Goal: Task Accomplishment & Management: Complete application form

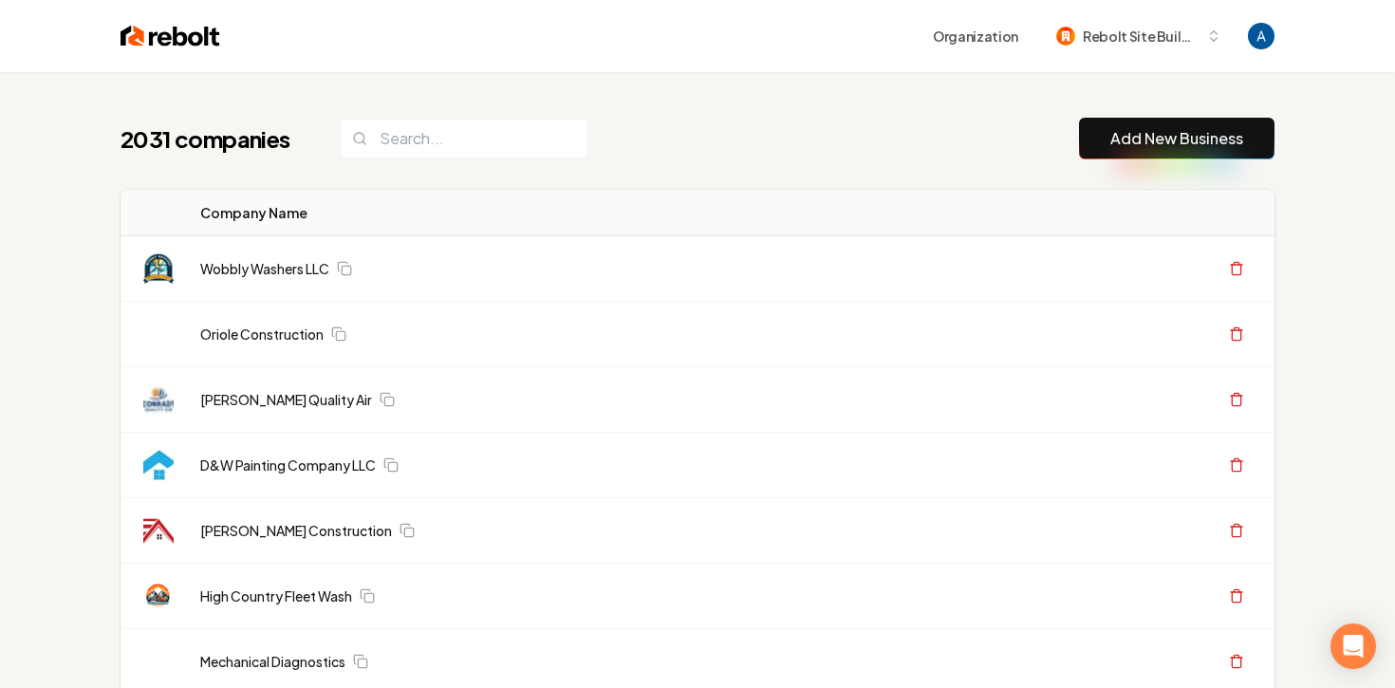
click at [1130, 150] on button "Add New Business" at bounding box center [1176, 139] width 195 height 42
click at [1119, 140] on link "Add New Business" at bounding box center [1176, 138] width 133 height 23
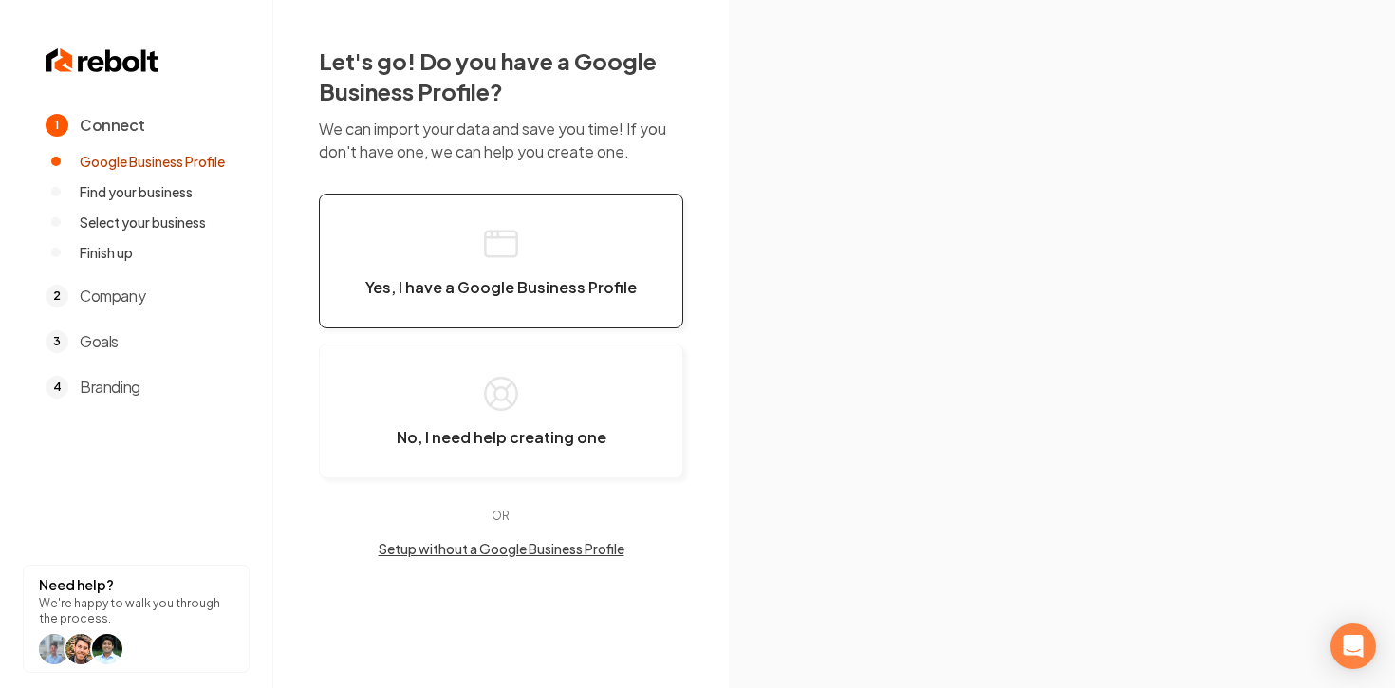
click at [529, 245] on button "Yes, I have a Google Business Profile" at bounding box center [501, 261] width 364 height 135
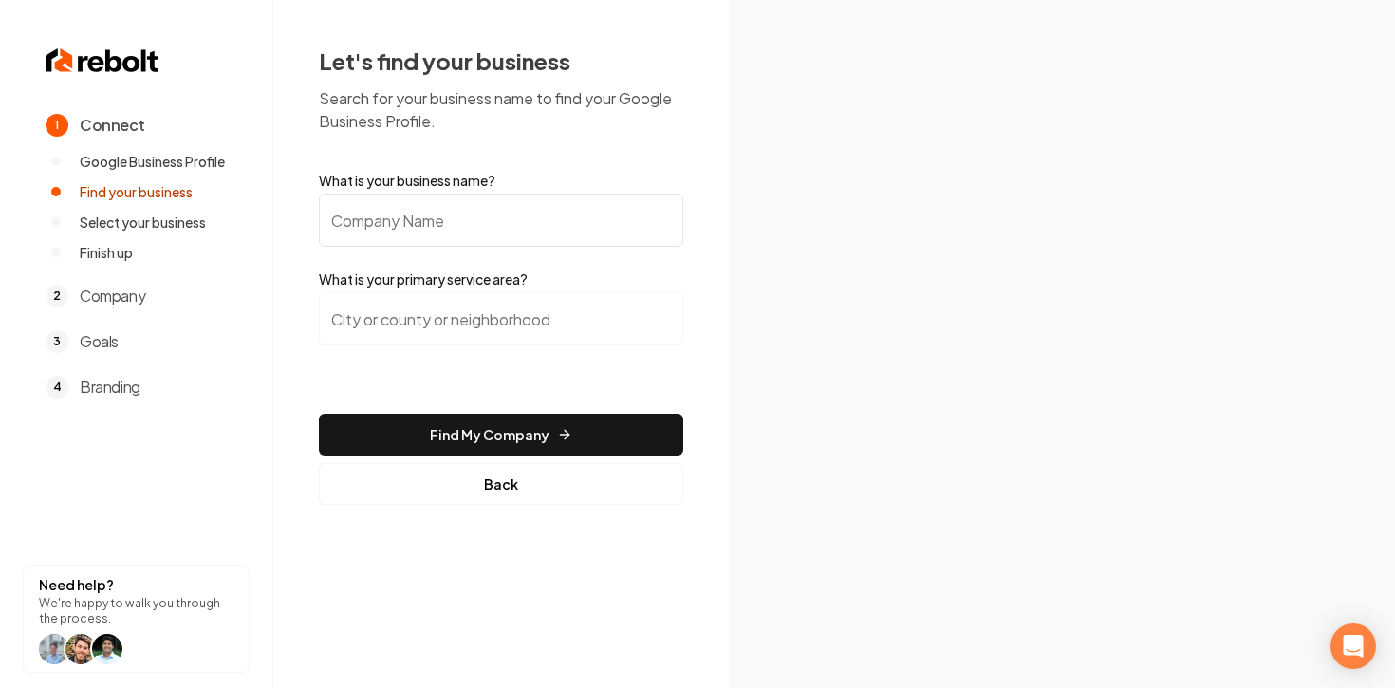
click at [542, 213] on input "What is your business name?" at bounding box center [501, 220] width 364 height 53
type input "[PERSON_NAME] Electric"
click at [515, 310] on input "search" at bounding box center [501, 318] width 364 height 53
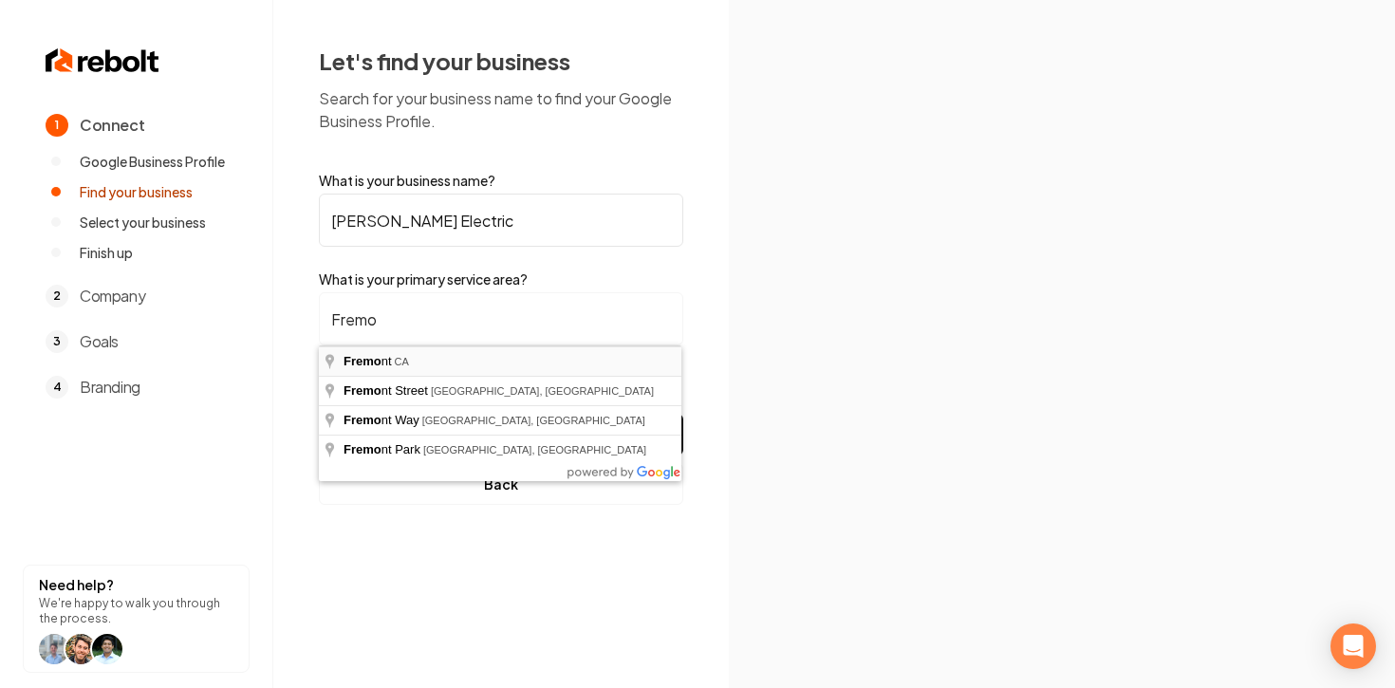
type input "[GEOGRAPHIC_DATA], [GEOGRAPHIC_DATA]"
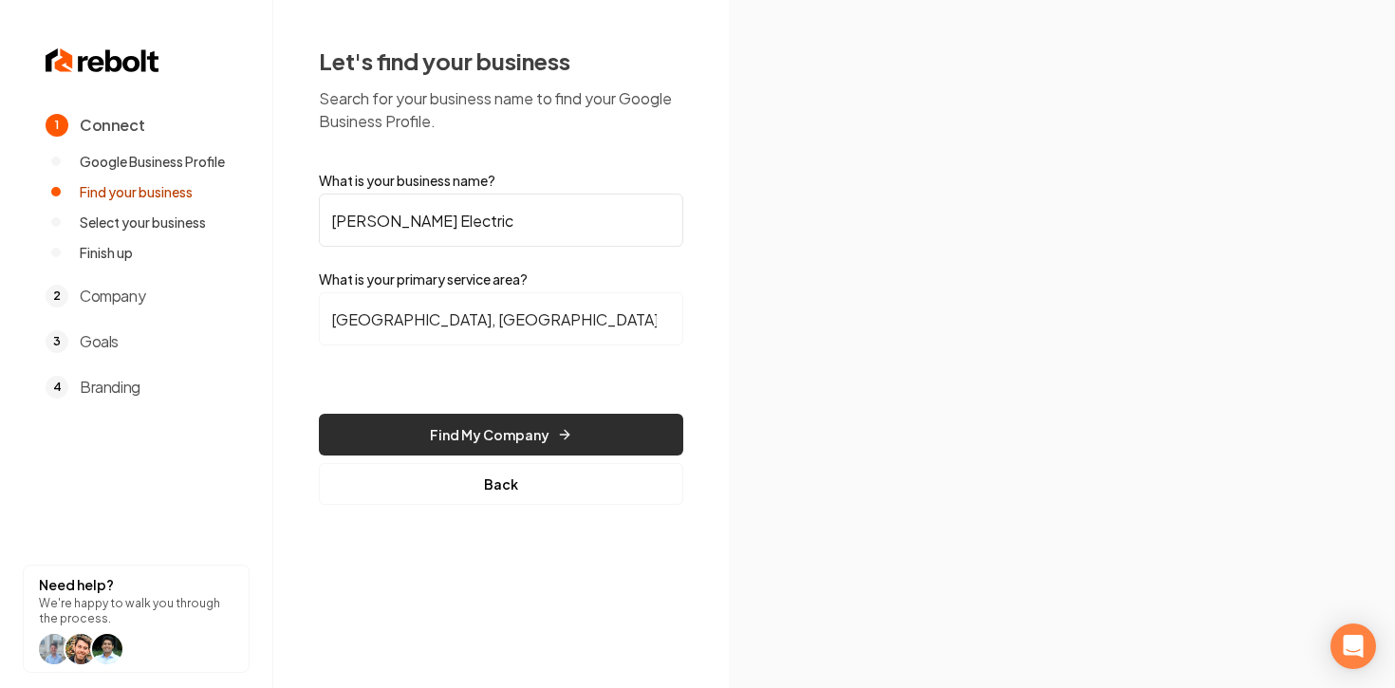
click at [535, 444] on button "Find My Company" at bounding box center [501, 435] width 364 height 42
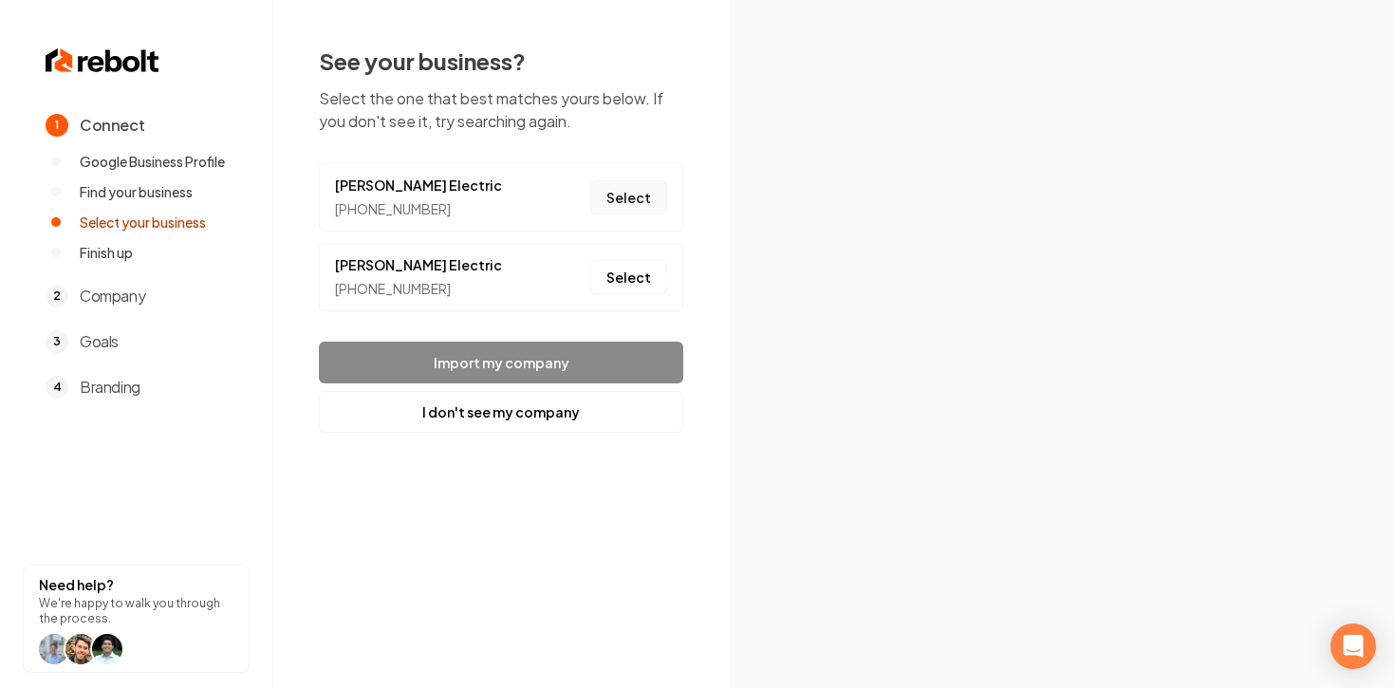
click at [634, 190] on button "Select" at bounding box center [628, 197] width 77 height 34
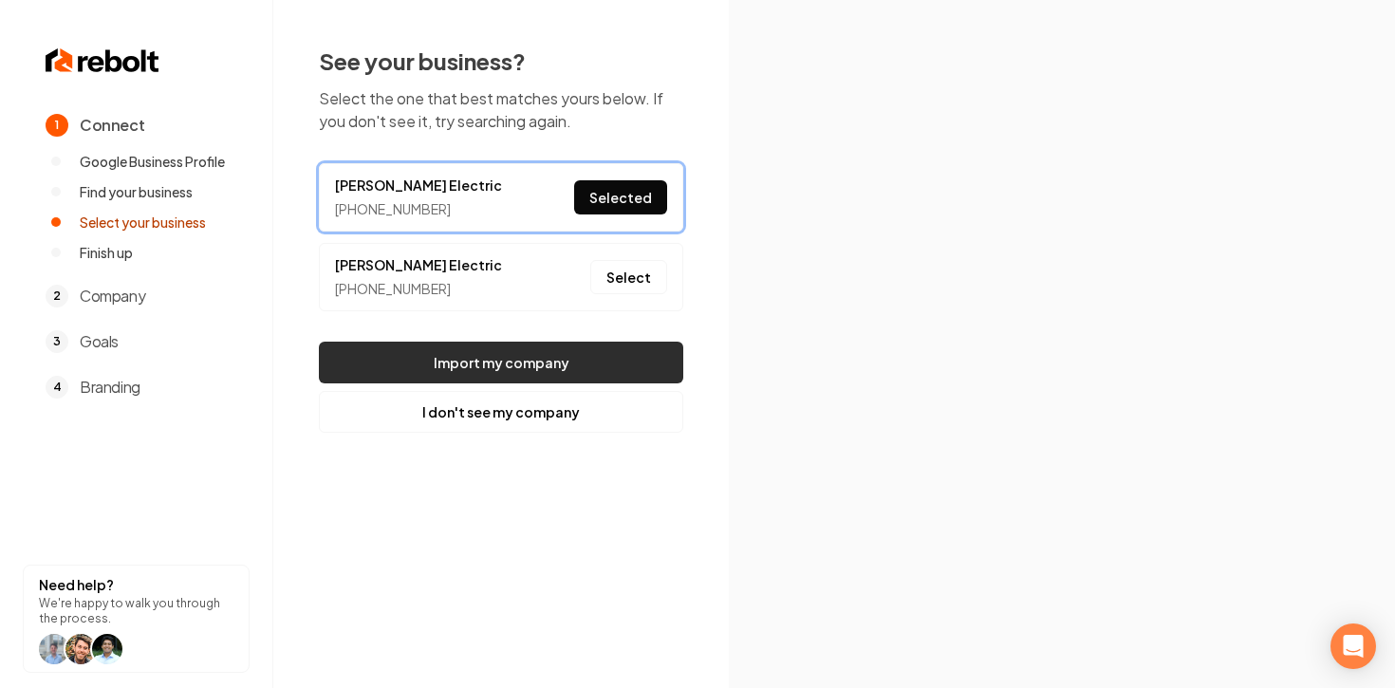
click at [551, 363] on button "Import my company" at bounding box center [501, 363] width 364 height 42
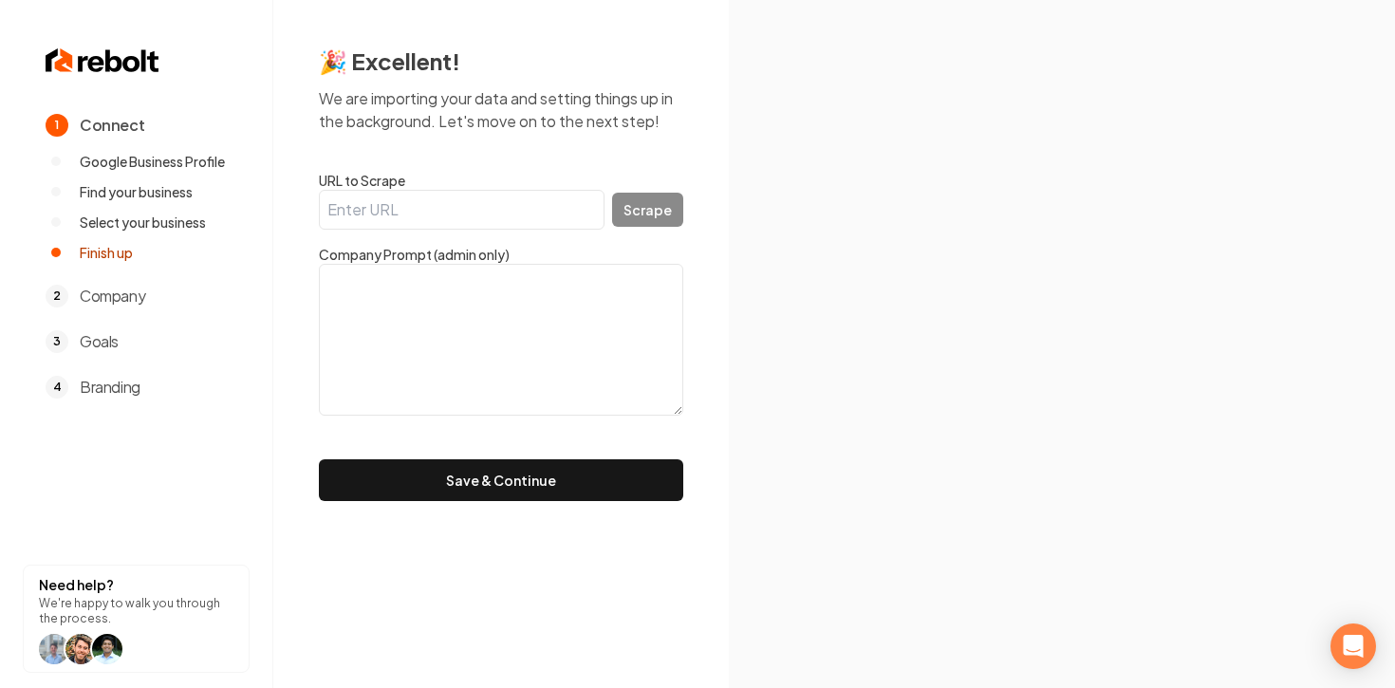
click at [504, 208] on input "URL to Scrape" at bounding box center [462, 210] width 286 height 40
paste input "[URL][DOMAIN_NAME]"
type input "[URL][DOMAIN_NAME]"
click at [656, 213] on button "Scrape" at bounding box center [647, 210] width 71 height 34
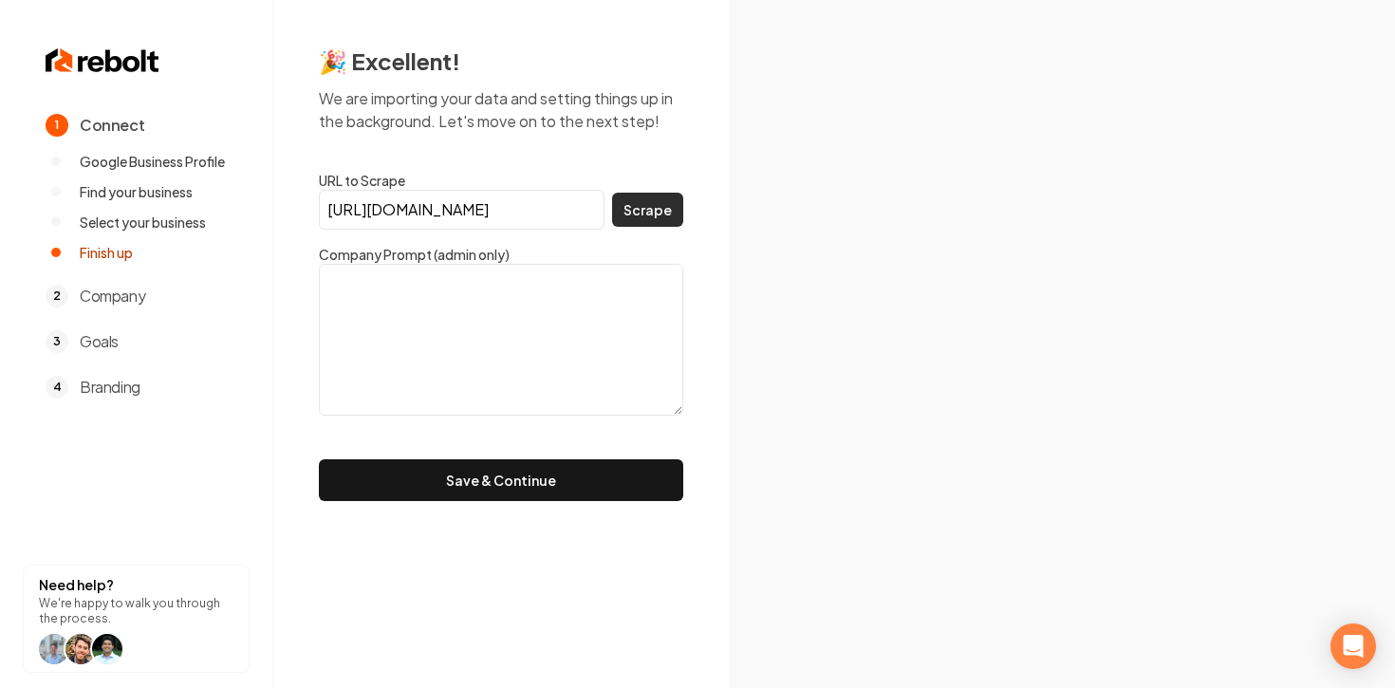
scroll to position [0, 0]
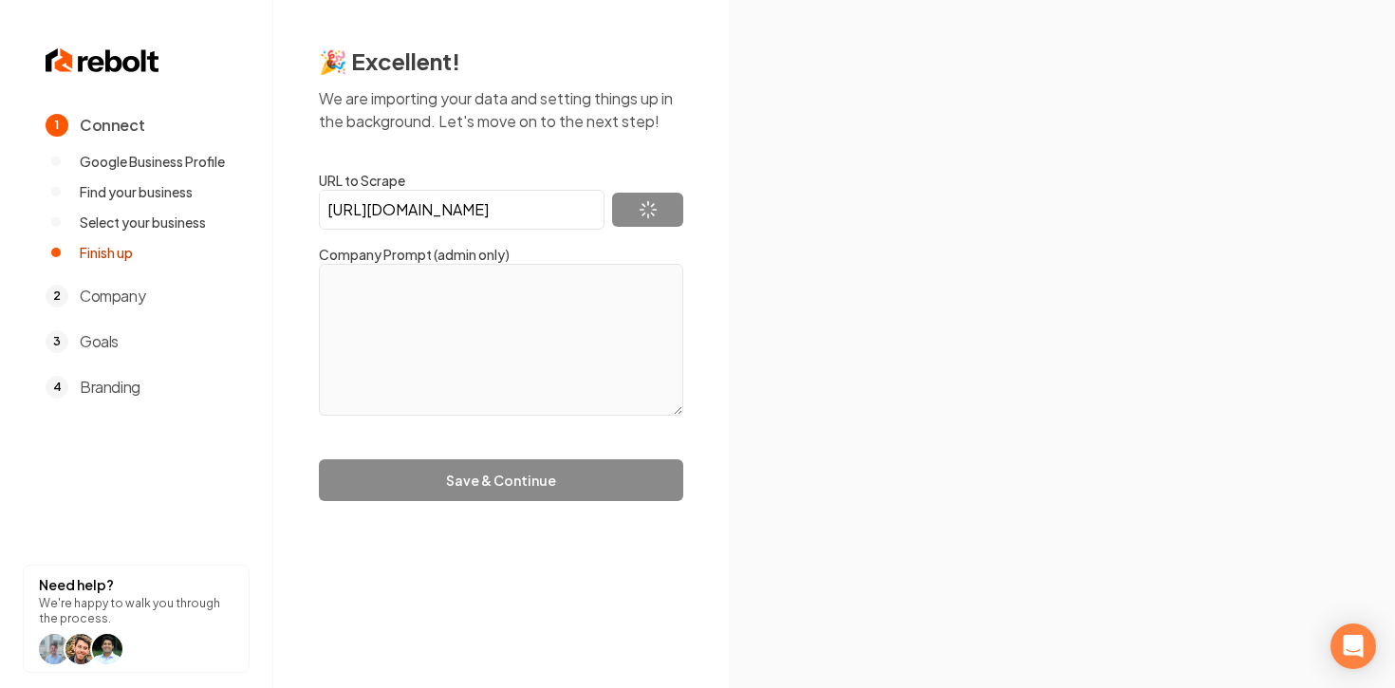
type textarea "Accessibility Links Skip to main content [Accessibility help]([URL][DOMAIN_NAME…"
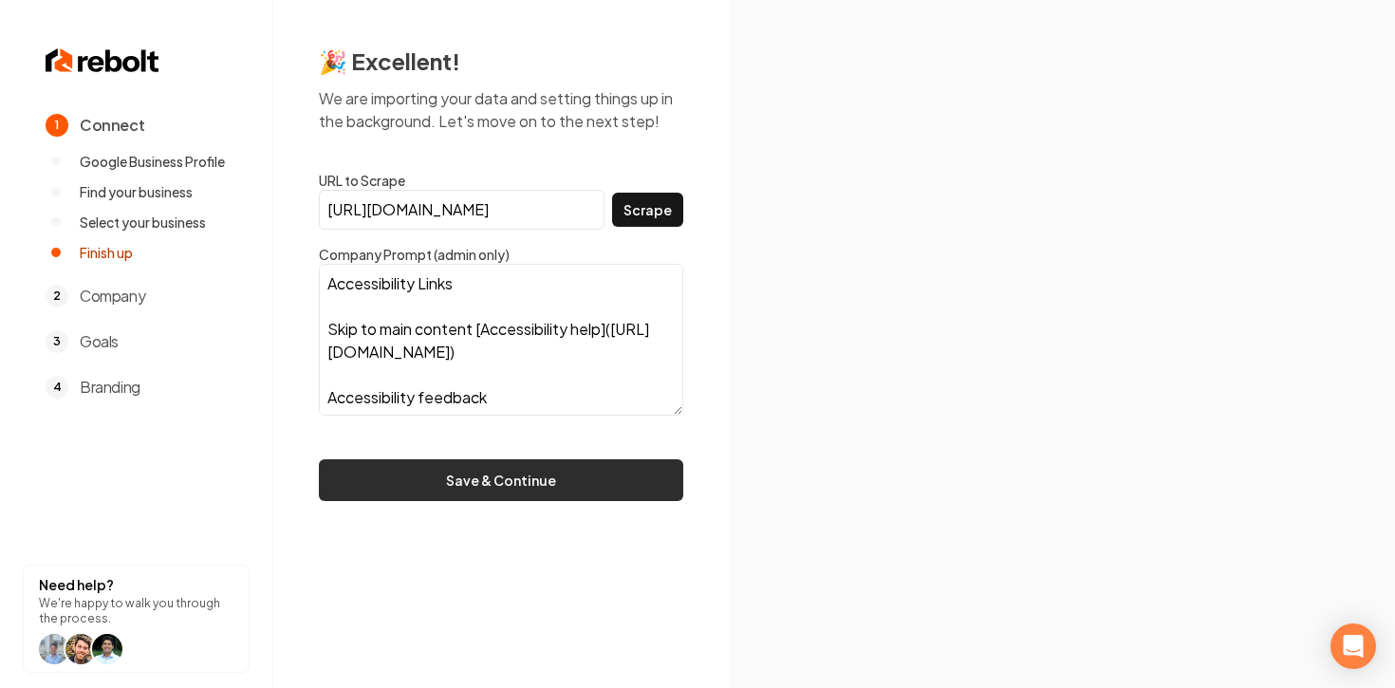
click at [622, 485] on button "Save & Continue" at bounding box center [501, 480] width 364 height 42
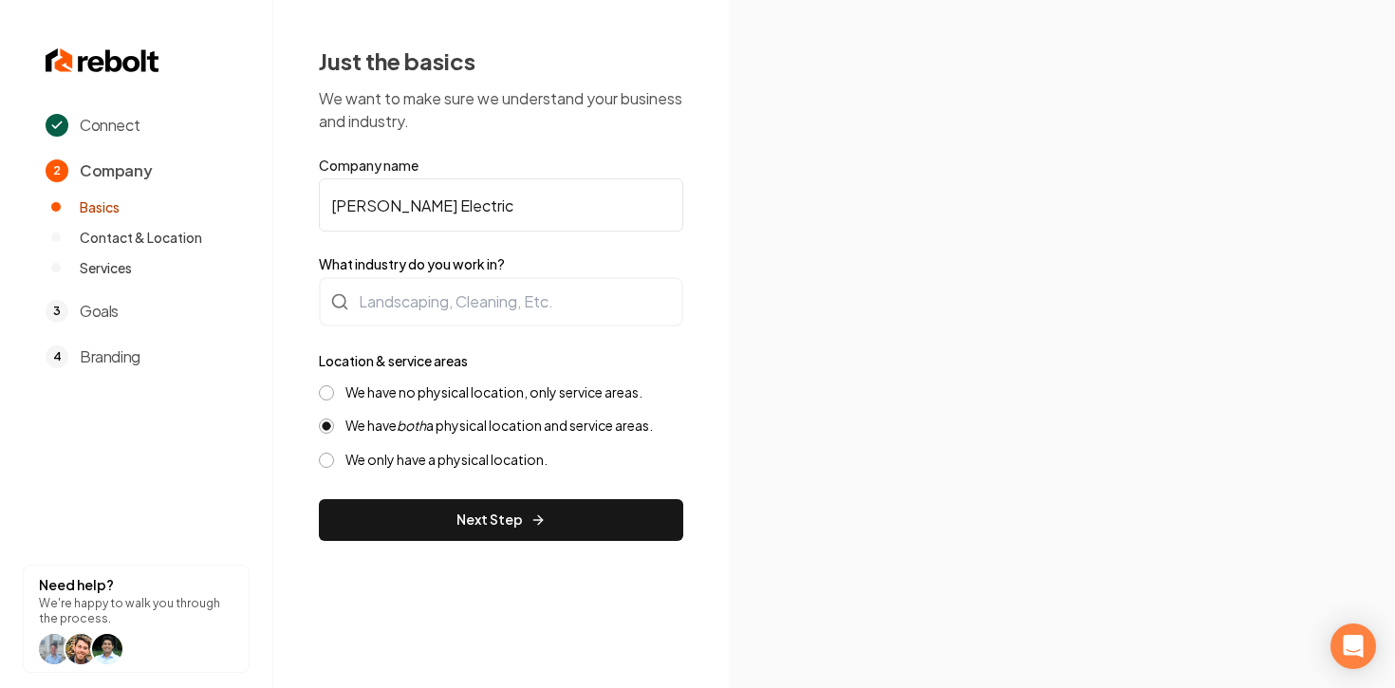
click at [329, 399] on div "We have no physical location, only service areas." at bounding box center [501, 392] width 364 height 18
click at [329, 393] on button "We have no physical location, only service areas." at bounding box center [326, 392] width 15 height 15
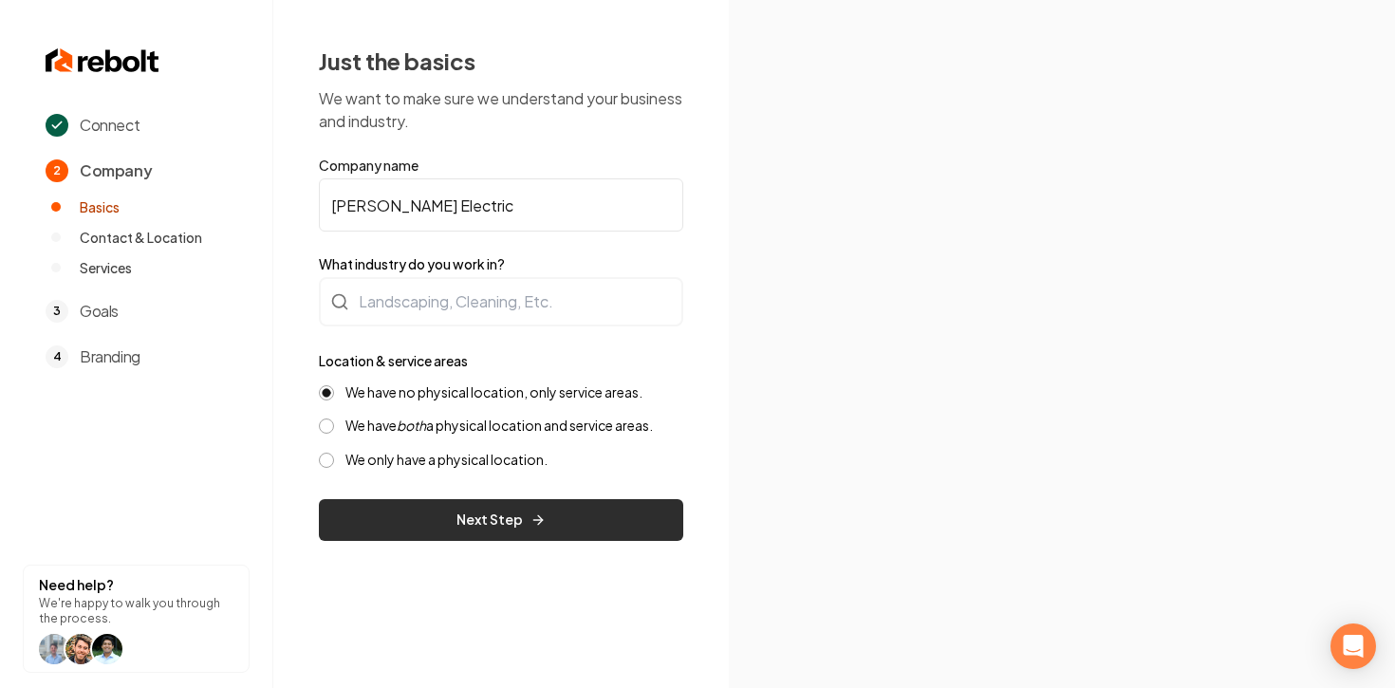
click at [425, 506] on button "Next Step" at bounding box center [501, 520] width 364 height 42
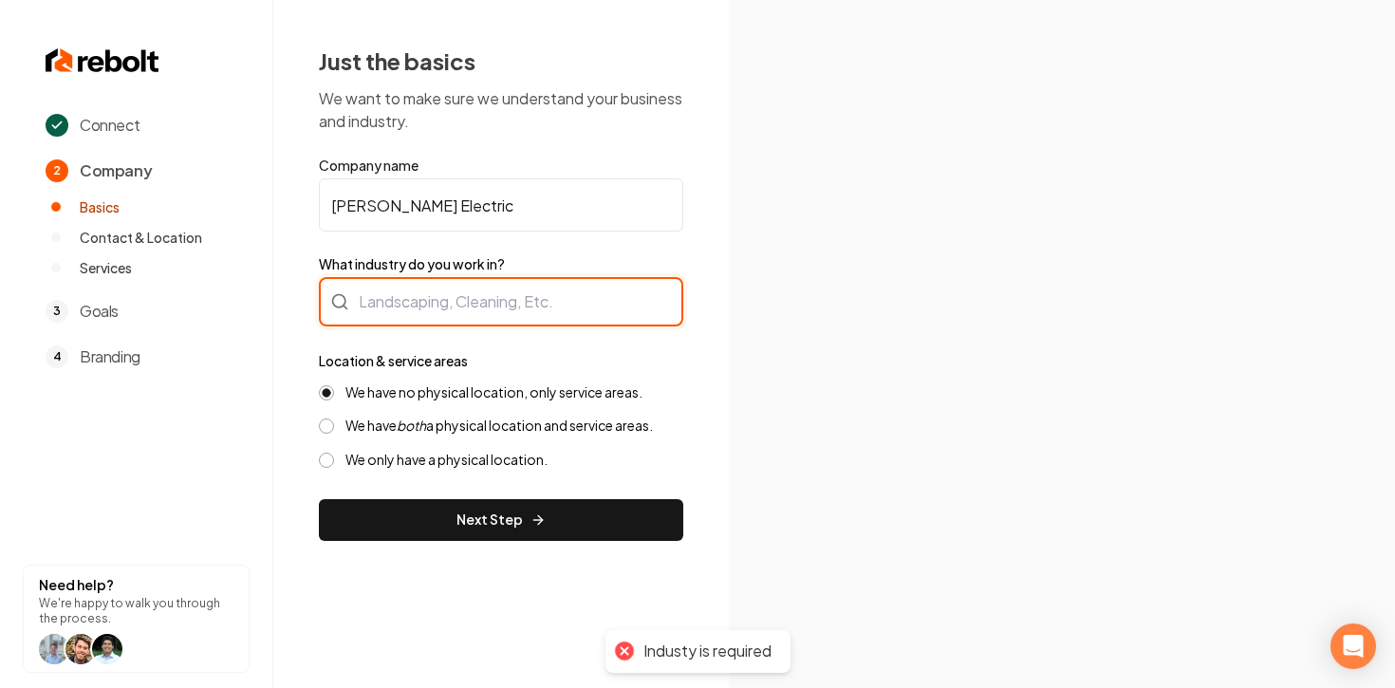
click at [452, 315] on div at bounding box center [501, 301] width 364 height 49
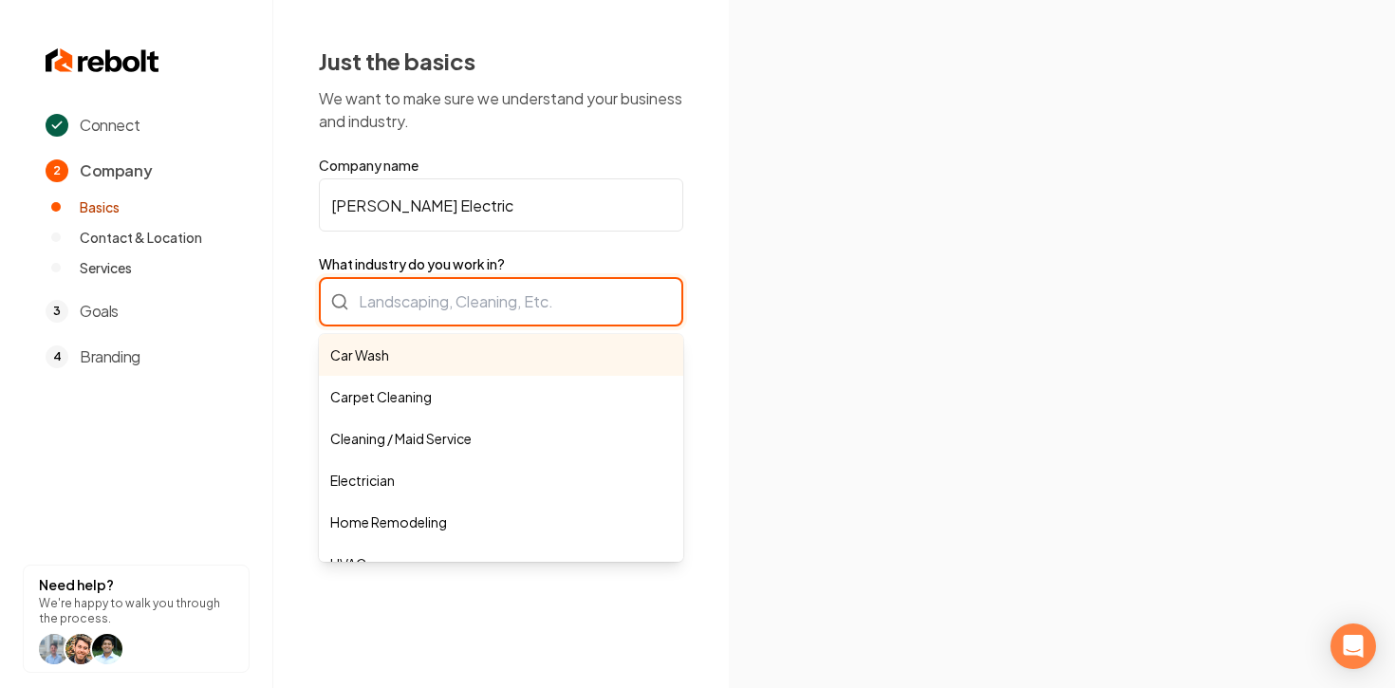
type input "e"
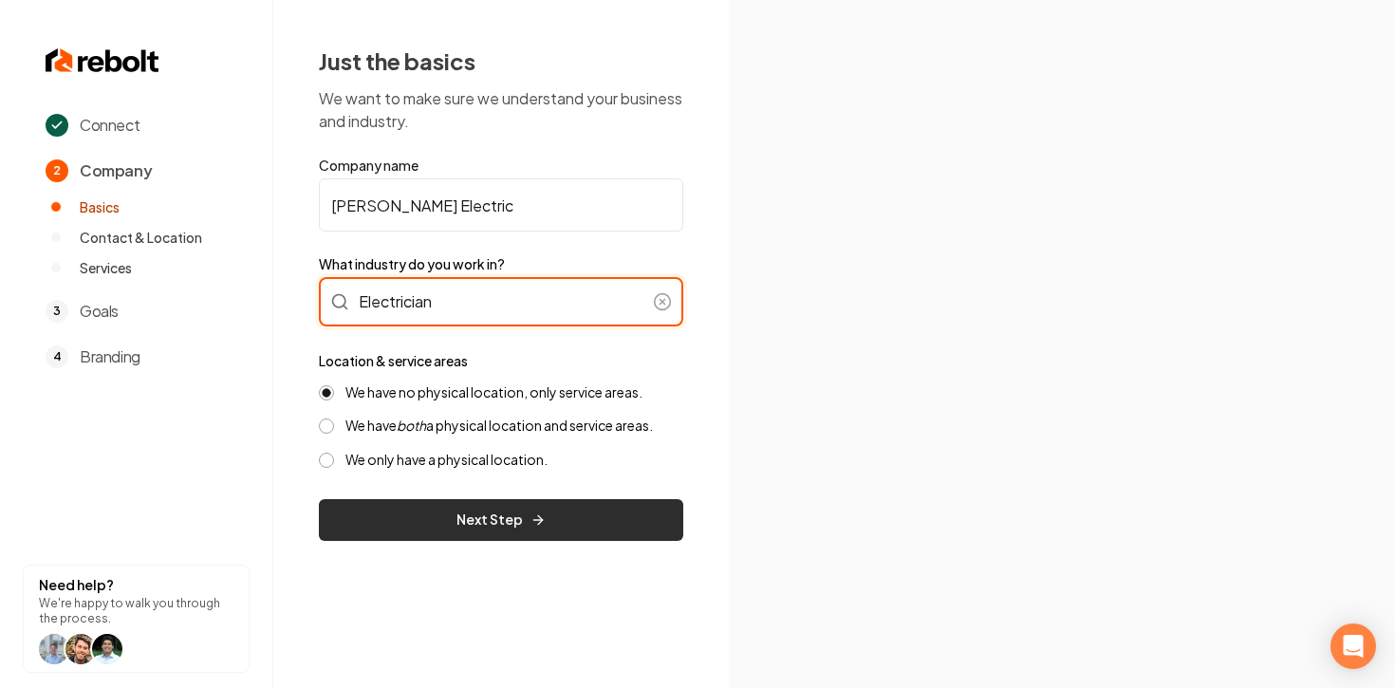
type input "Electrician"
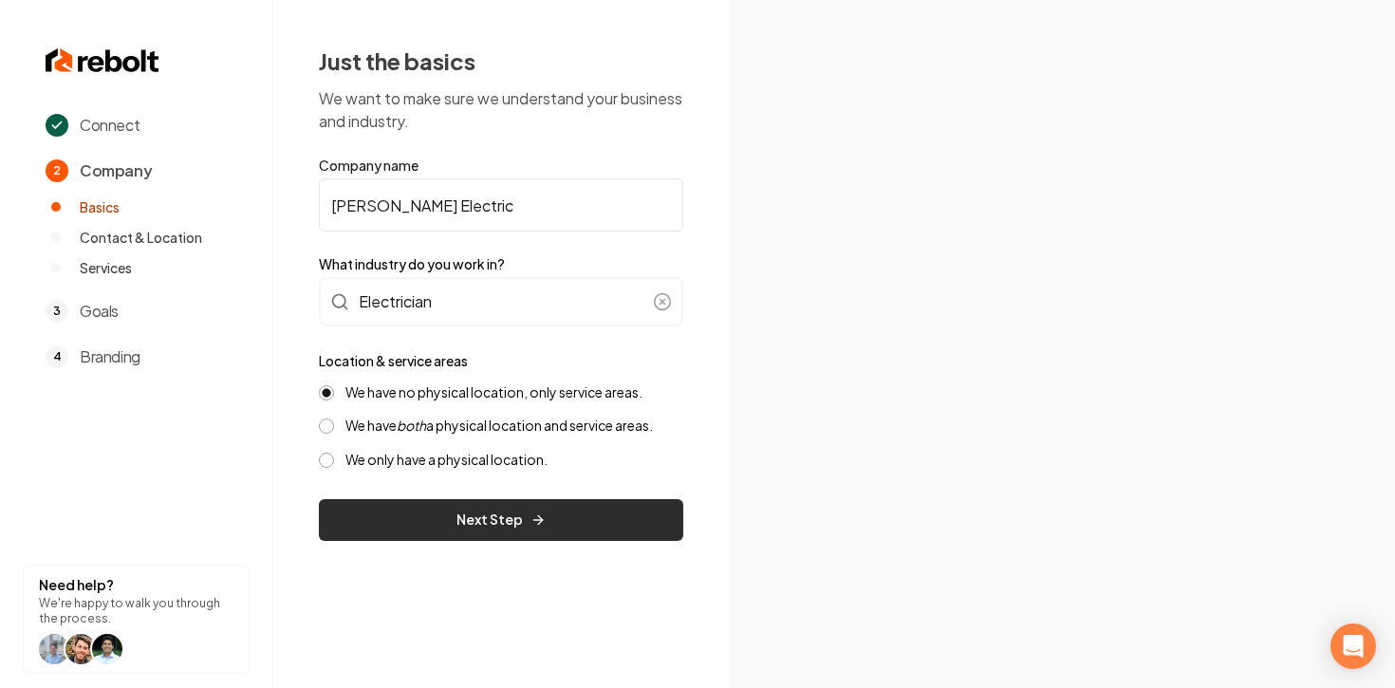
click at [436, 520] on button "Next Step" at bounding box center [501, 520] width 364 height 42
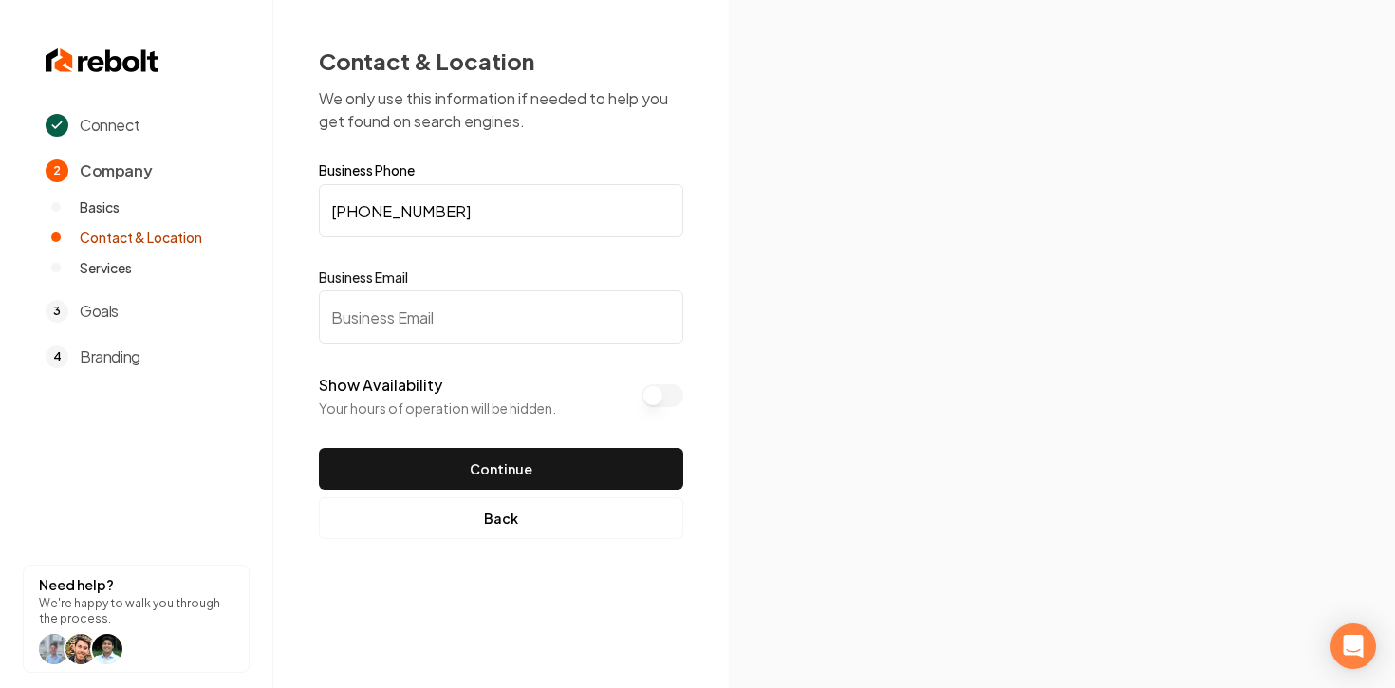
click at [415, 322] on input "Business Email" at bounding box center [501, 316] width 364 height 53
paste input "[EMAIL_ADDRESS][DOMAIN_NAME]"
type input "[EMAIL_ADDRESS][DOMAIN_NAME]"
click at [641, 397] on button "Show Availability" at bounding box center [662, 395] width 42 height 23
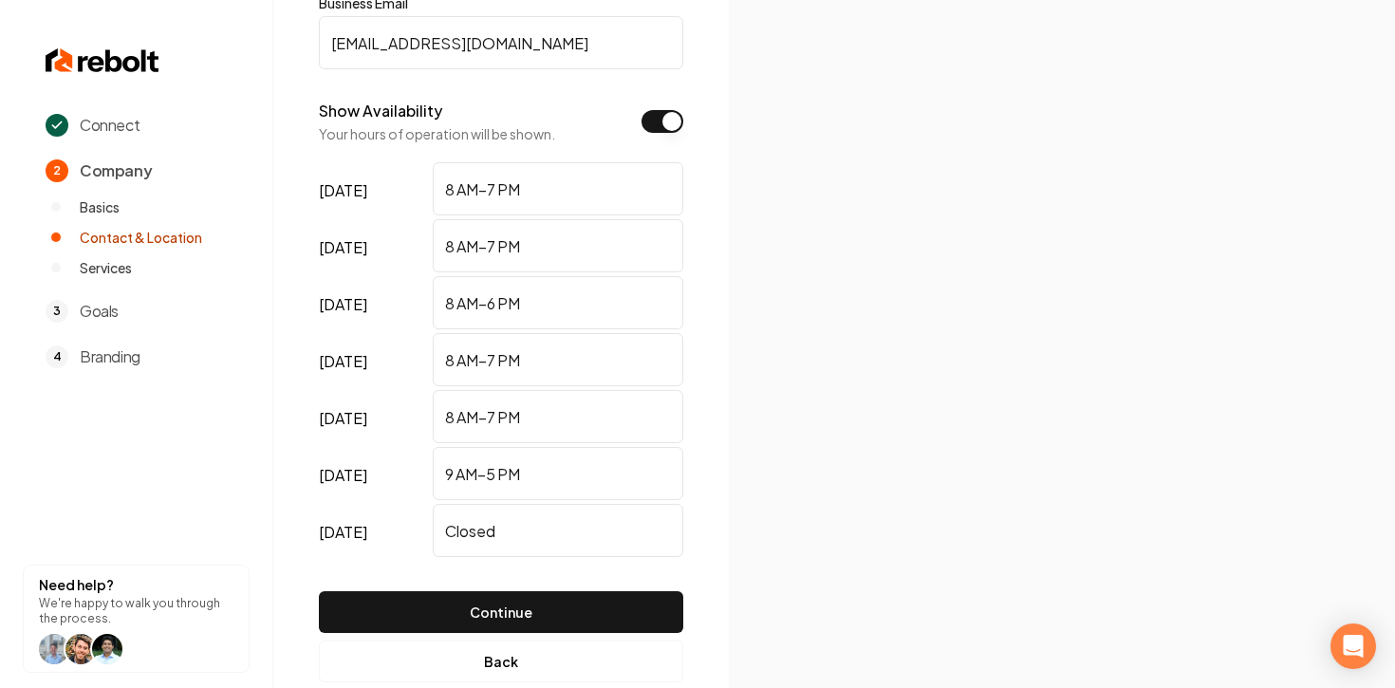
scroll to position [314, 0]
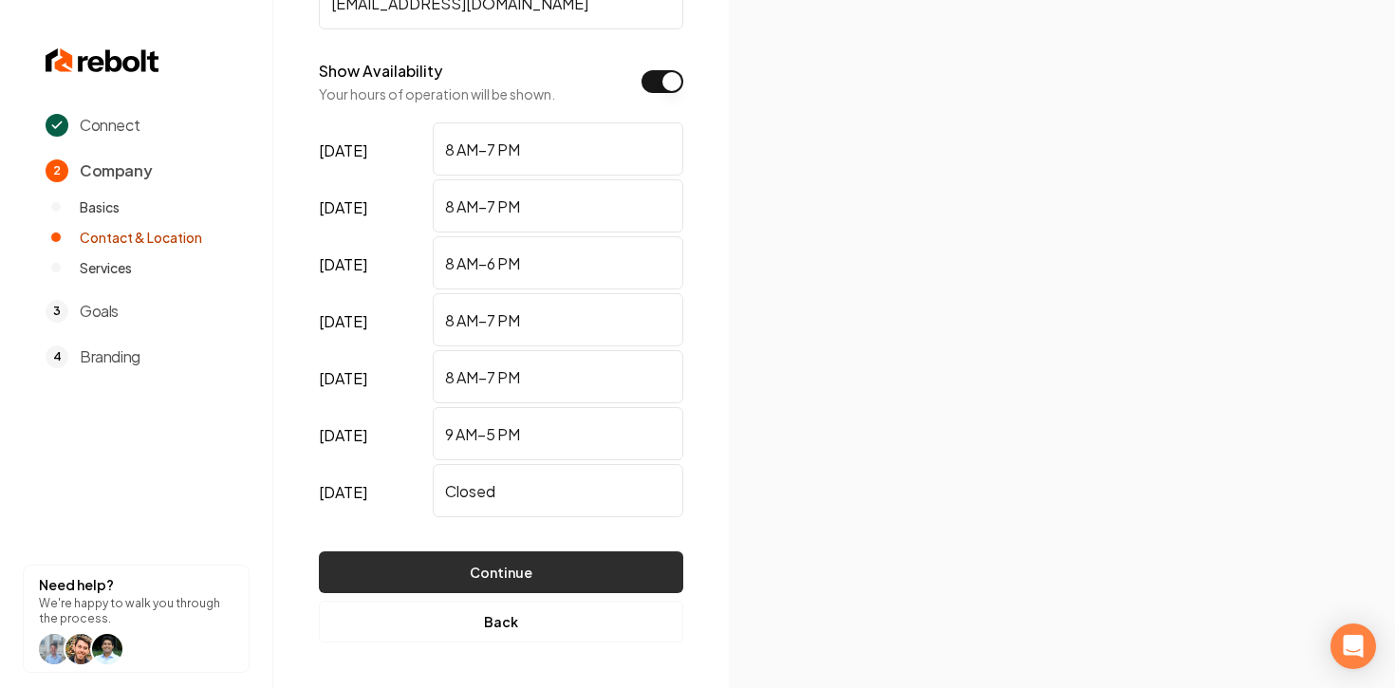
click at [521, 570] on button "Continue" at bounding box center [501, 572] width 364 height 42
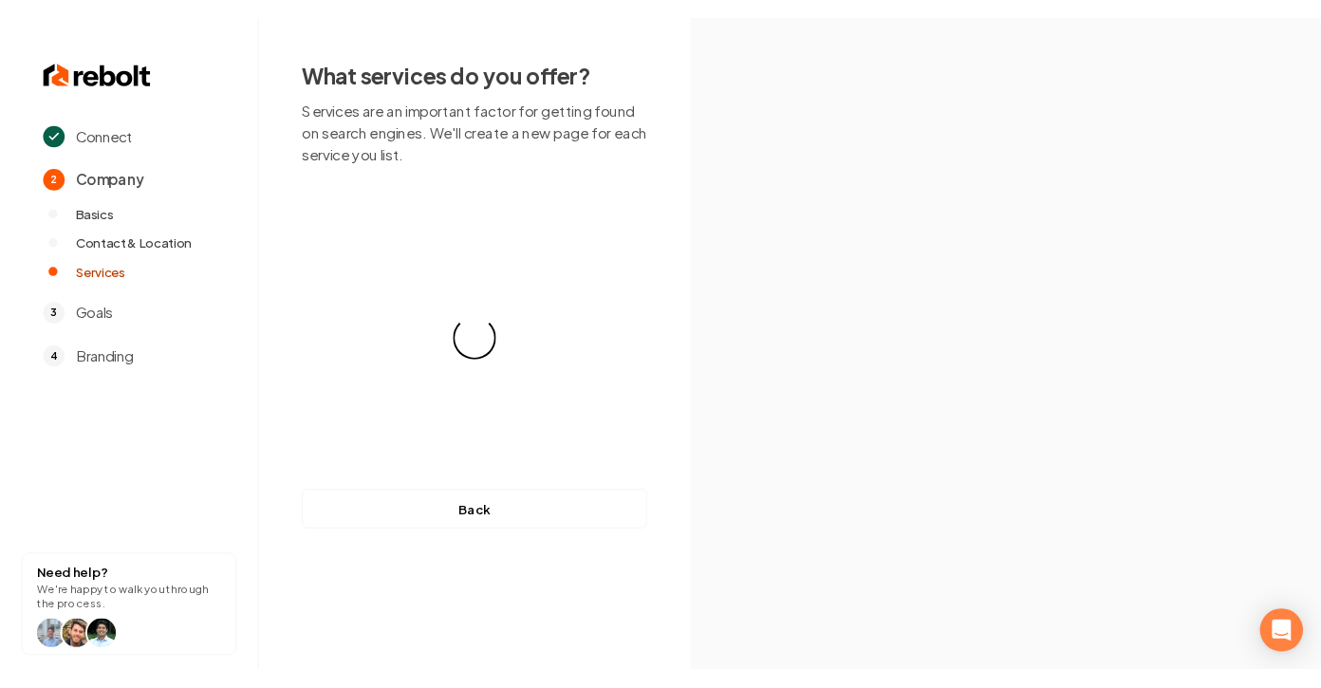
scroll to position [0, 0]
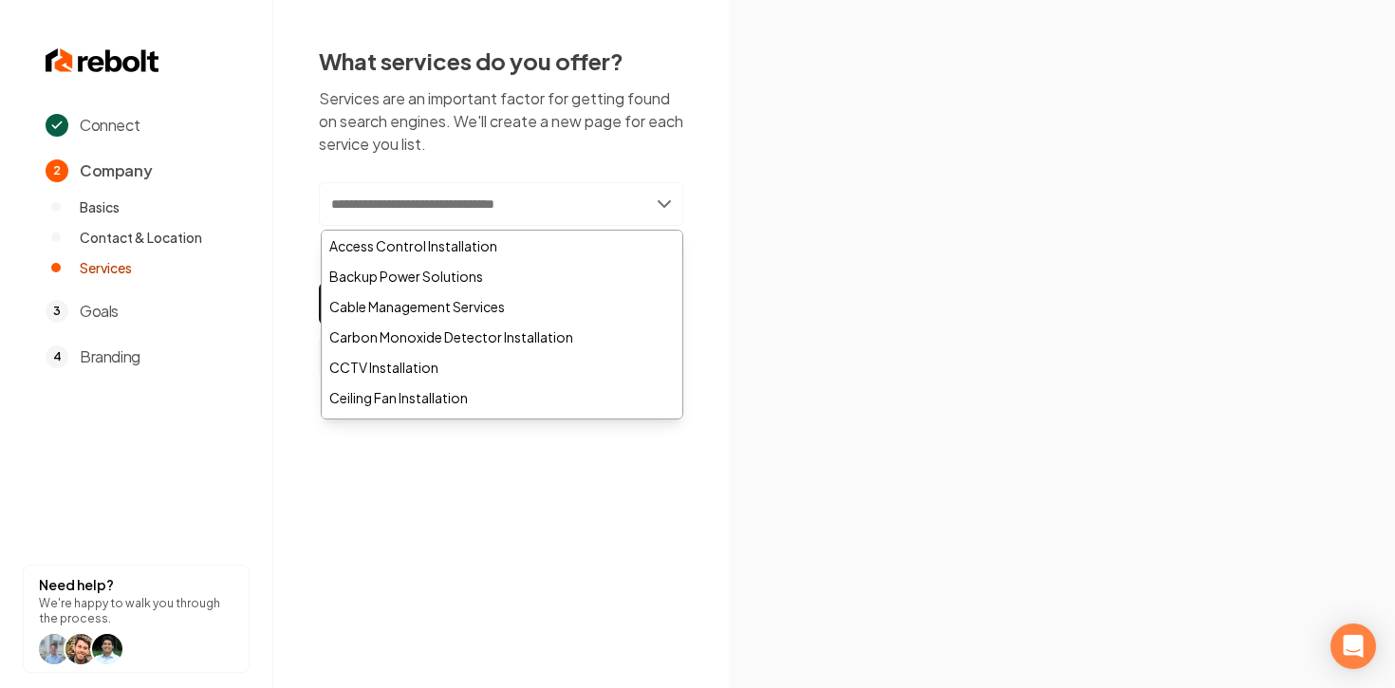
click at [544, 204] on input "text" at bounding box center [501, 204] width 364 height 44
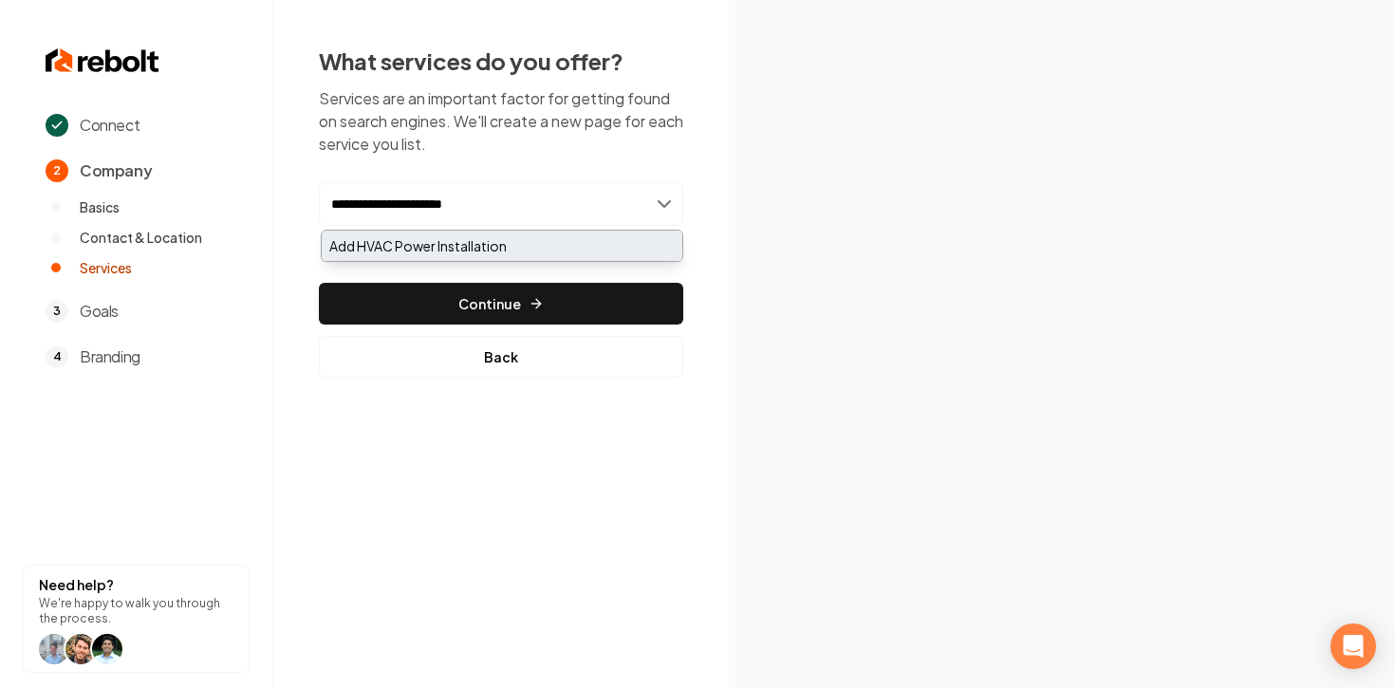
type input "**********"
click at [433, 253] on div "Add HVAC Power Installation" at bounding box center [502, 246] width 361 height 30
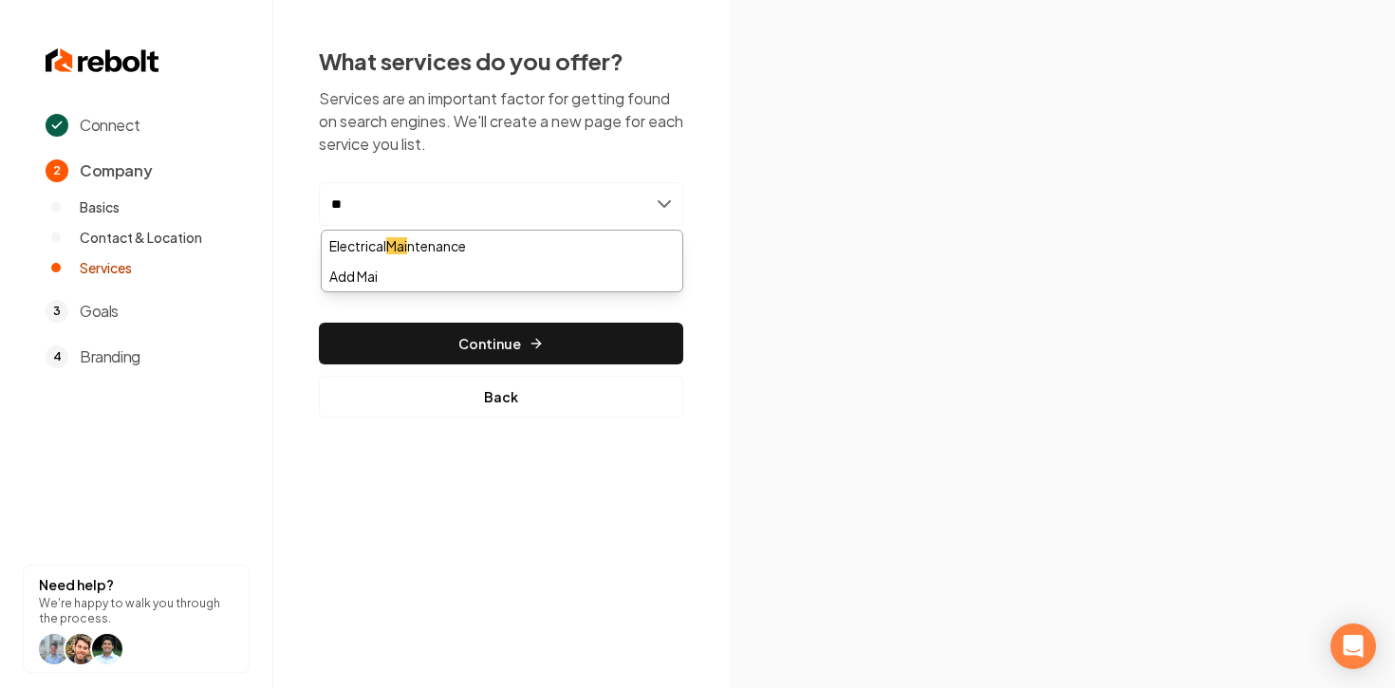
type input "*"
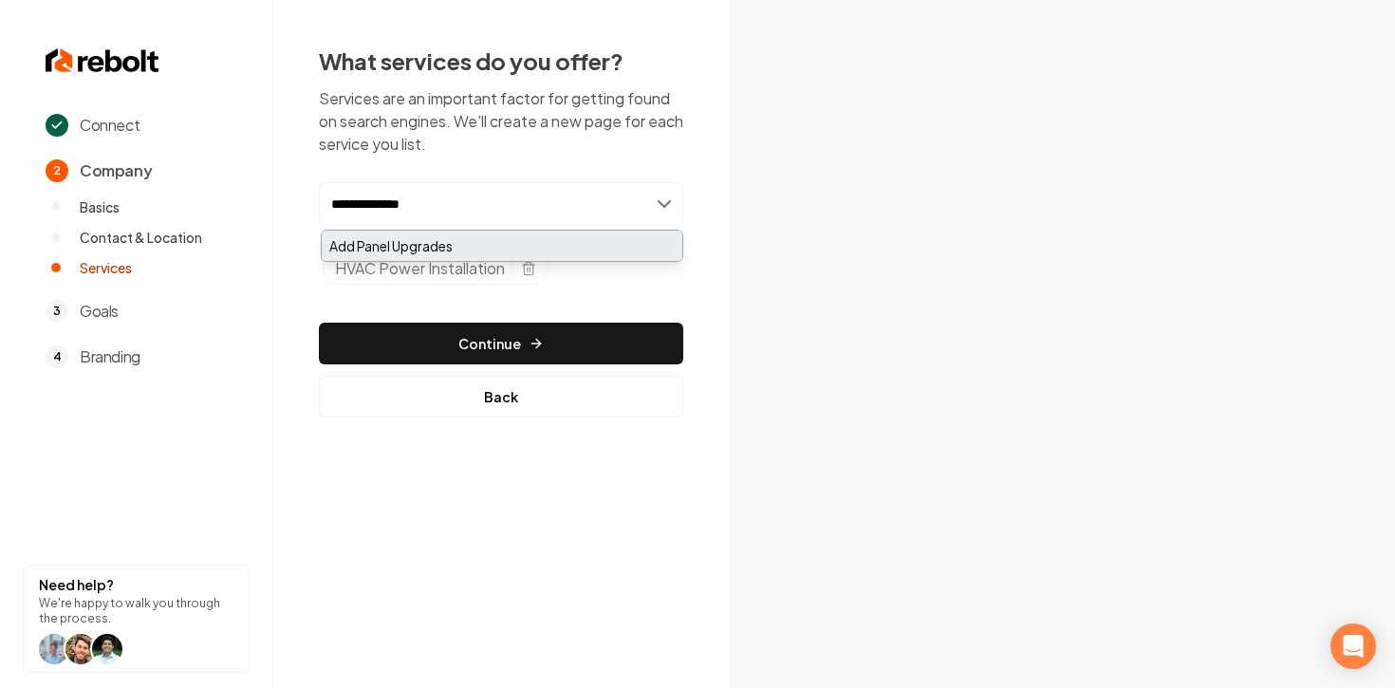
type input "**********"
click at [468, 252] on div "Add Panel Upgrades" at bounding box center [502, 246] width 361 height 30
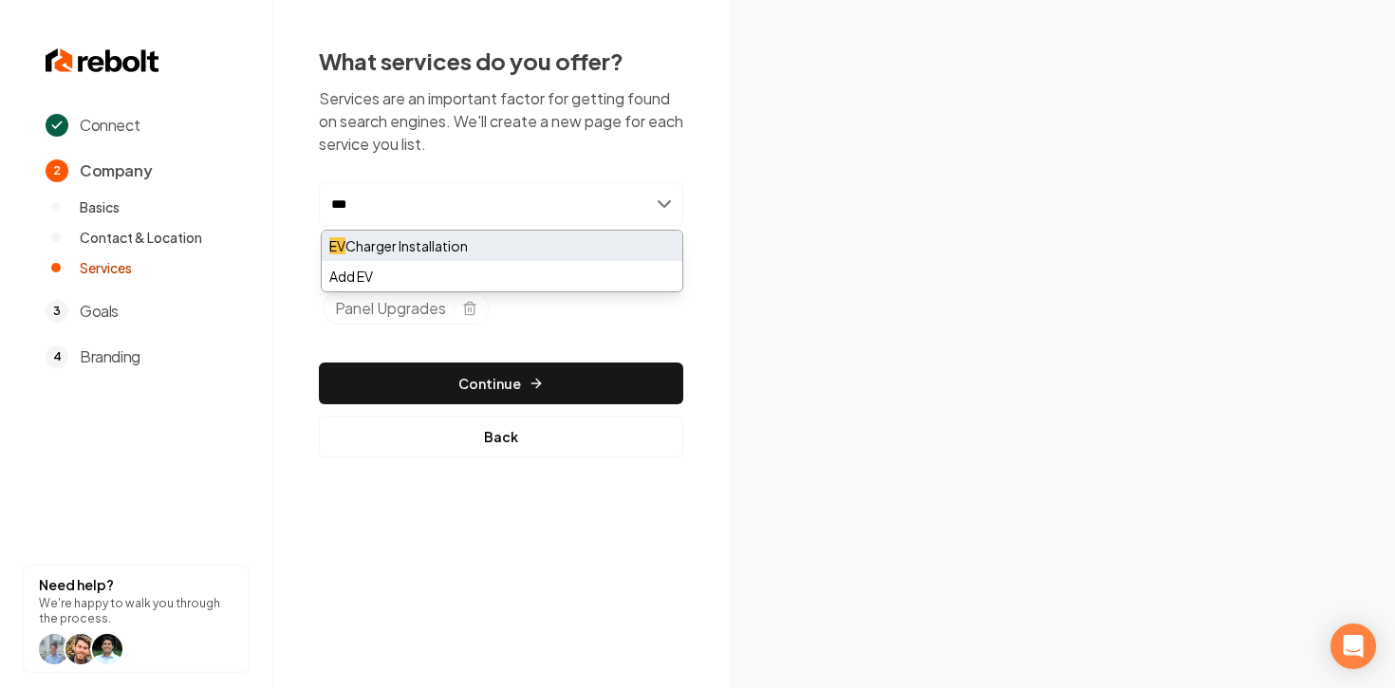
type input "**"
click at [439, 255] on div "EV Charger Installation" at bounding box center [502, 246] width 361 height 30
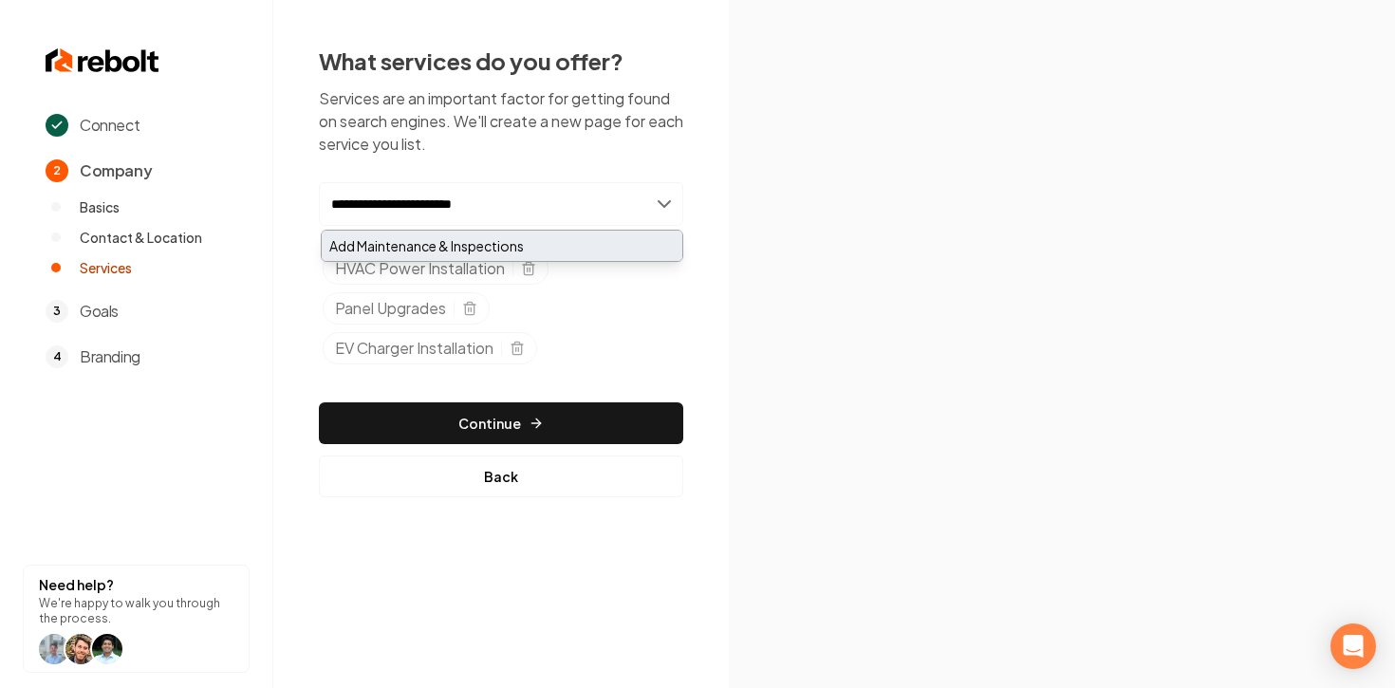
type input "**********"
click at [506, 236] on div "Add Maintenance & Inspections" at bounding box center [502, 246] width 361 height 30
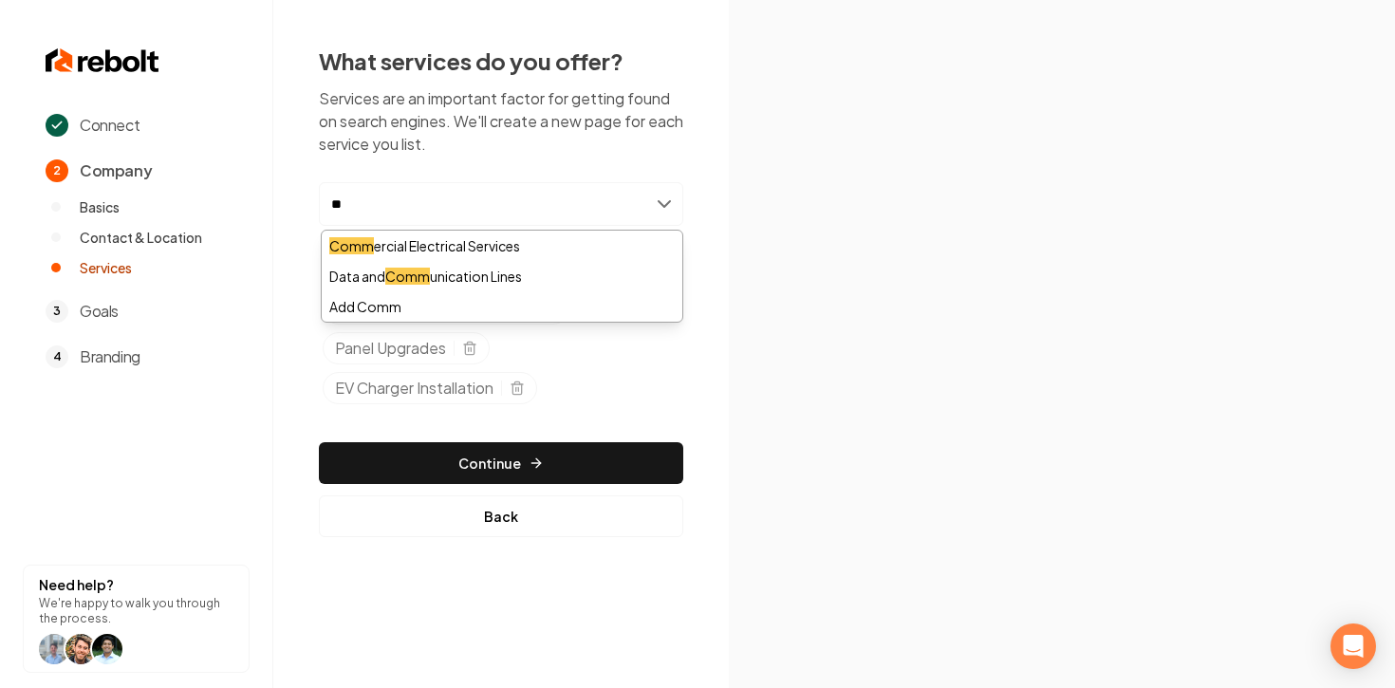
type input "*"
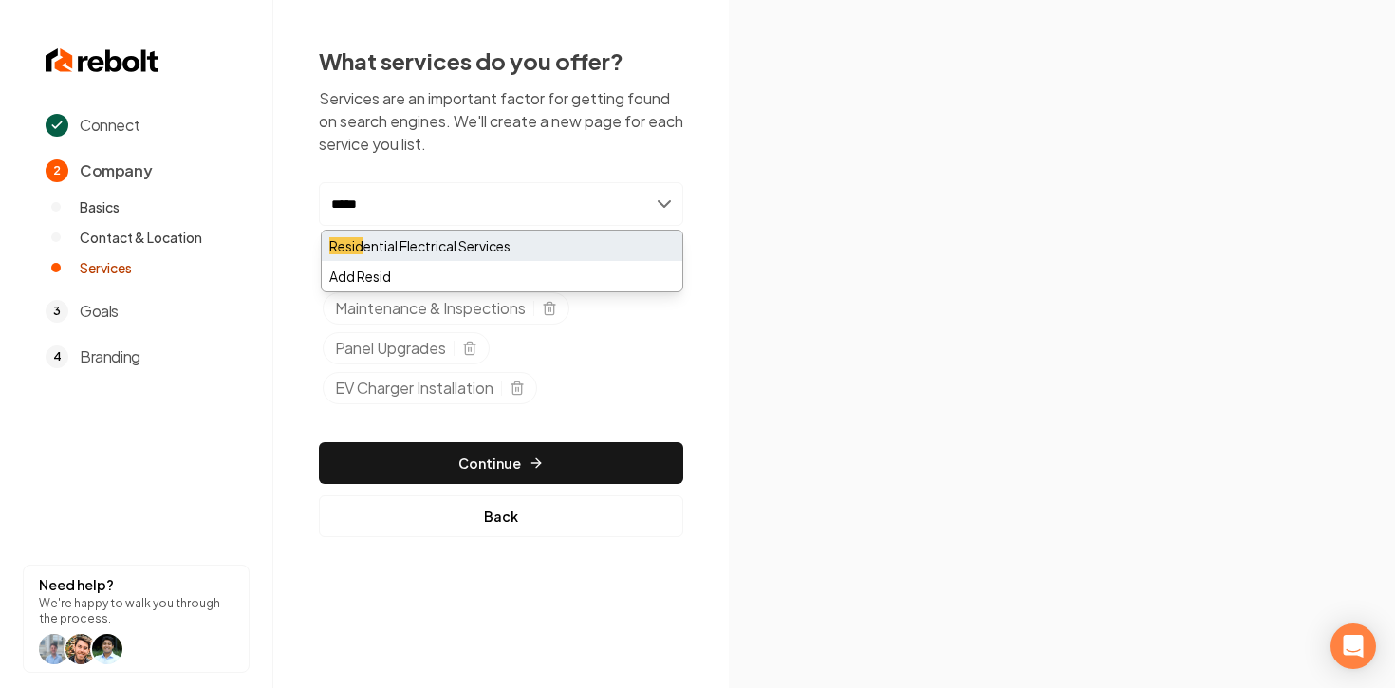
type input "*****"
click at [421, 251] on div "Resid ential Electrical Services" at bounding box center [502, 246] width 361 height 30
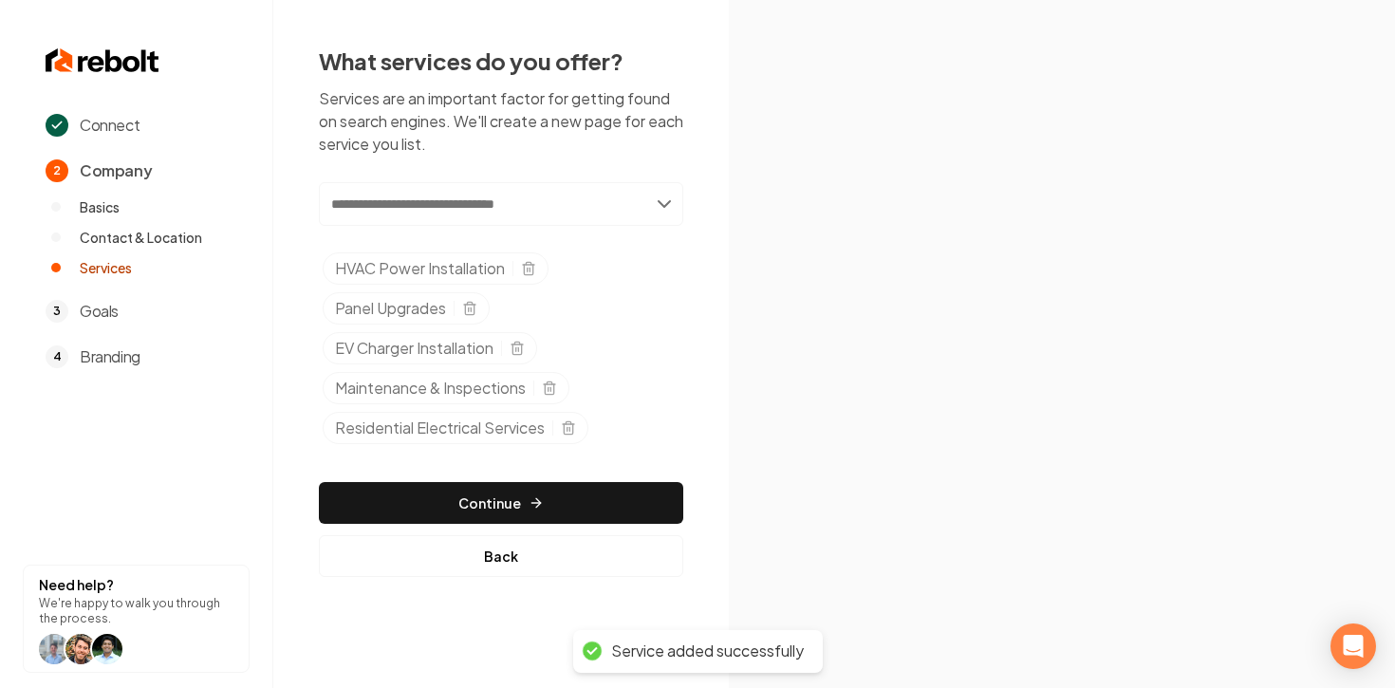
click at [474, 211] on input "text" at bounding box center [501, 204] width 364 height 44
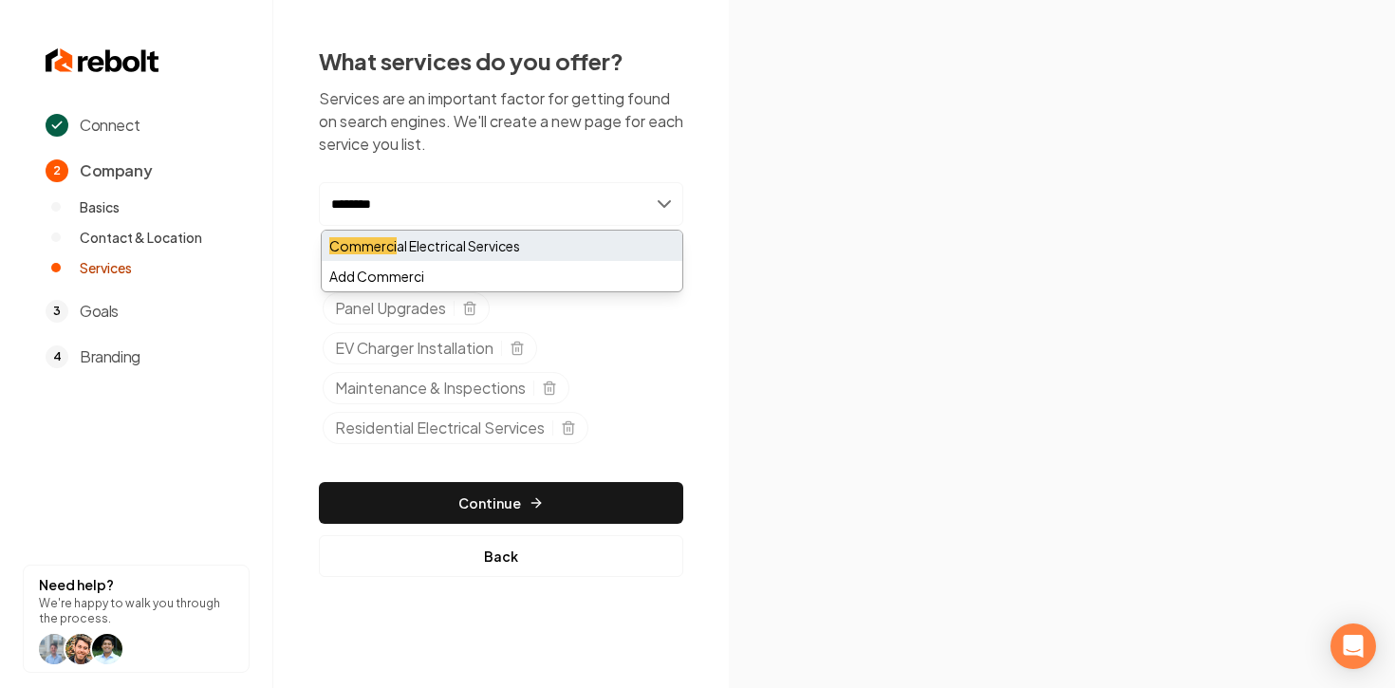
type input "********"
click at [458, 245] on div "Commerci al Electrical Services" at bounding box center [502, 246] width 361 height 30
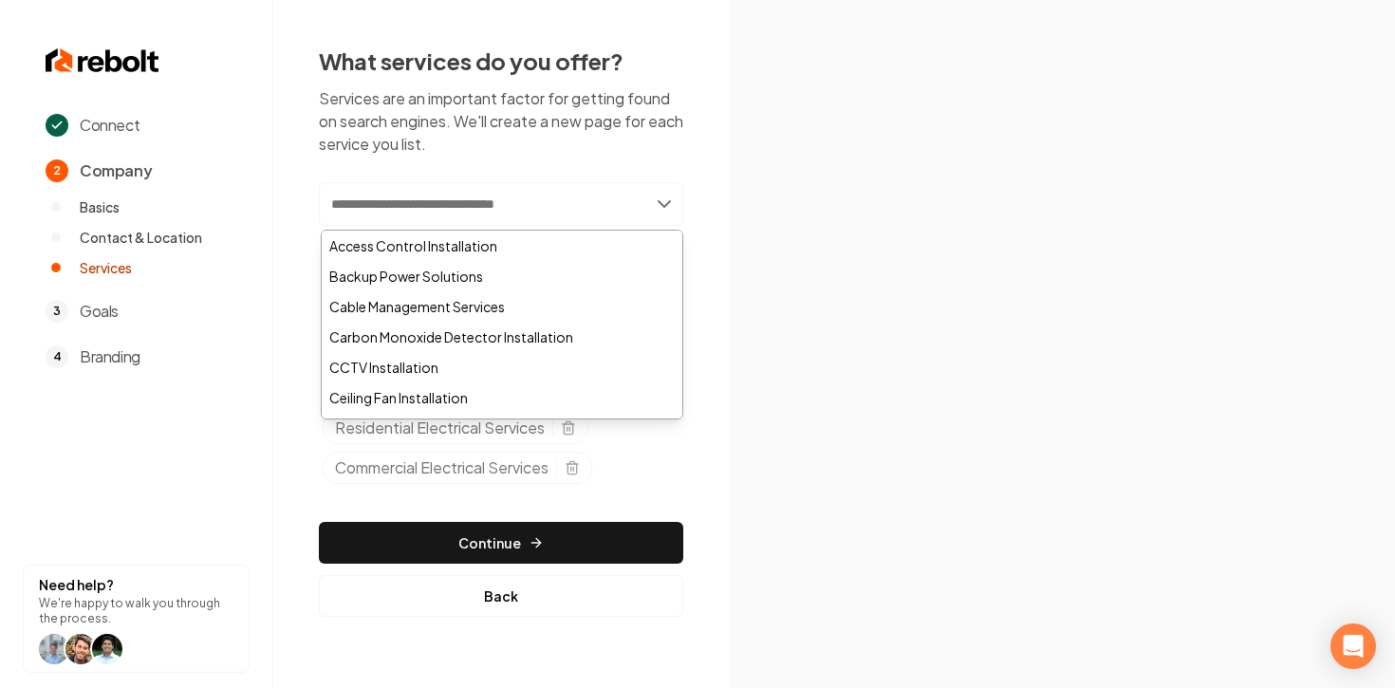
click at [759, 431] on section at bounding box center [1062, 344] width 666 height 688
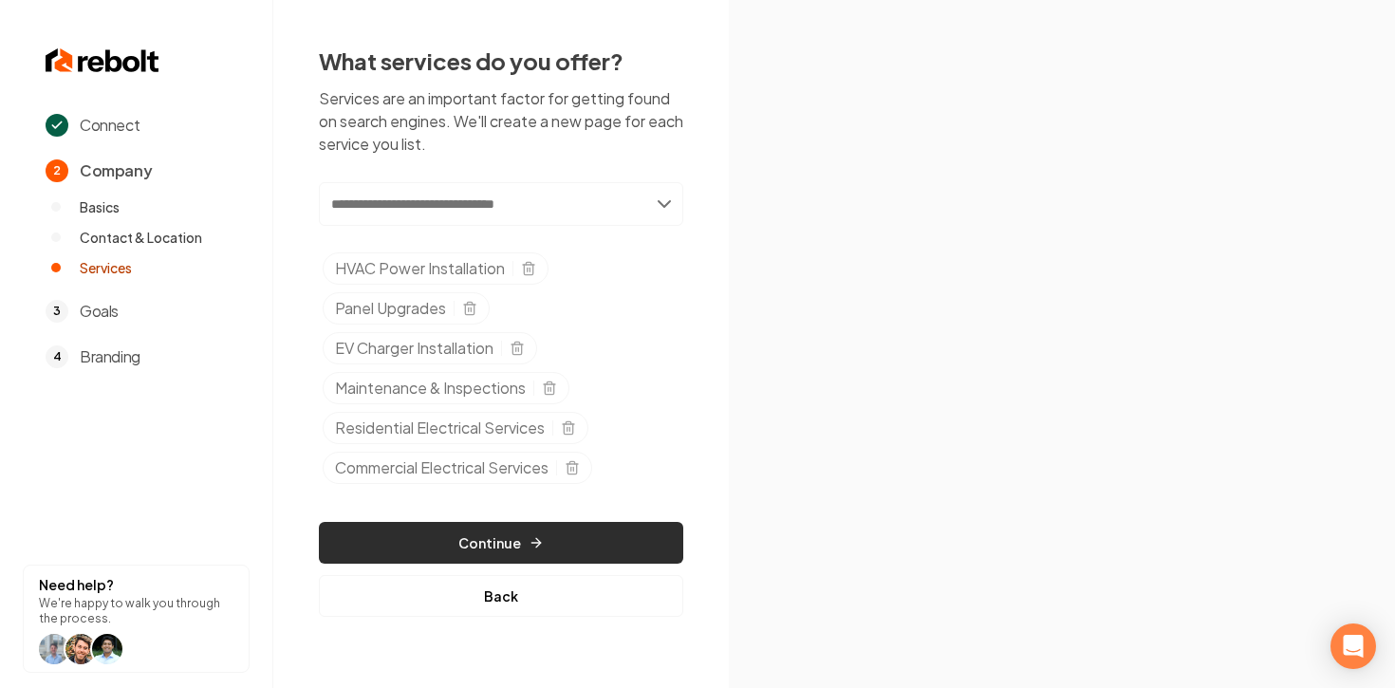
click at [626, 547] on button "Continue" at bounding box center [501, 543] width 364 height 42
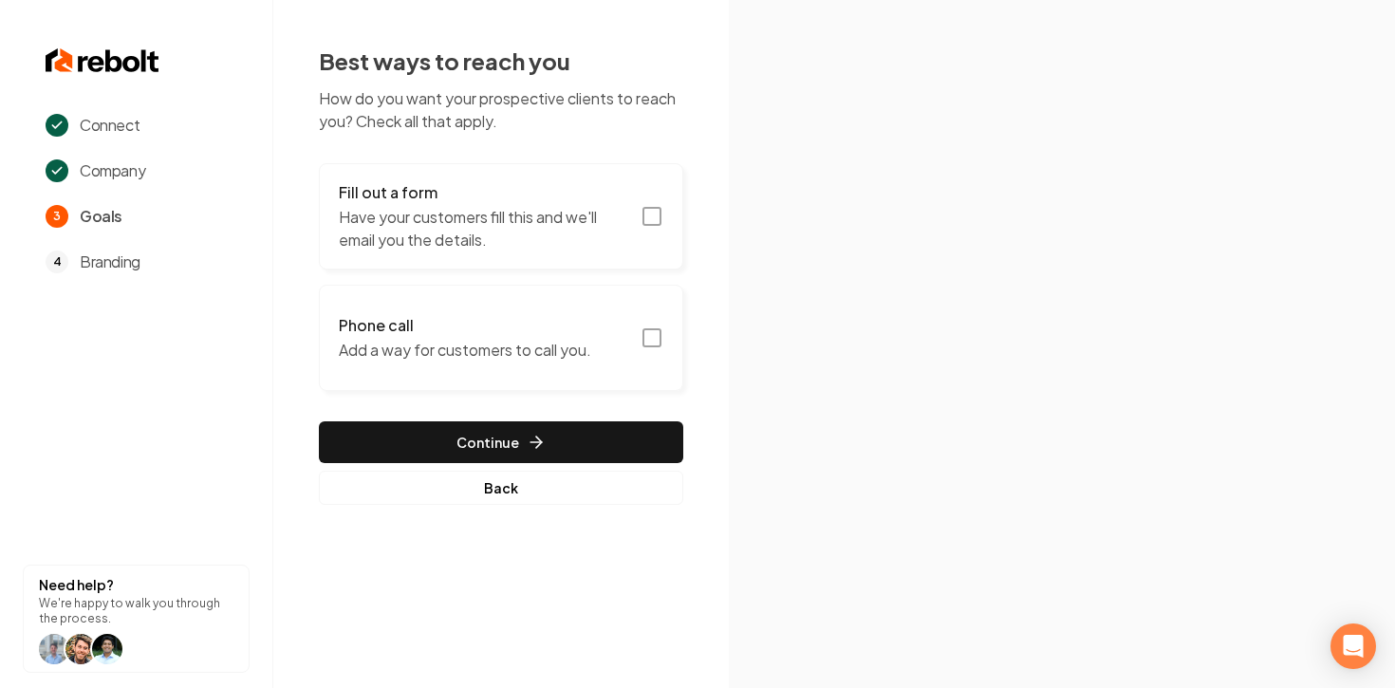
click at [659, 220] on icon "button" at bounding box center [651, 216] width 23 height 23
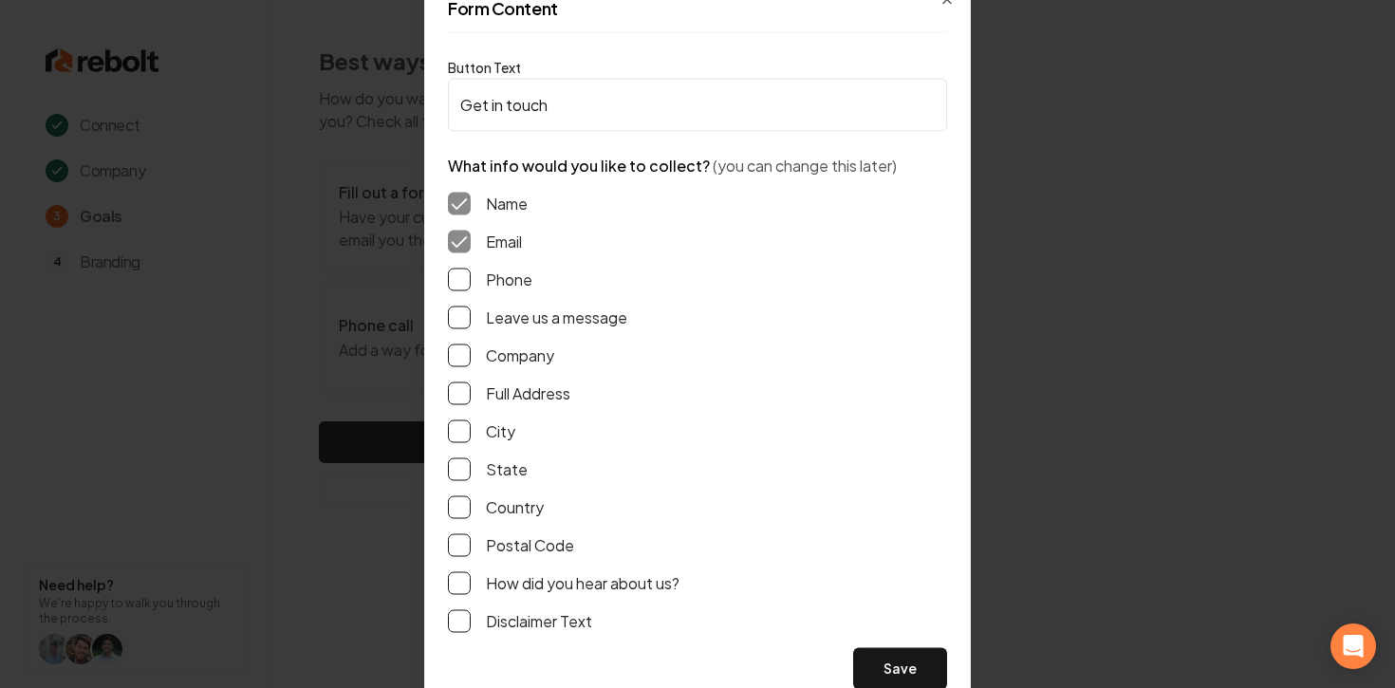
click at [456, 286] on button "Phone" at bounding box center [459, 279] width 23 height 23
click at [457, 325] on button "Leave us a message" at bounding box center [459, 317] width 23 height 23
click at [458, 388] on button "Full Address" at bounding box center [459, 392] width 23 height 23
click at [889, 662] on button "Save" at bounding box center [900, 668] width 94 height 42
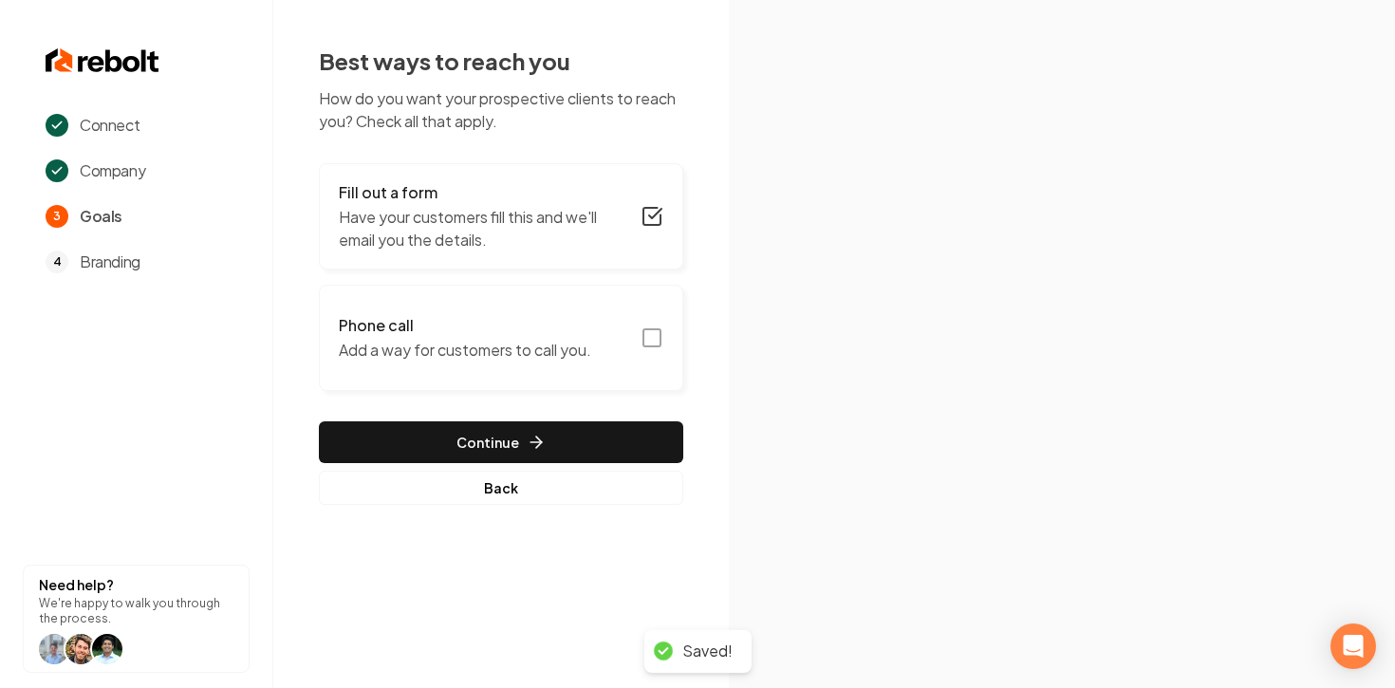
click at [652, 335] on icon "button" at bounding box center [651, 337] width 23 height 23
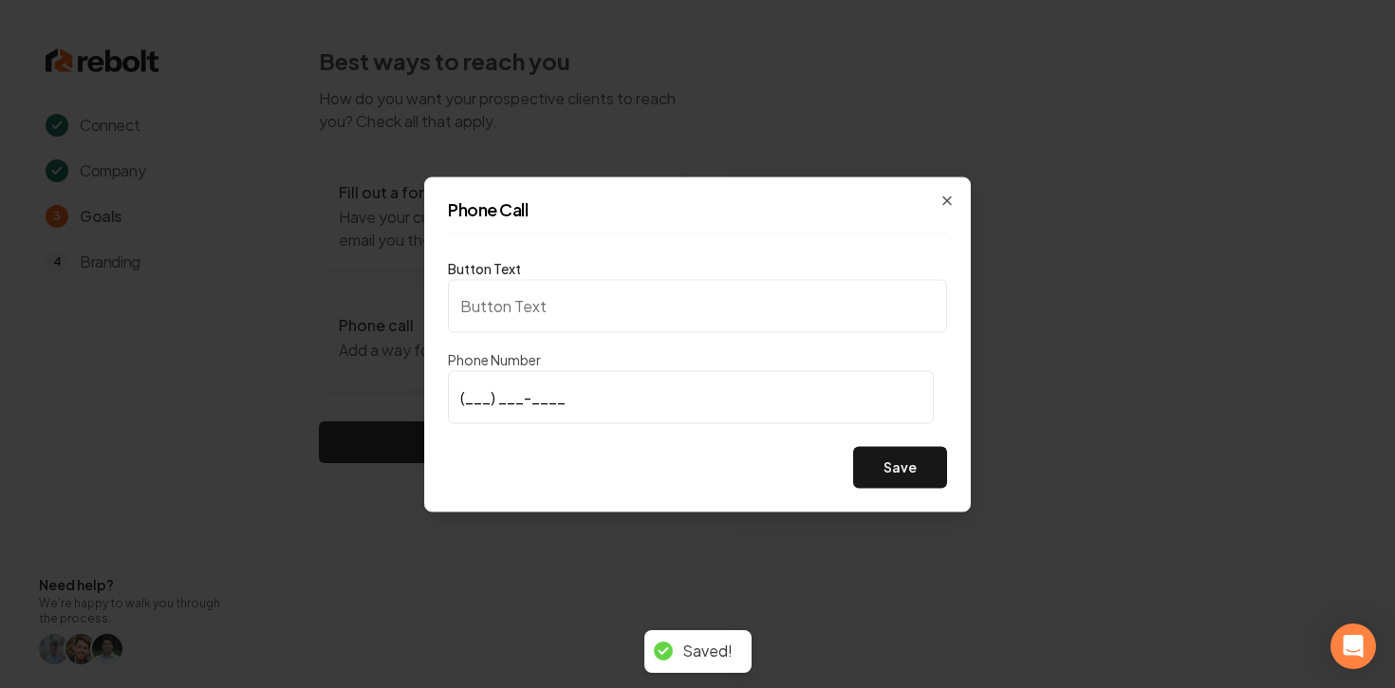
type input "Call us"
type input "[PHONE_NUMBER]"
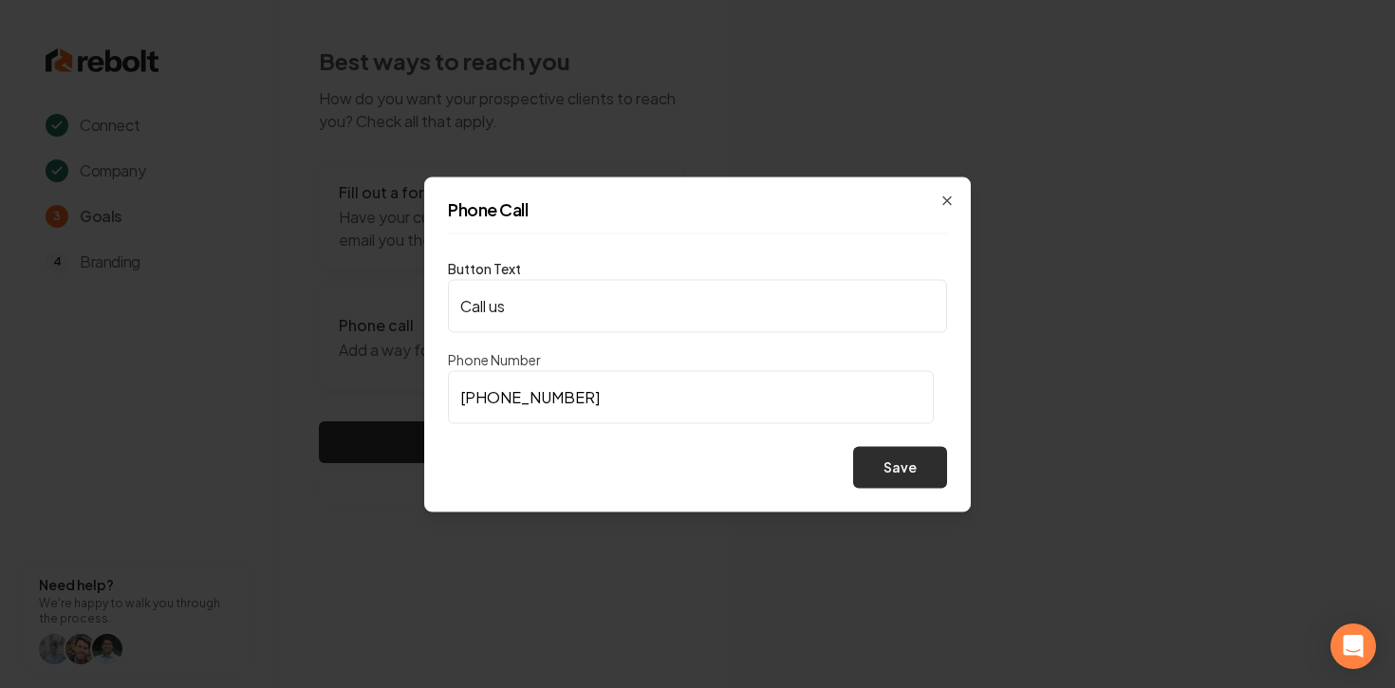
click at [878, 468] on button "Save" at bounding box center [900, 467] width 94 height 42
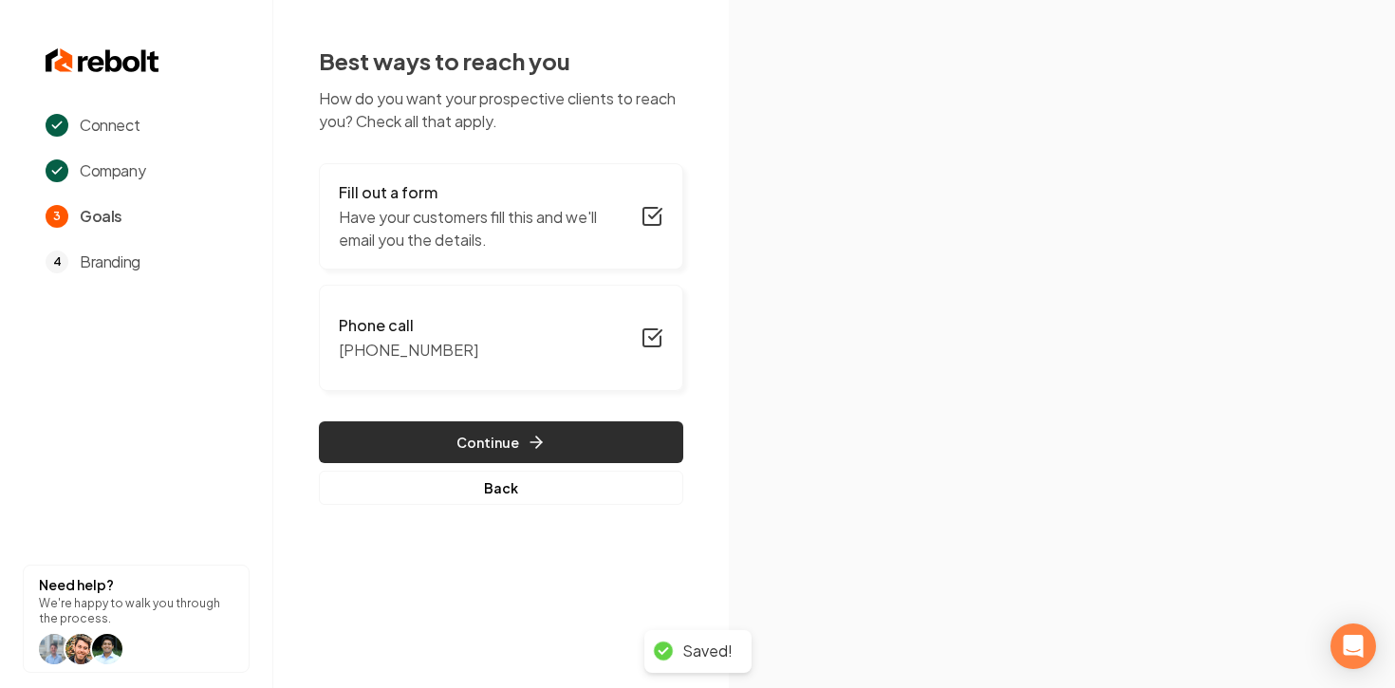
click at [450, 436] on button "Continue" at bounding box center [501, 442] width 364 height 42
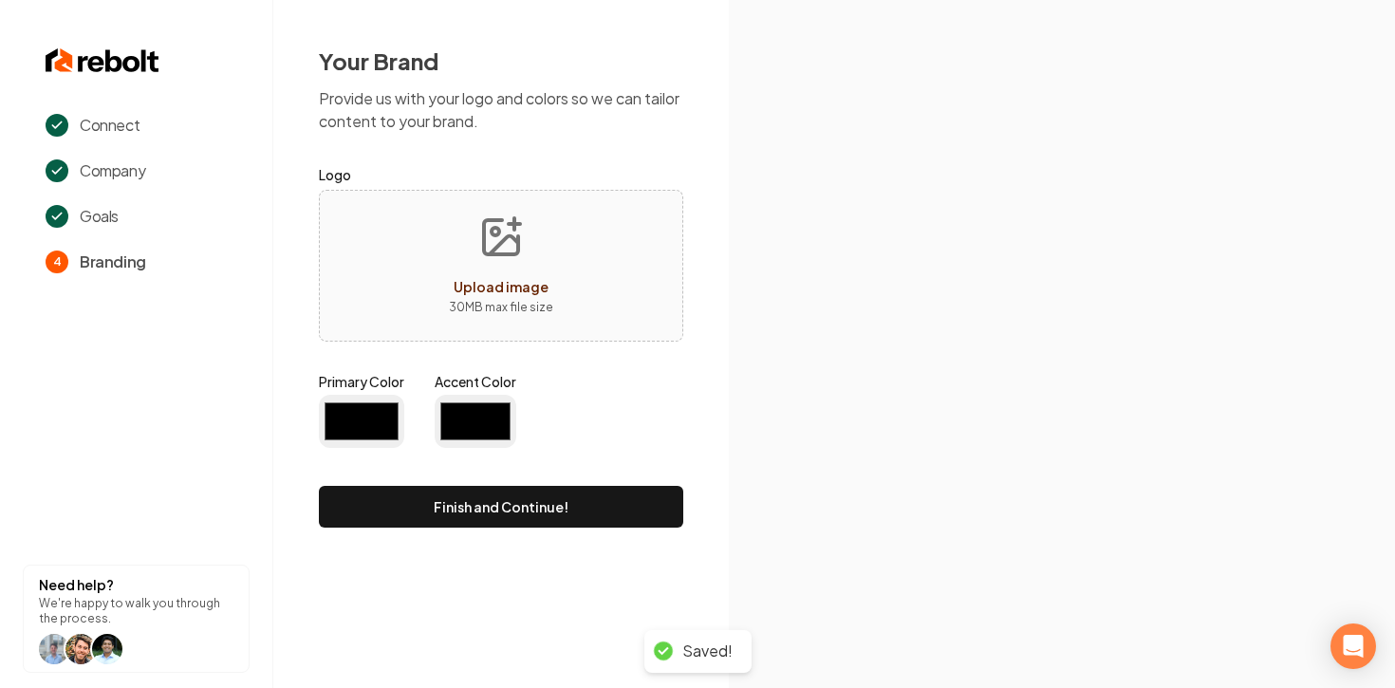
type input "#194d33"
type input "#70be00"
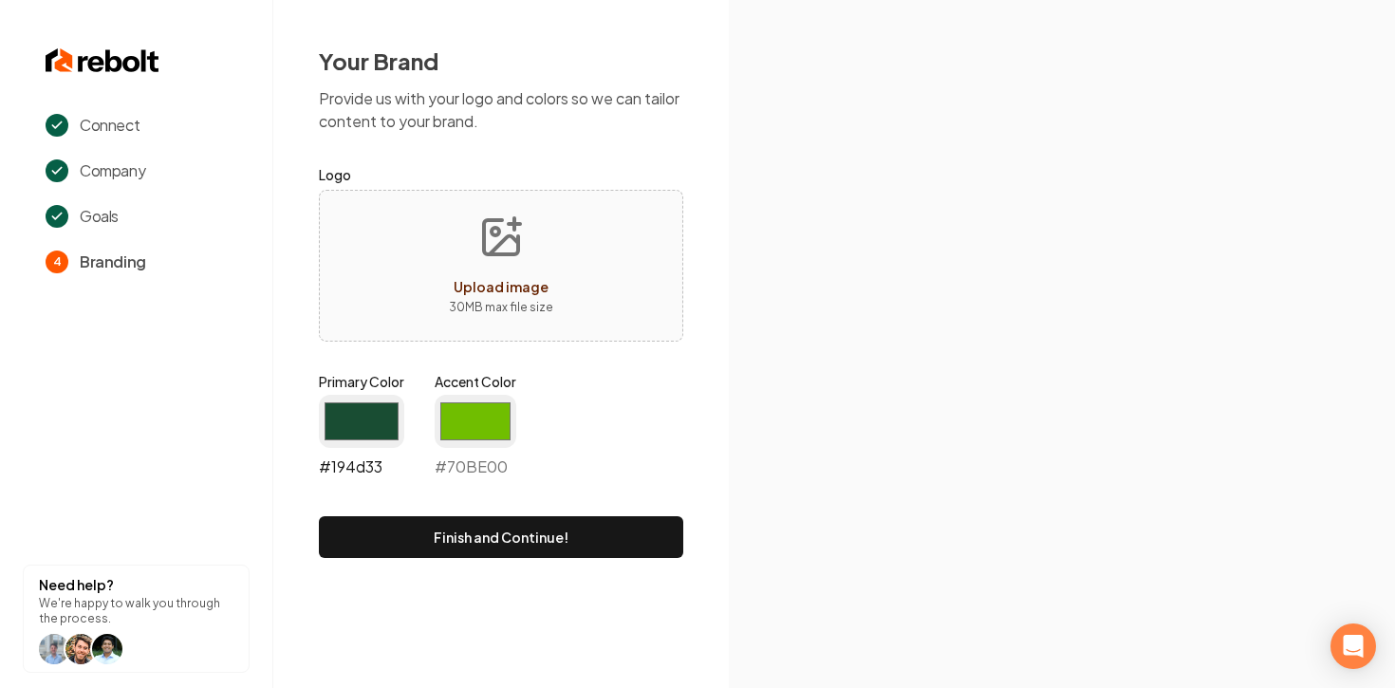
click at [354, 436] on input "#194d33" at bounding box center [361, 421] width 85 height 53
click at [377, 418] on input "#ffd9df" at bounding box center [361, 421] width 85 height 53
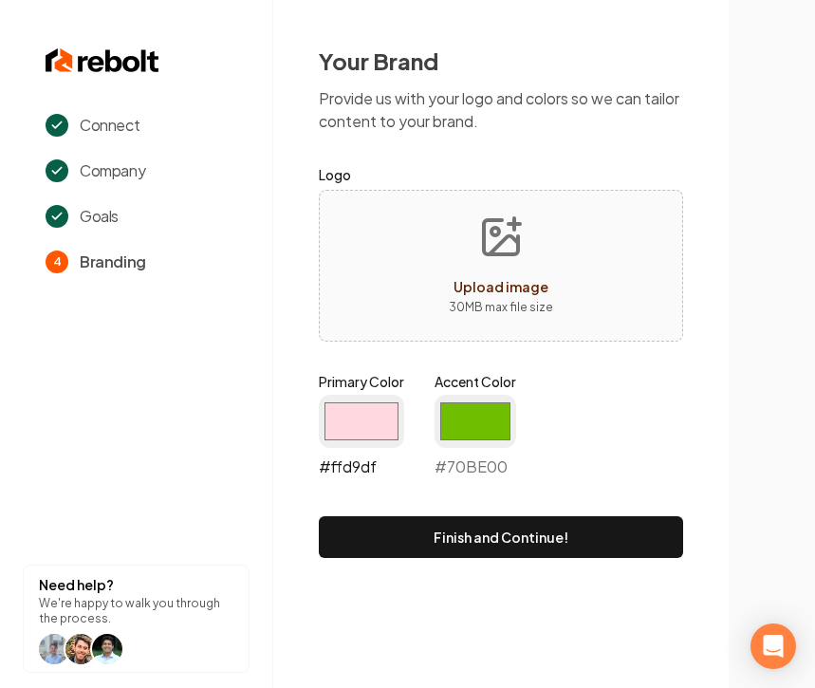
click at [379, 404] on input "#ffd9df" at bounding box center [361, 421] width 85 height 53
type input "#1b214d"
click at [550, 451] on div "Primary Color #1b214d #1b214d Accent Color #70be00 #70BE00" at bounding box center [501, 429] width 364 height 114
click at [473, 427] on input "#70be00" at bounding box center [476, 421] width 82 height 53
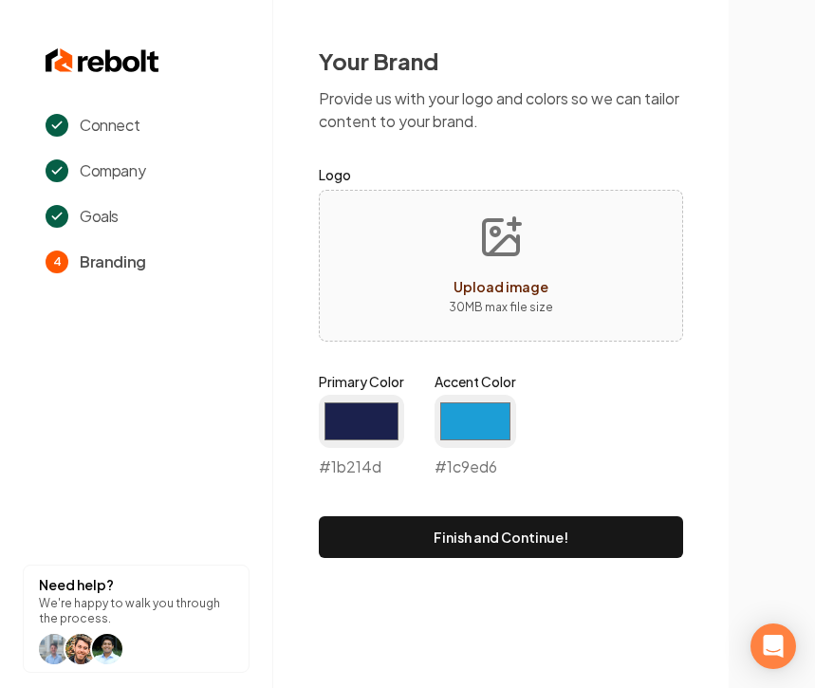
type input "#1c9ed6"
click at [698, 405] on div "Your Brand Provide us with your logo and colors so we can tailor content to you…" at bounding box center [500, 301] width 455 height 603
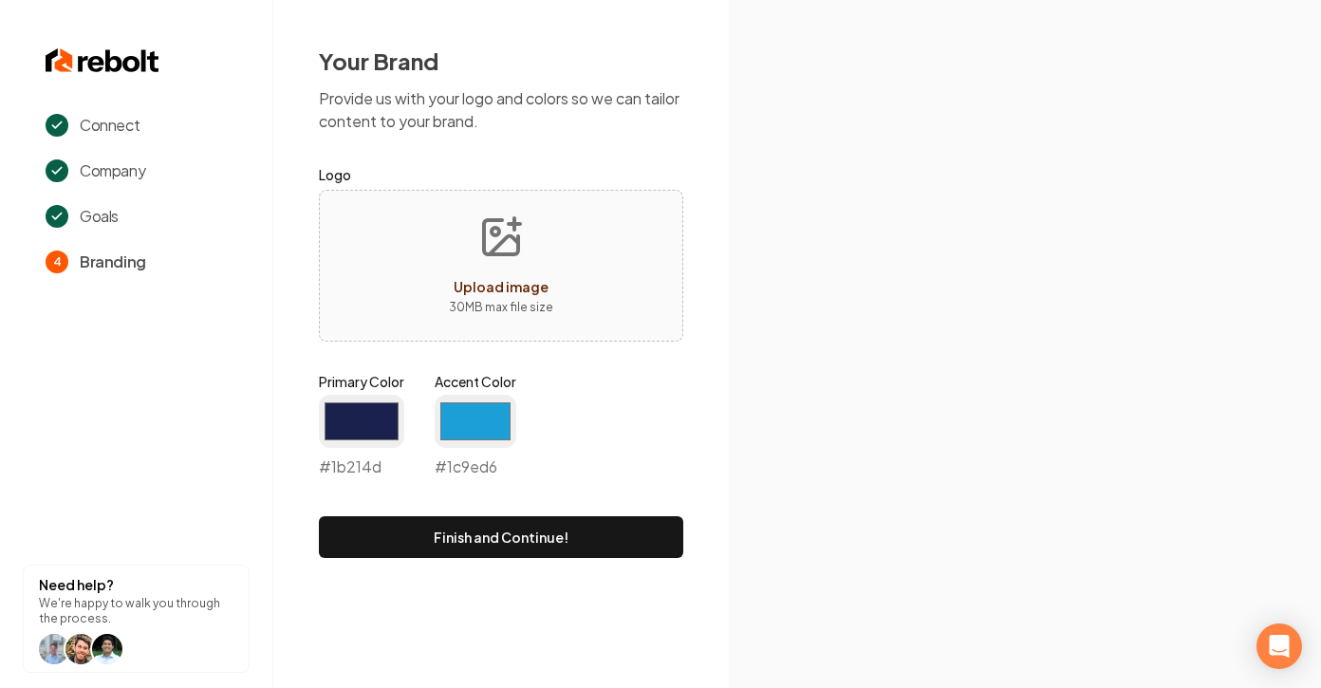
click at [492, 280] on span "Upload image" at bounding box center [501, 286] width 95 height 17
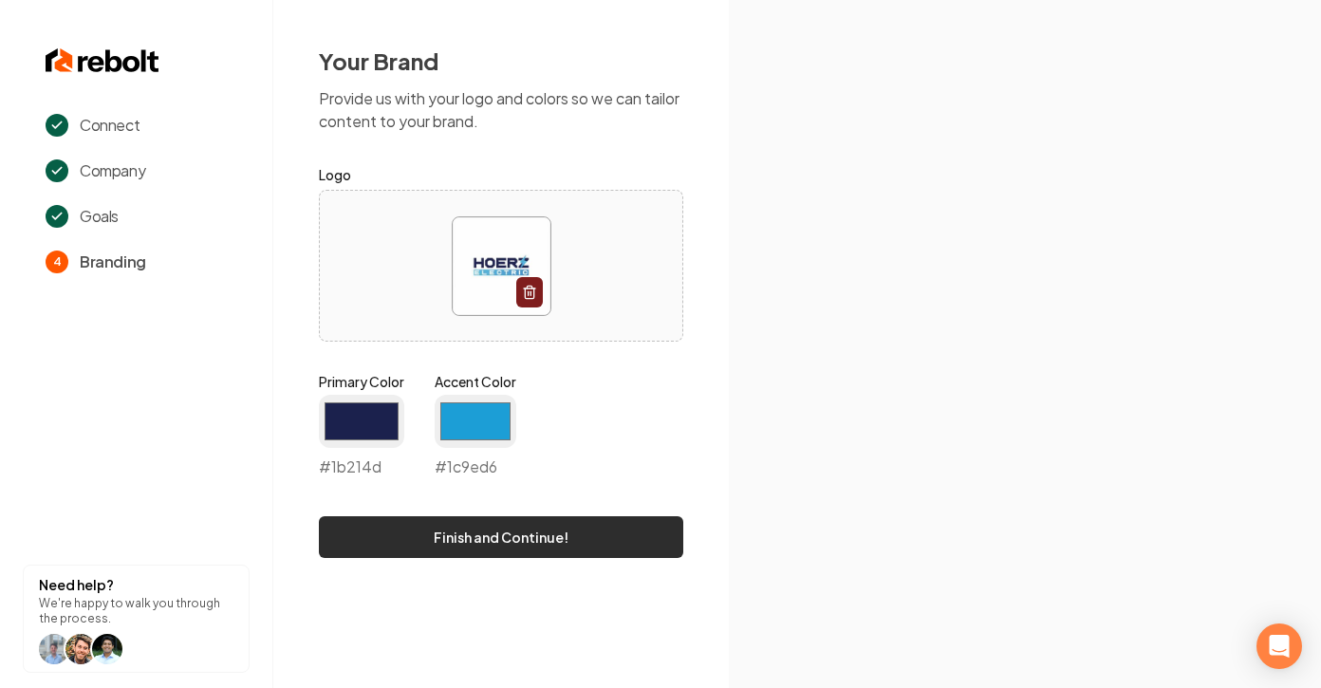
click at [550, 530] on button "Finish and Continue!" at bounding box center [501, 537] width 364 height 42
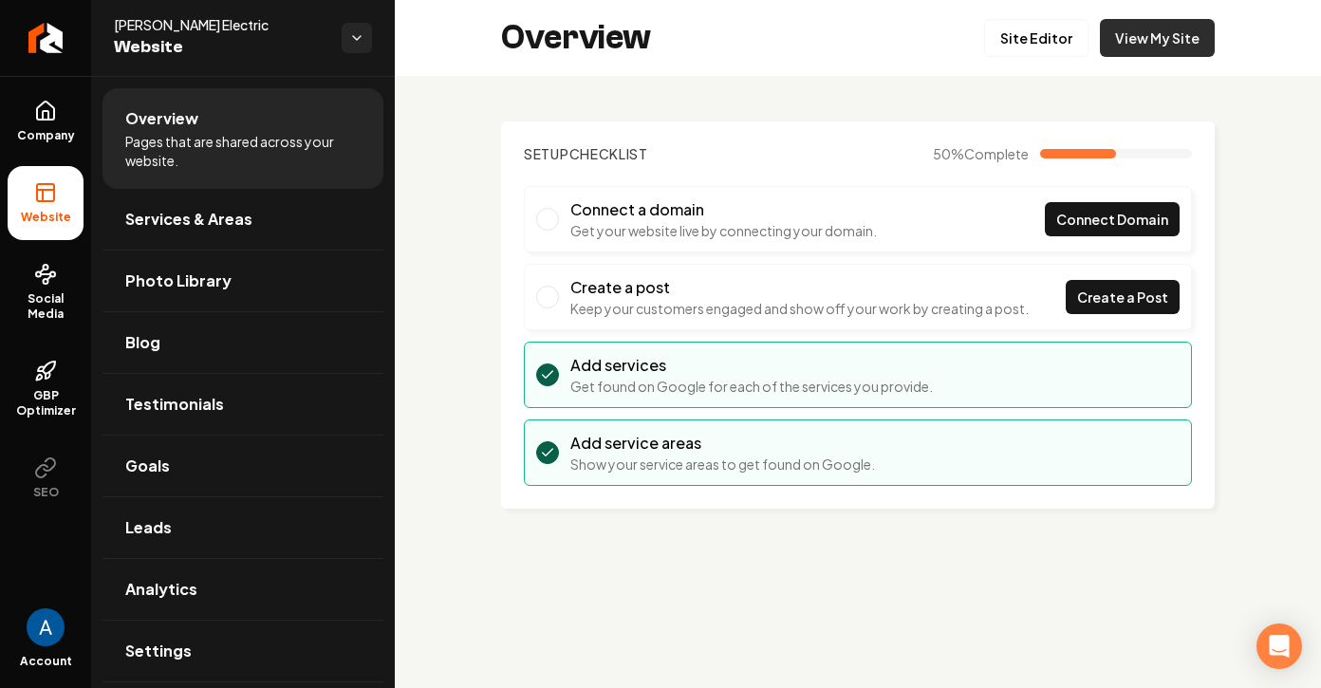
click at [1148, 35] on link "View My Site" at bounding box center [1157, 38] width 115 height 38
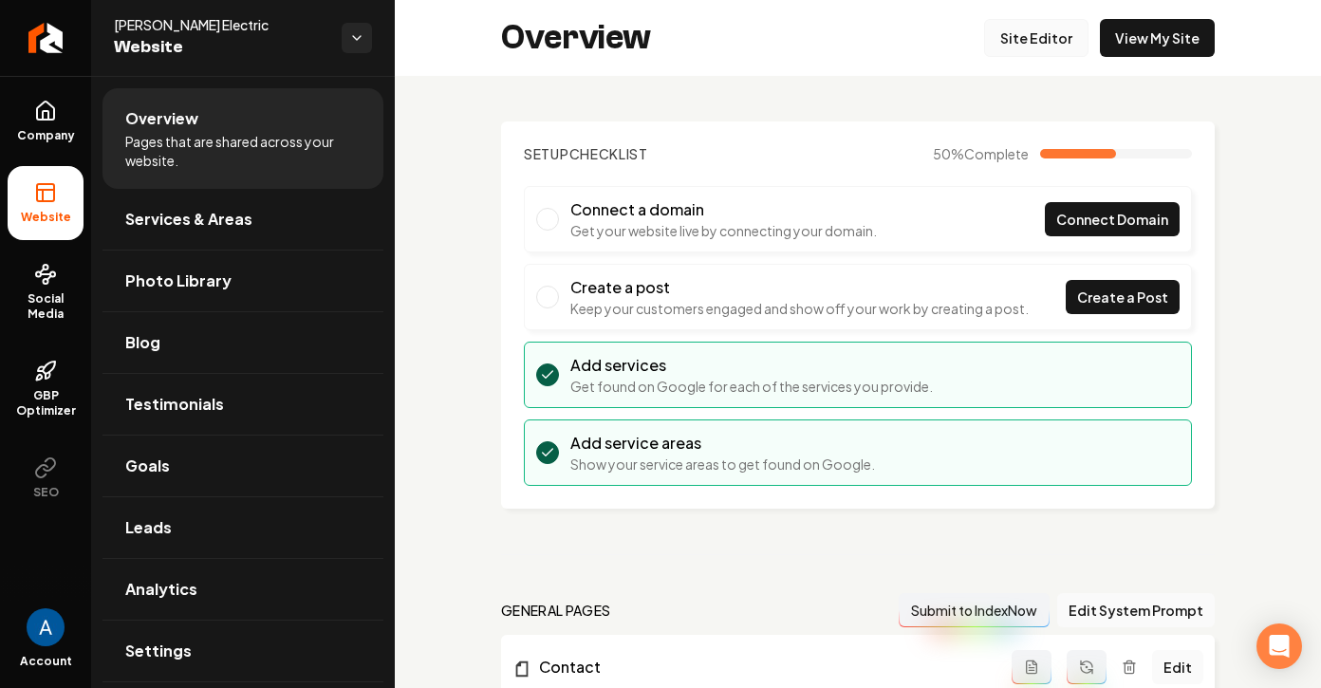
click at [1033, 46] on link "Site Editor" at bounding box center [1036, 38] width 104 height 38
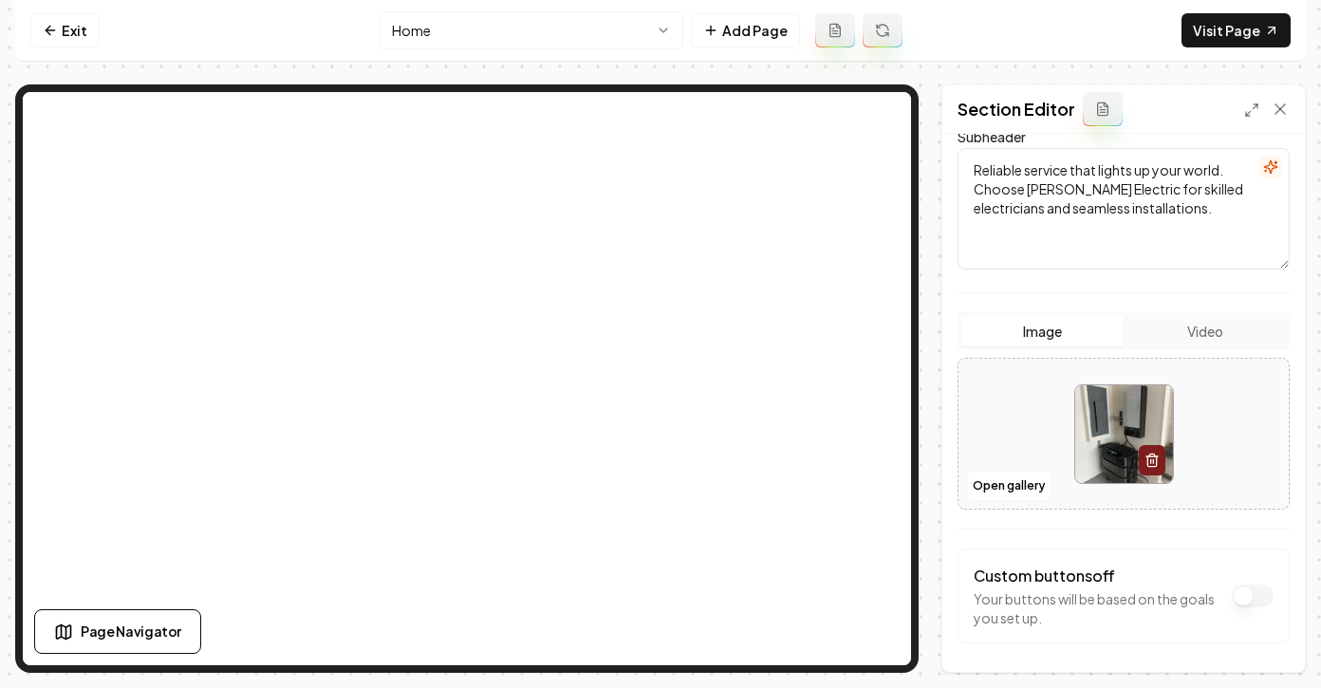
scroll to position [226, 0]
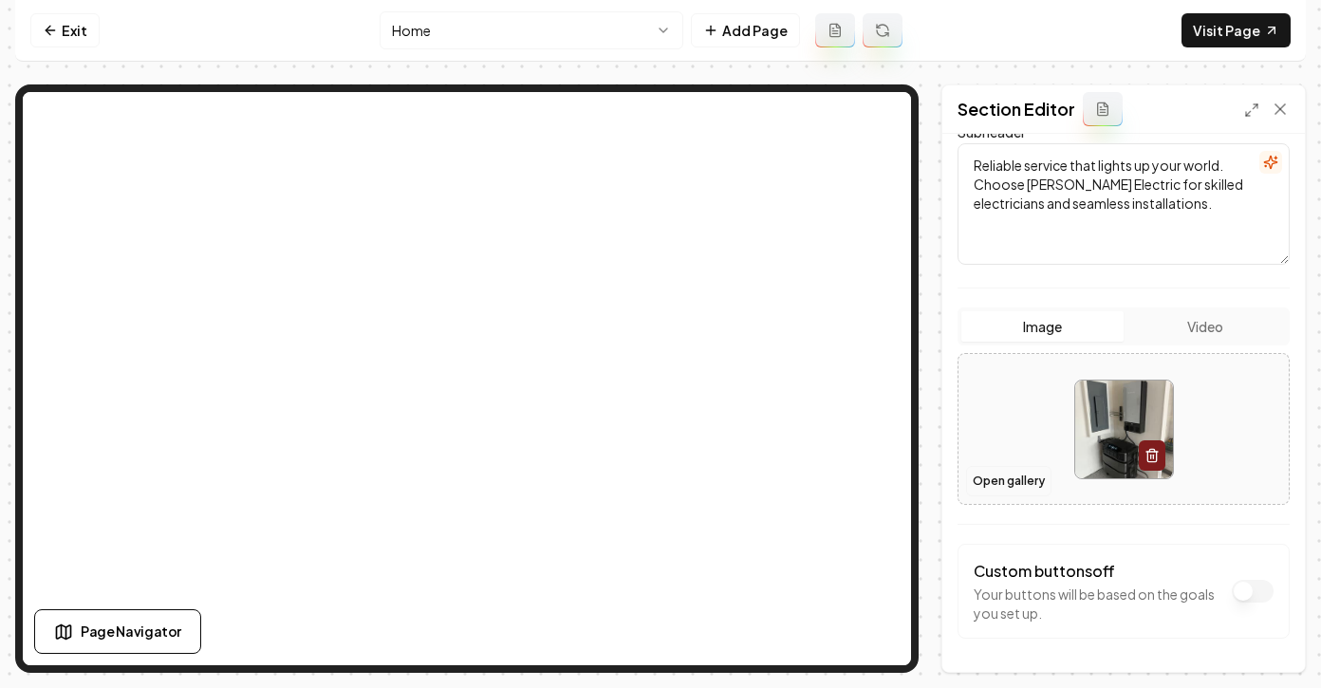
click at [1000, 476] on button "Open gallery" at bounding box center [1008, 481] width 85 height 30
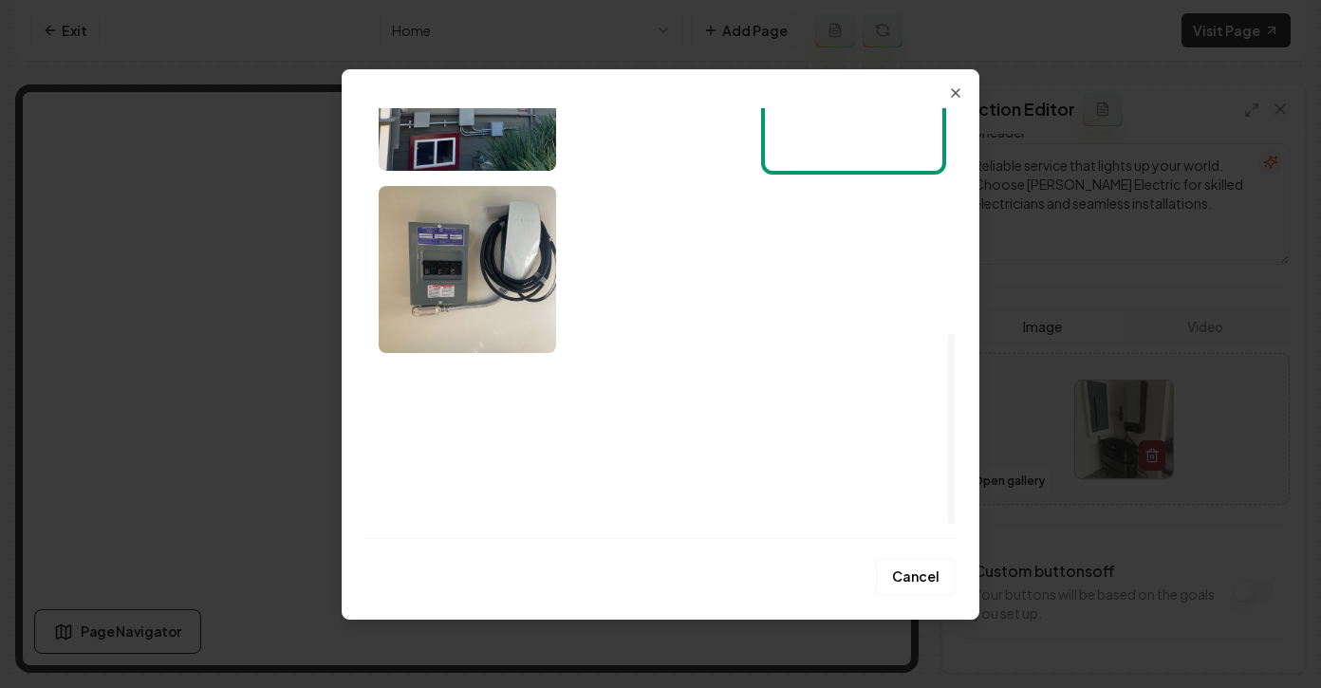
scroll to position [534, 0]
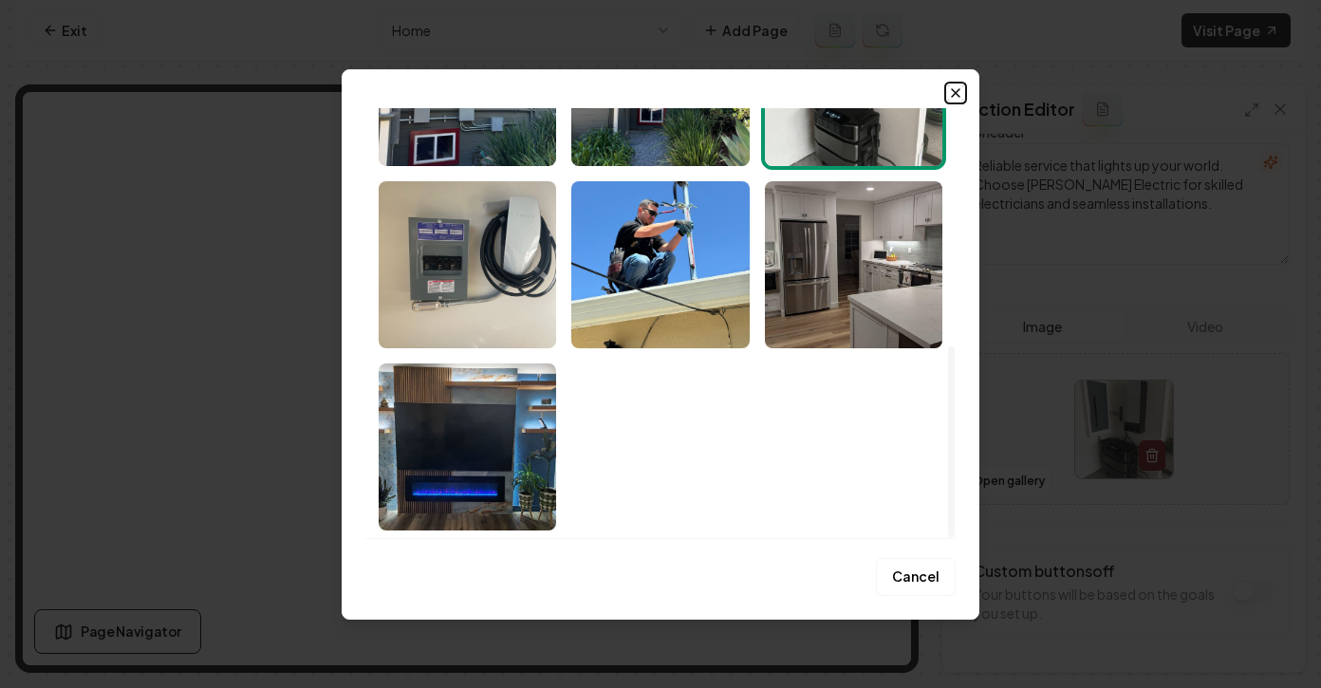
click at [949, 86] on icon "button" at bounding box center [955, 92] width 15 height 15
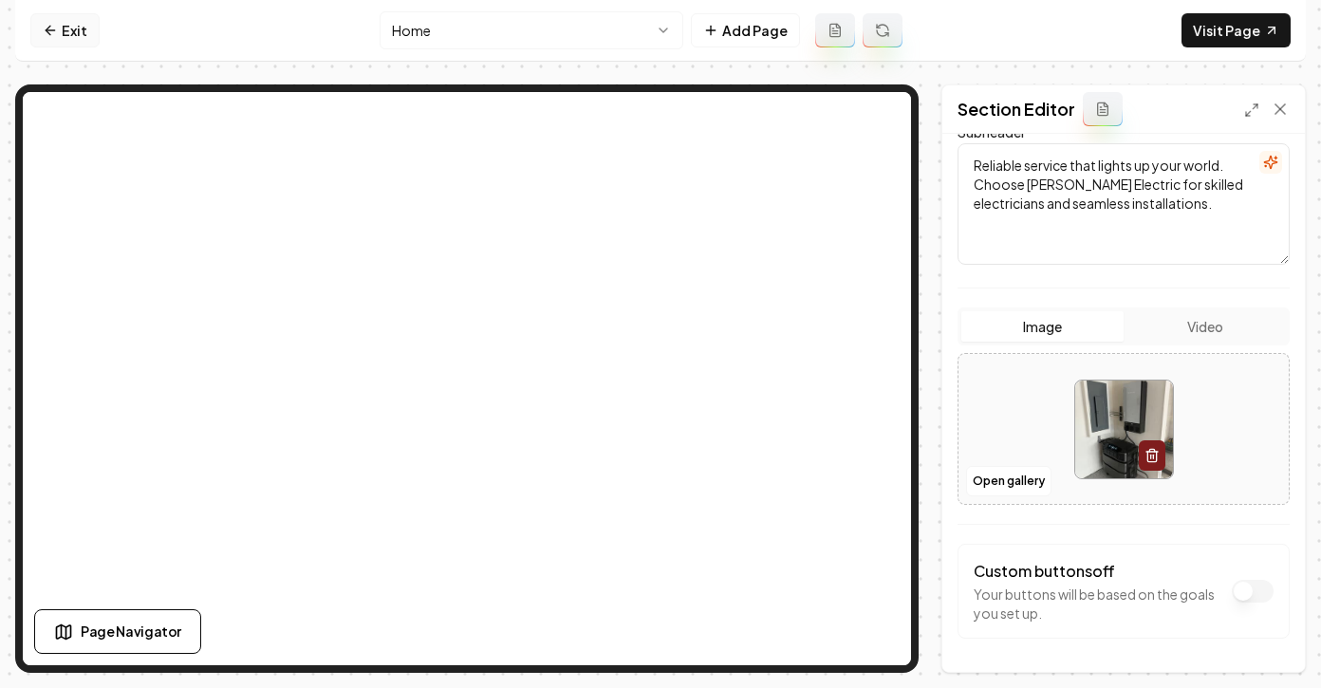
click at [31, 28] on link "Exit" at bounding box center [64, 30] width 69 height 34
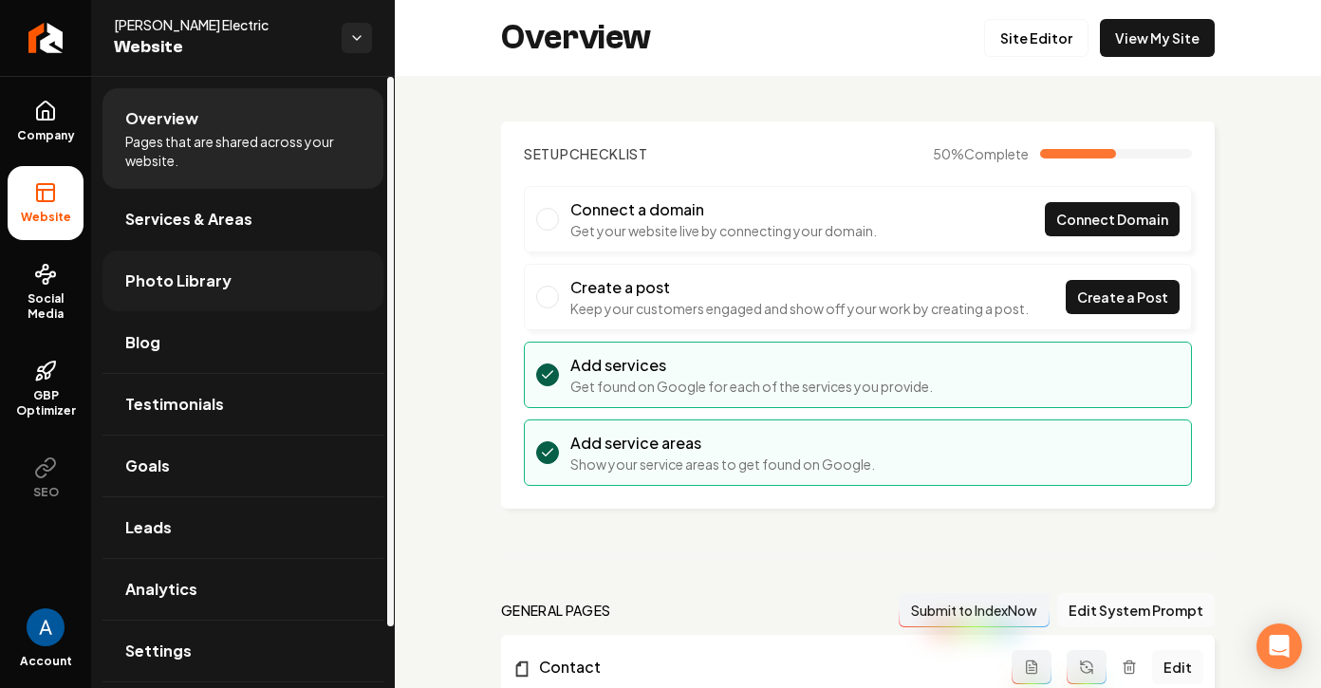
click at [185, 280] on span "Photo Library" at bounding box center [178, 280] width 106 height 23
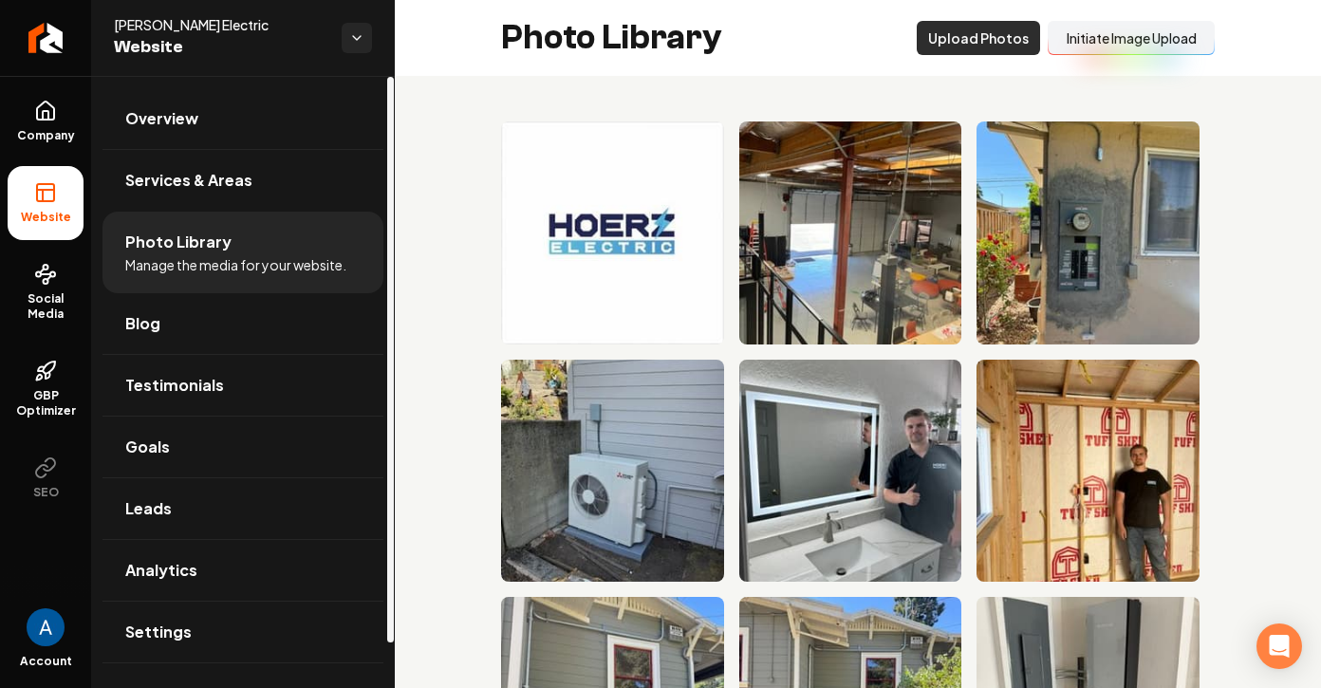
click at [993, 37] on button "Upload Photos" at bounding box center [978, 38] width 123 height 34
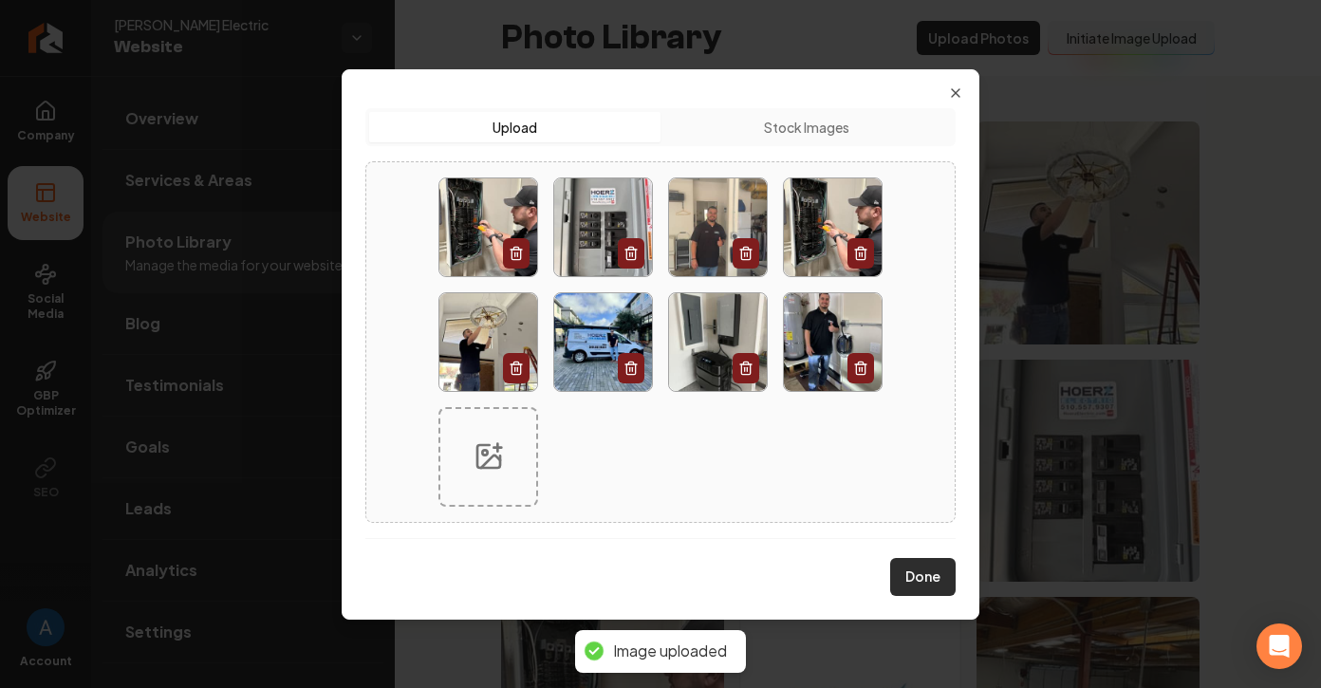
click at [918, 566] on button "Done" at bounding box center [922, 577] width 65 height 38
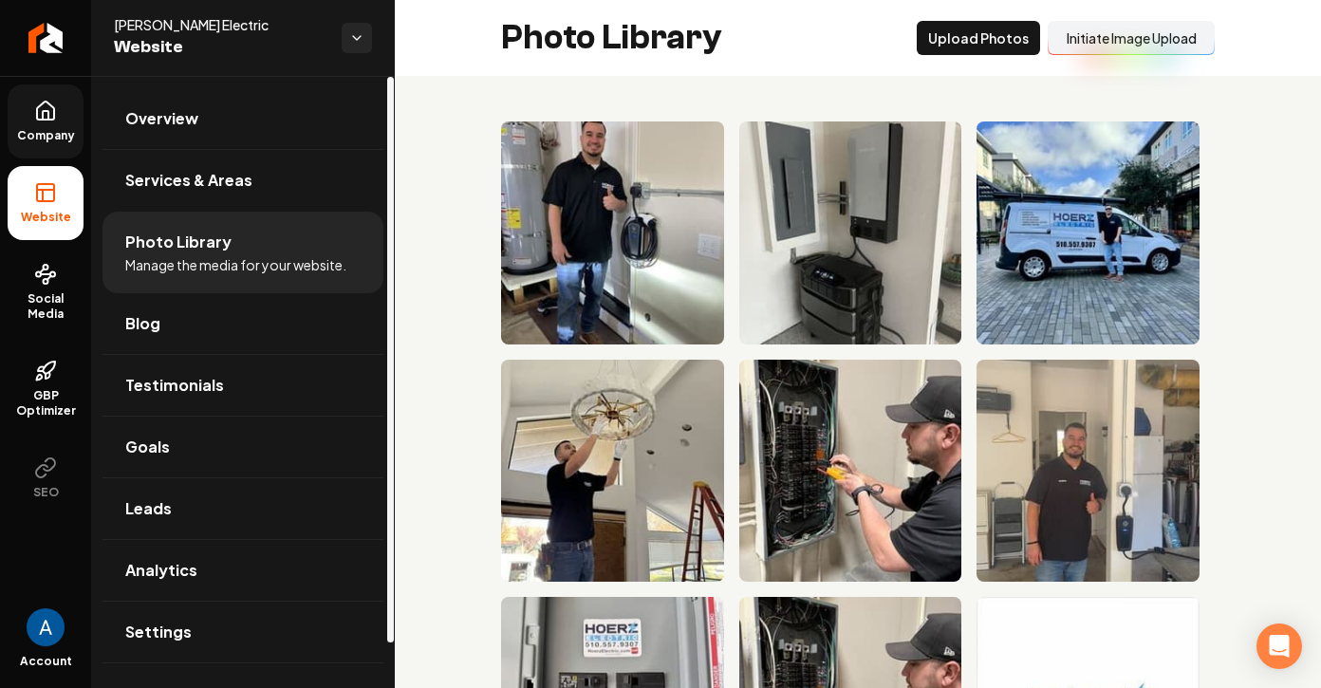
click at [64, 124] on link "Company" at bounding box center [46, 121] width 76 height 74
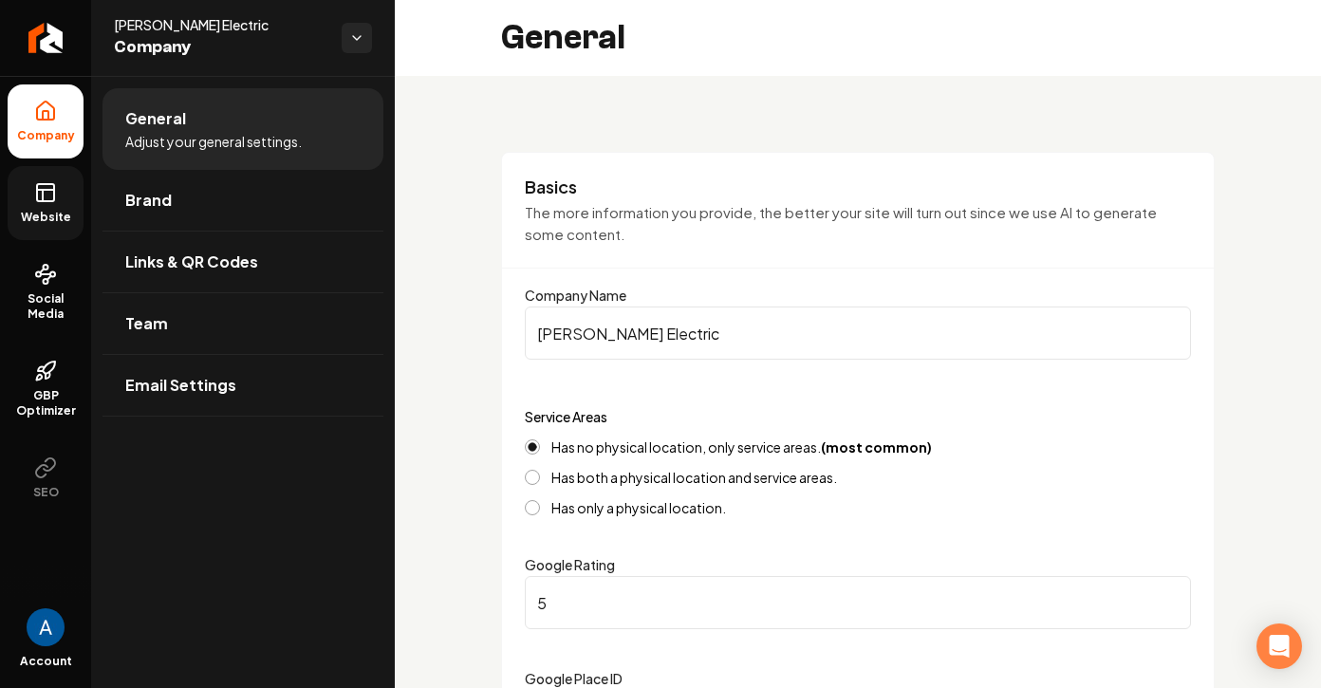
click at [57, 220] on span "Website" at bounding box center [45, 217] width 65 height 15
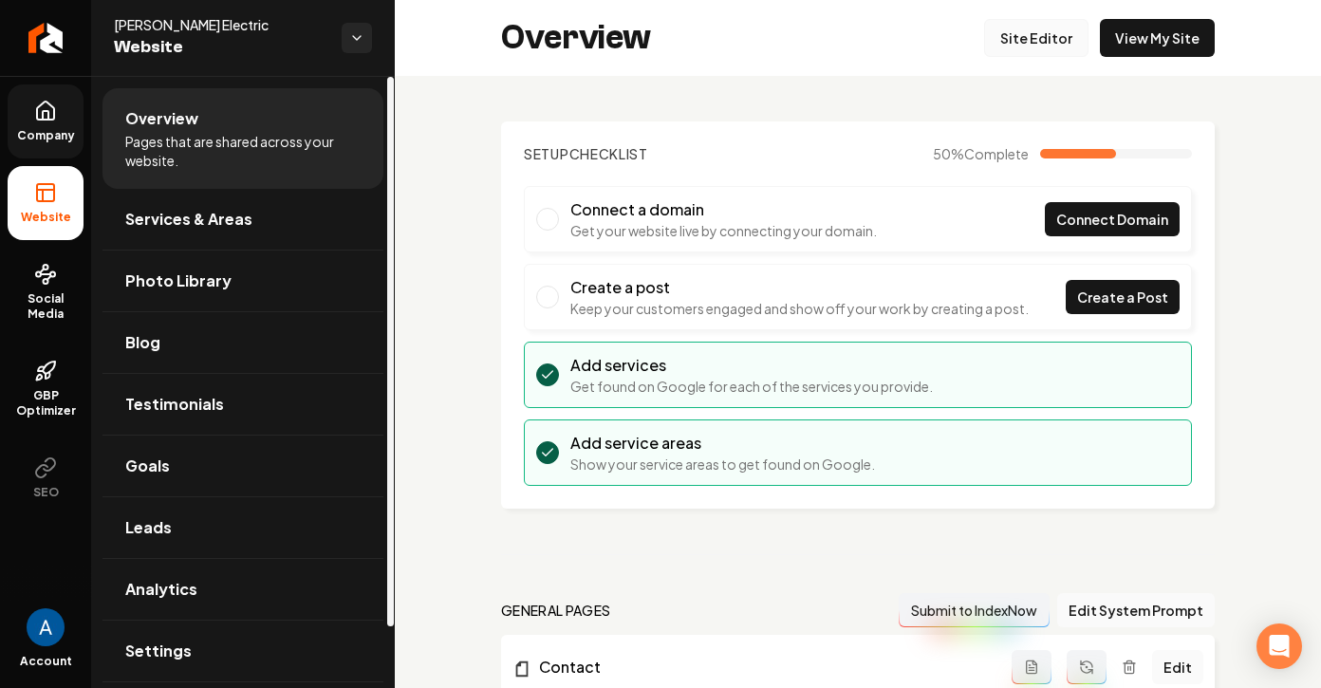
click at [1019, 31] on link "Site Editor" at bounding box center [1036, 38] width 104 height 38
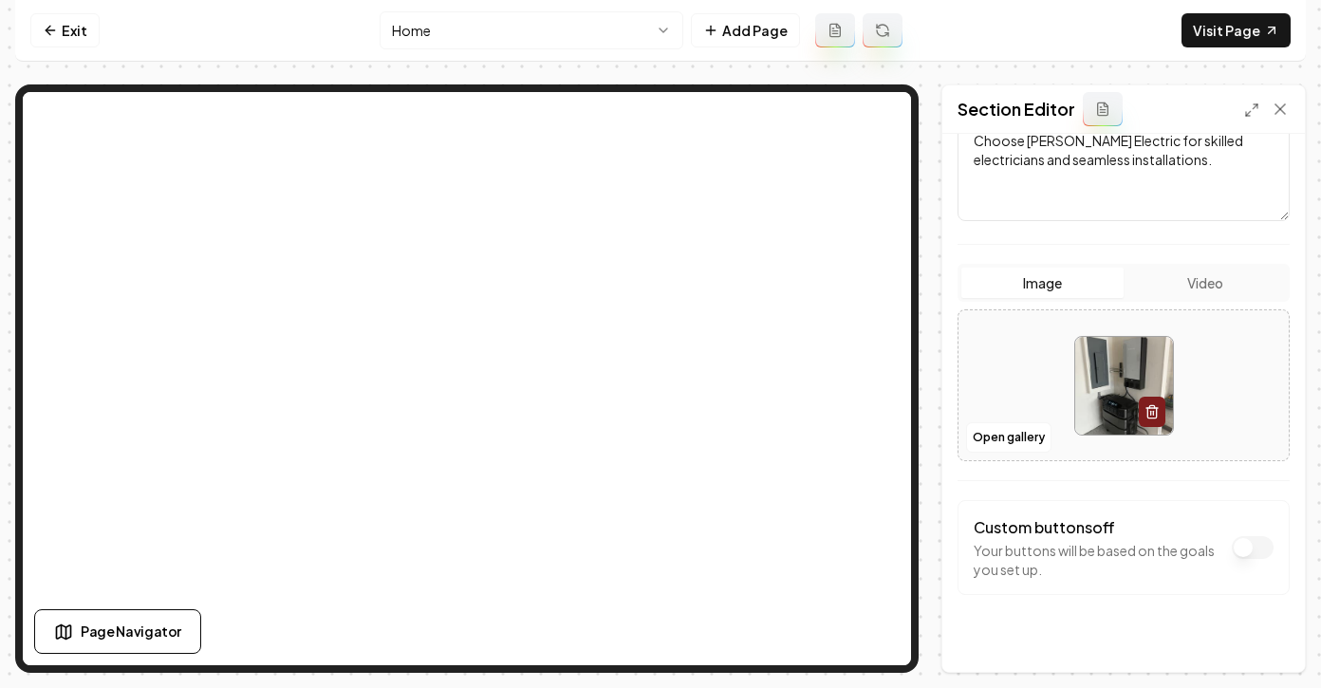
scroll to position [288, 0]
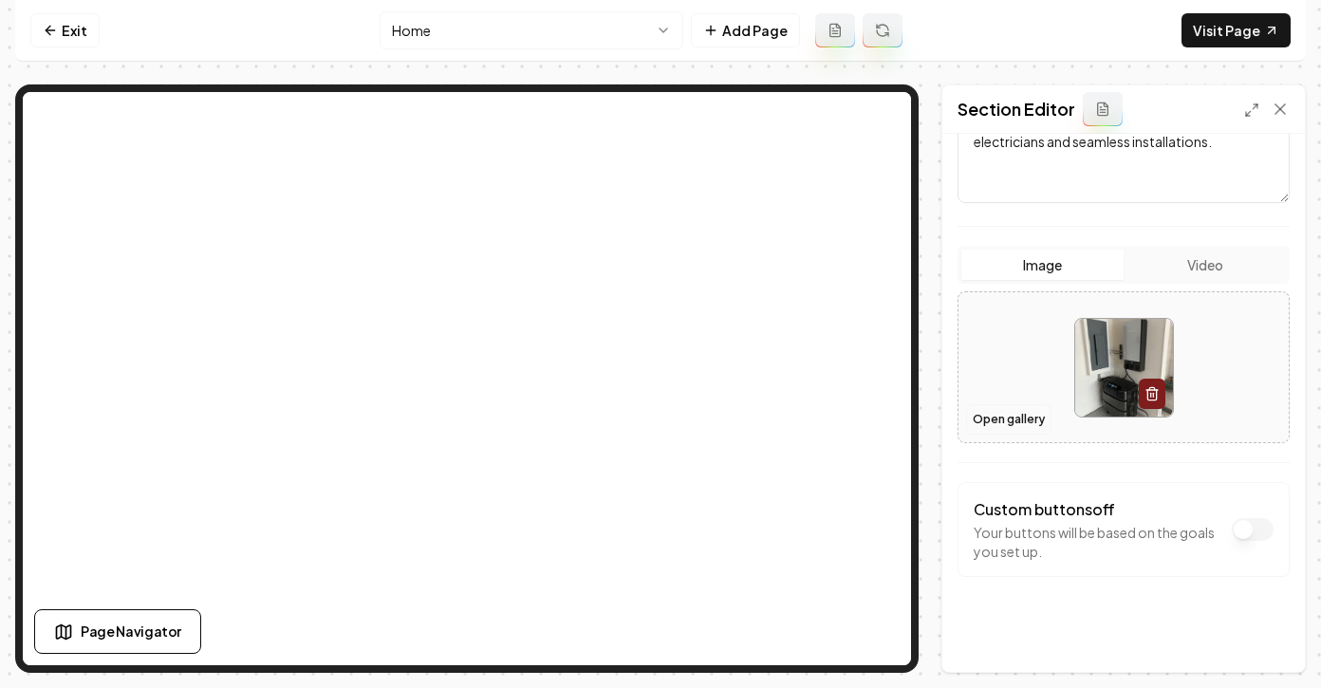
click at [1006, 424] on button "Open gallery" at bounding box center [1008, 419] width 85 height 30
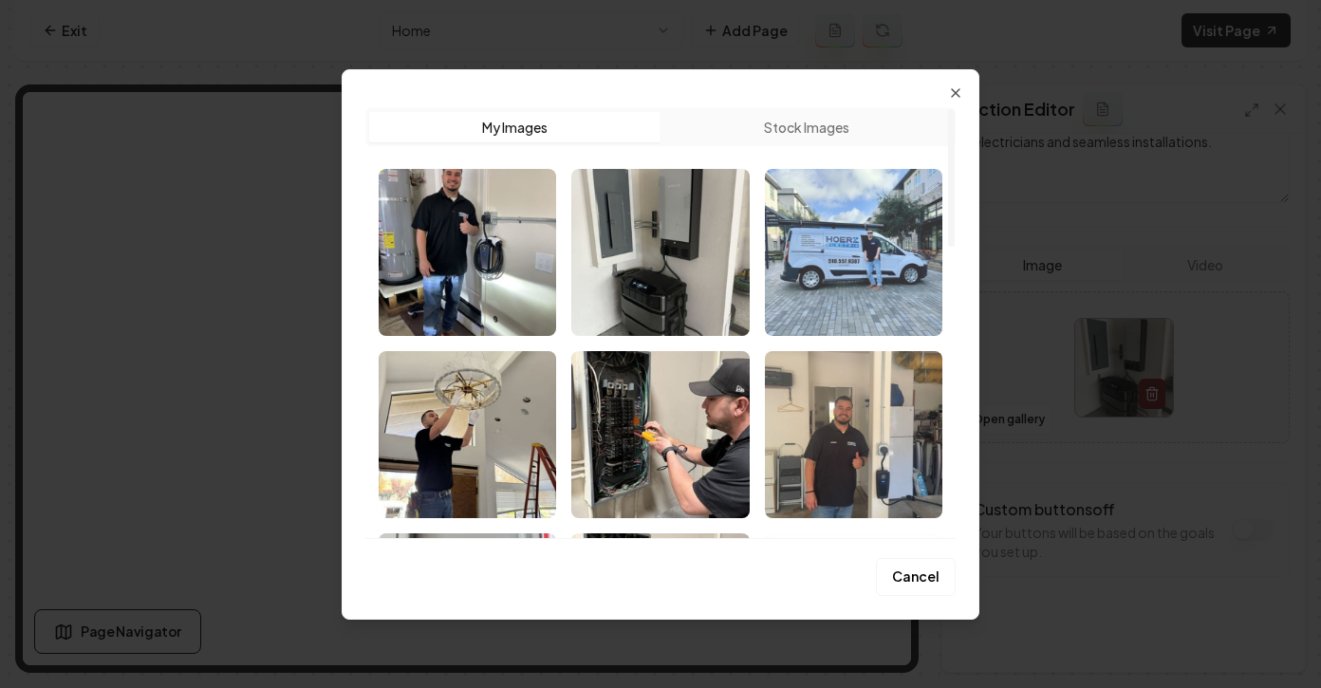
click at [818, 244] on img "Select image image_68a0c4025c7cd75eb8aa16b7.jpg" at bounding box center [853, 252] width 177 height 167
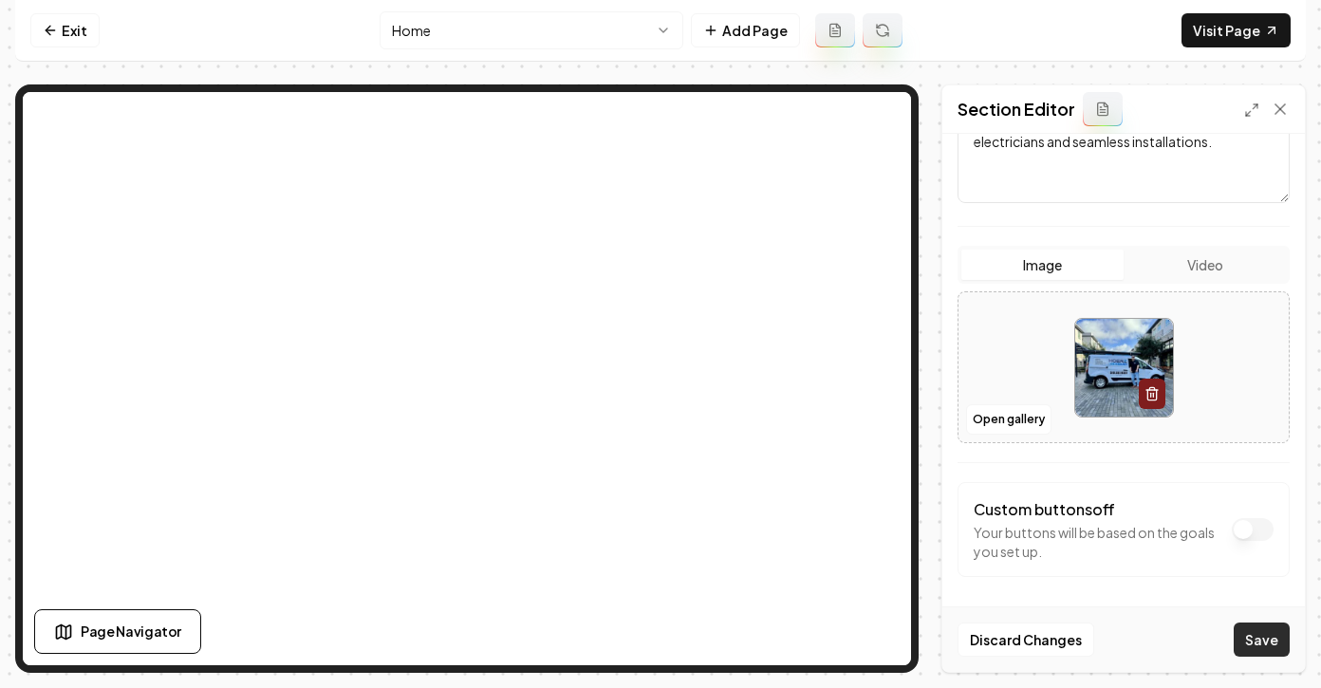
click at [1272, 639] on button "Save" at bounding box center [1262, 639] width 56 height 34
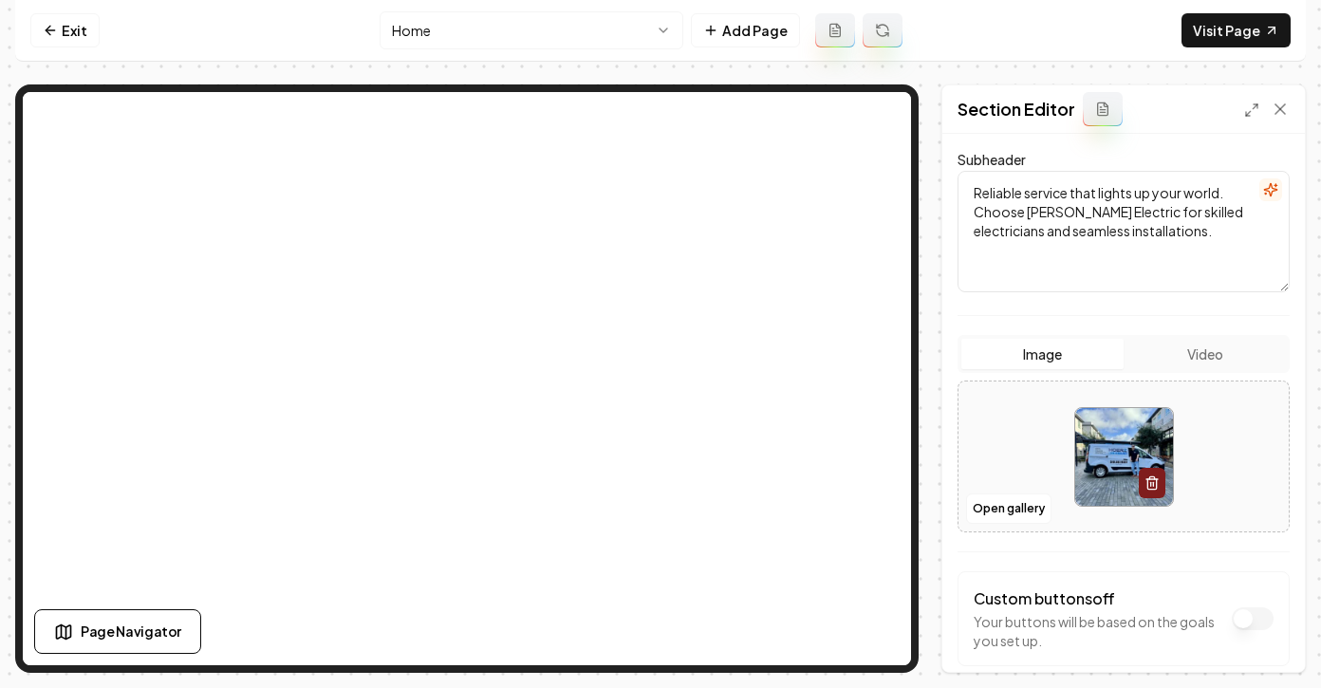
scroll to position [182, 0]
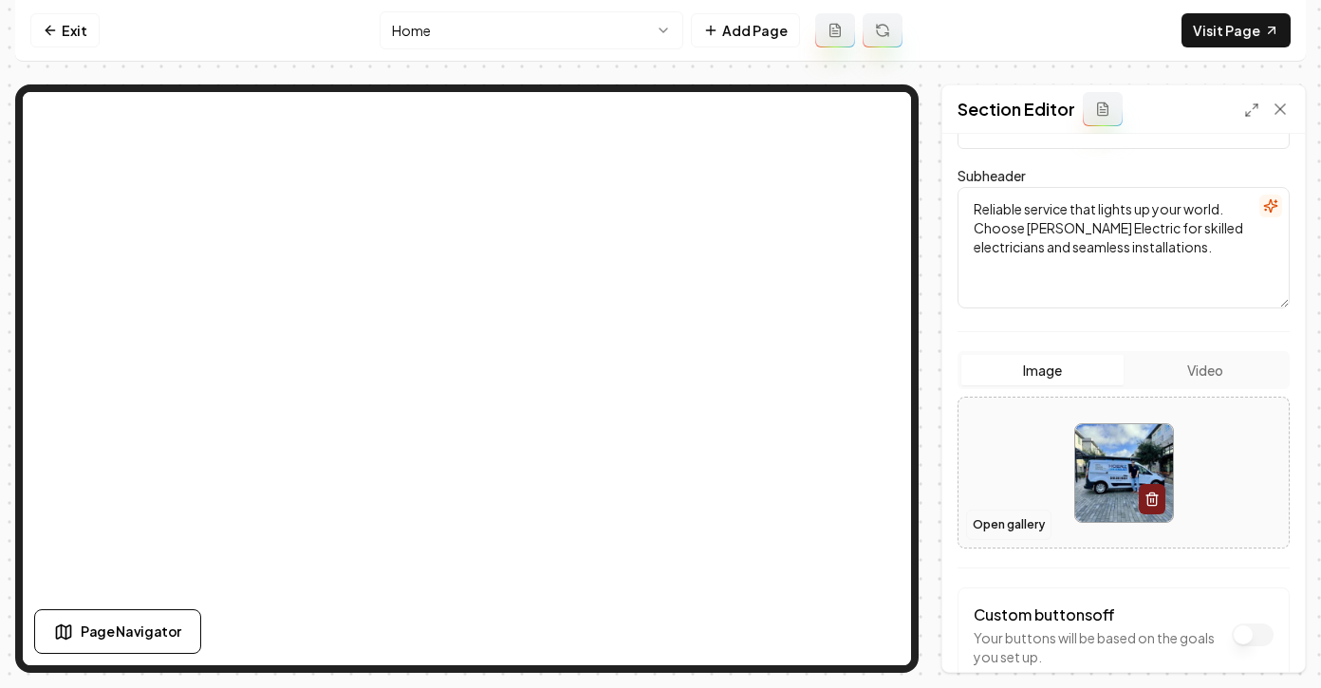
click at [1008, 522] on button "Open gallery" at bounding box center [1008, 525] width 85 height 30
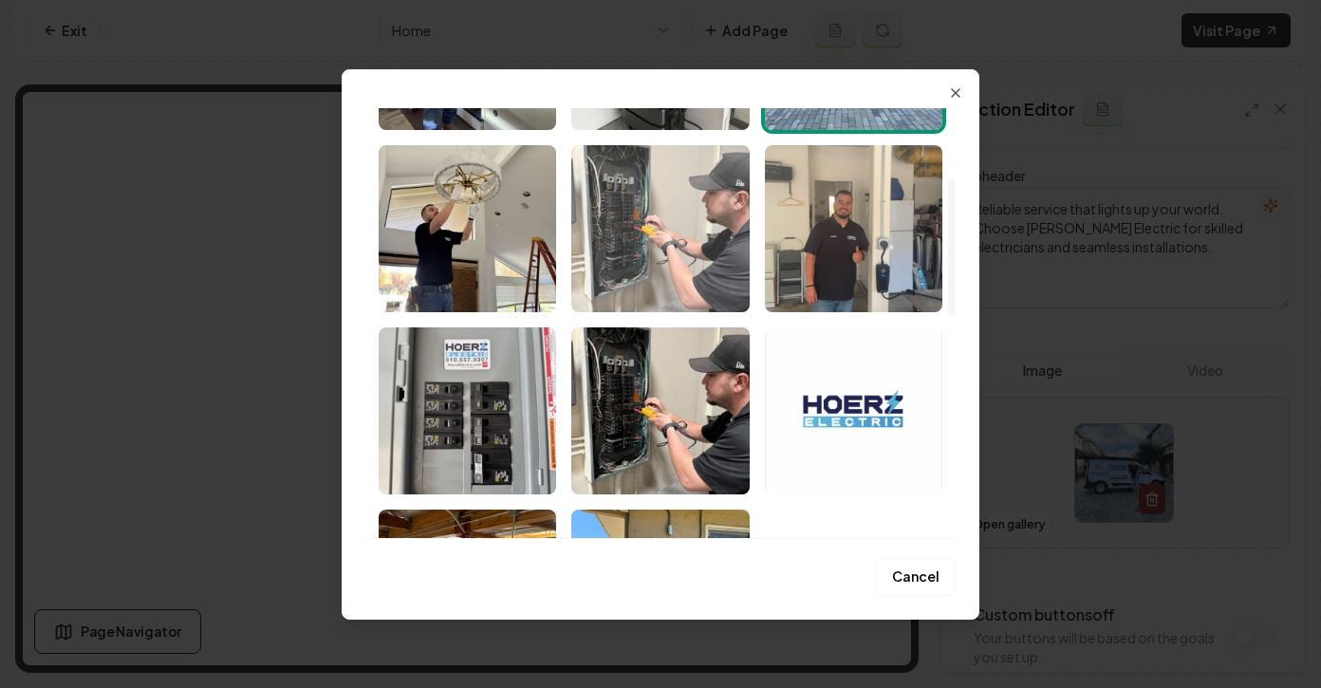
scroll to position [238, 0]
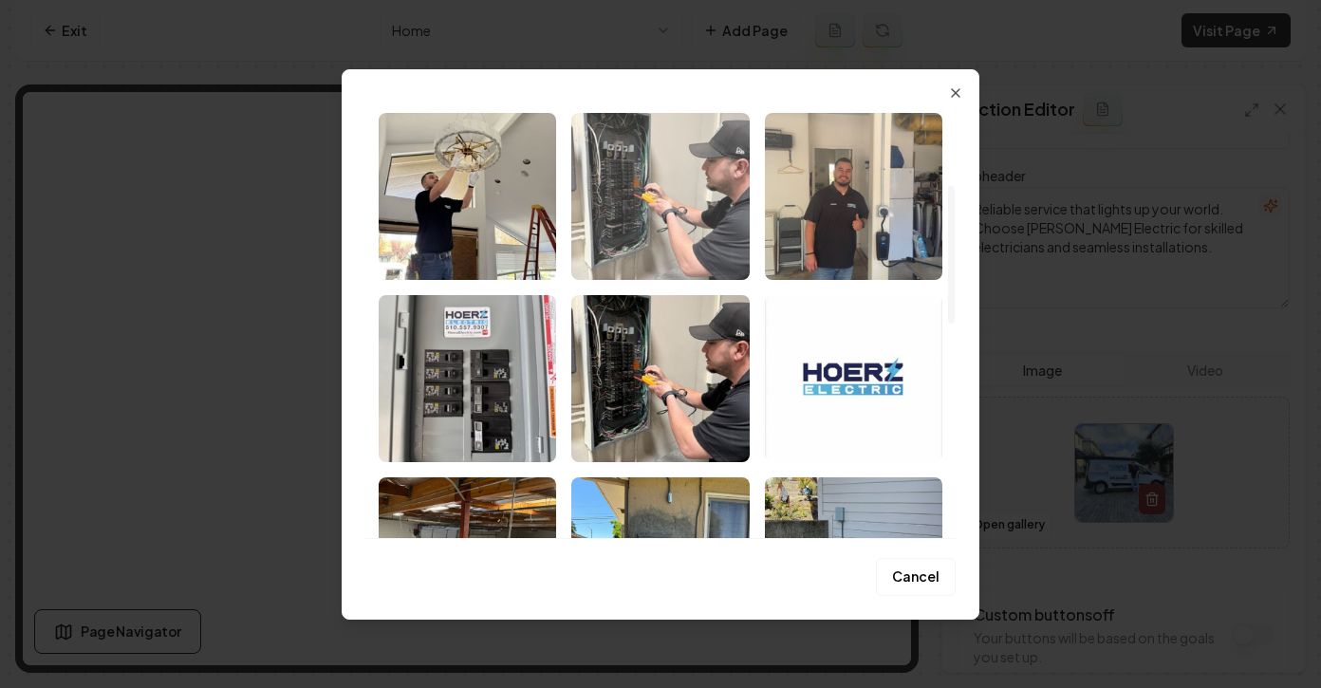
click at [665, 216] on img "Select image image_68a0c3fa5c7cd75eb8a9da34.jpg" at bounding box center [659, 196] width 177 height 167
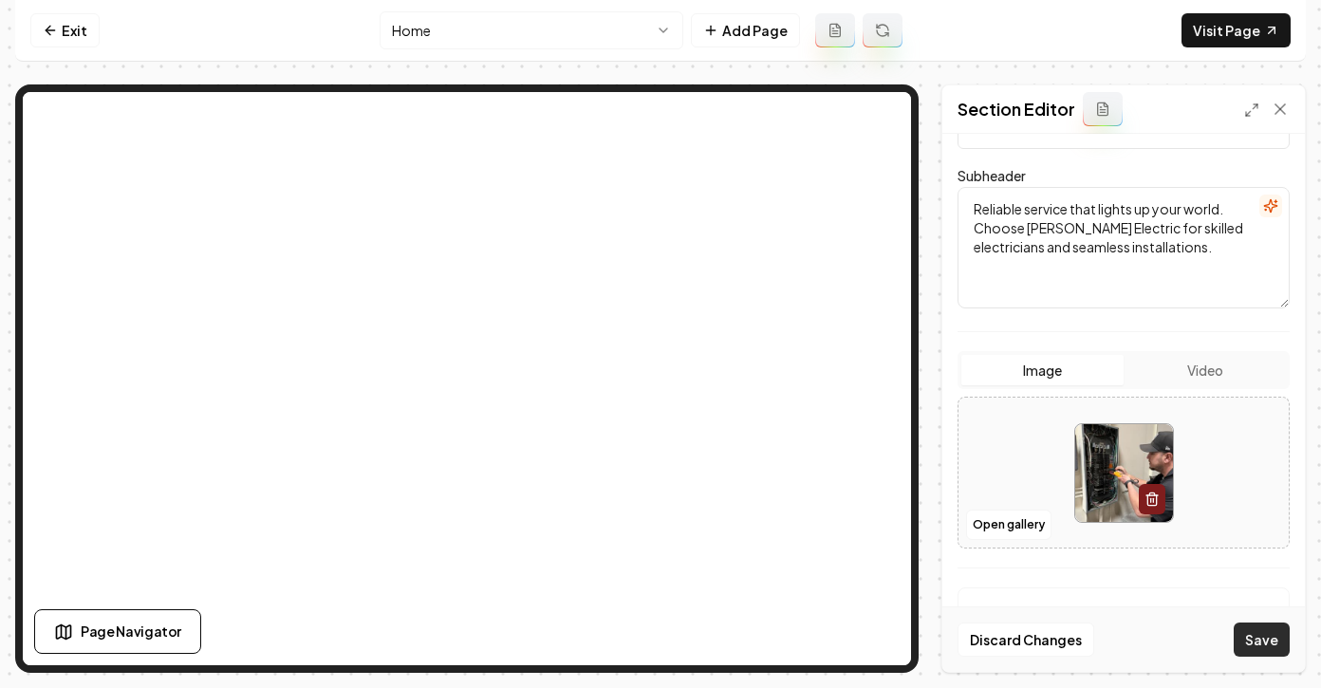
click at [1251, 632] on button "Save" at bounding box center [1262, 639] width 56 height 34
click at [1015, 531] on button "Open gallery" at bounding box center [1008, 525] width 85 height 30
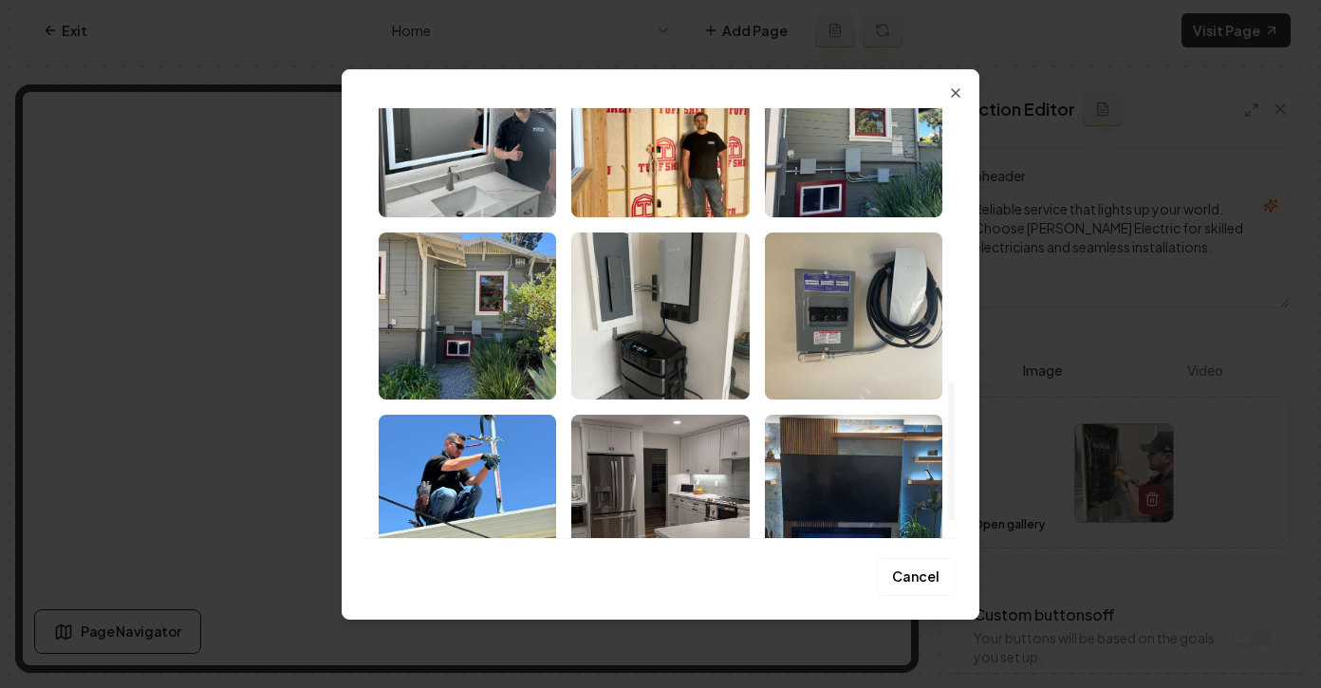
scroll to position [859, 0]
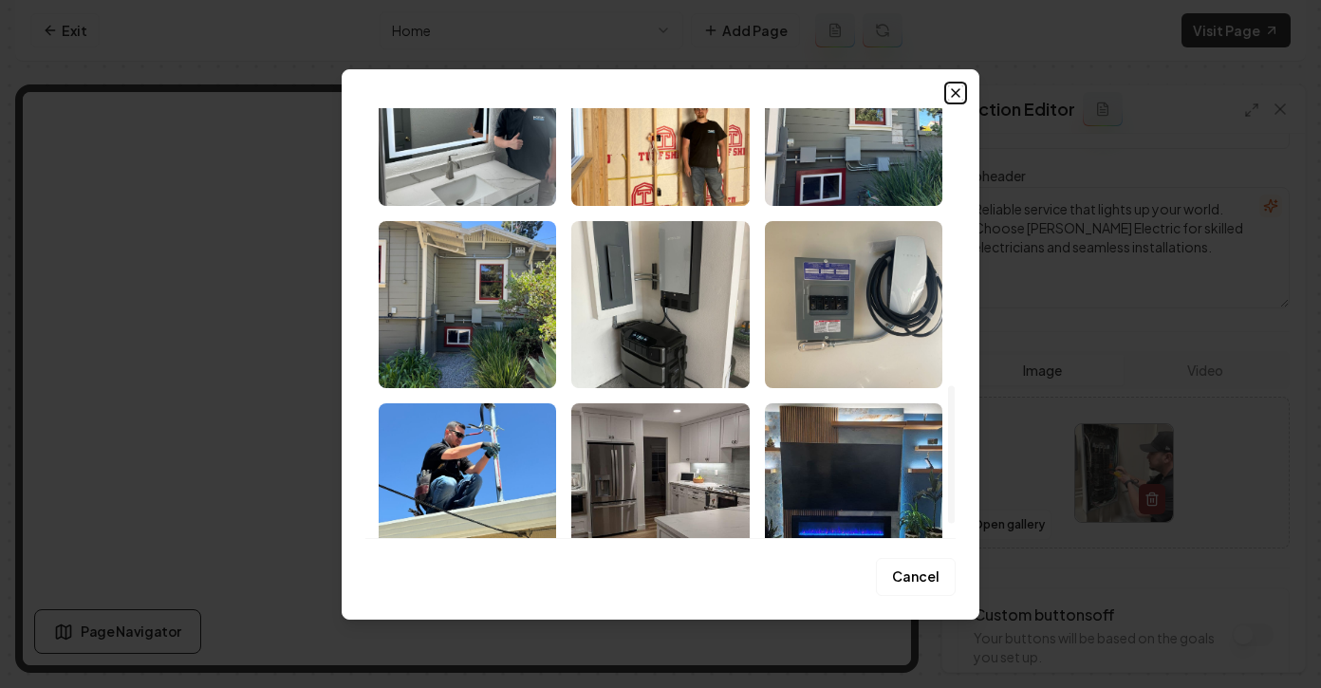
click at [958, 90] on icon "button" at bounding box center [955, 92] width 15 height 15
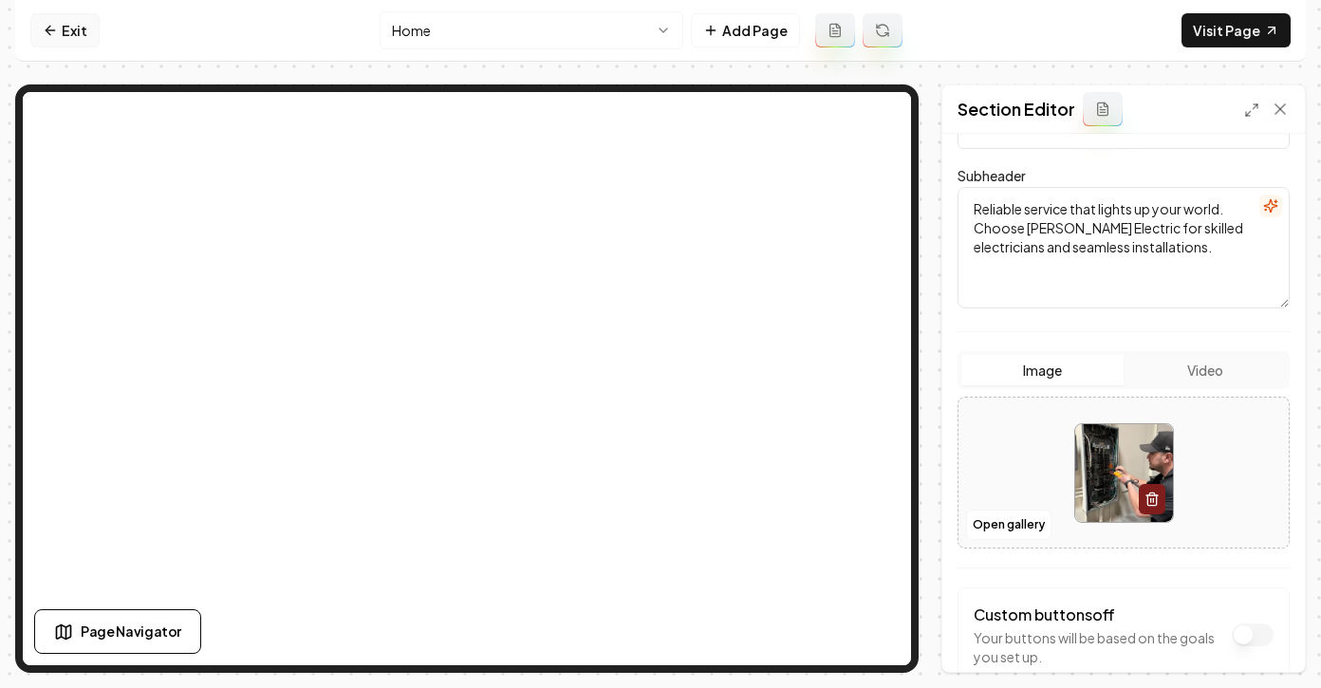
click at [61, 35] on link "Exit" at bounding box center [64, 30] width 69 height 34
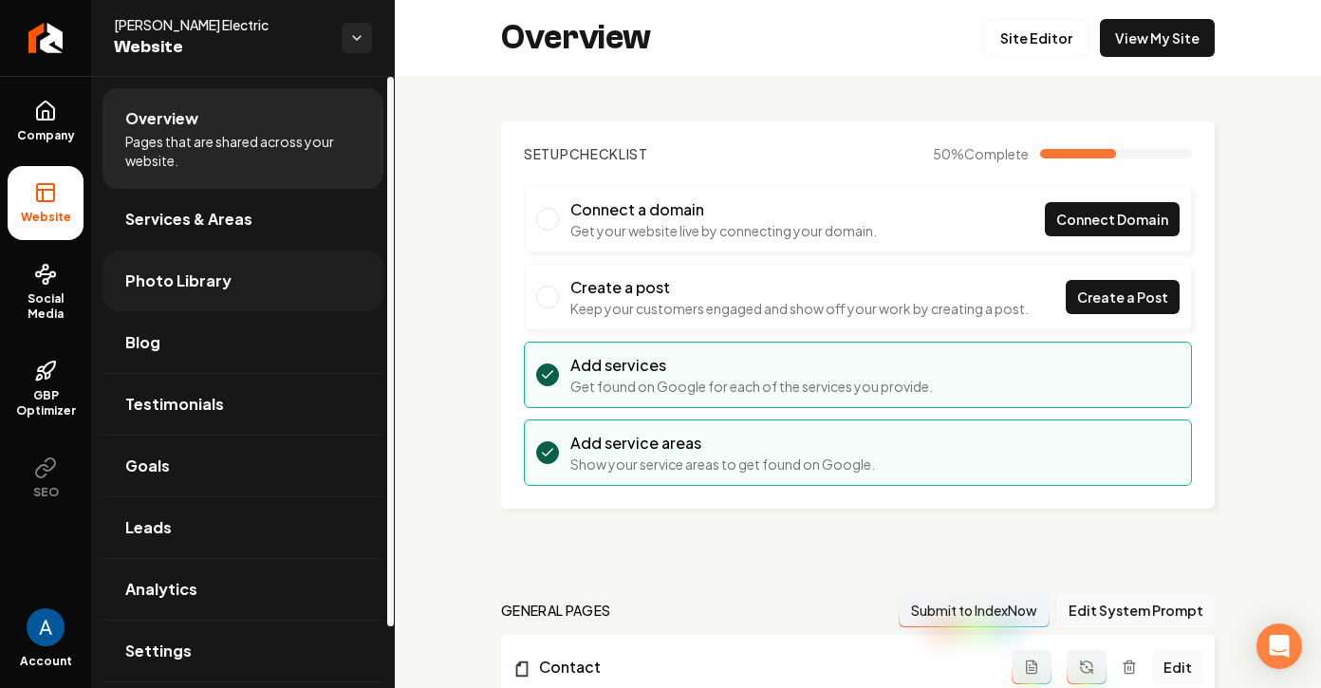
click at [161, 268] on link "Photo Library" at bounding box center [242, 280] width 281 height 61
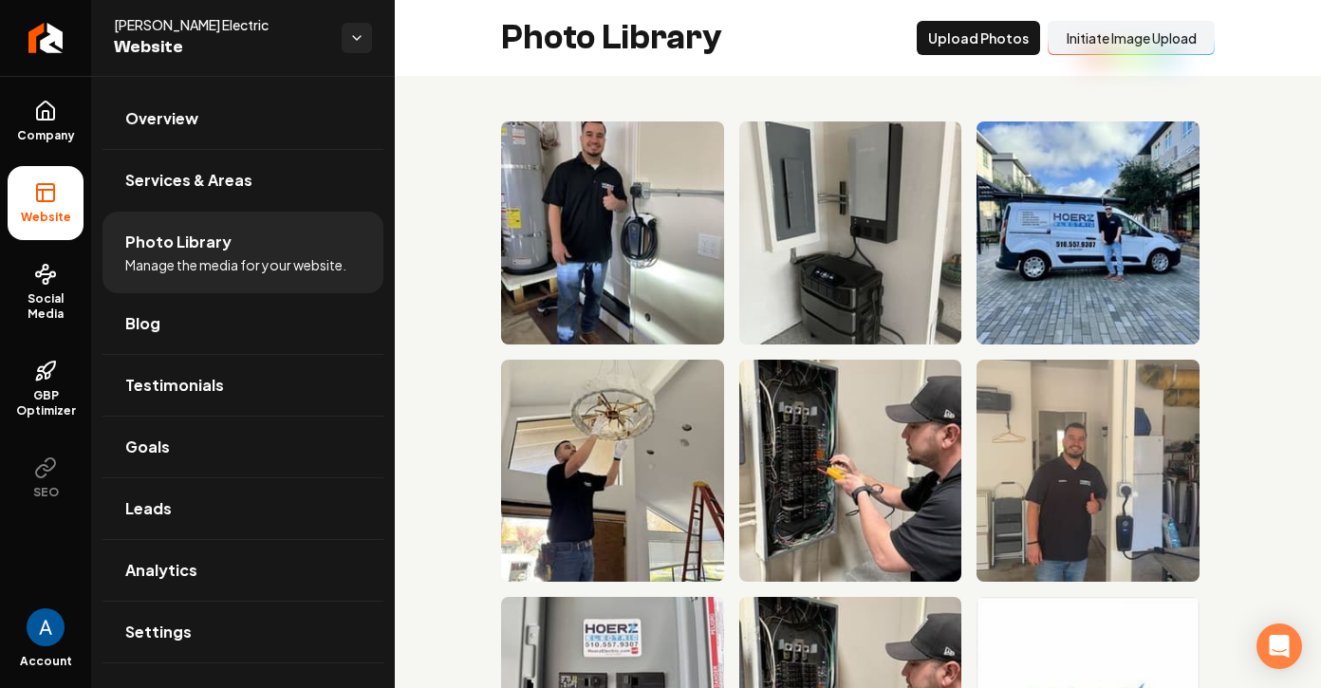
click at [992, 57] on div "Photo Library Upload Photos Initiate Image Upload" at bounding box center [858, 38] width 926 height 76
click at [988, 46] on button "Upload Photos" at bounding box center [978, 38] width 123 height 34
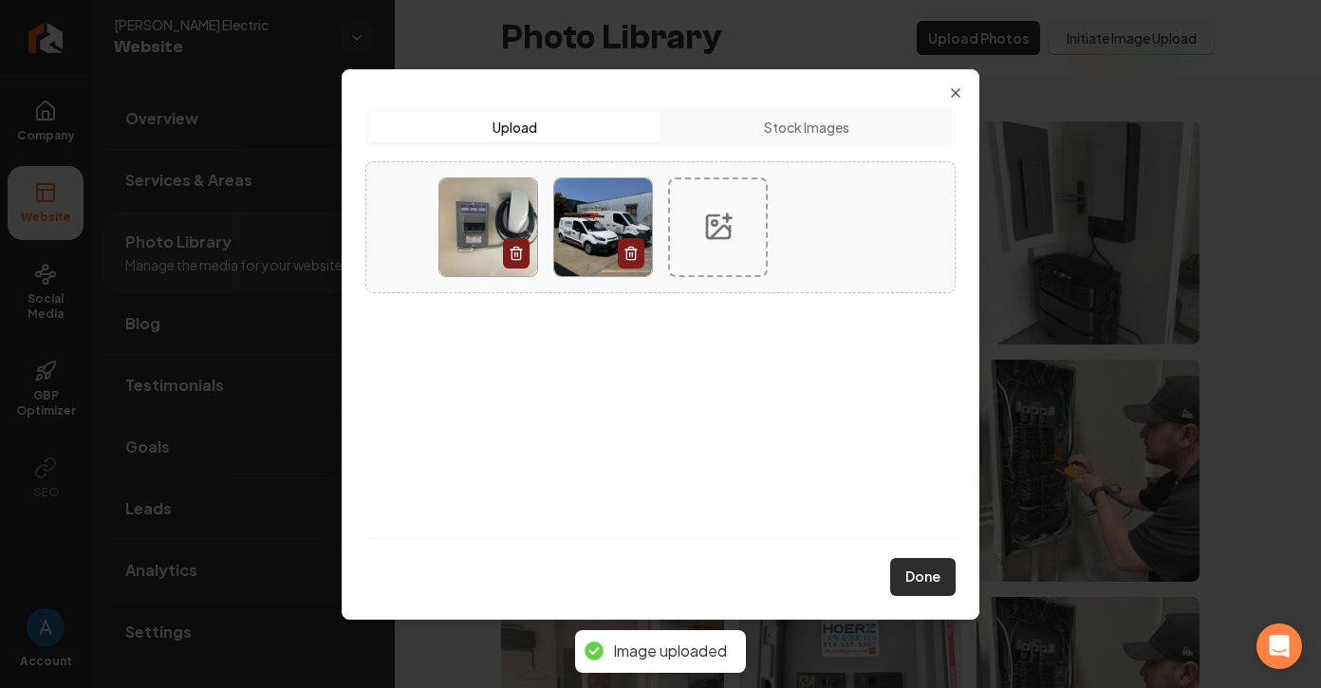
click at [923, 566] on button "Done" at bounding box center [922, 577] width 65 height 38
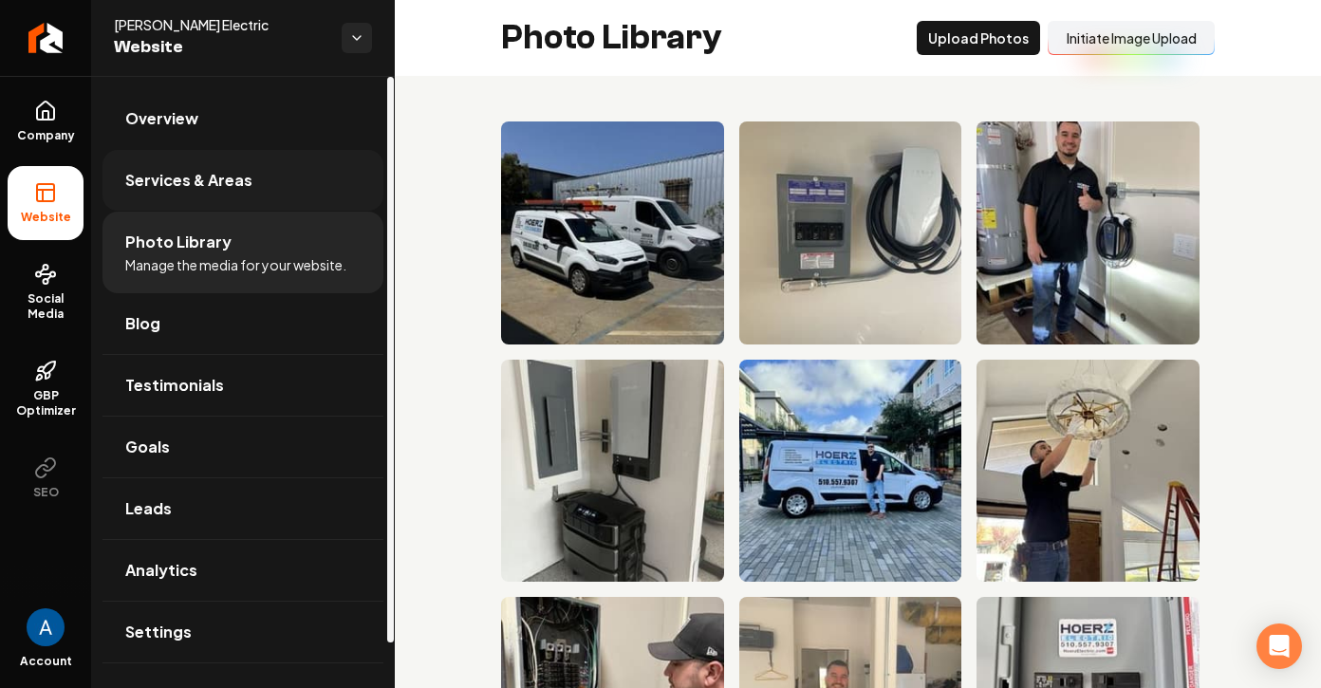
click at [209, 188] on span "Services & Areas" at bounding box center [188, 180] width 127 height 23
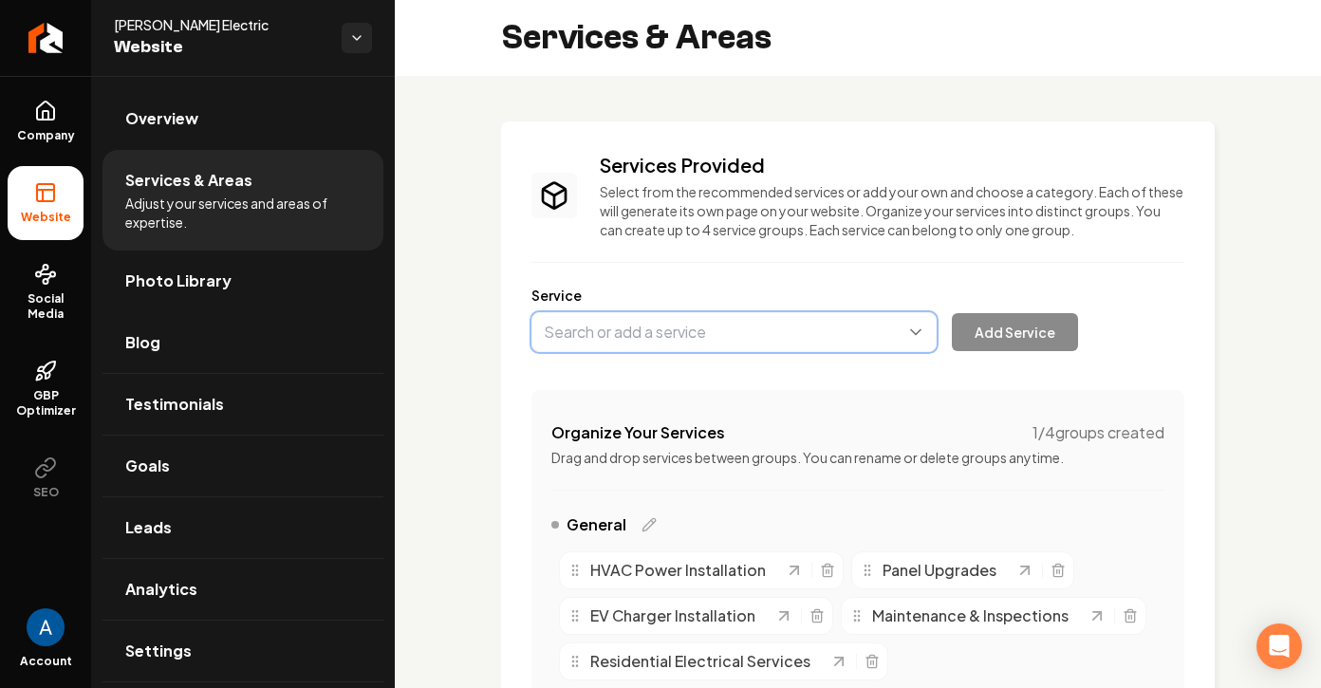
click at [708, 327] on button "Main content area" at bounding box center [733, 332] width 405 height 40
type input "Lighting Installation"
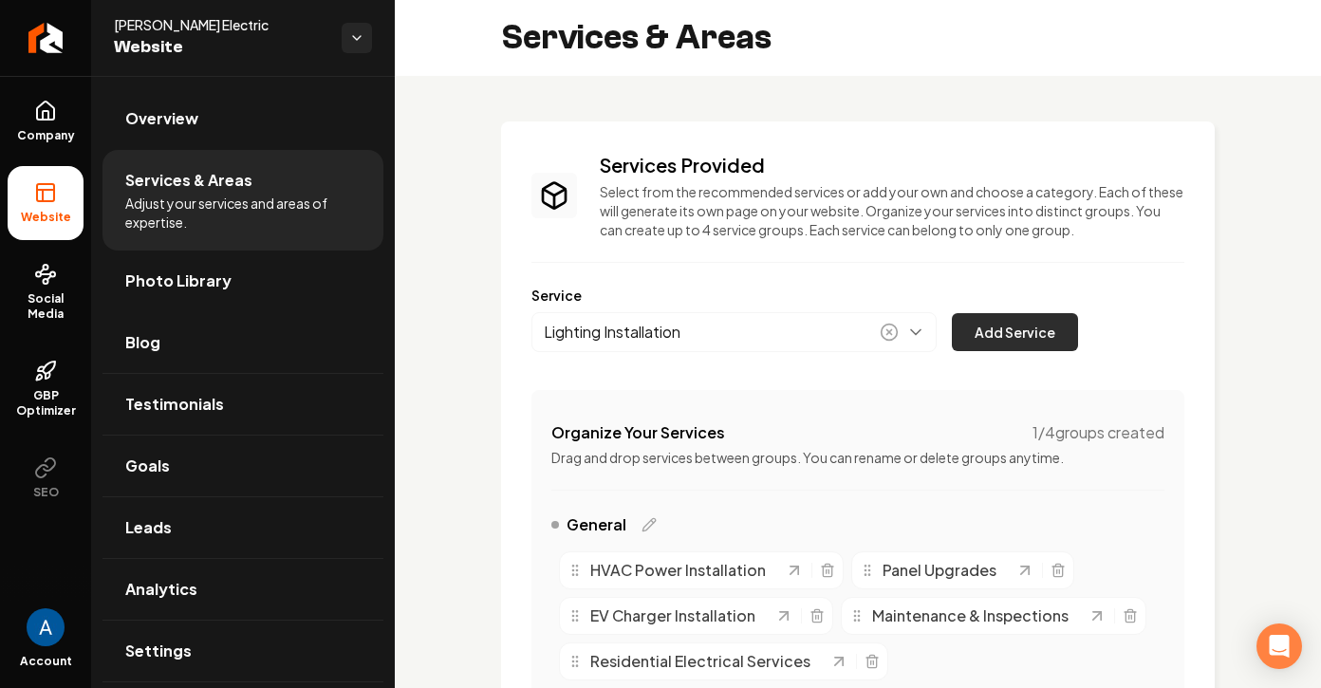
click at [981, 331] on button "Add Service" at bounding box center [1015, 332] width 126 height 38
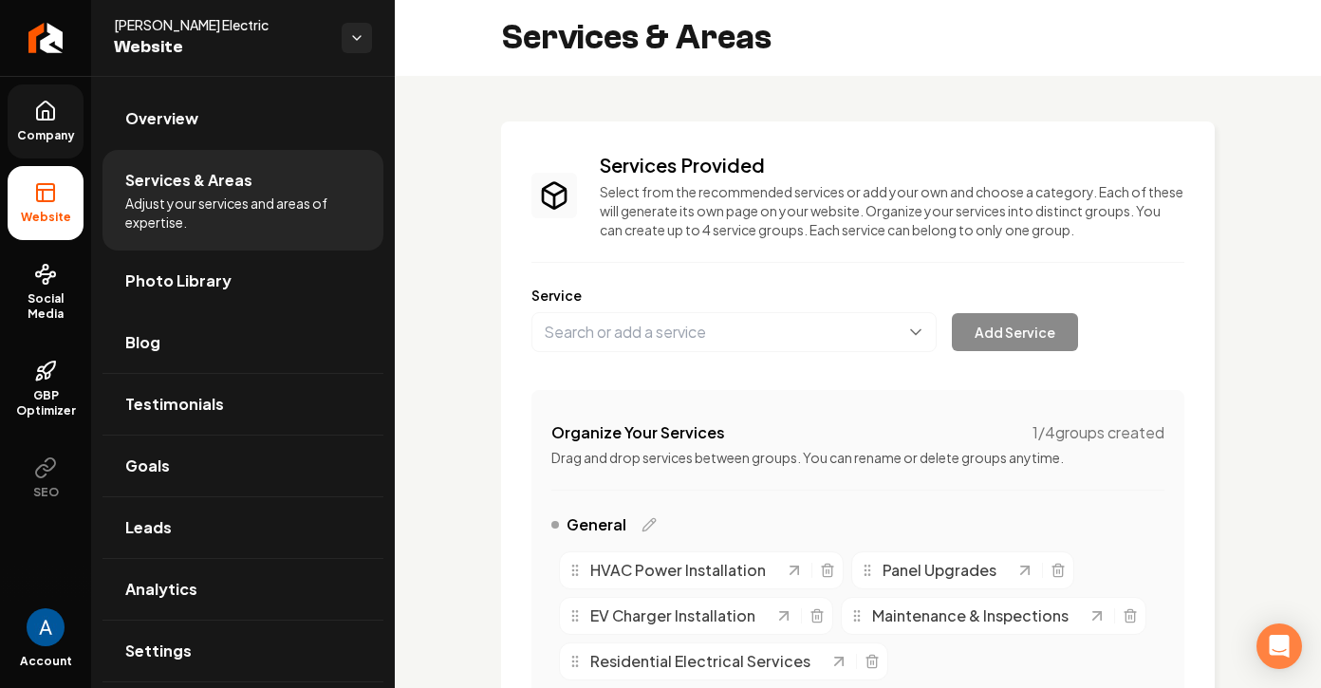
click at [56, 136] on span "Company" at bounding box center [45, 135] width 73 height 15
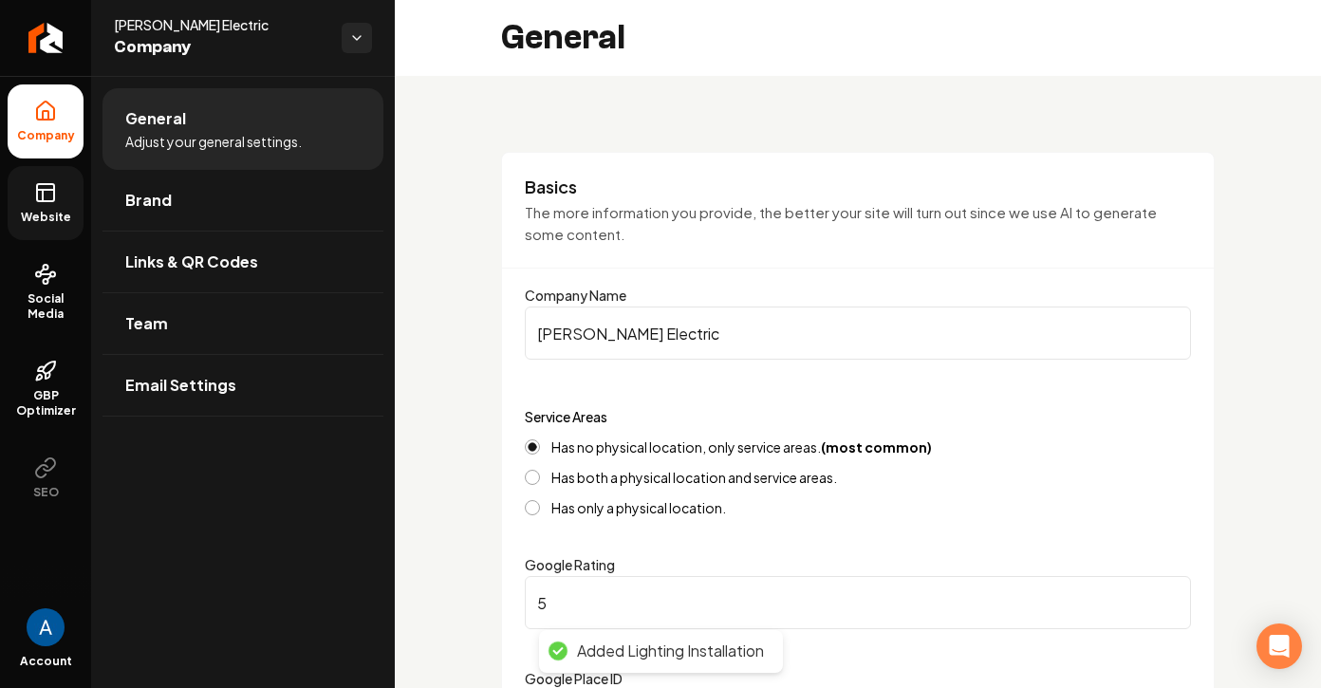
click at [44, 204] on link "Website" at bounding box center [46, 203] width 76 height 74
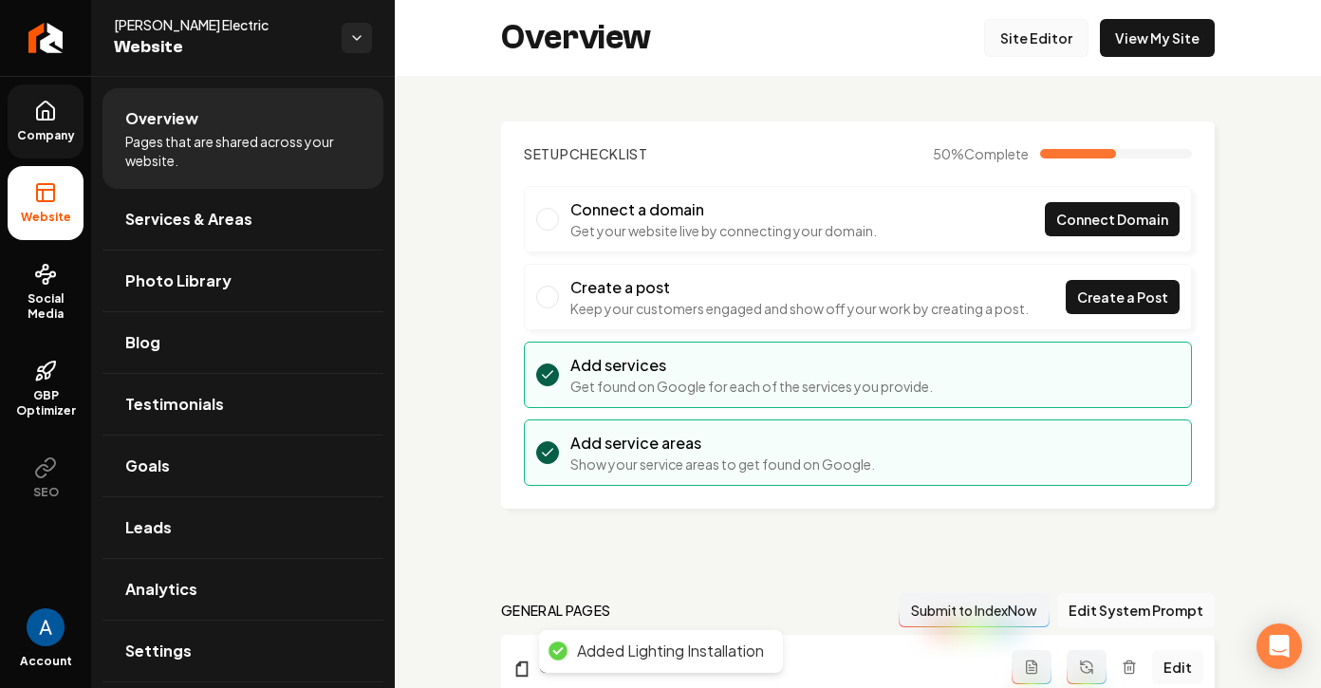
click at [1043, 35] on link "Site Editor" at bounding box center [1036, 38] width 104 height 38
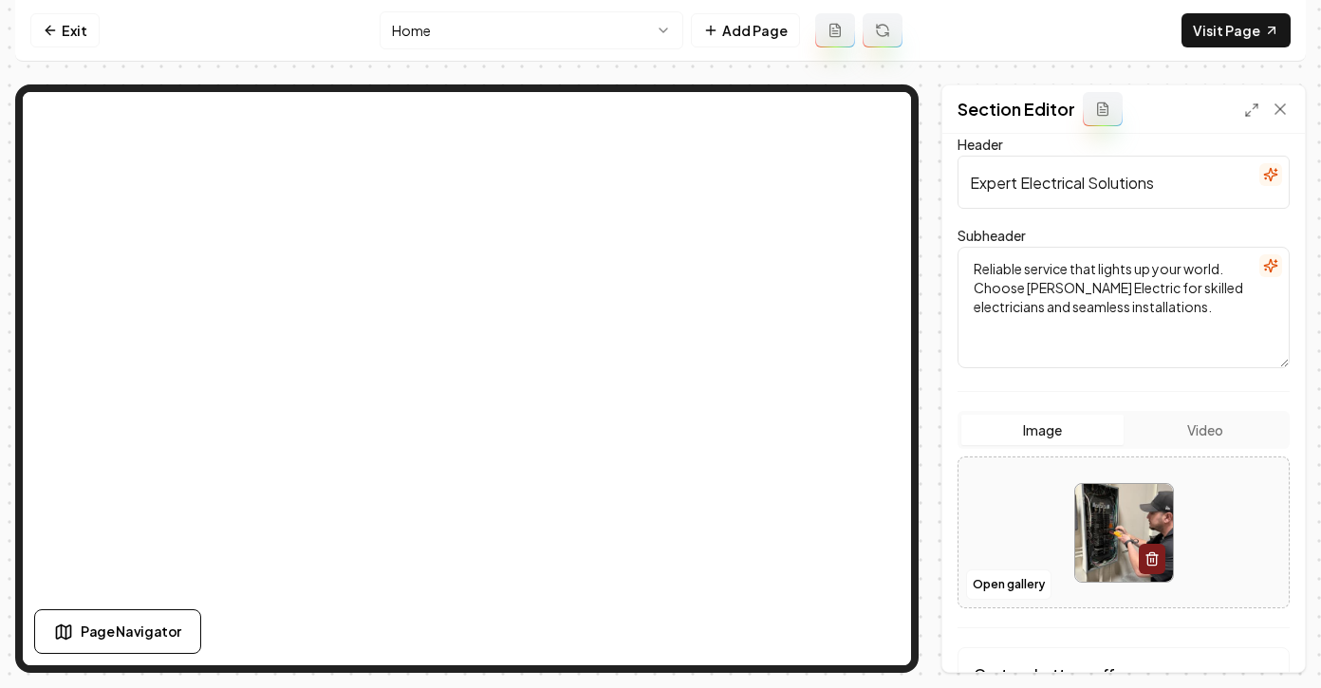
scroll to position [162, 0]
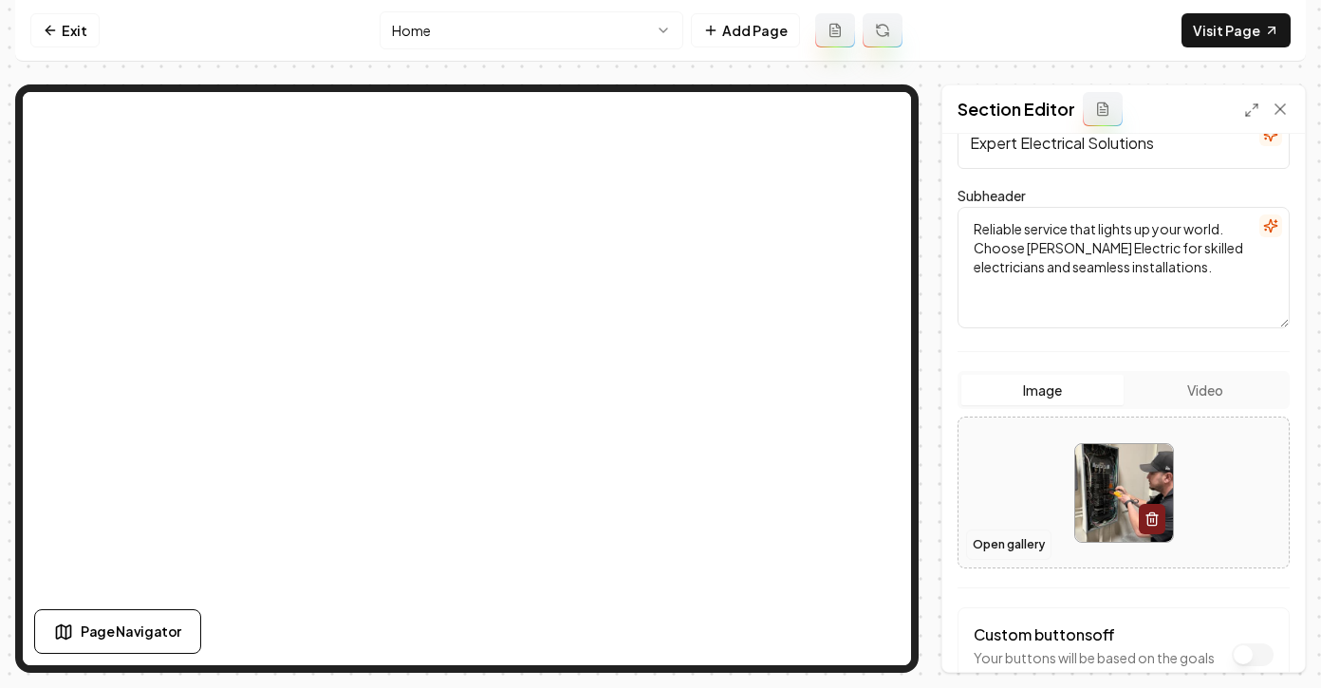
click at [1014, 542] on button "Open gallery" at bounding box center [1008, 544] width 85 height 30
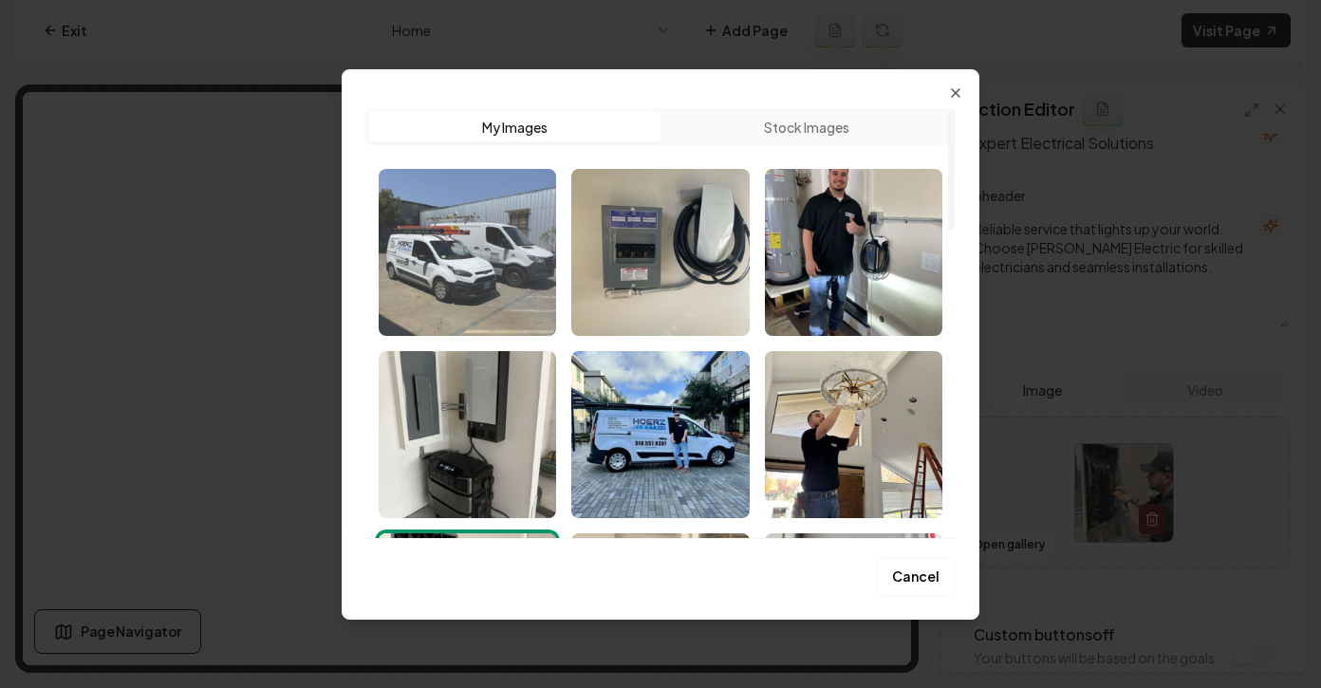
click at [471, 267] on img "Select image image_68a0c45b5c7cd75eb8abe945.jpg" at bounding box center [467, 252] width 177 height 167
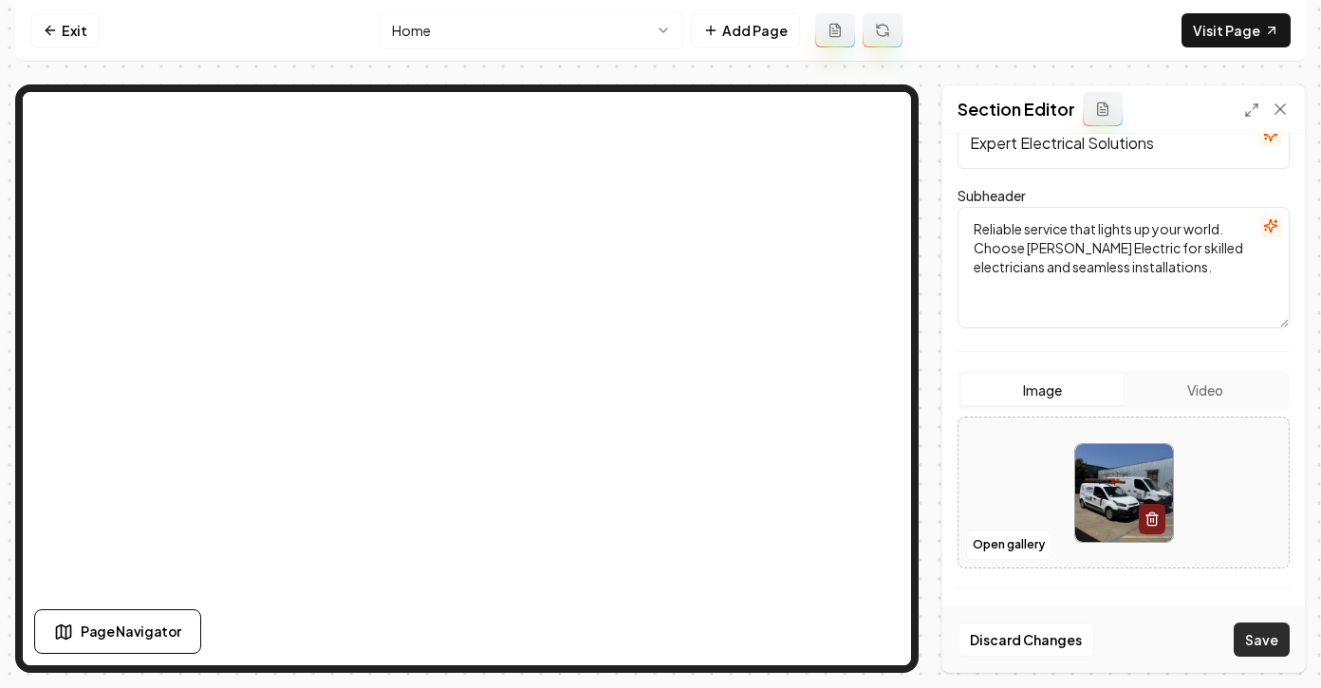
click at [1269, 644] on button "Save" at bounding box center [1262, 639] width 56 height 34
click at [981, 544] on button "Open gallery" at bounding box center [1008, 544] width 85 height 30
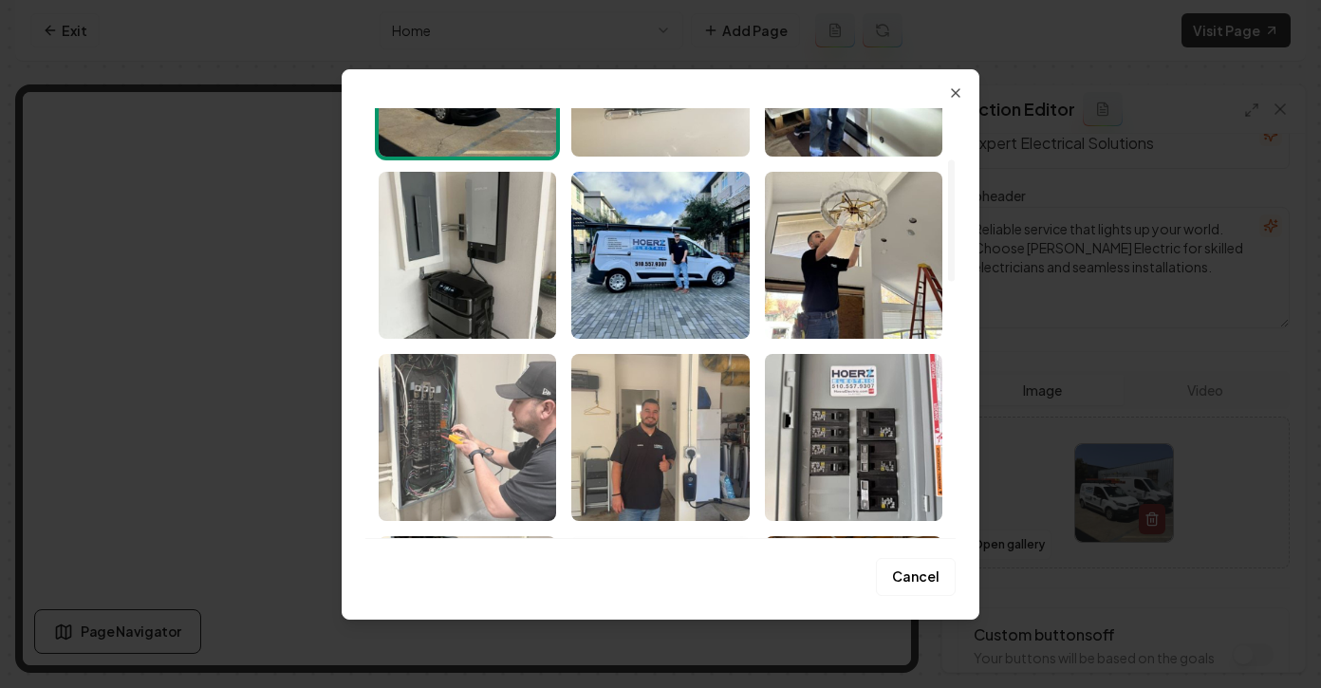
scroll to position [0, 0]
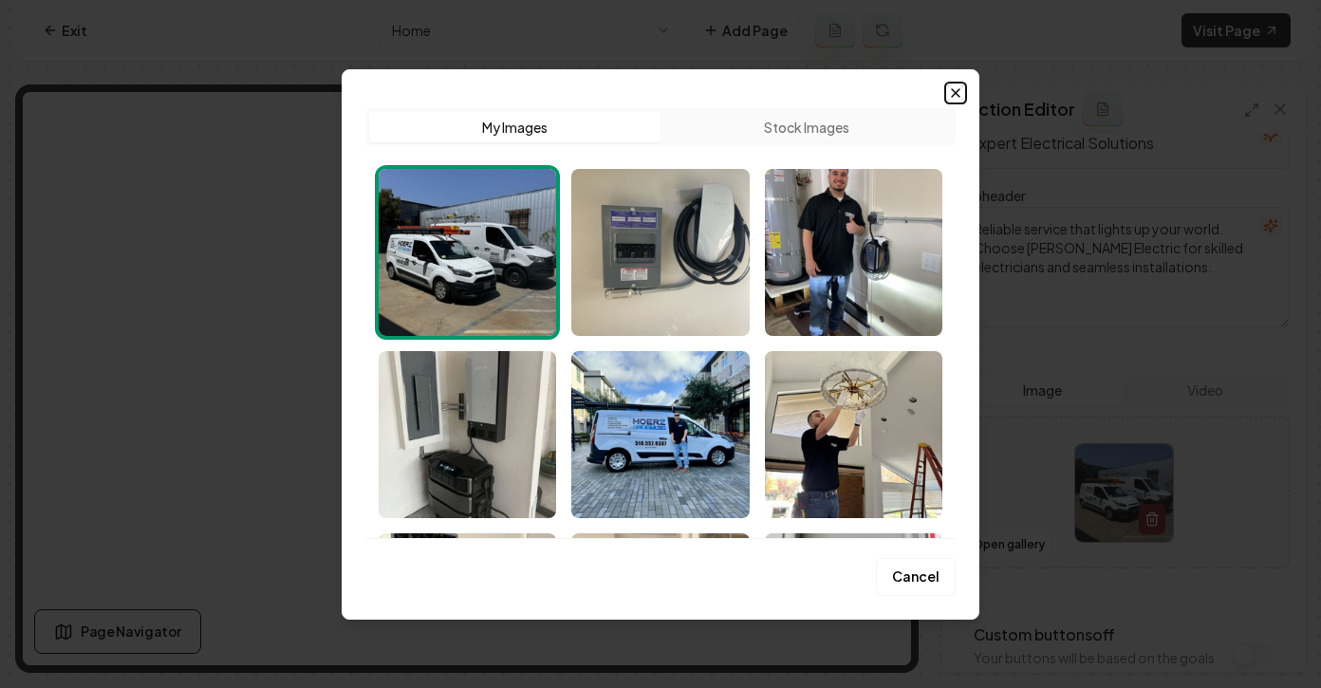
click at [956, 92] on icon "button" at bounding box center [955, 92] width 15 height 15
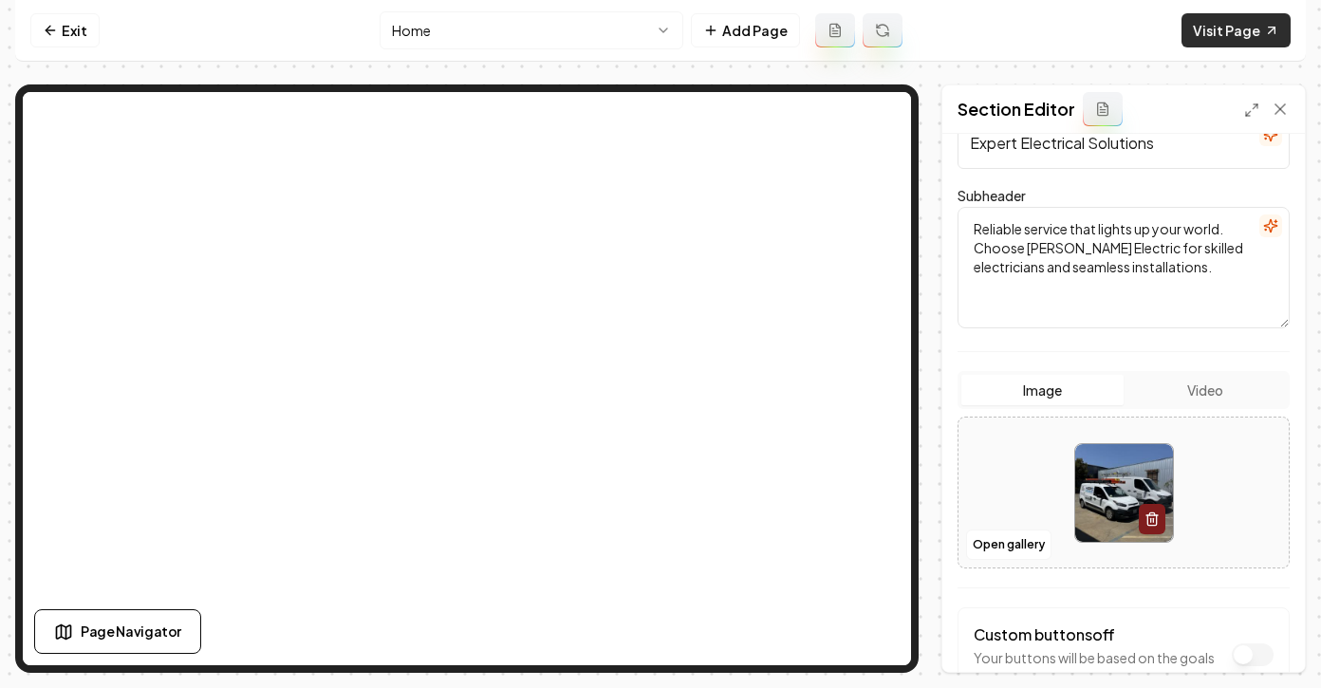
click at [1243, 37] on link "Visit Page" at bounding box center [1235, 30] width 109 height 34
click at [995, 534] on button "Open gallery" at bounding box center [1008, 544] width 85 height 30
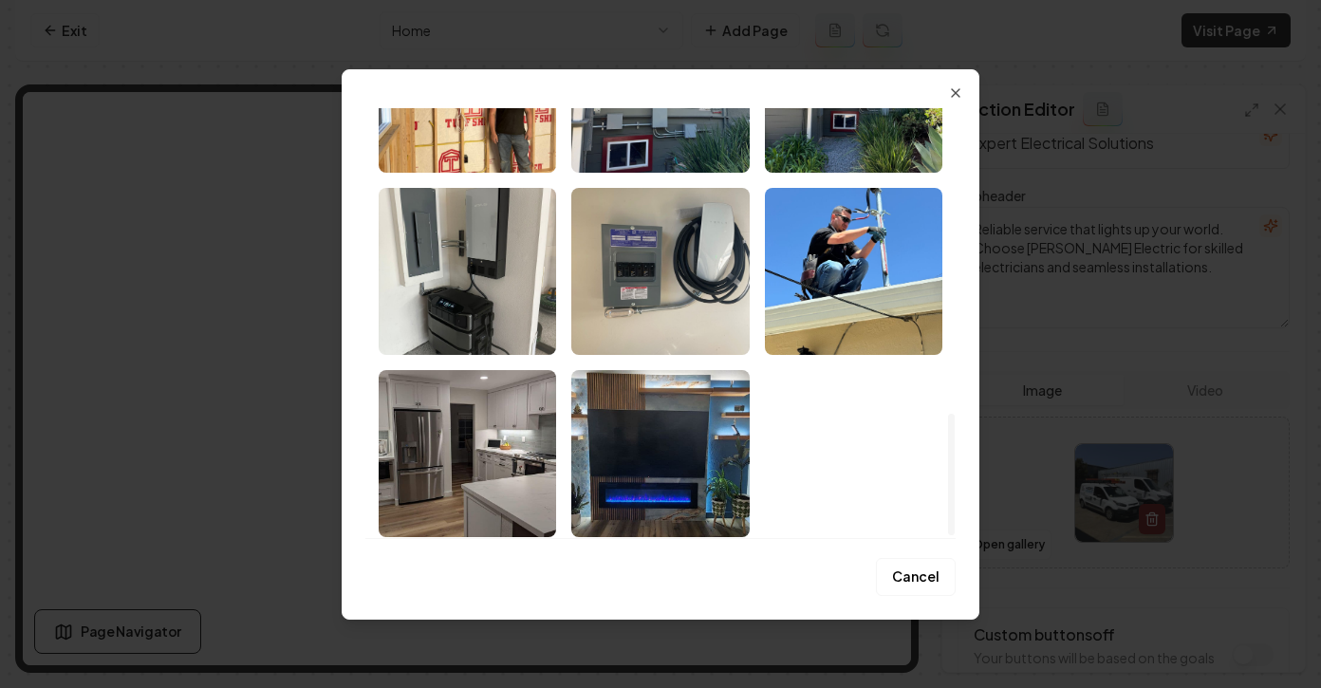
scroll to position [1077, 0]
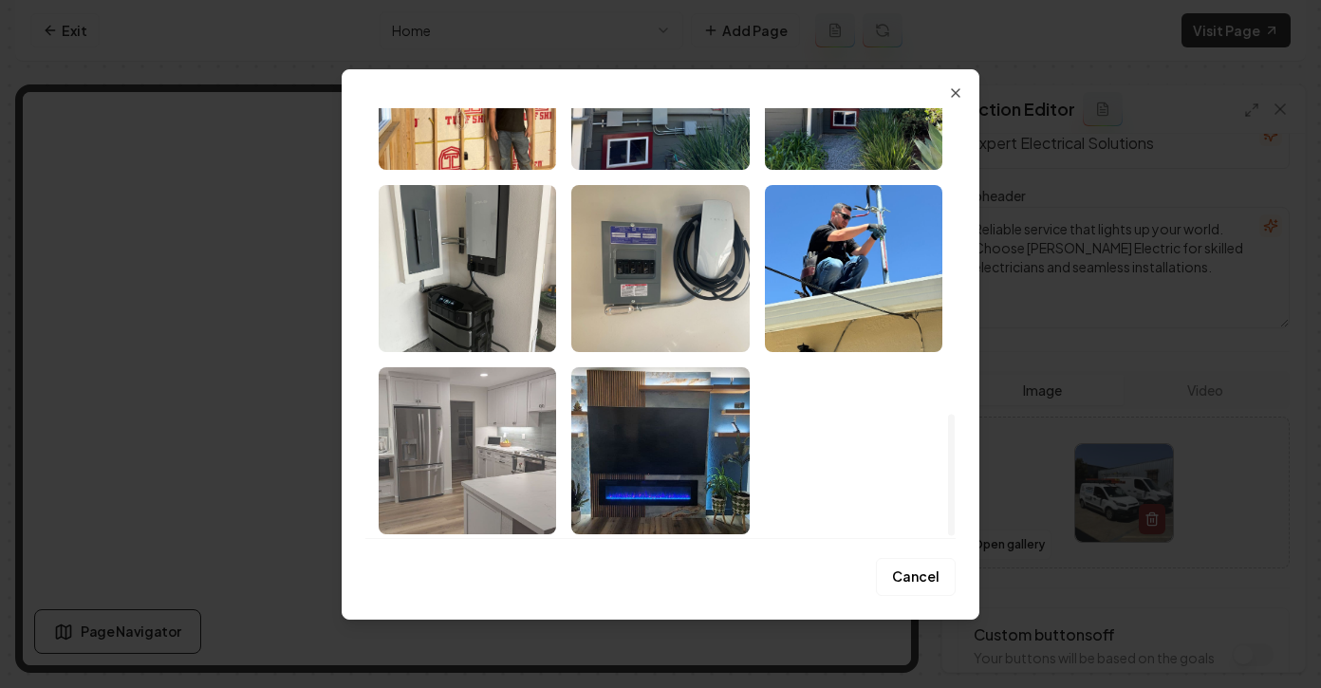
click at [482, 399] on img "Select image image_68a0c1dd5c7cd75eb89d12ae.jpeg" at bounding box center [467, 450] width 177 height 167
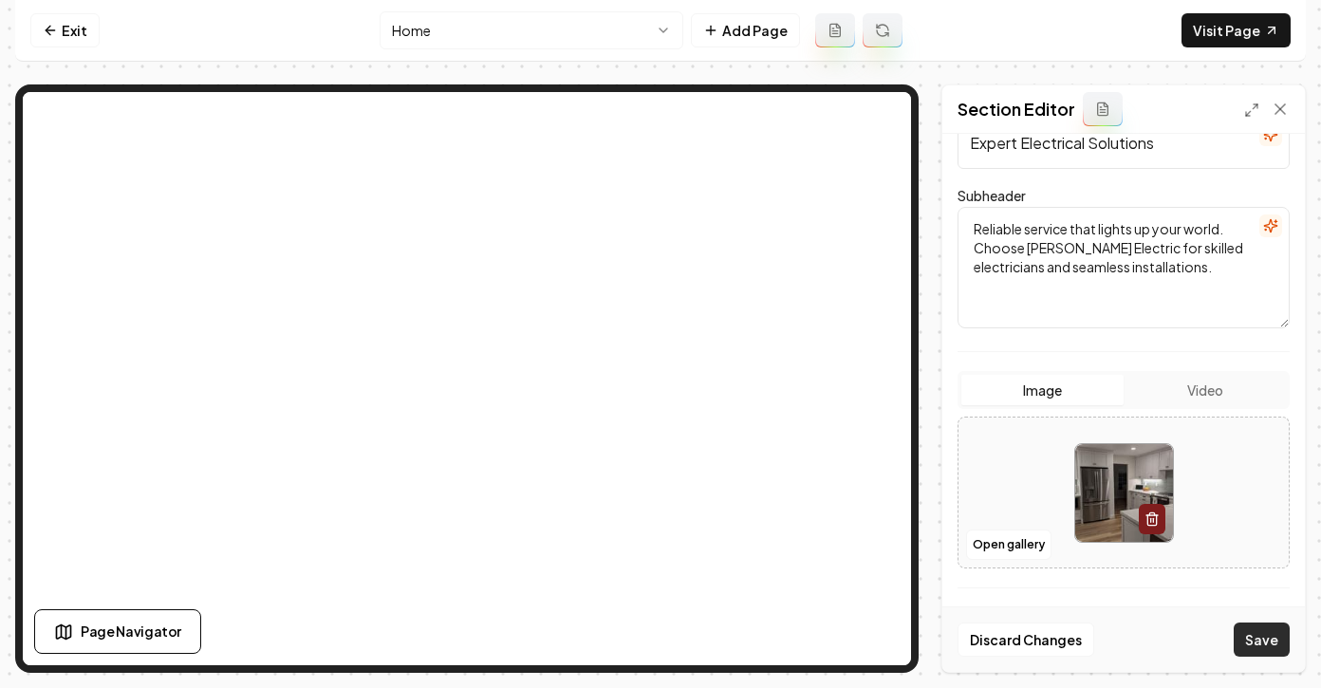
click at [1278, 643] on button "Save" at bounding box center [1262, 639] width 56 height 34
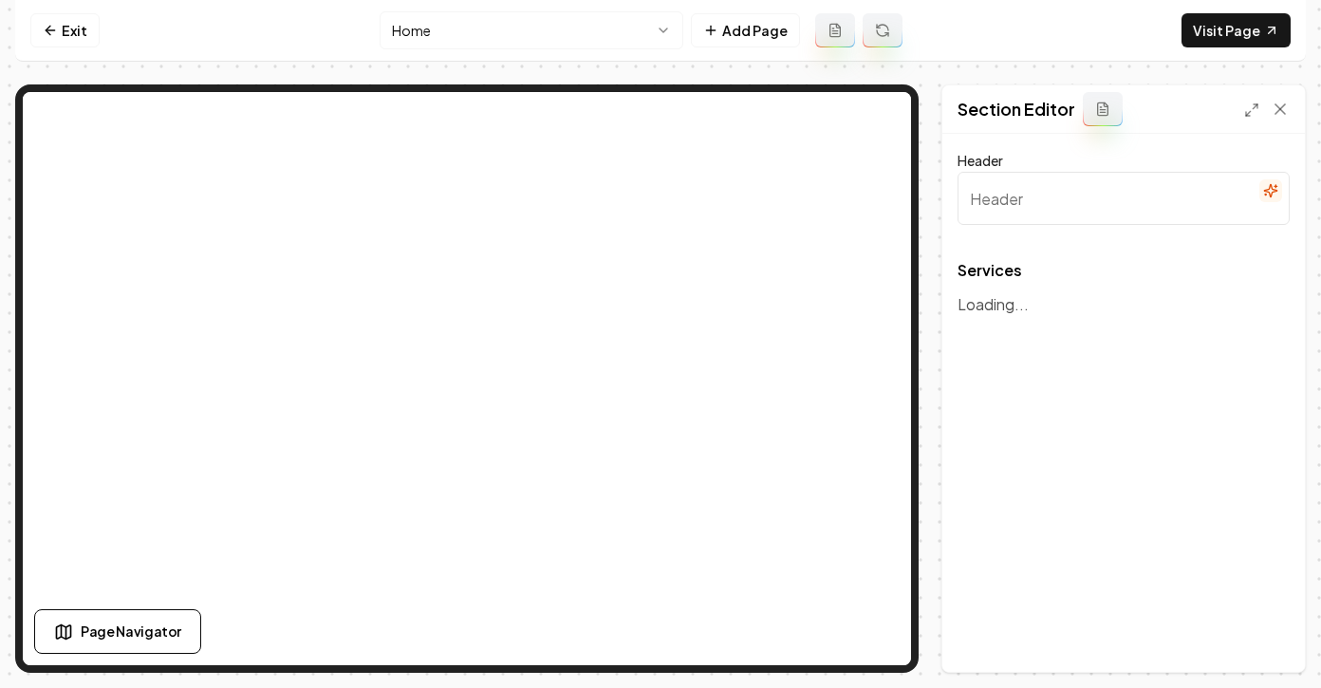
type input "Our Electrical Services"
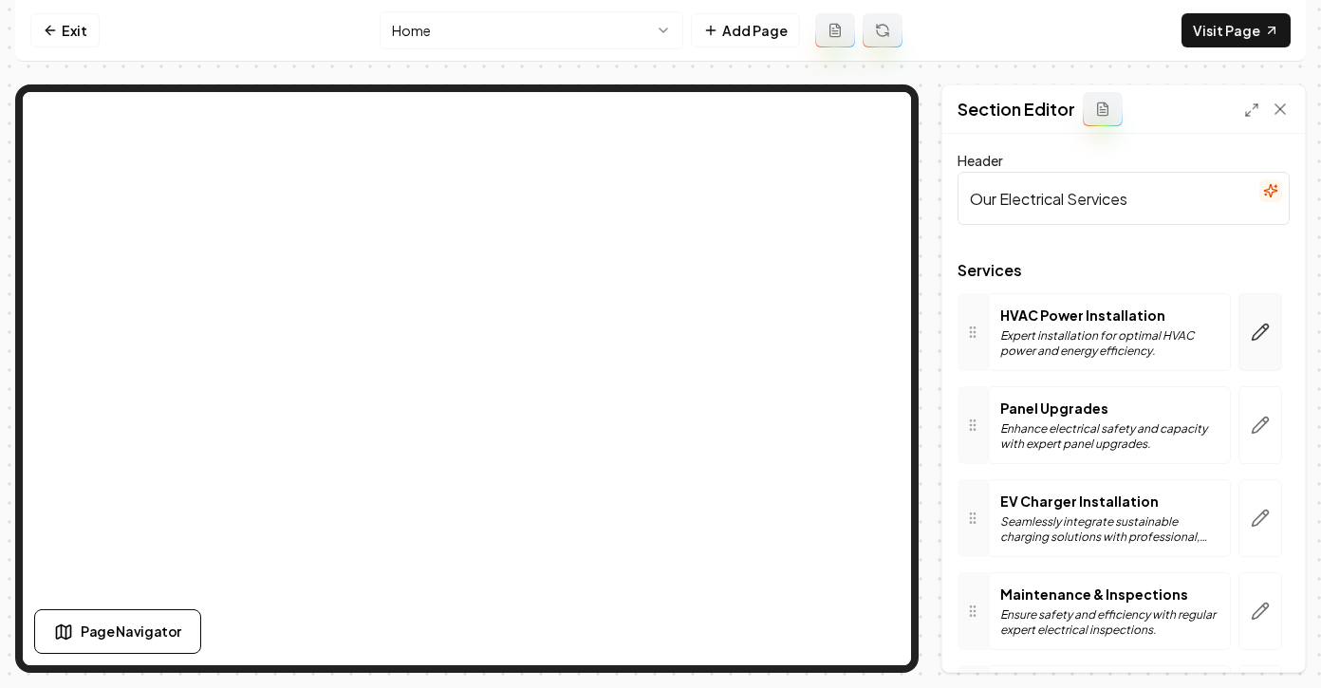
click at [1269, 335] on icon "button" at bounding box center [1260, 332] width 19 height 19
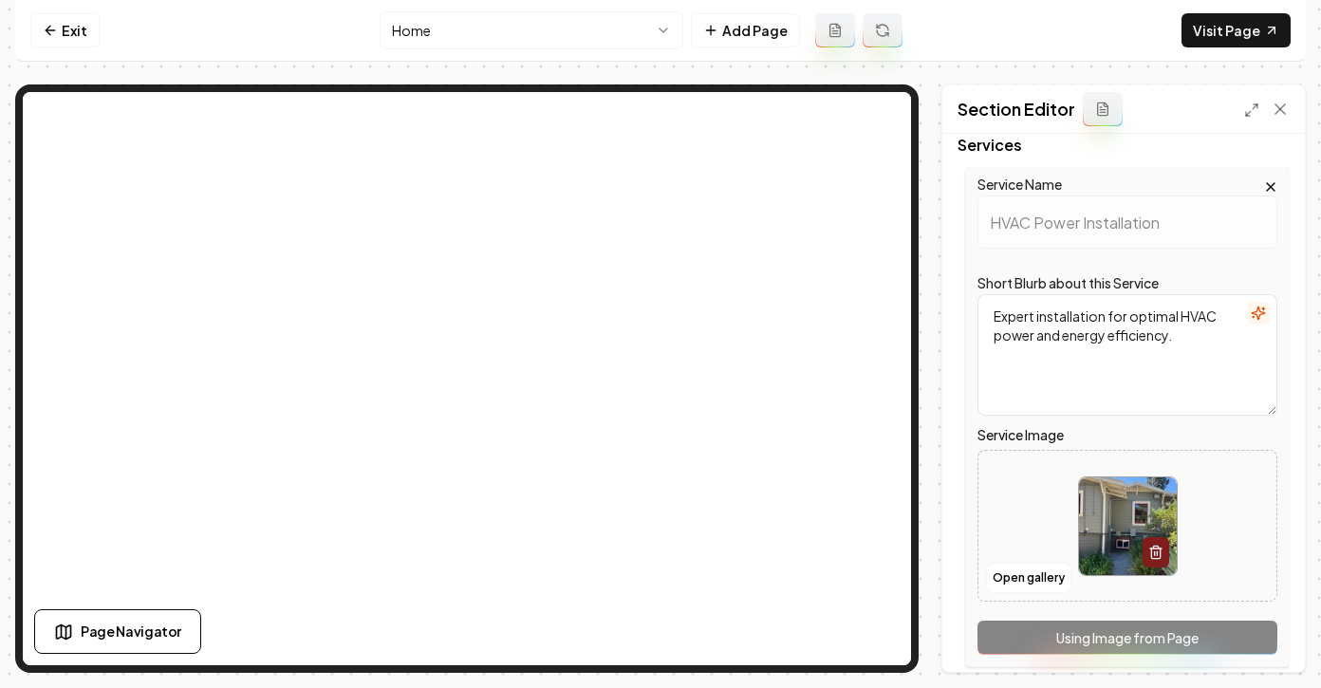
scroll to position [201, 0]
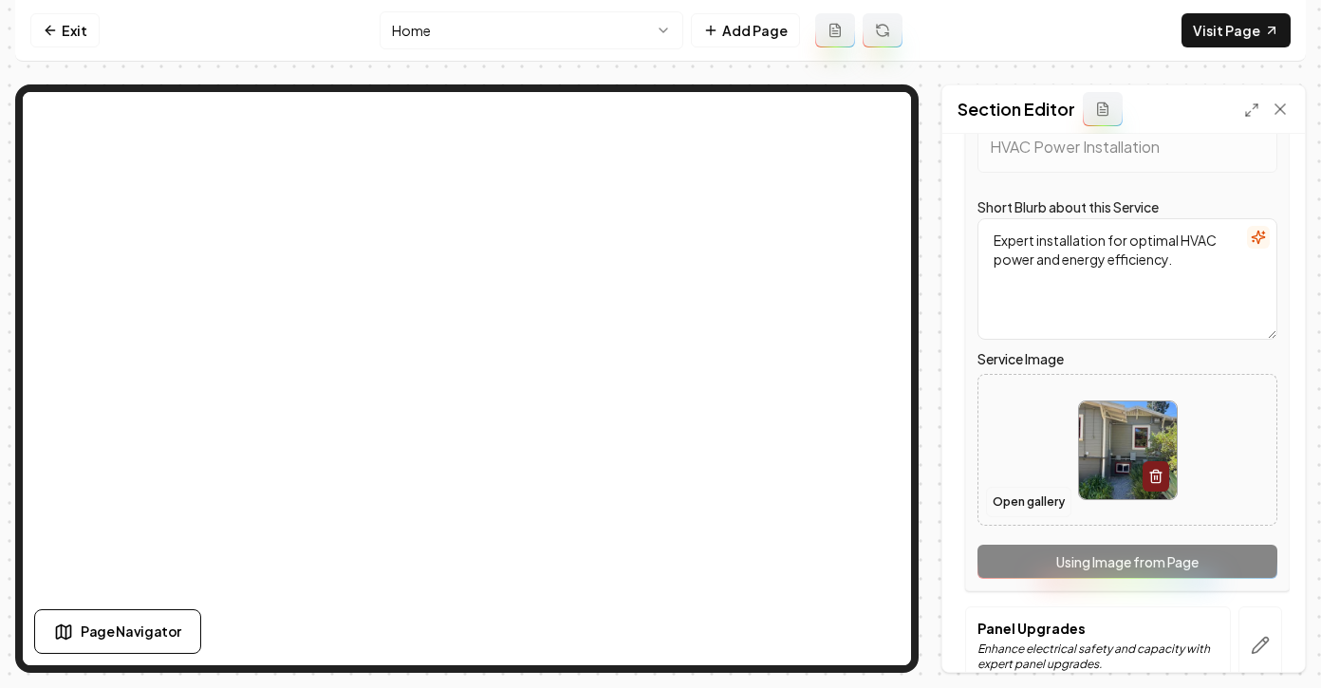
click at [1023, 513] on button "Open gallery" at bounding box center [1028, 502] width 85 height 30
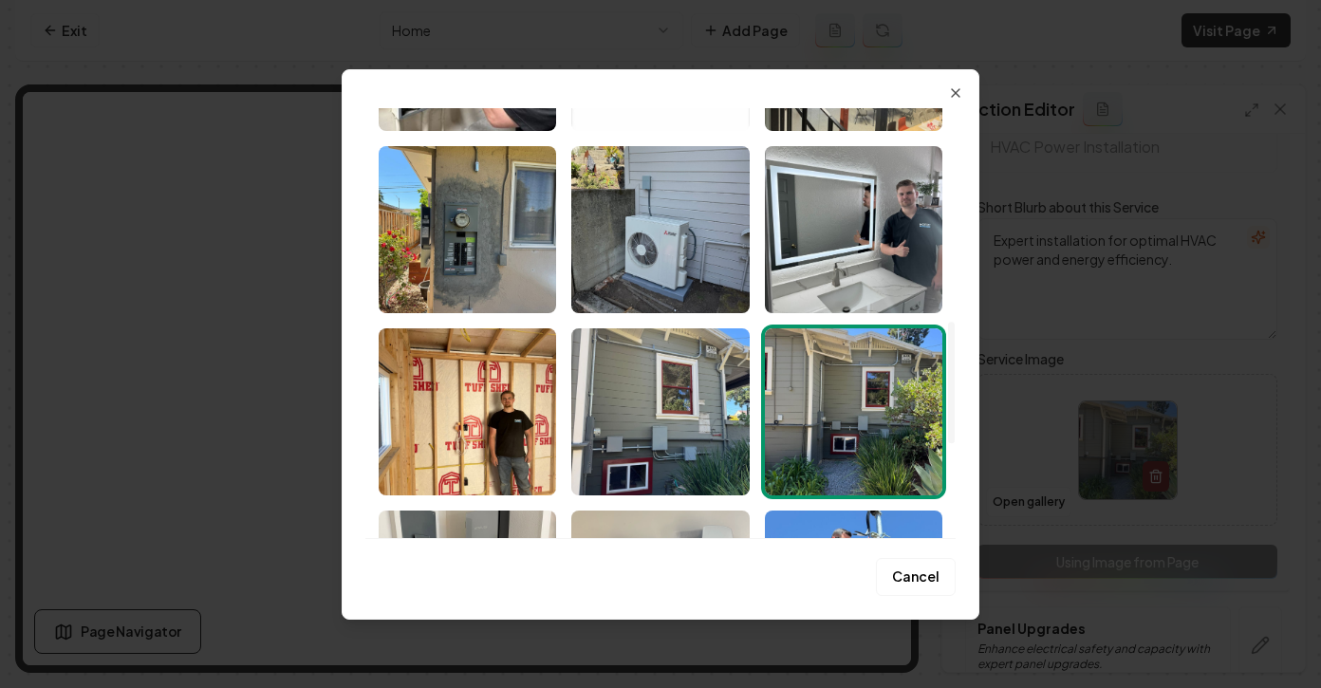
scroll to position [733, 0]
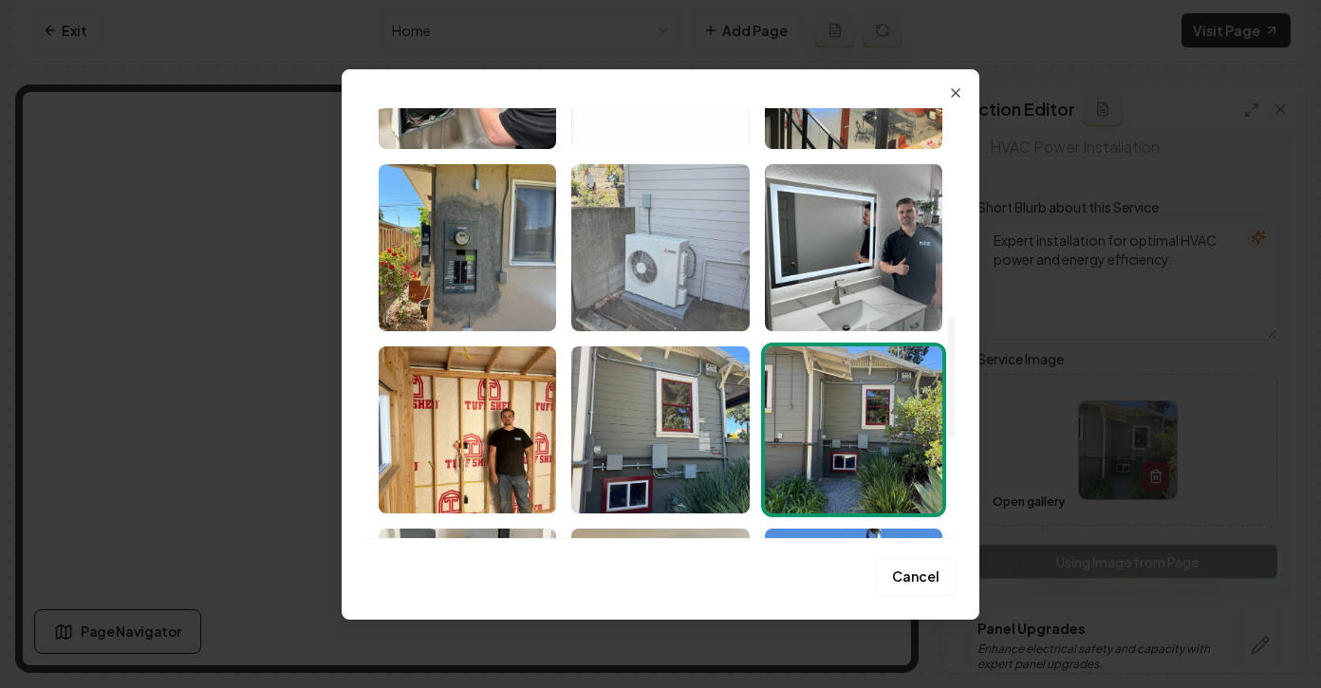
click at [636, 277] on img "Select image image_68a0c1df5c7cd75eb89d1c0c.jpeg" at bounding box center [659, 247] width 177 height 167
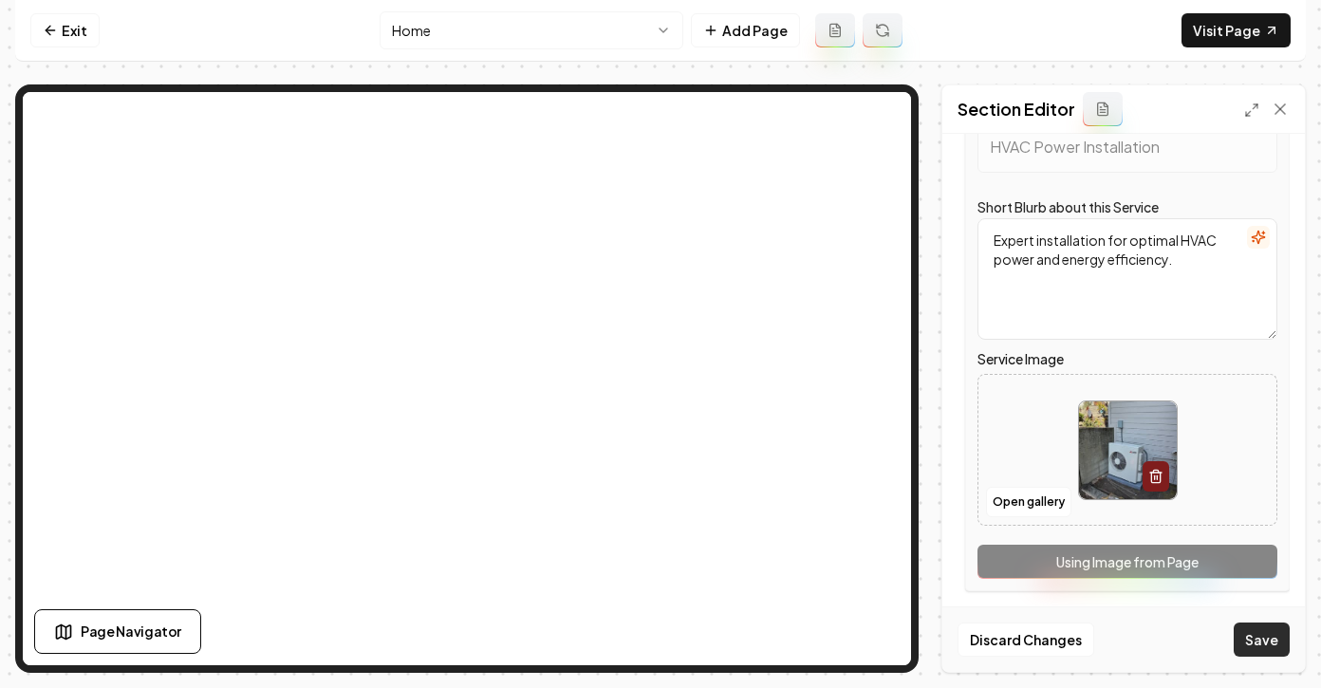
click at [1268, 643] on button "Save" at bounding box center [1262, 639] width 56 height 34
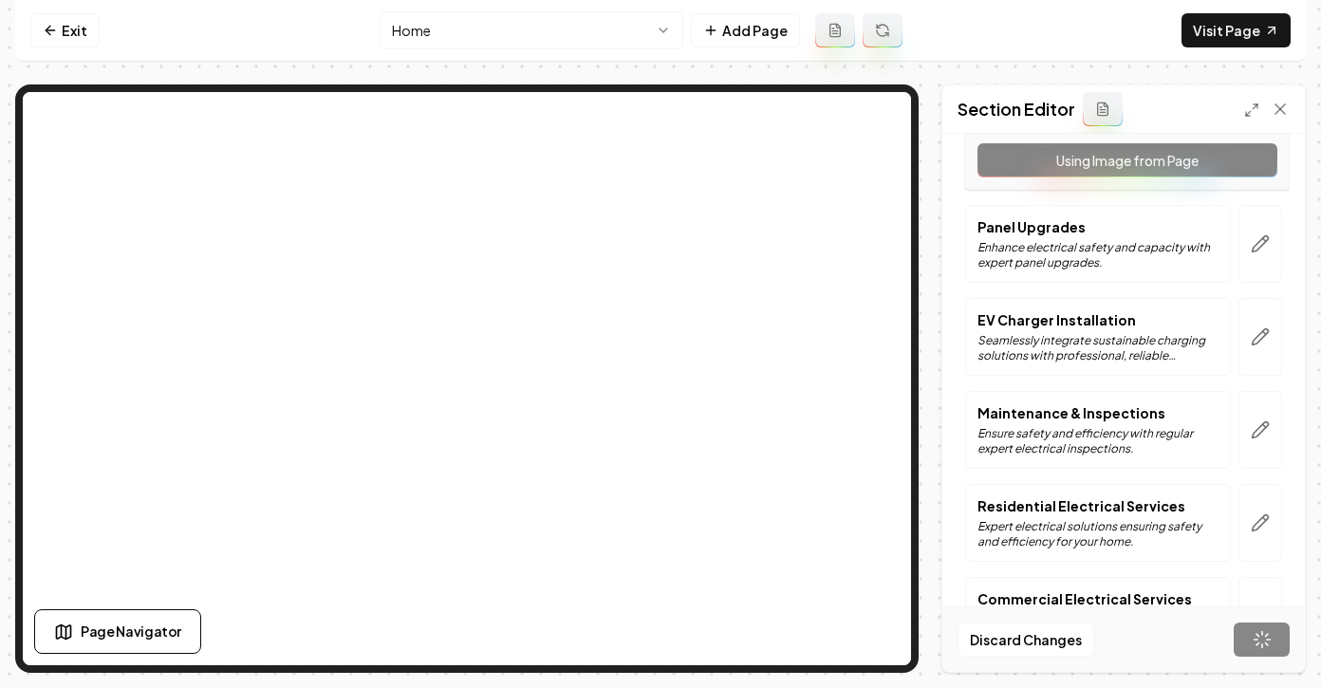
scroll to position [586, 0]
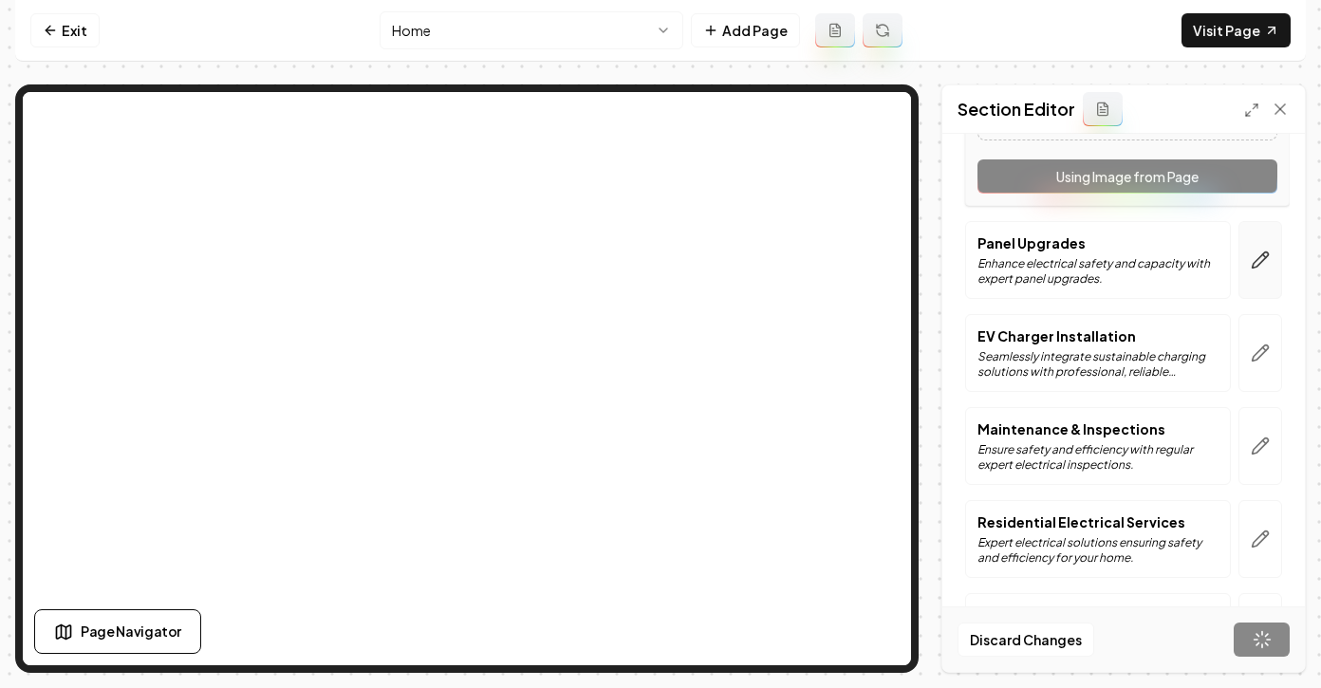
click at [1253, 253] on icon "button" at bounding box center [1260, 259] width 19 height 19
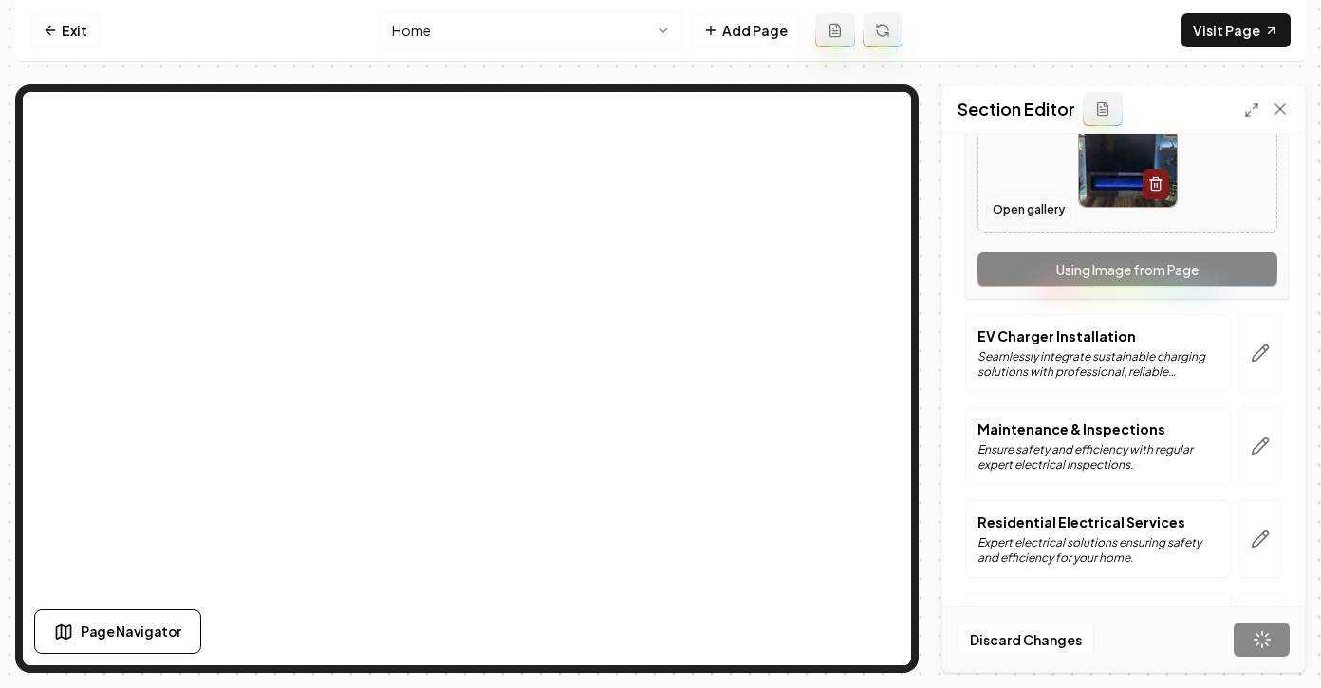
click at [1030, 199] on button "Open gallery" at bounding box center [1028, 210] width 85 height 30
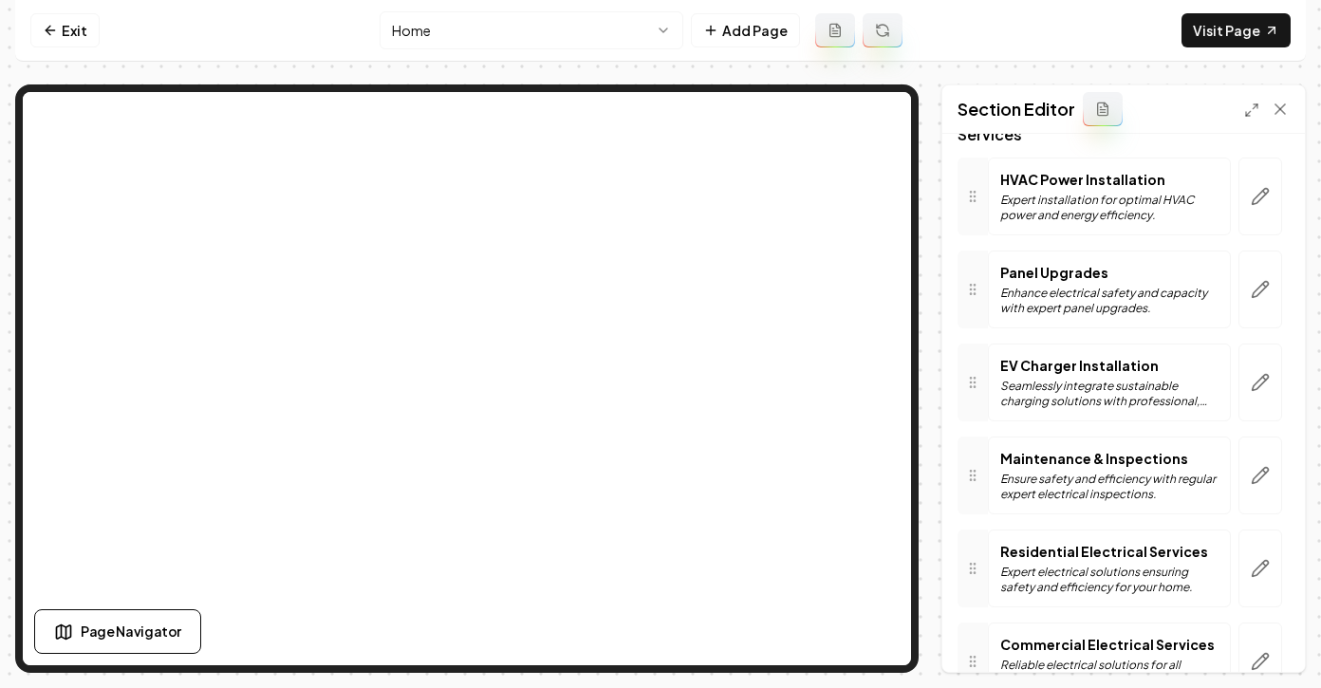
scroll to position [121, 0]
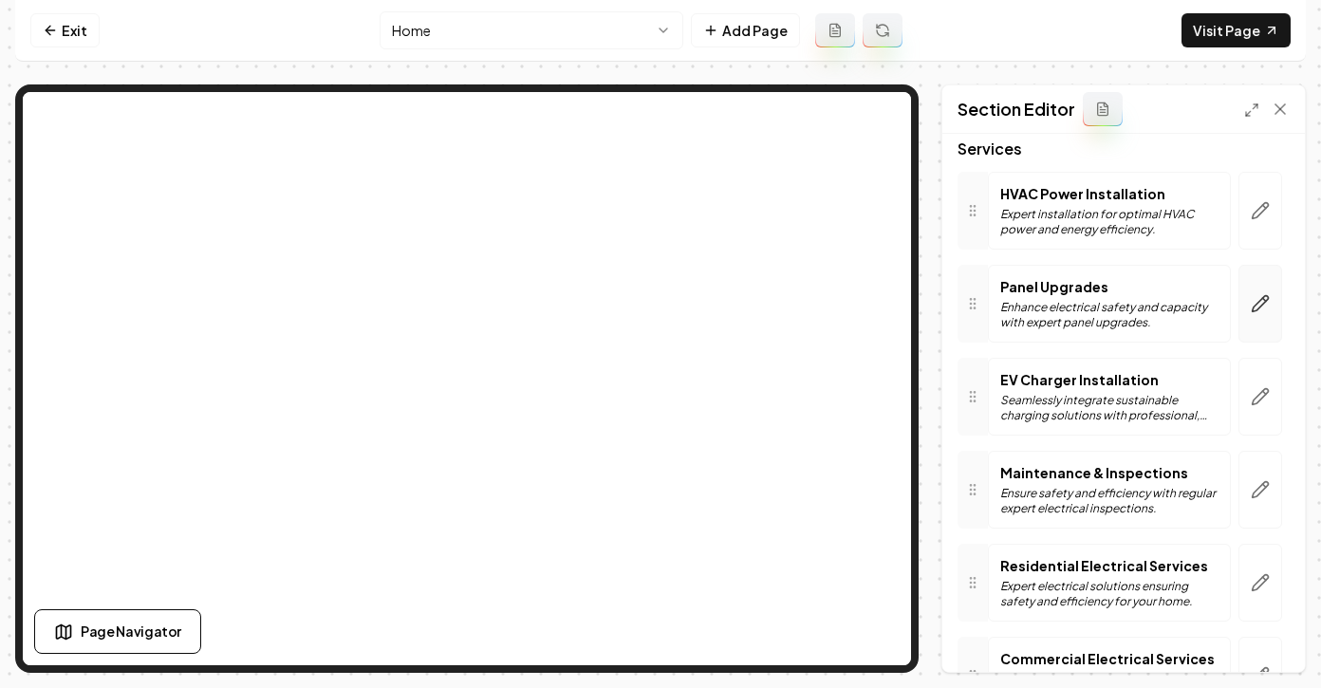
click at [1275, 306] on button "button" at bounding box center [1260, 304] width 44 height 78
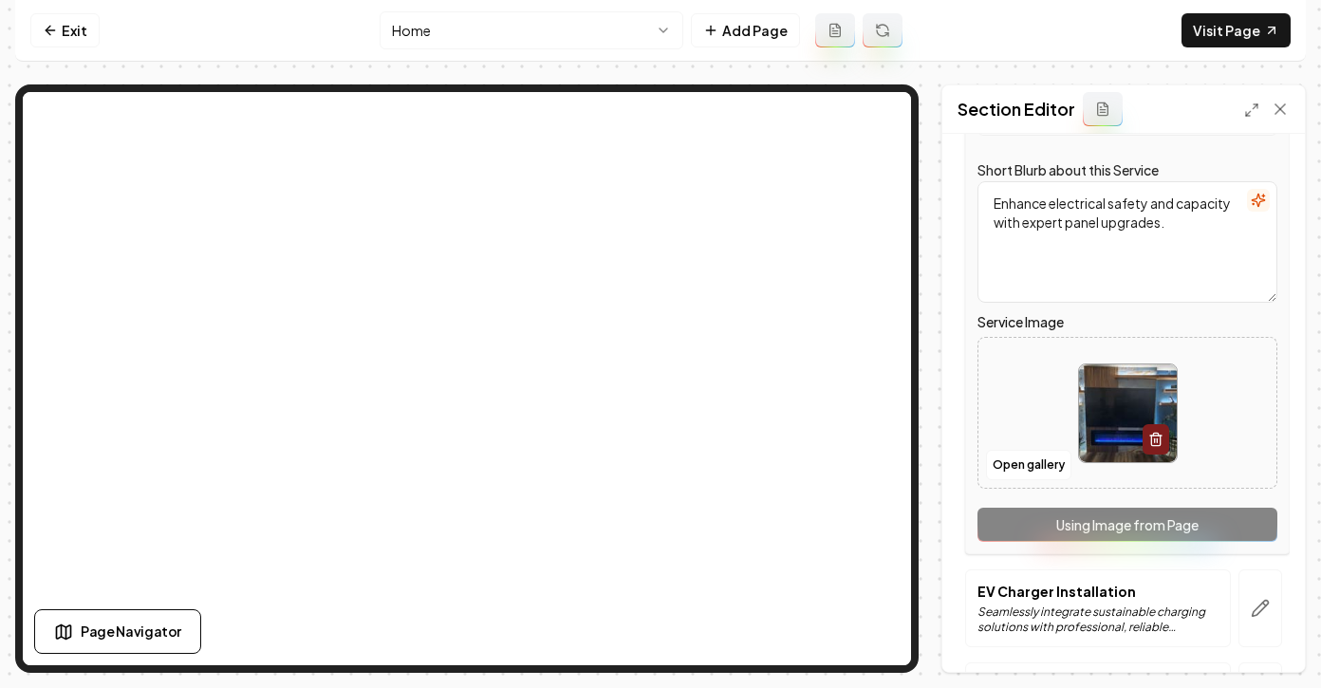
scroll to position [349, 0]
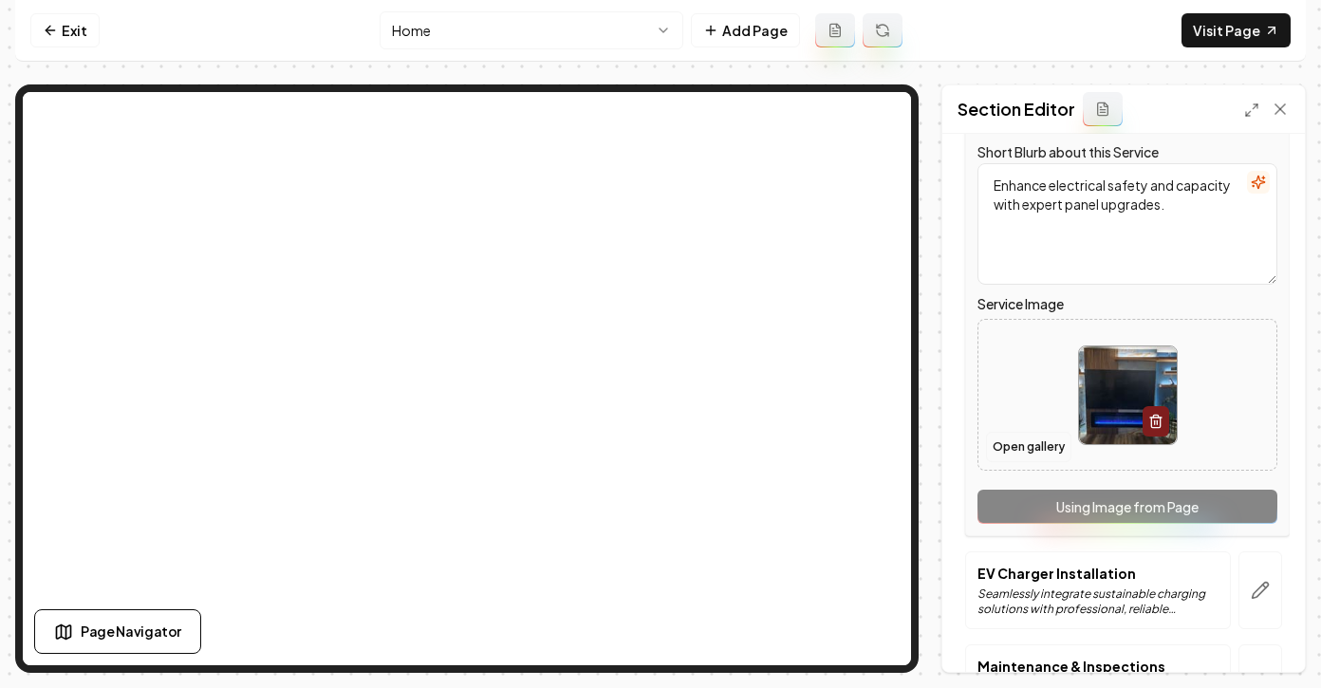
click at [1018, 445] on button "Open gallery" at bounding box center [1028, 447] width 85 height 30
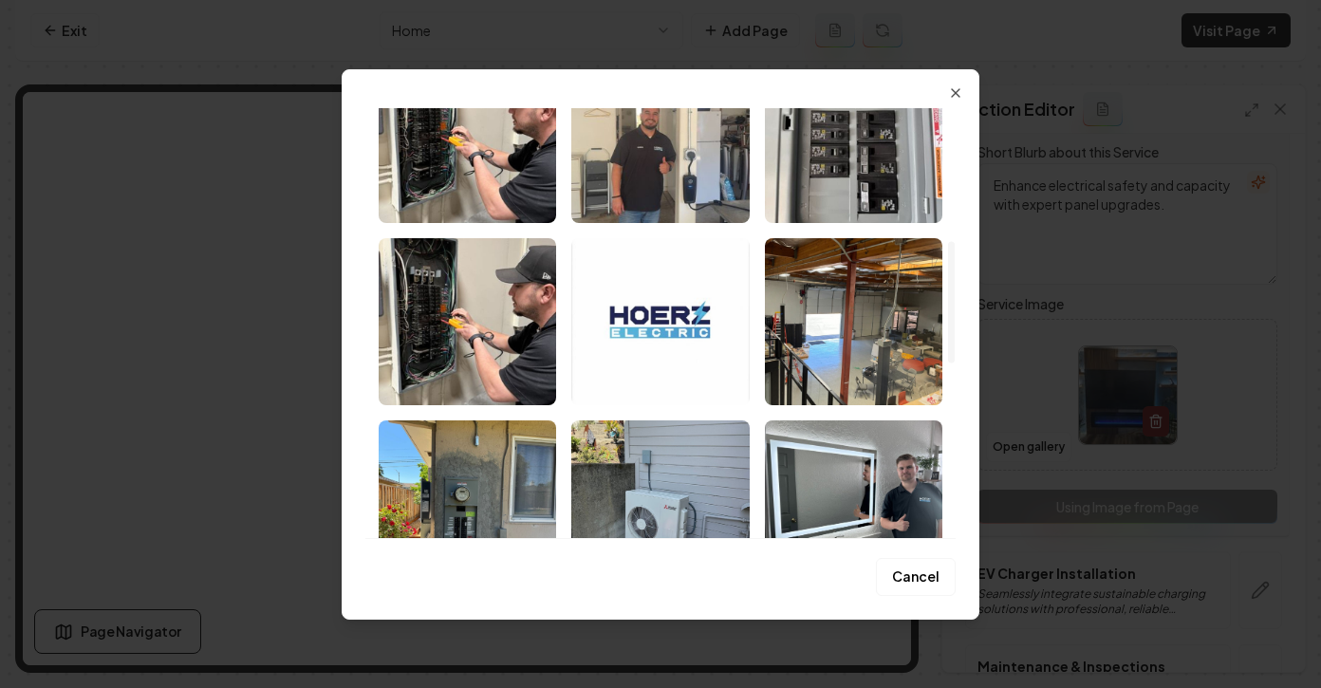
scroll to position [491, 0]
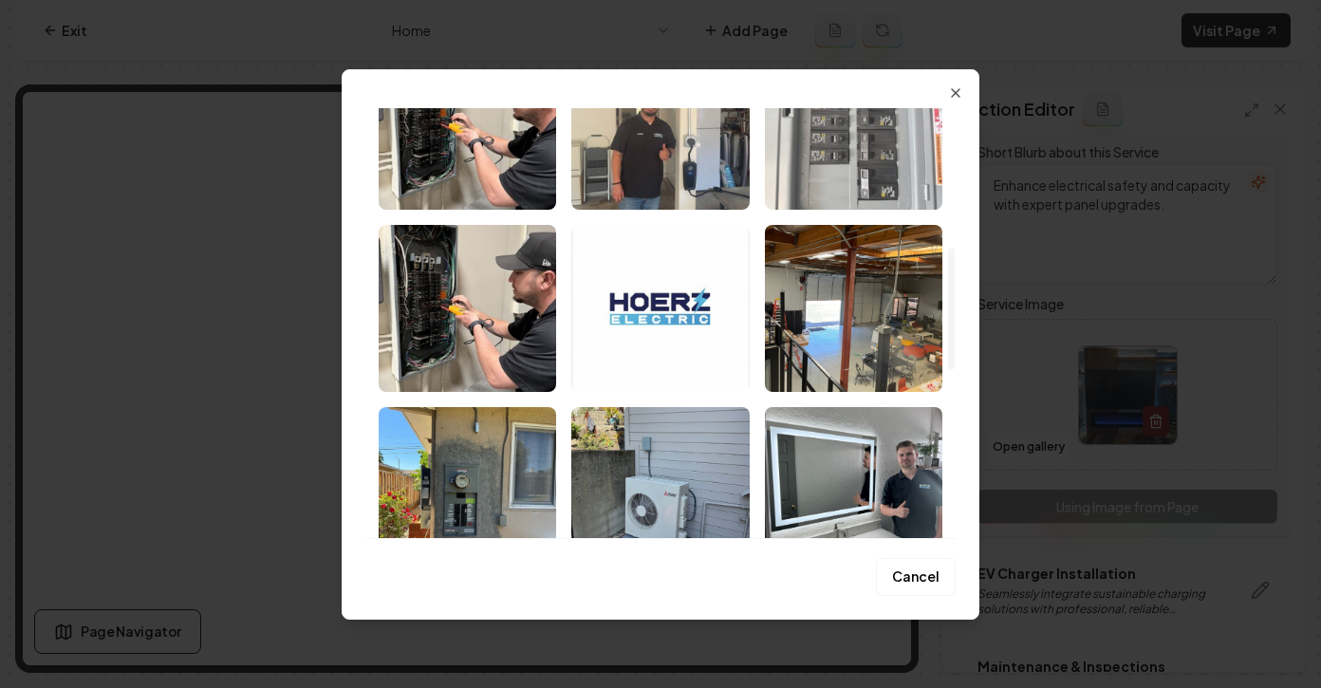
click at [844, 164] on img "Select image image_68a0c3f15c7cd75eb8a9aa5c.jpg" at bounding box center [853, 126] width 177 height 167
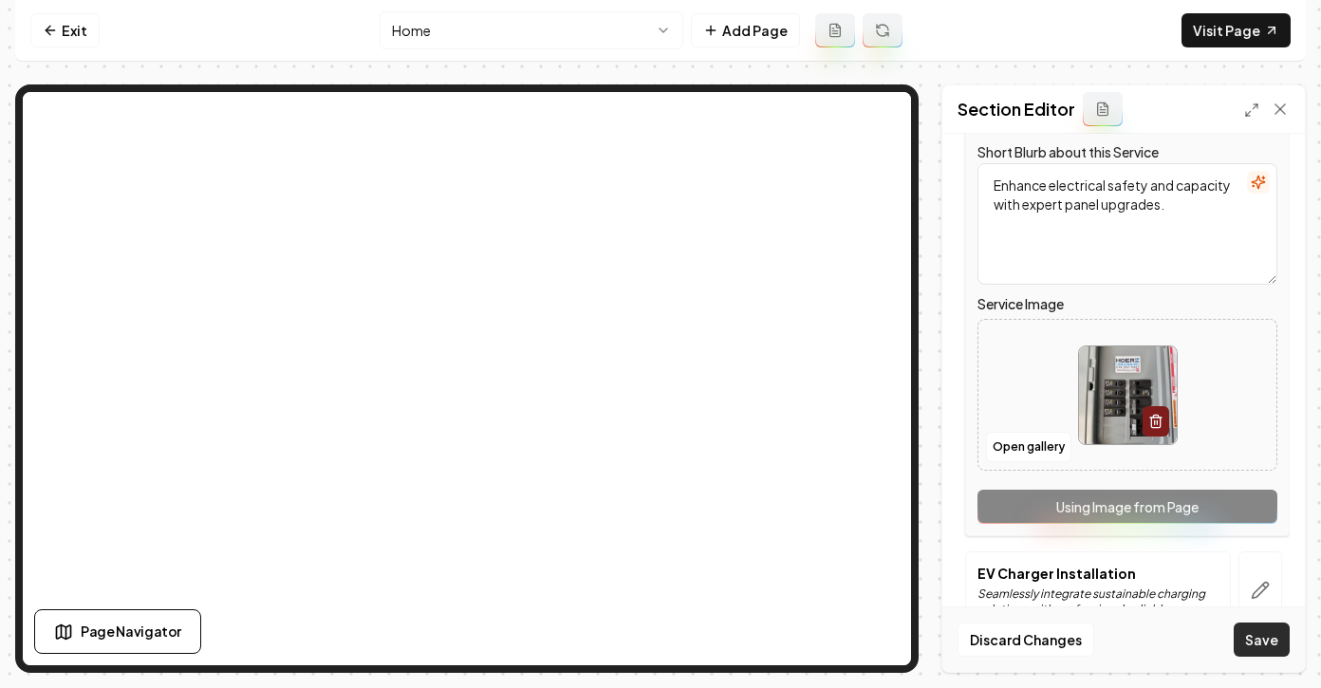
click at [1253, 634] on button "Save" at bounding box center [1262, 639] width 56 height 34
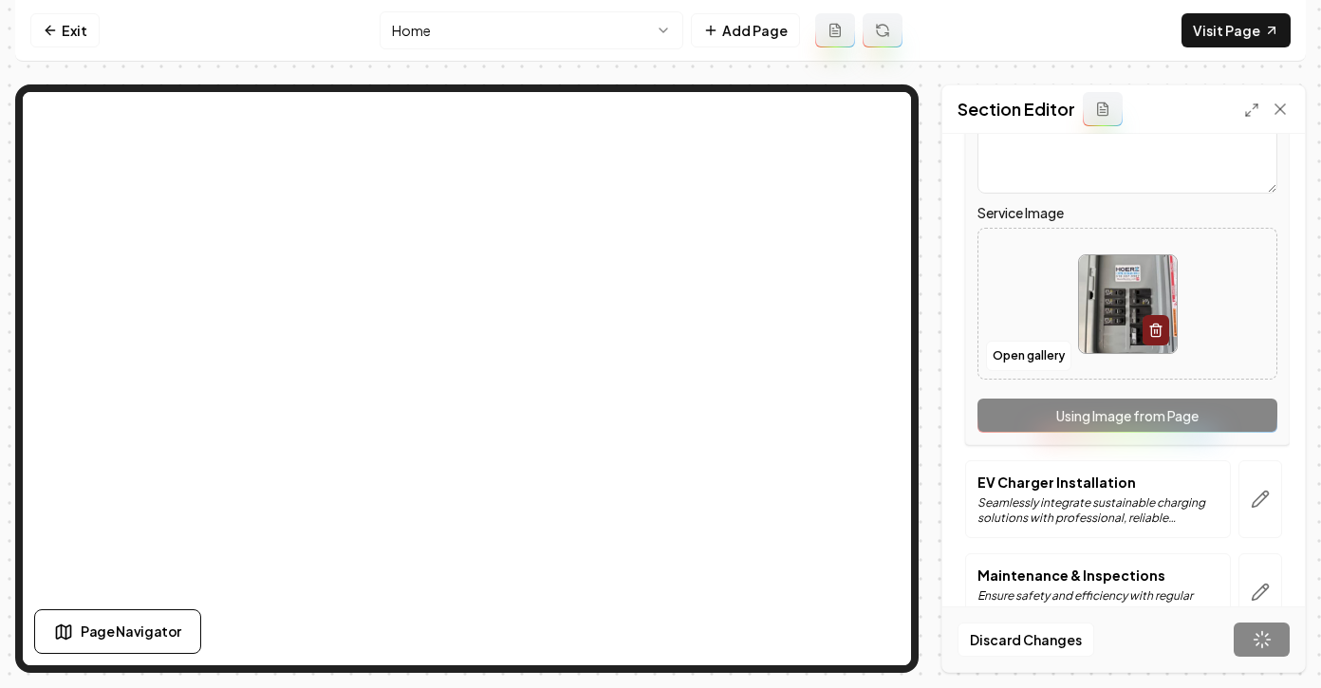
scroll to position [344, 0]
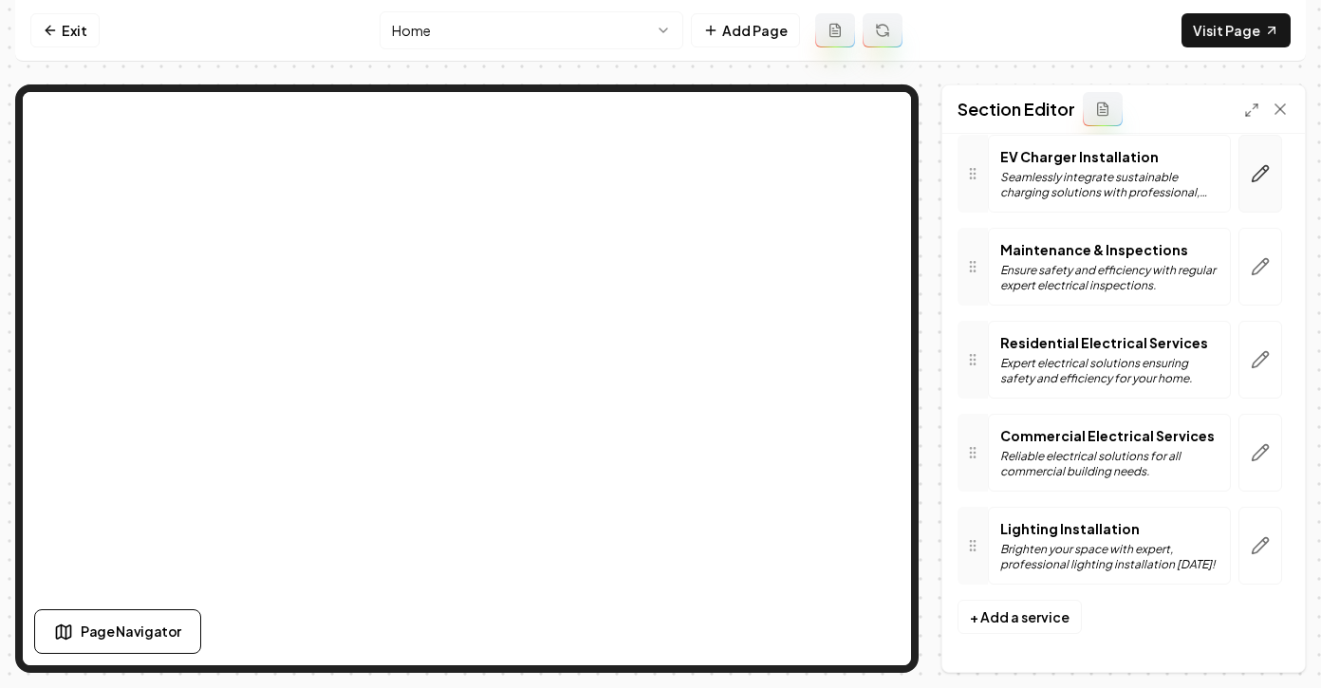
click at [1251, 190] on button "button" at bounding box center [1260, 174] width 44 height 78
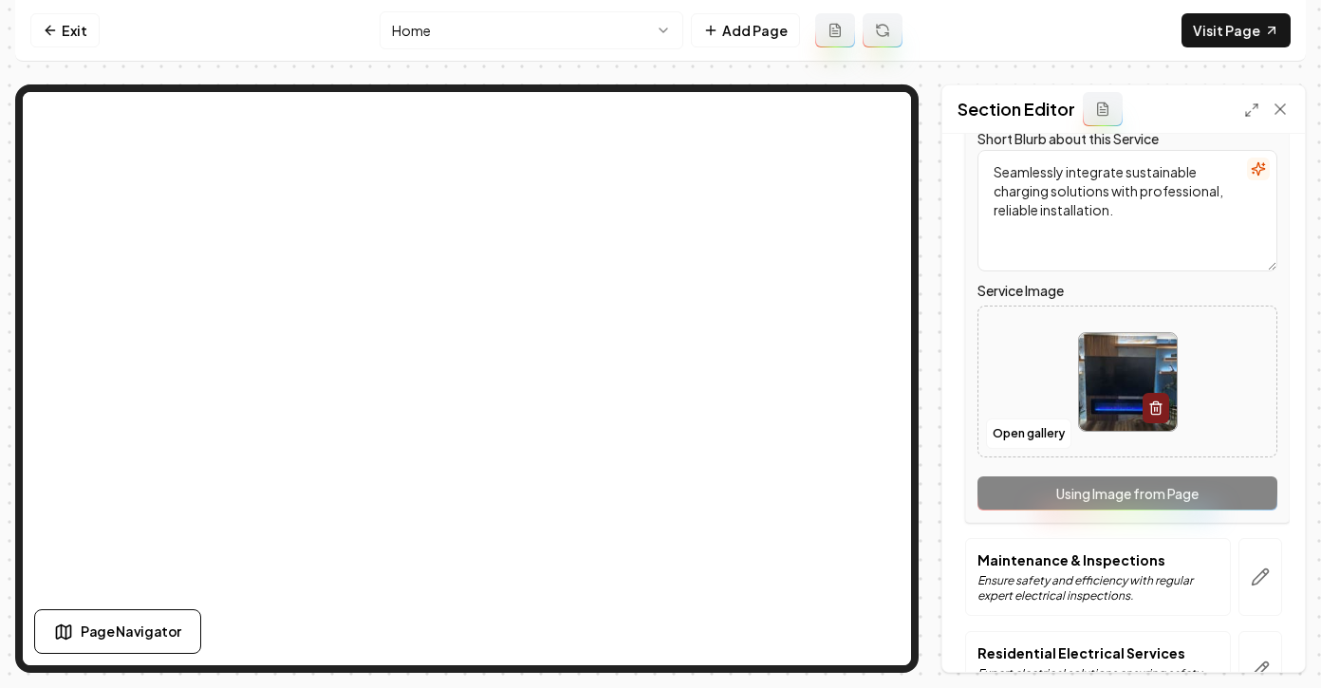
scroll to position [477, 0]
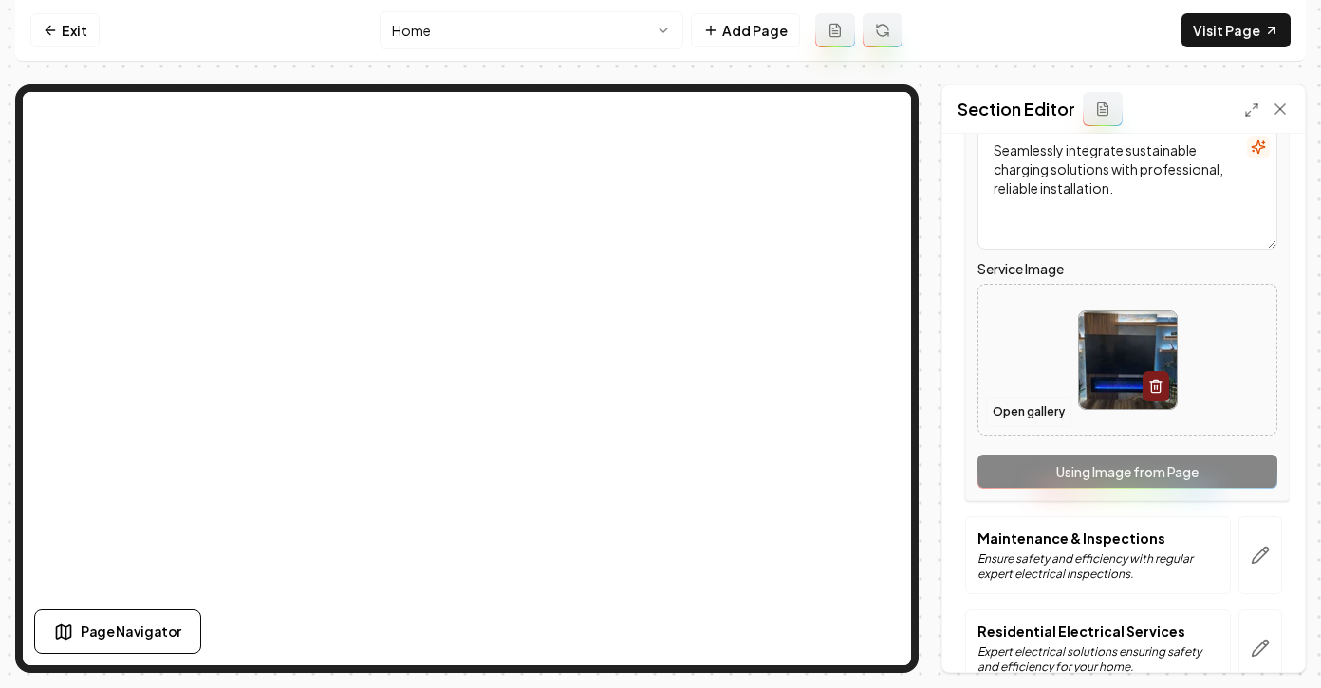
click at [1004, 419] on button "Open gallery" at bounding box center [1028, 412] width 85 height 30
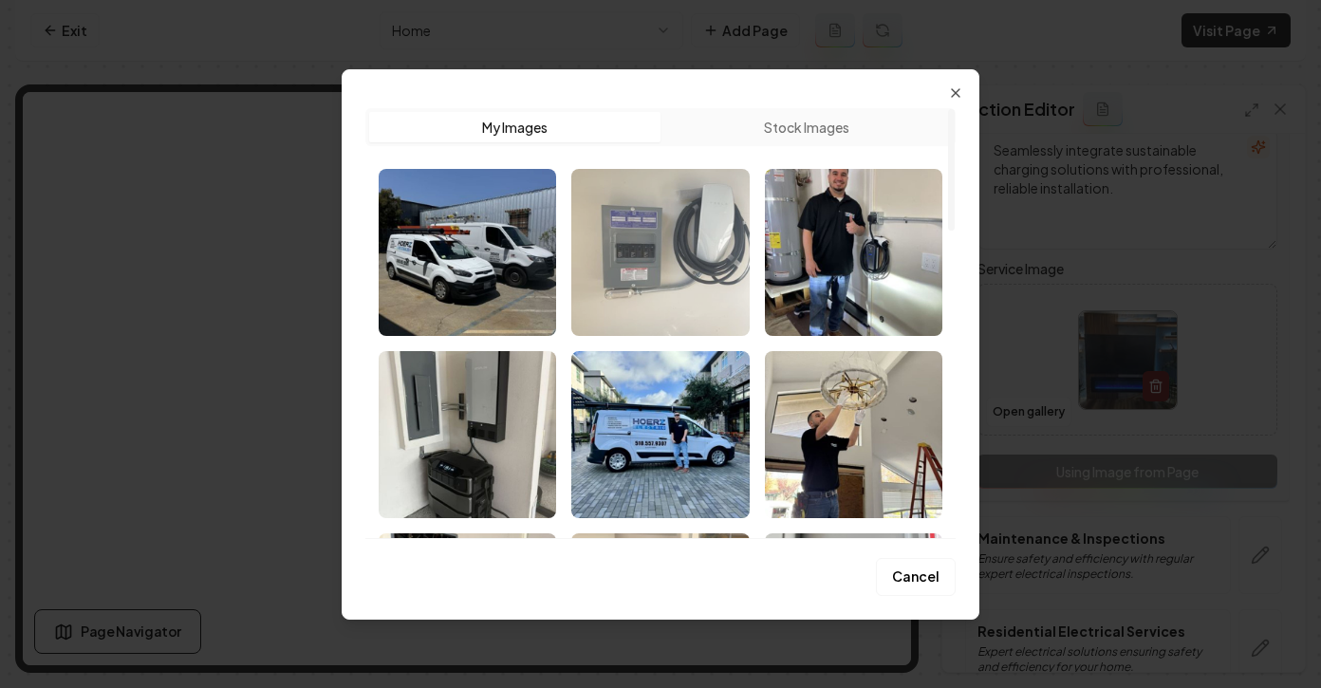
click at [646, 241] on img "Select image image_68a0c4575c7cd75eb8abd634.jpg" at bounding box center [659, 252] width 177 height 167
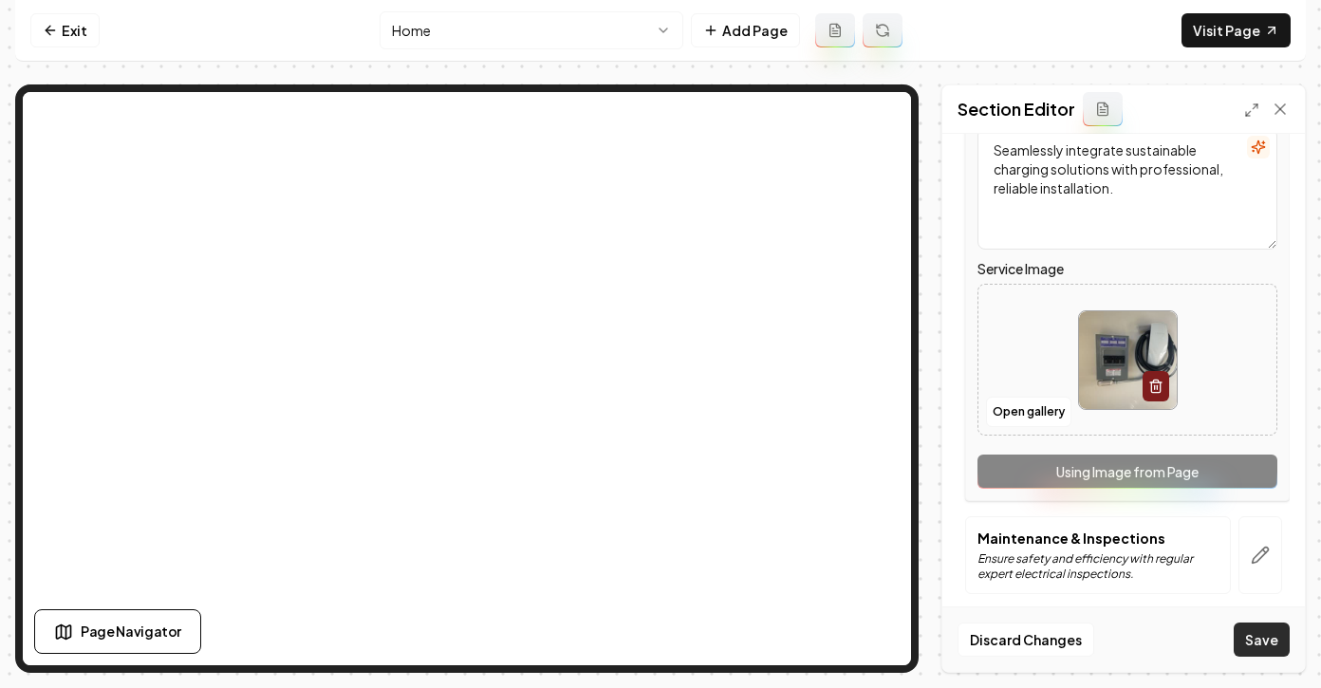
click at [1257, 642] on button "Save" at bounding box center [1262, 639] width 56 height 34
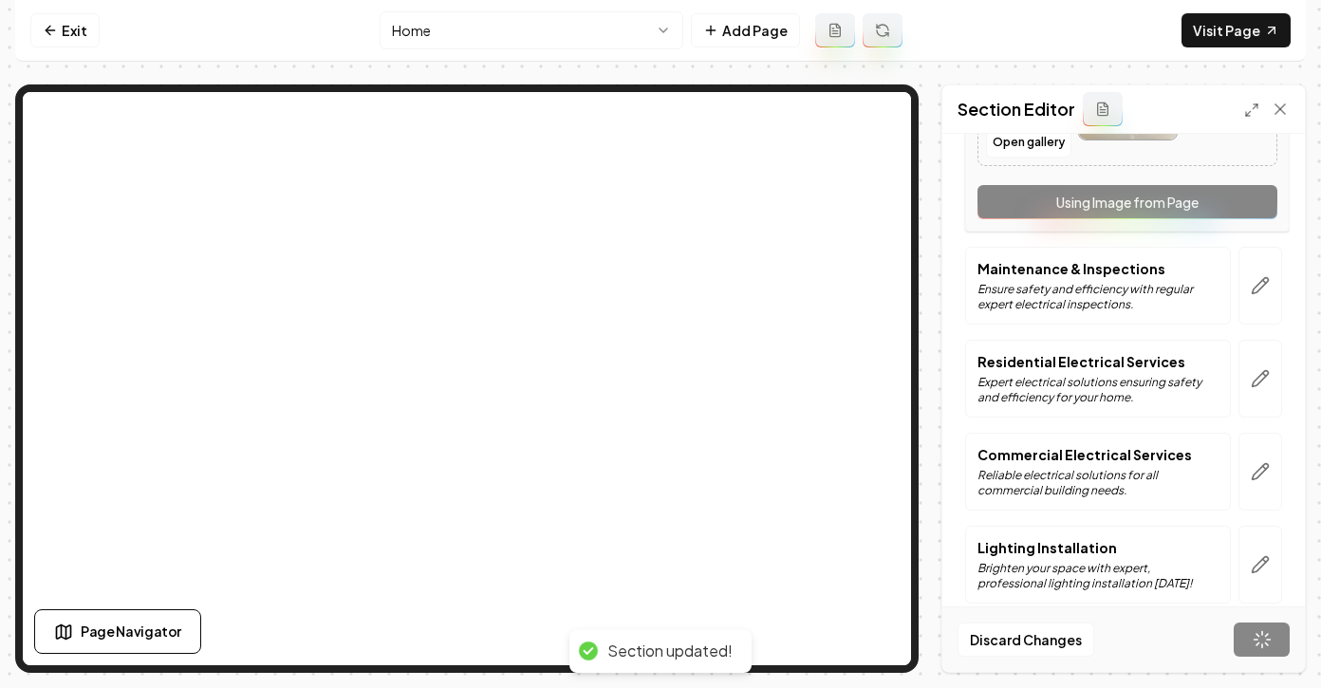
scroll to position [344, 0]
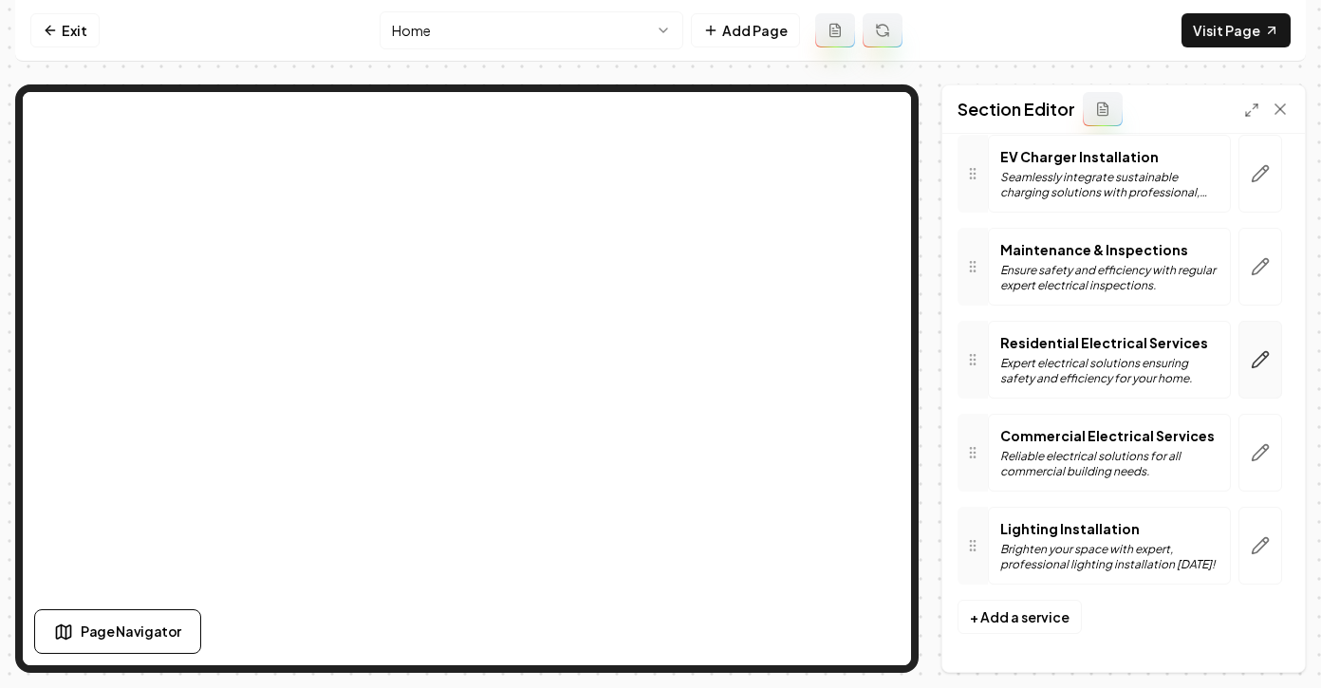
click at [1241, 356] on button "button" at bounding box center [1260, 360] width 44 height 78
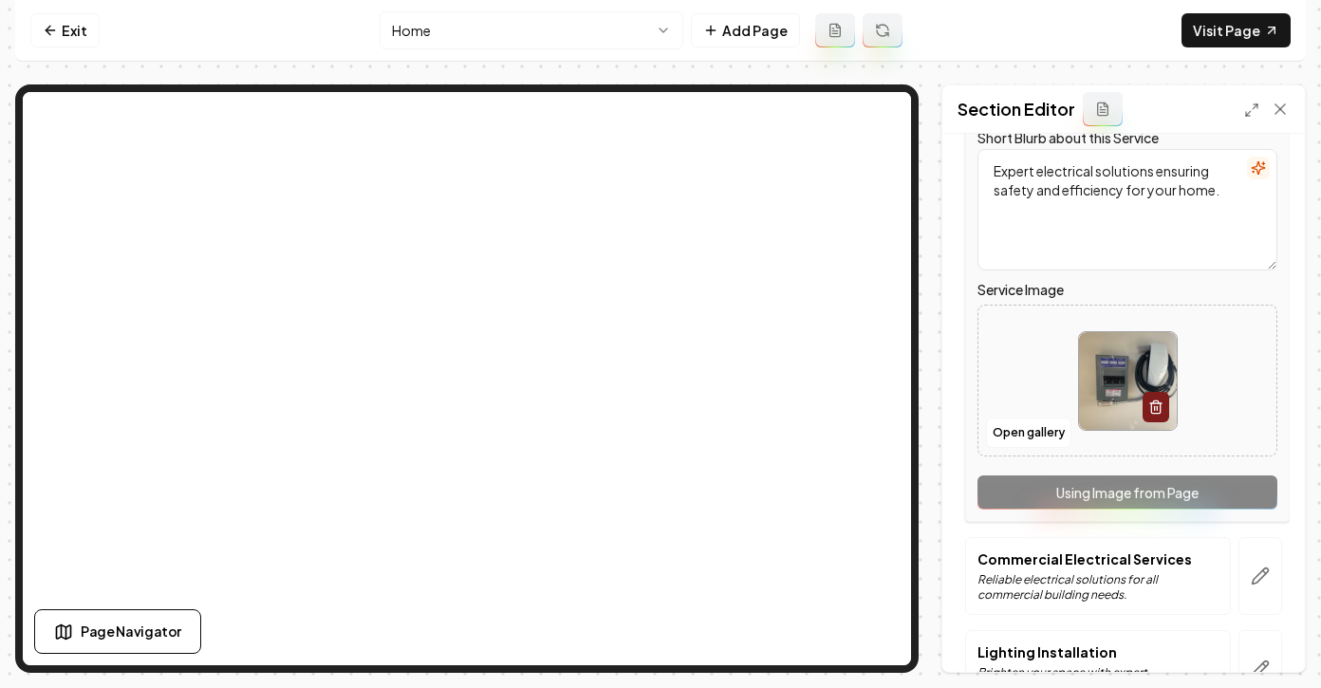
scroll to position [766, 0]
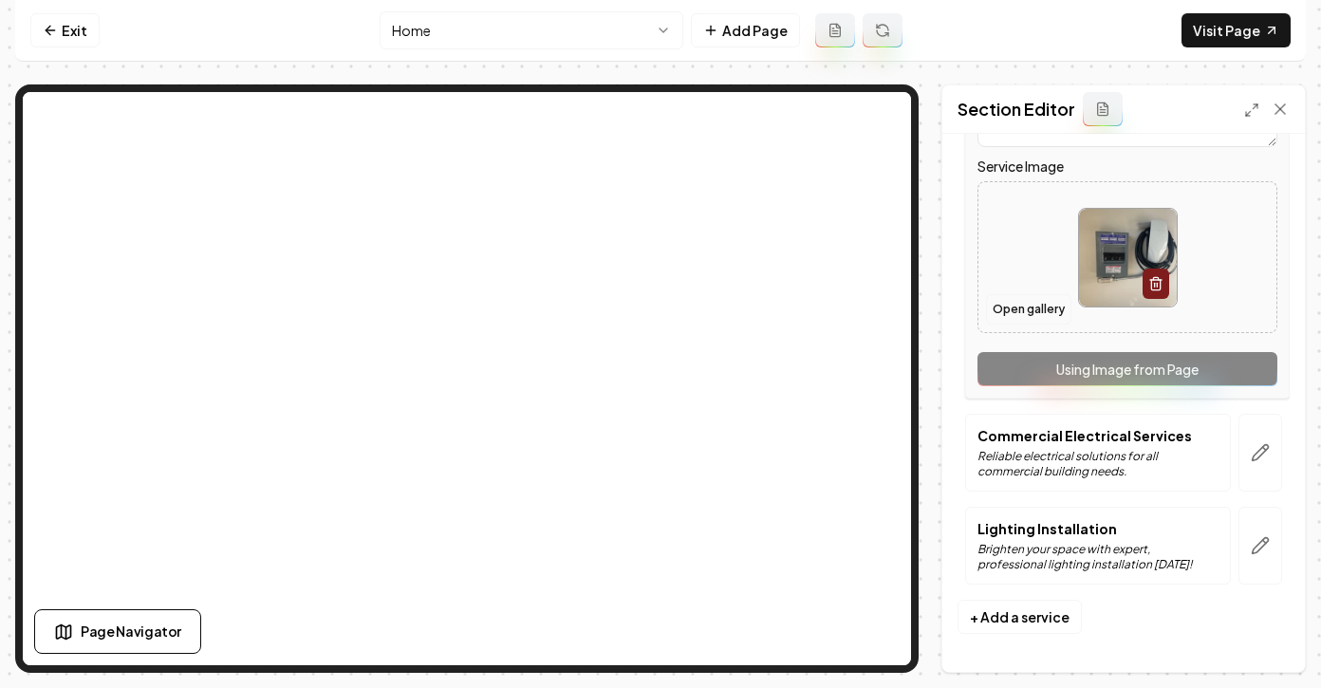
click at [1028, 311] on button "Open gallery" at bounding box center [1028, 309] width 85 height 30
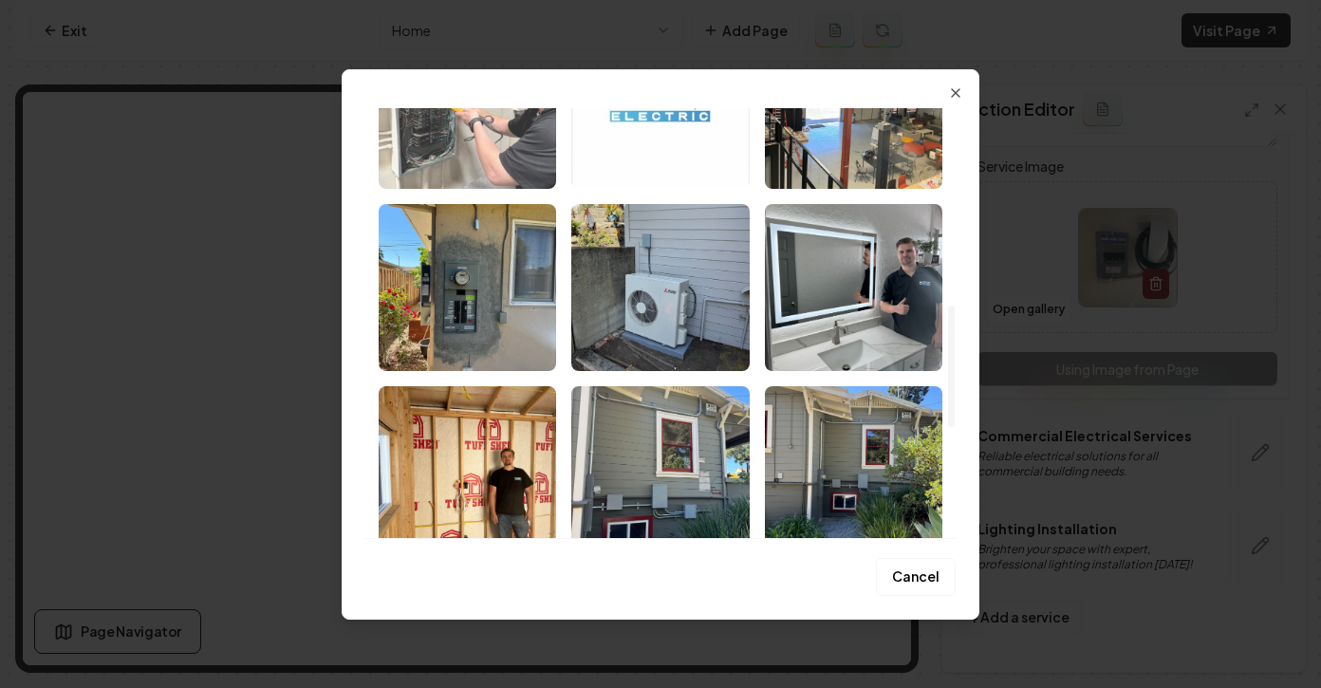
scroll to position [699, 0]
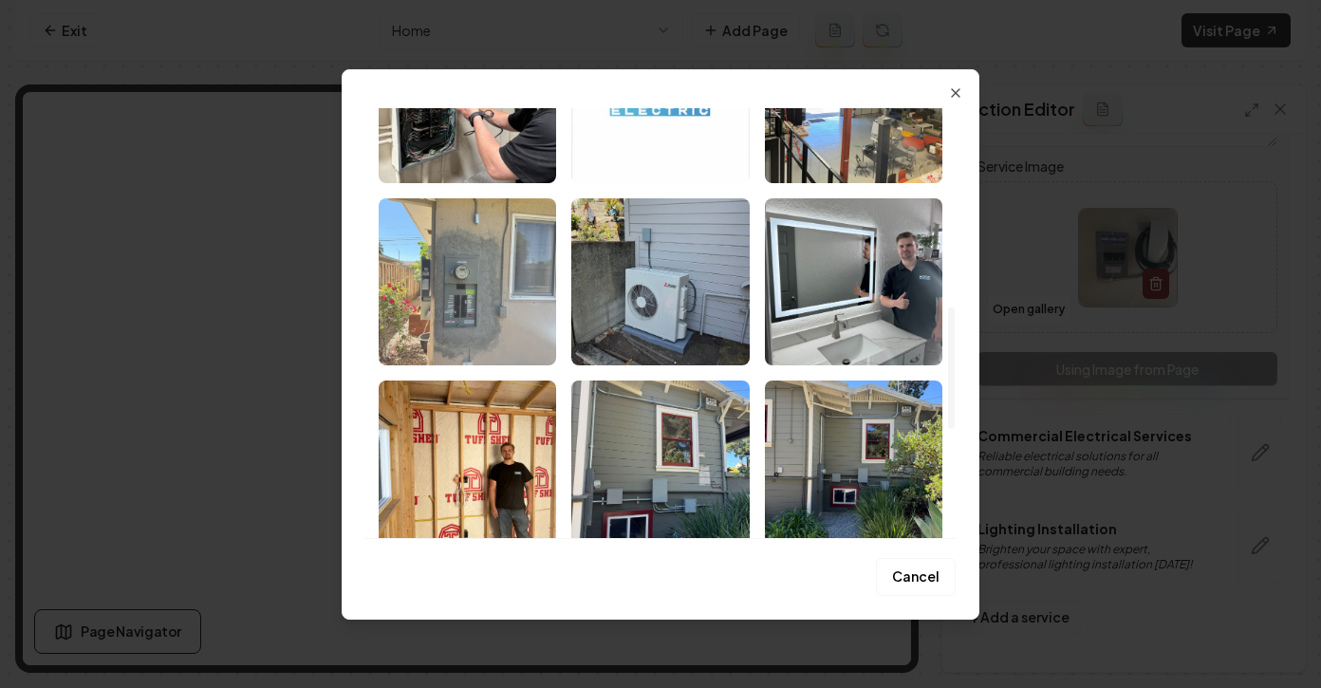
click at [472, 296] on img "Select image image_68a0c1df5c7cd75eb89d1c3d.jpeg" at bounding box center [467, 281] width 177 height 167
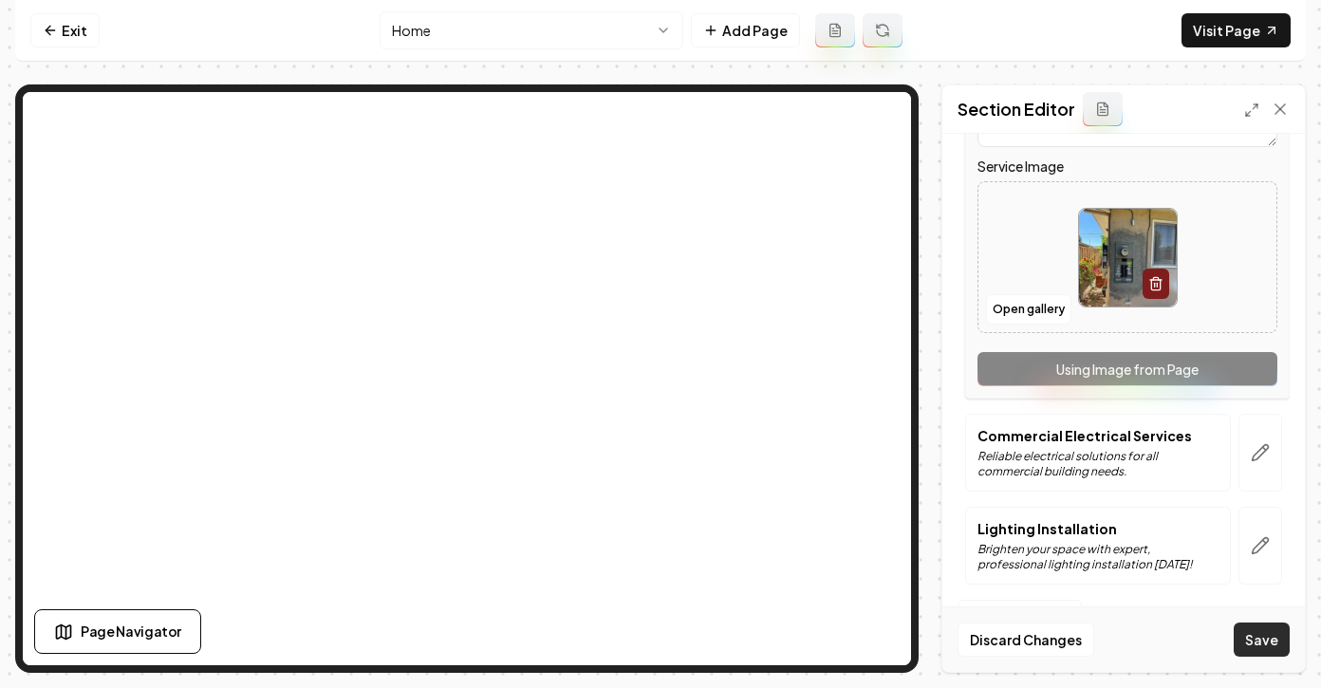
click at [1249, 629] on button "Save" at bounding box center [1262, 639] width 56 height 34
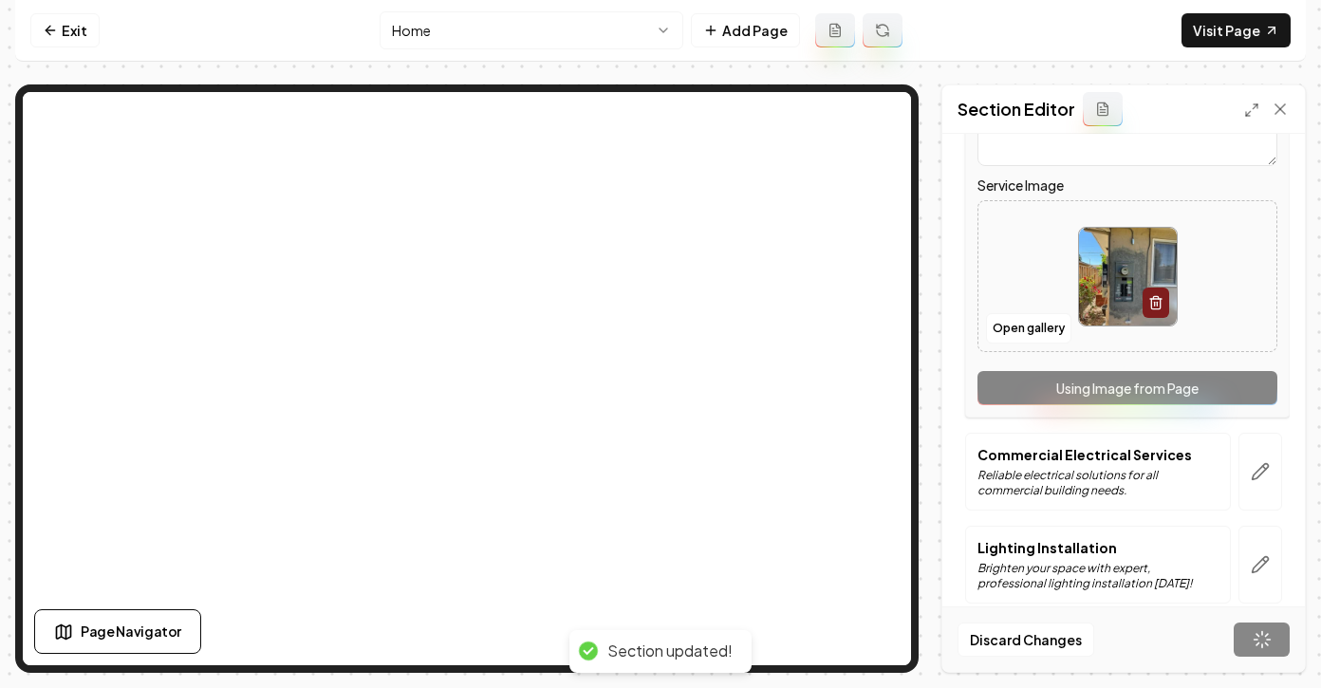
scroll to position [344, 0]
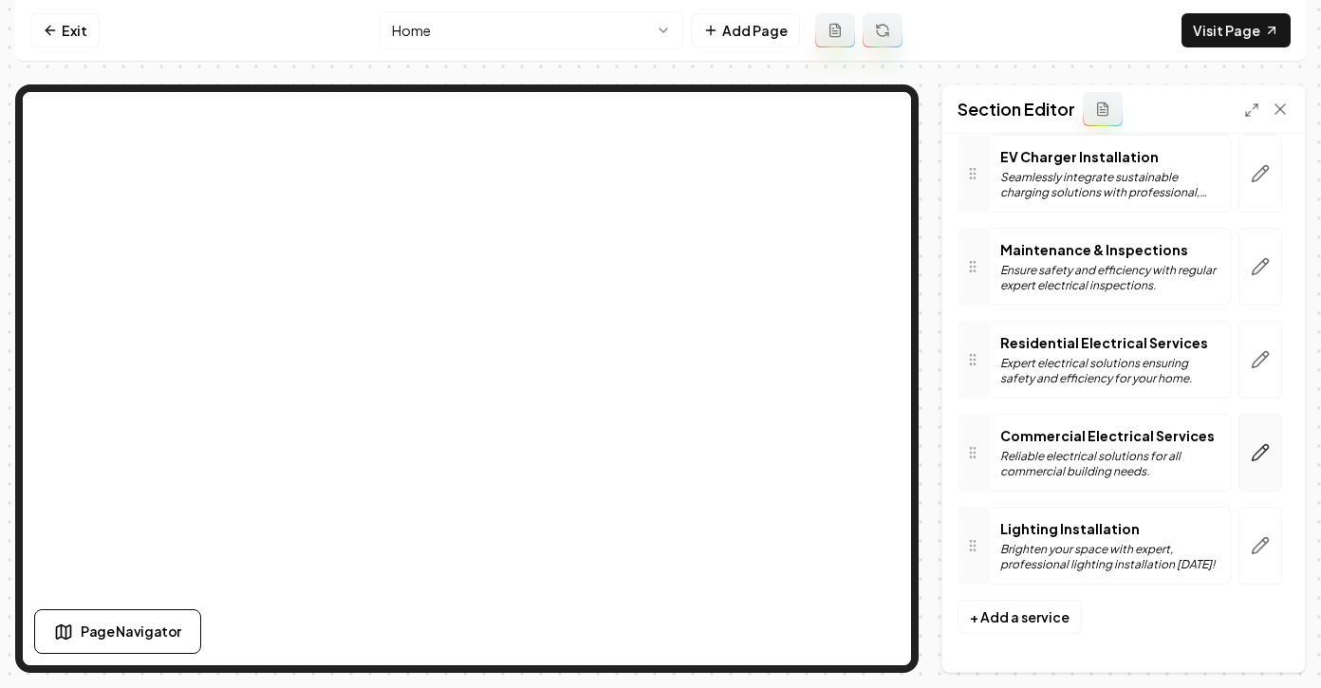
click at [1268, 464] on button "button" at bounding box center [1260, 453] width 44 height 78
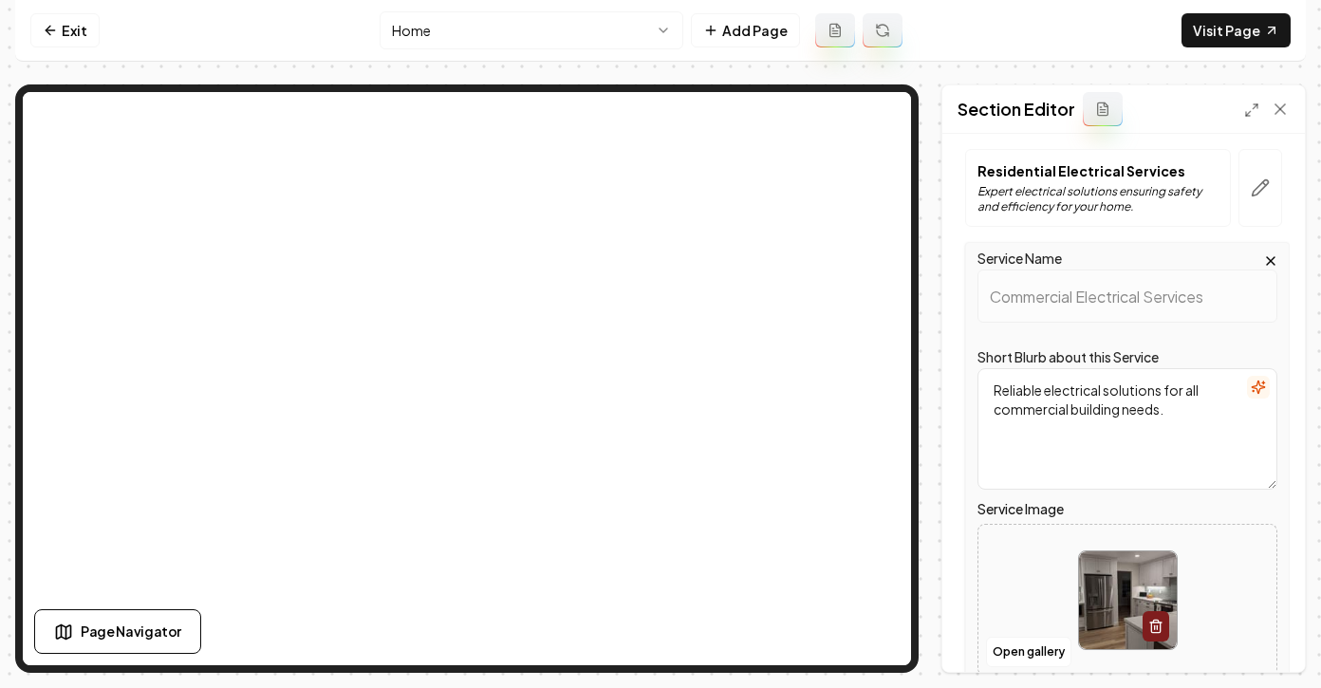
scroll to position [627, 0]
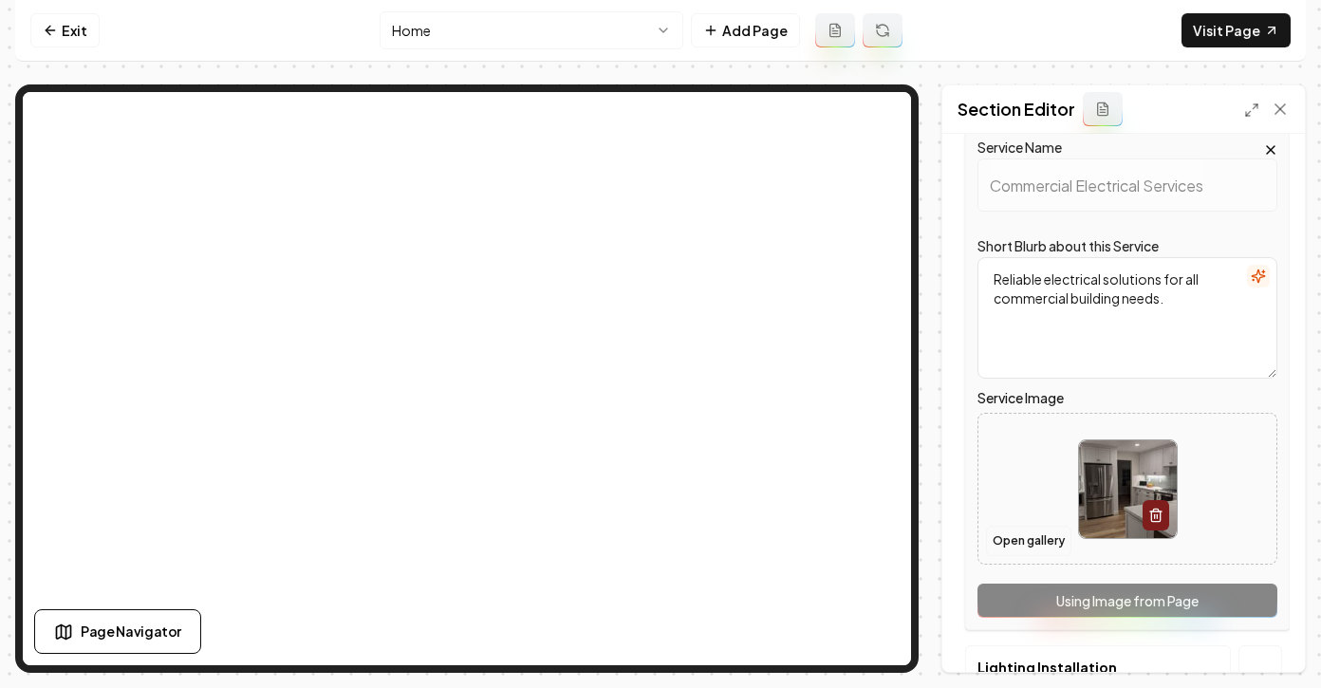
click at [1000, 548] on button "Open gallery" at bounding box center [1028, 541] width 85 height 30
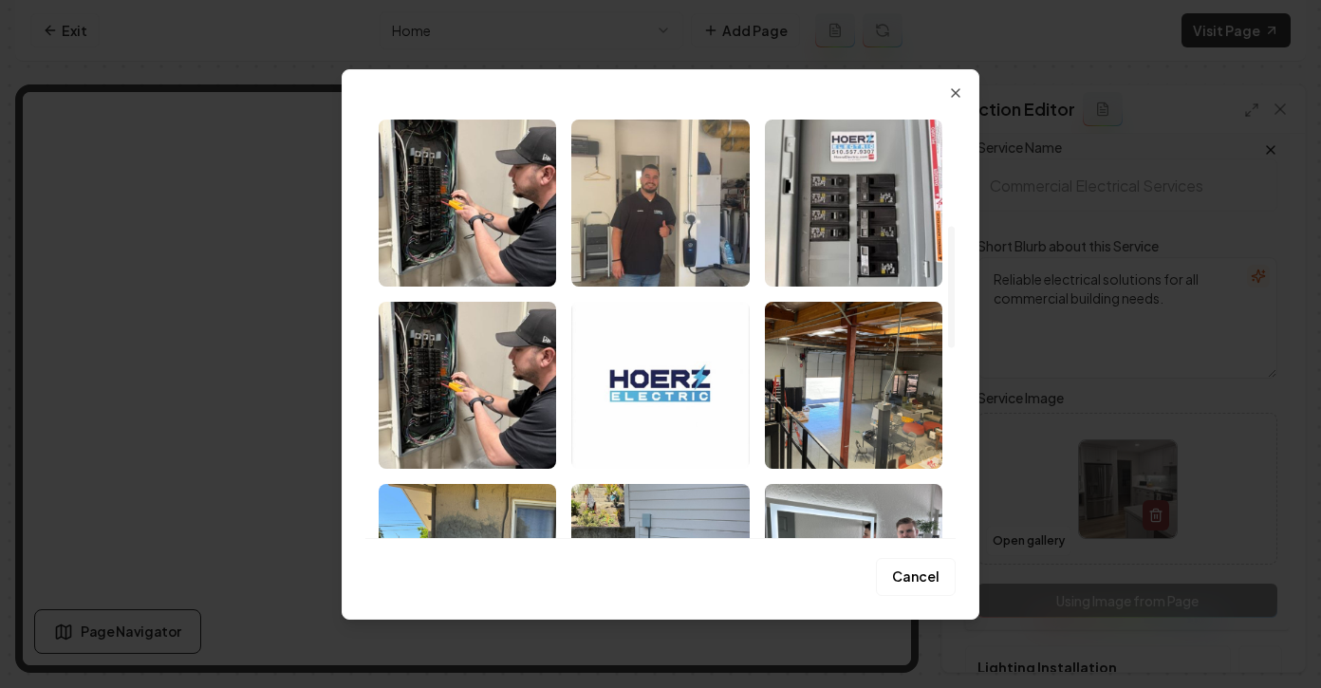
scroll to position [606, 0]
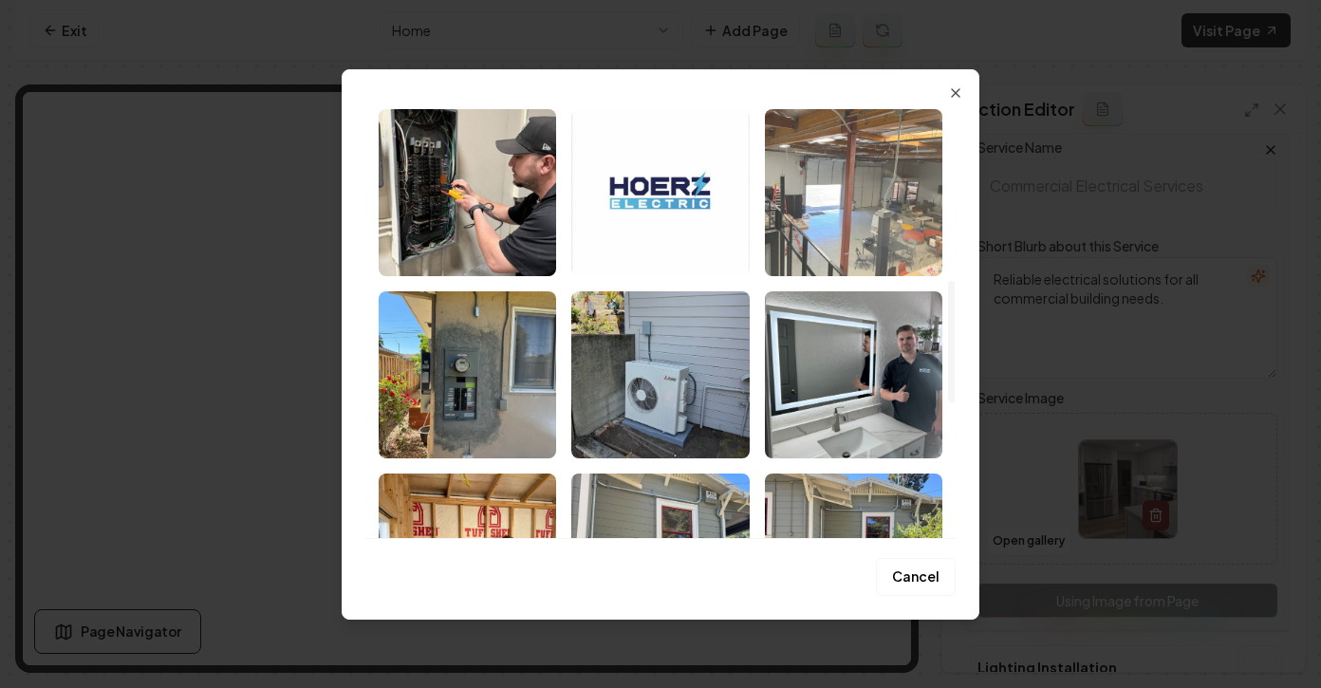
click at [865, 198] on img "Select image image_68a0c1df5c7cd75eb89d1d28.jpeg" at bounding box center [853, 192] width 177 height 167
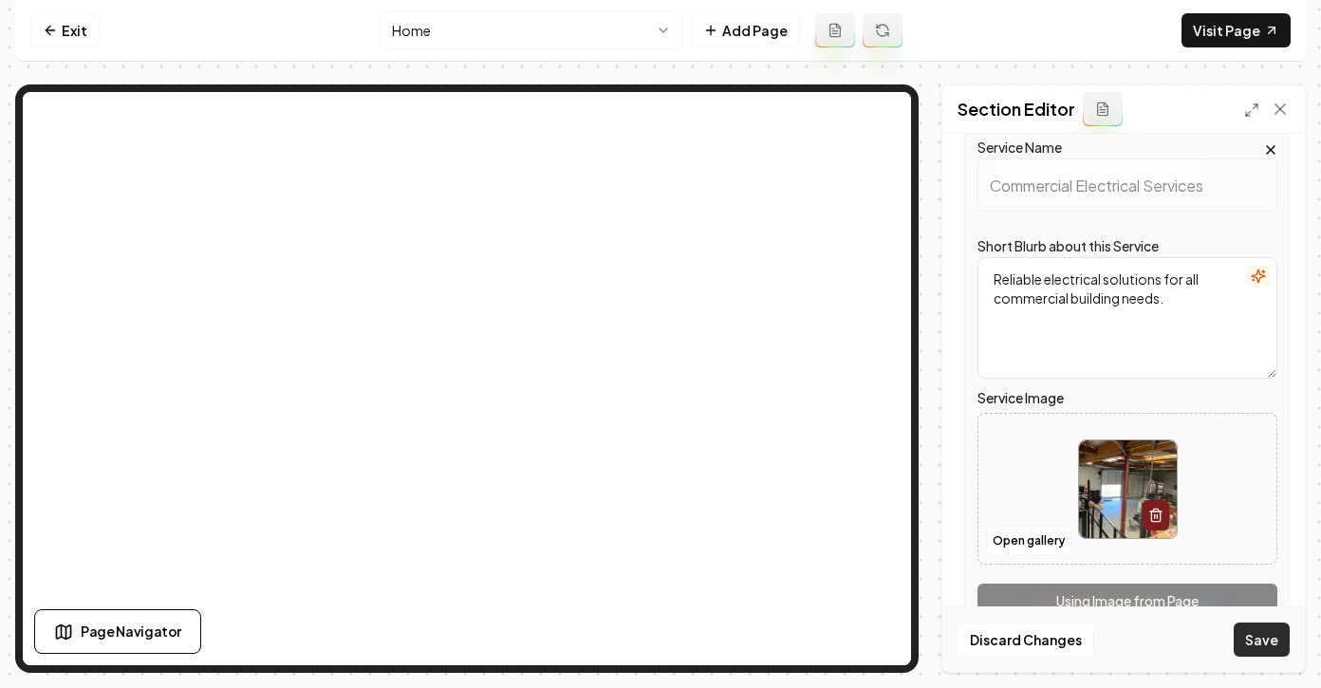
click at [1255, 640] on button "Save" at bounding box center [1262, 639] width 56 height 34
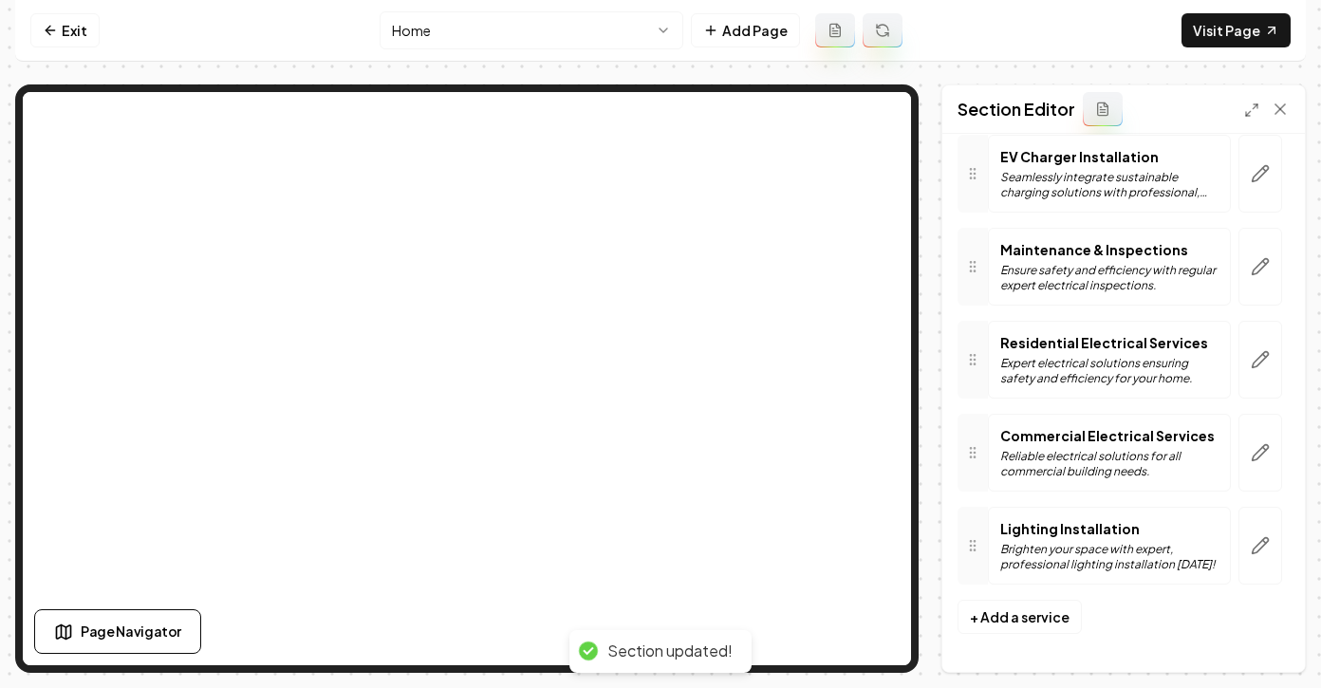
scroll to position [344, 0]
click at [1258, 558] on button "button" at bounding box center [1260, 546] width 44 height 78
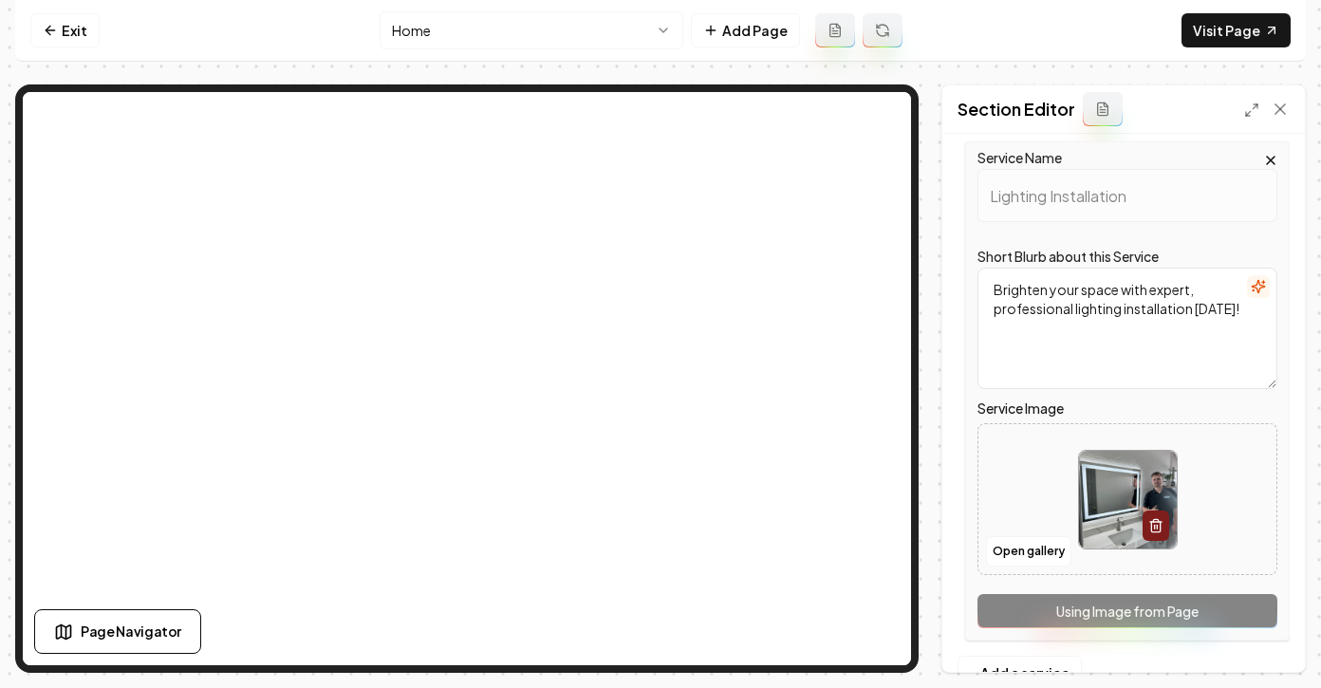
scroll to position [735, 0]
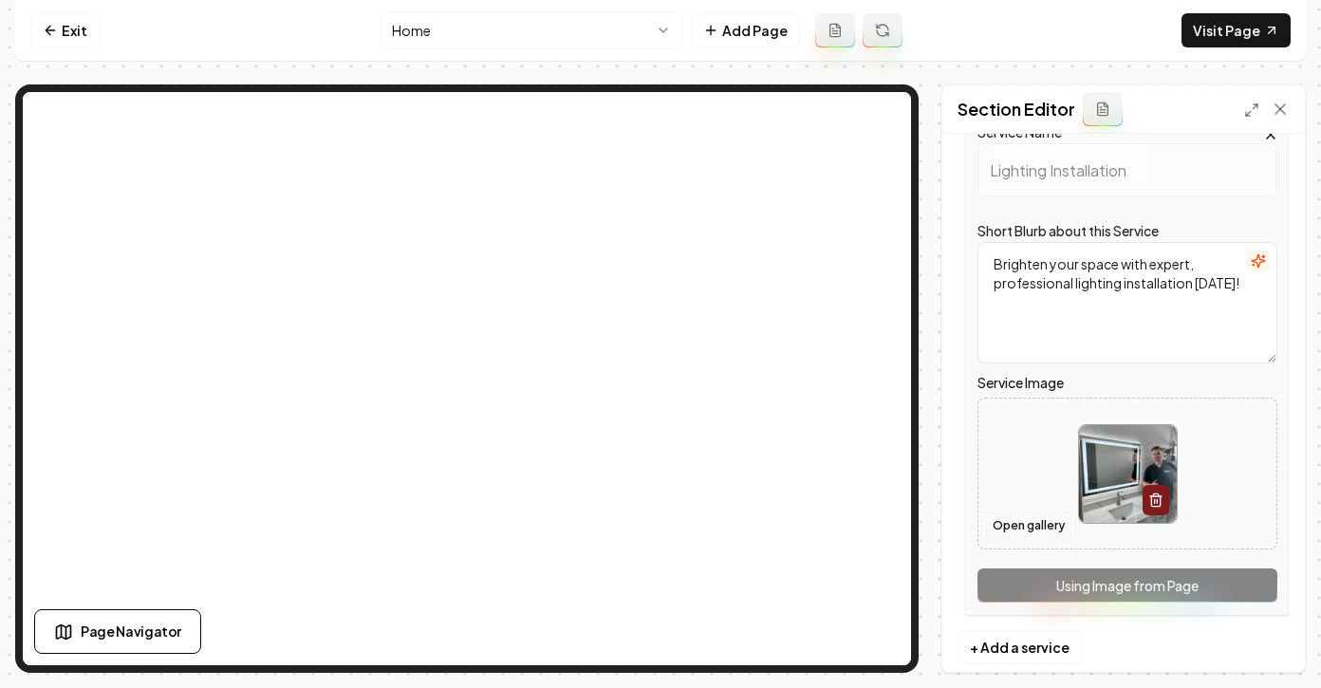
click at [998, 527] on button "Open gallery" at bounding box center [1028, 525] width 85 height 30
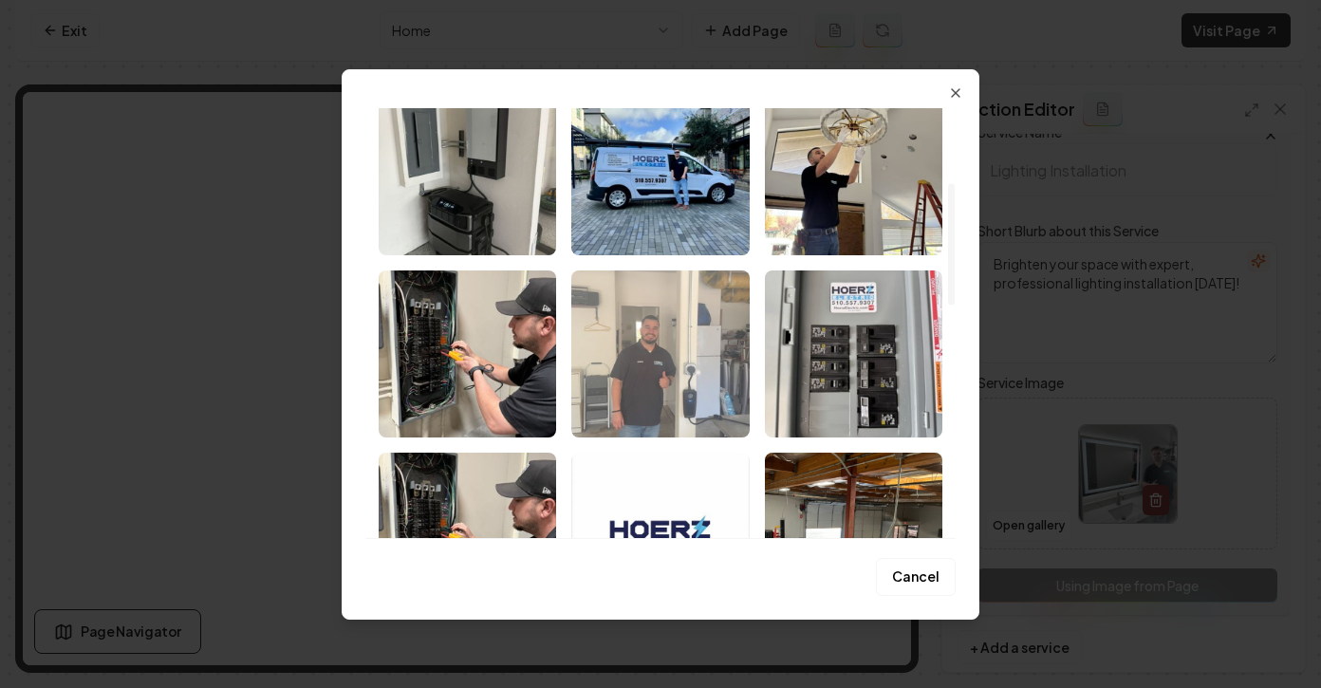
scroll to position [260, 0]
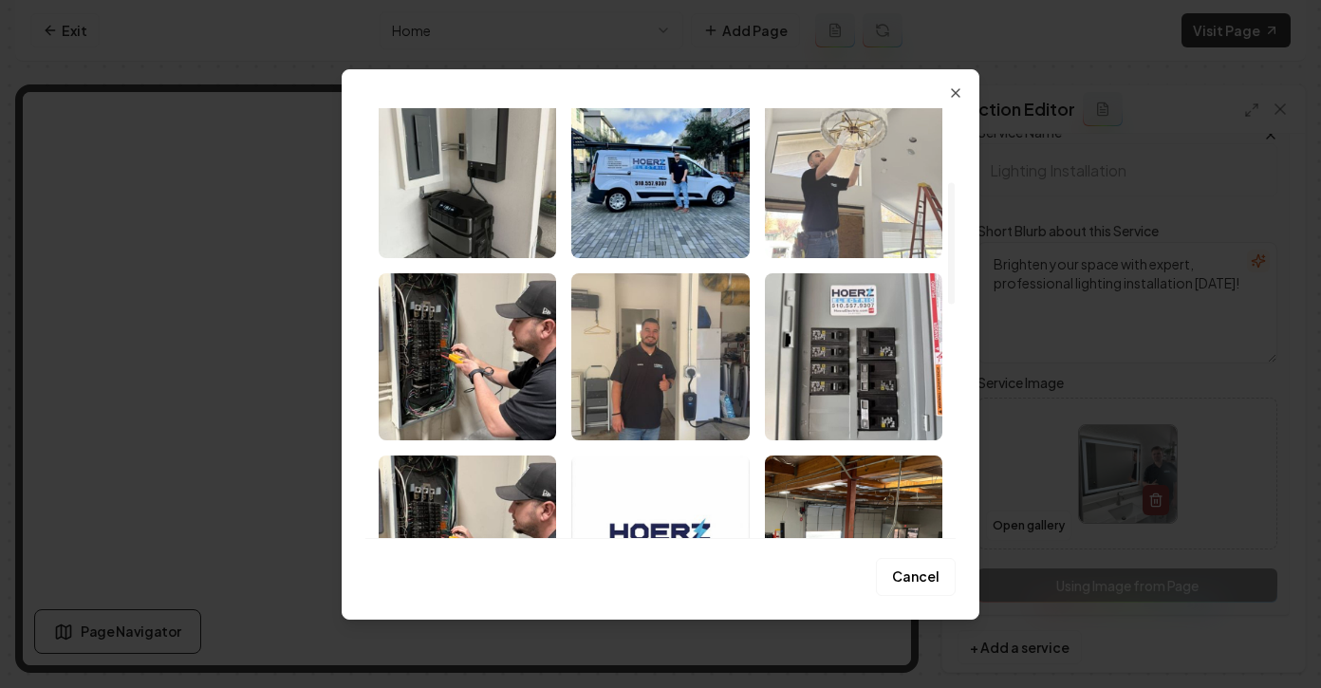
click at [878, 180] on img "Select image image_68a0c3fe5c7cd75eb8a9efac.jpg" at bounding box center [853, 174] width 177 height 167
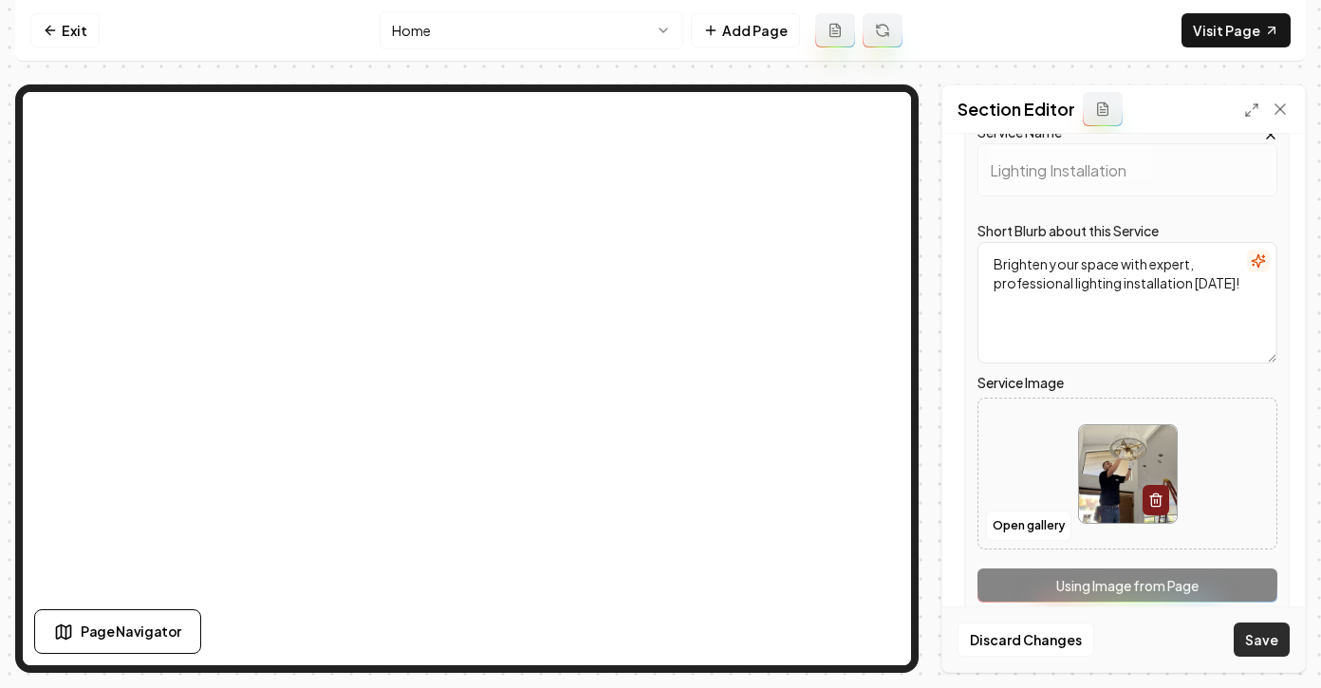
click at [1249, 645] on button "Save" at bounding box center [1262, 639] width 56 height 34
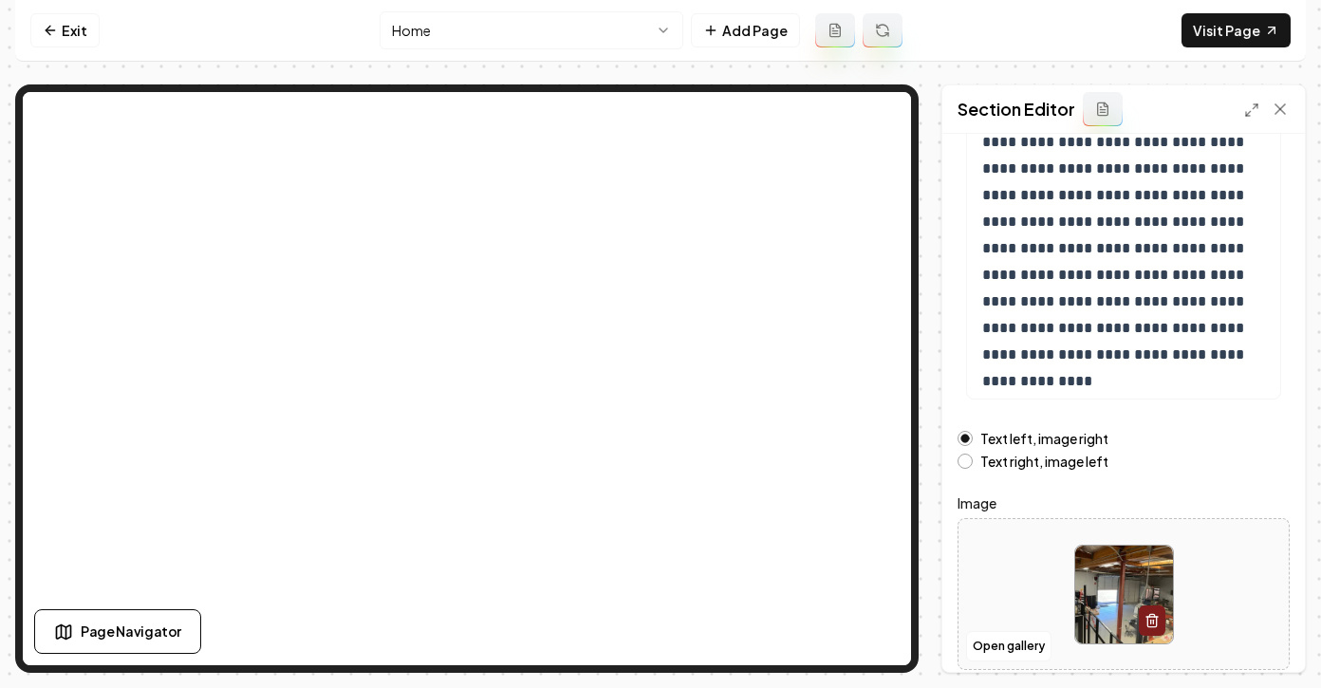
scroll to position [336, 0]
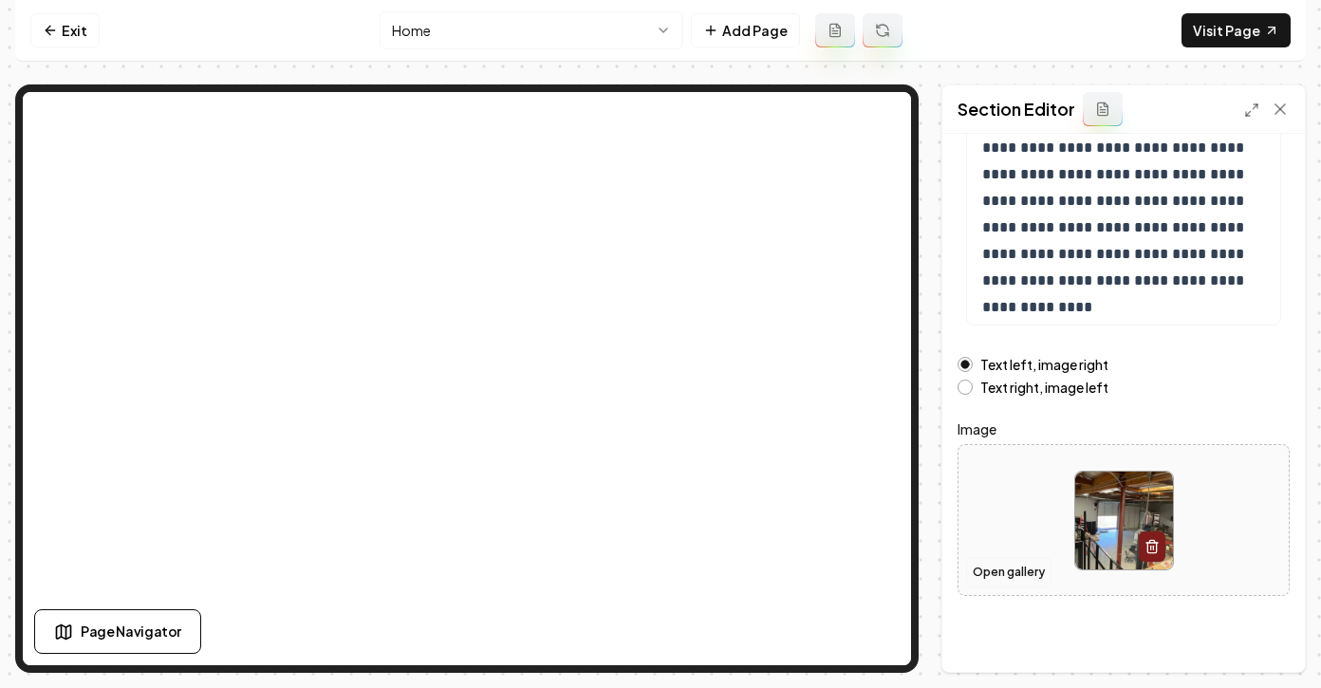
click at [1012, 576] on button "Open gallery" at bounding box center [1008, 572] width 85 height 30
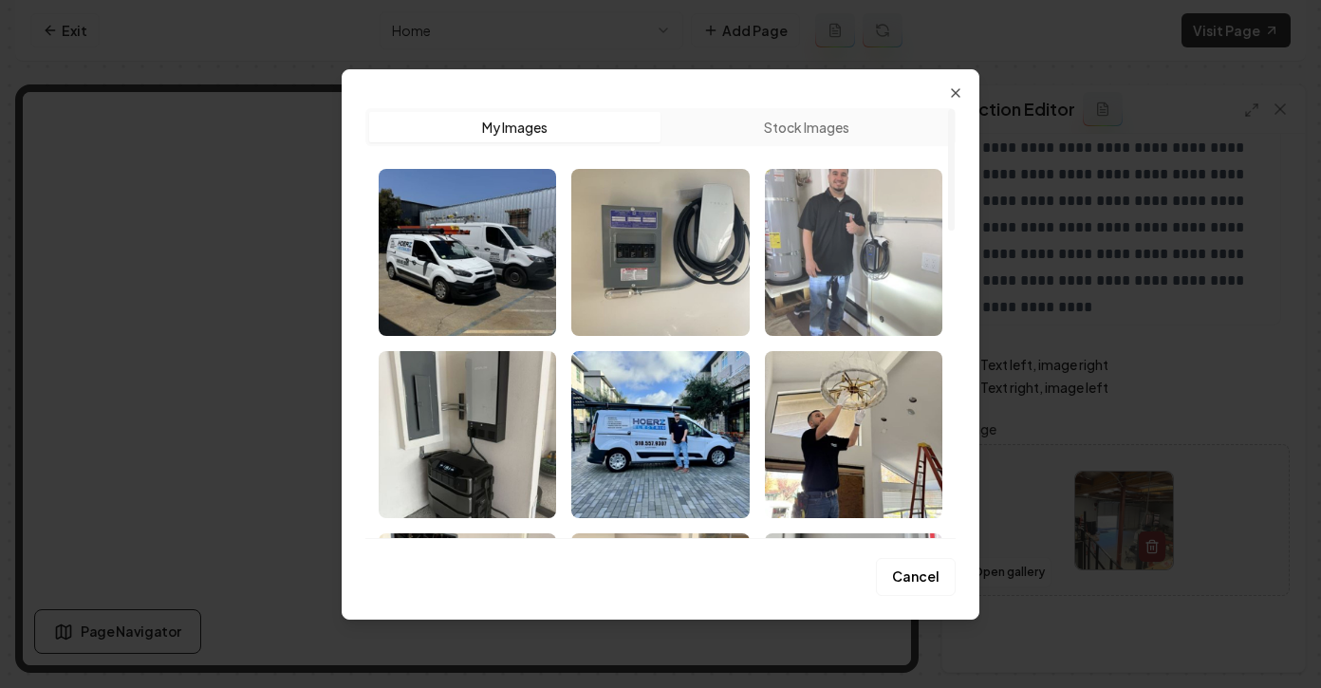
click at [838, 273] on img "Select image image_68a0c40a5c7cd75eb8aa3faa.jpg" at bounding box center [853, 252] width 177 height 167
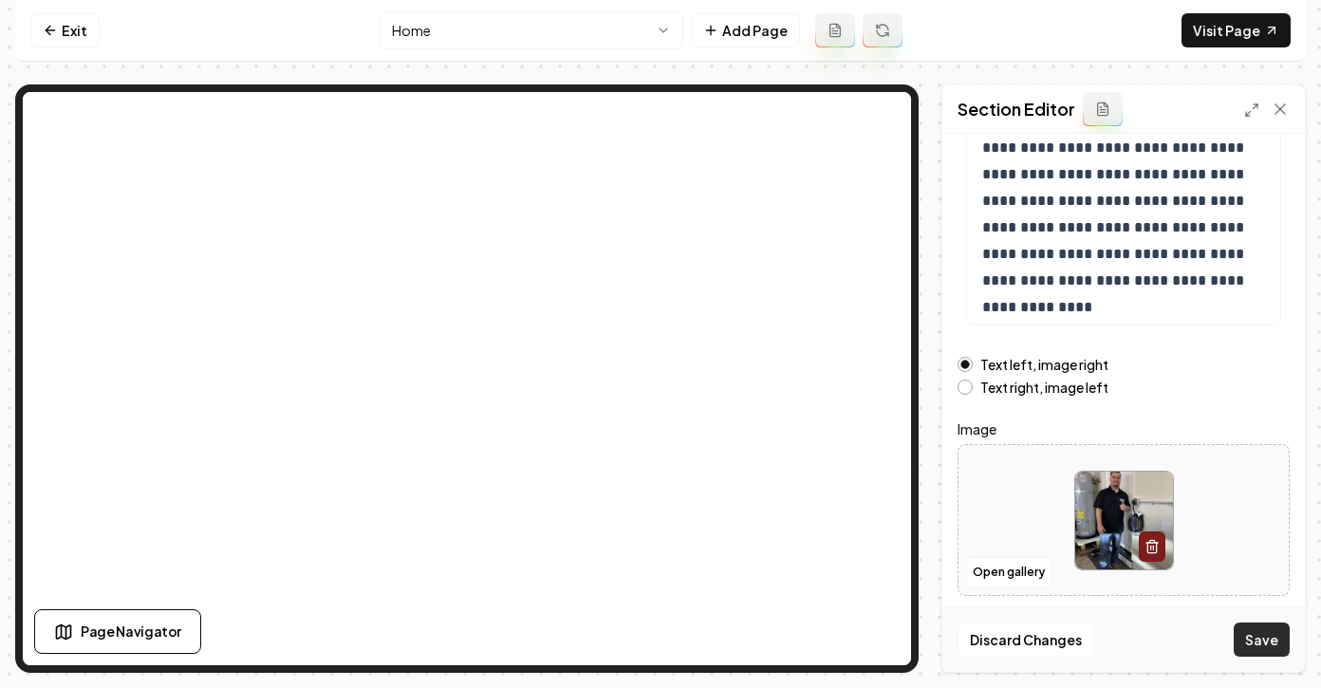
click at [1274, 644] on button "Save" at bounding box center [1262, 639] width 56 height 34
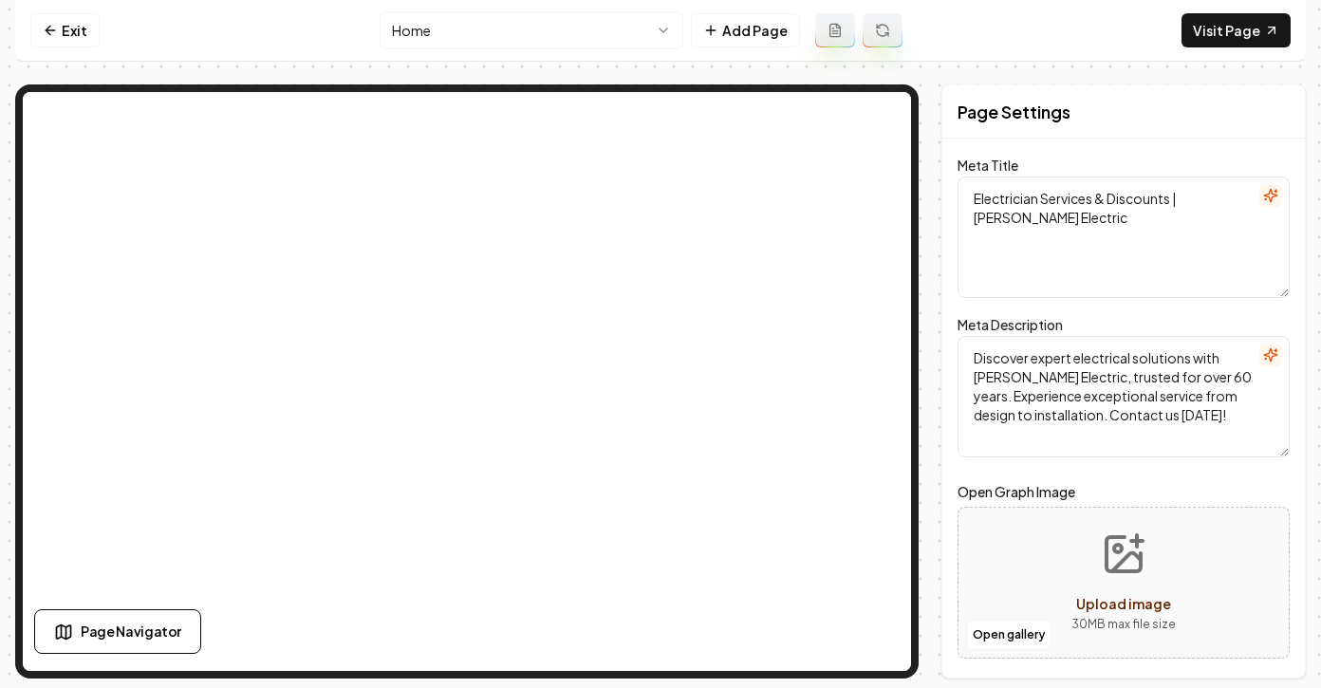
scroll to position [0, 0]
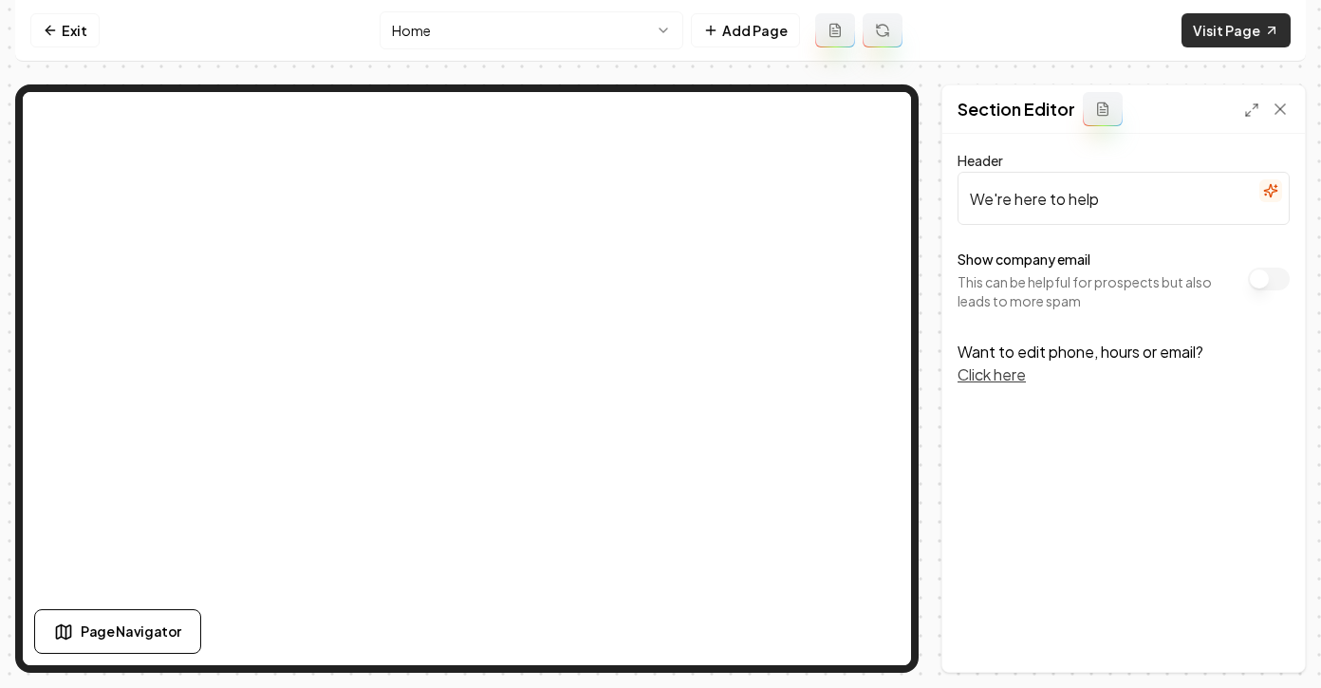
click at [1214, 34] on link "Visit Page" at bounding box center [1235, 30] width 109 height 34
click at [56, 33] on icon at bounding box center [50, 30] width 15 height 15
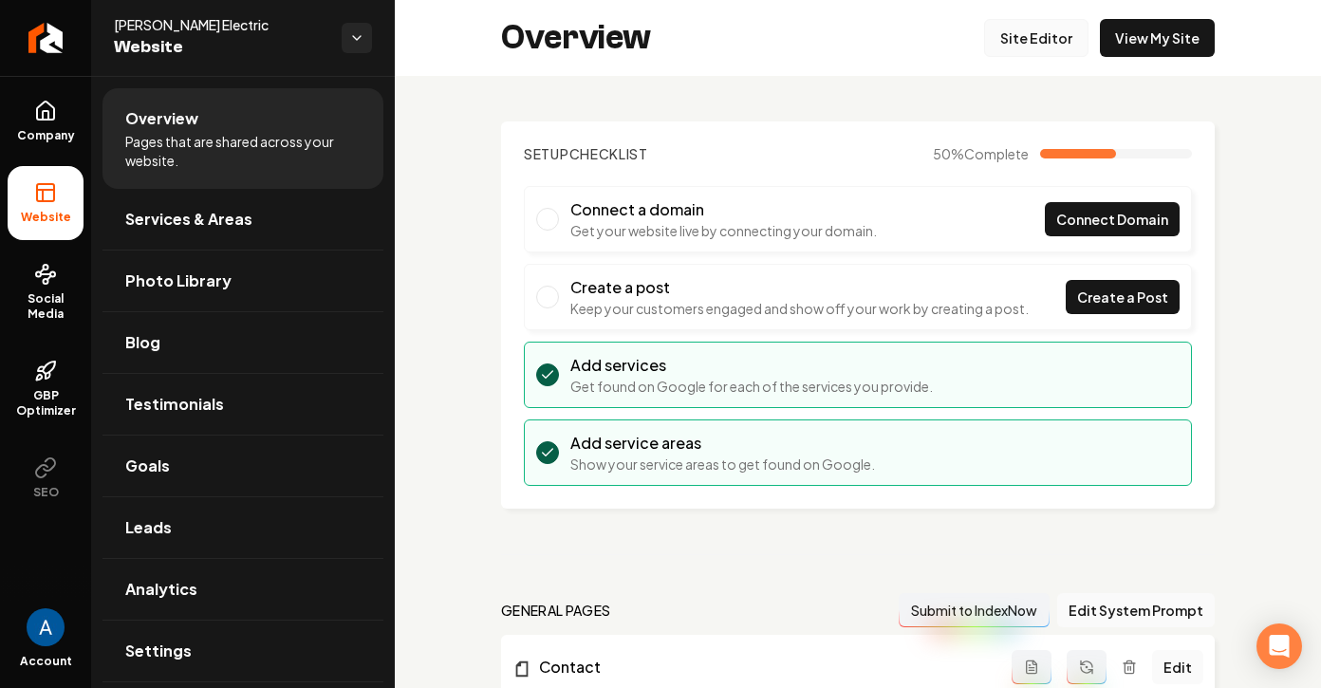
click at [1014, 37] on link "Site Editor" at bounding box center [1036, 38] width 104 height 38
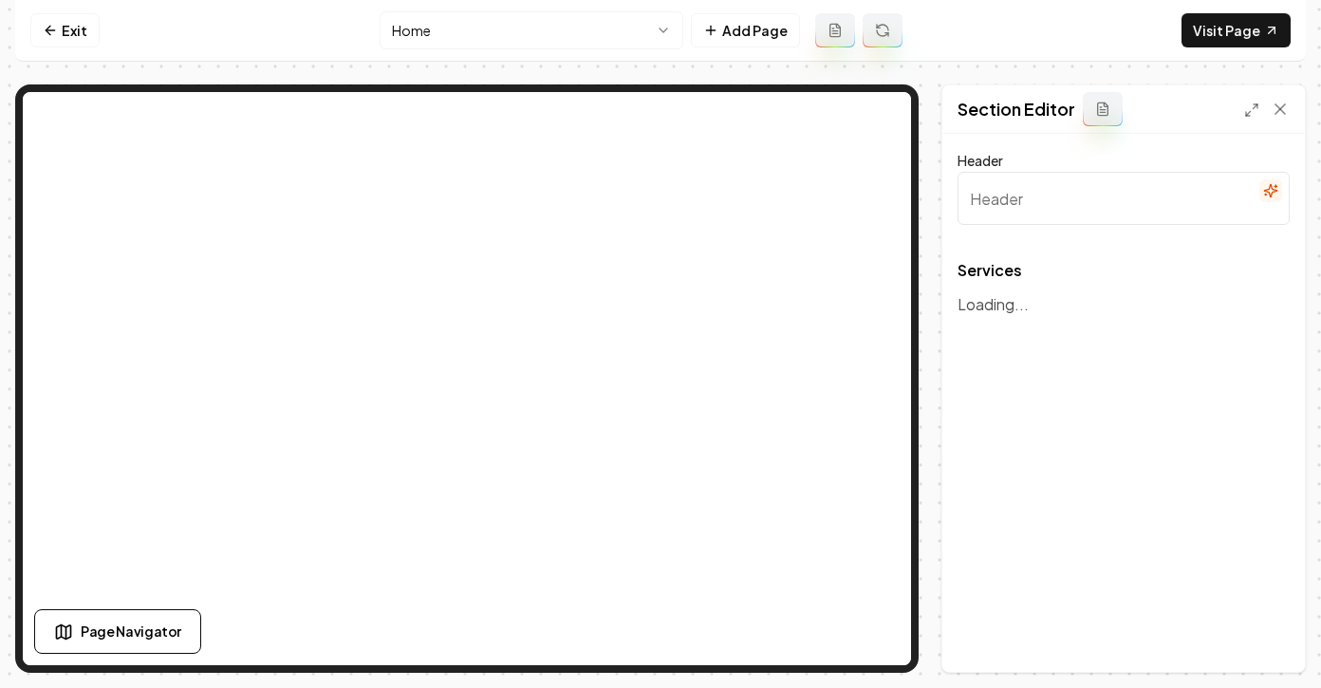
type input "Our Electrical Services"
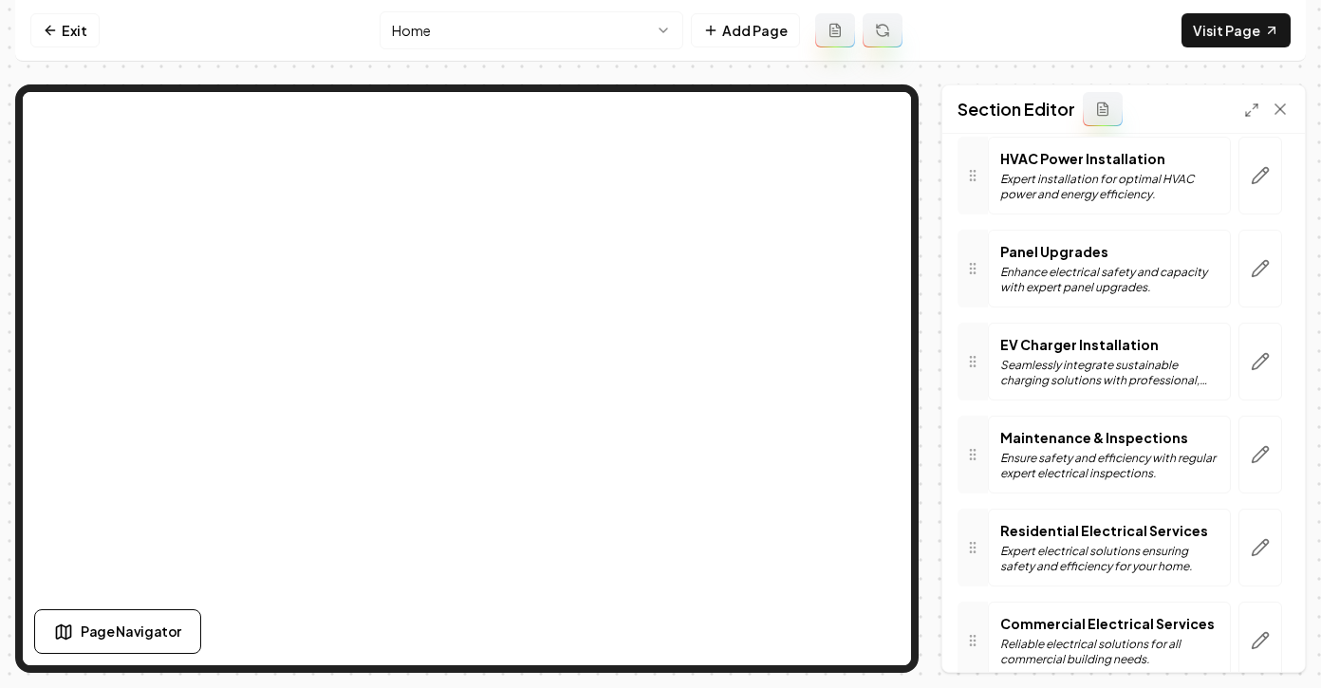
scroll to position [159, 0]
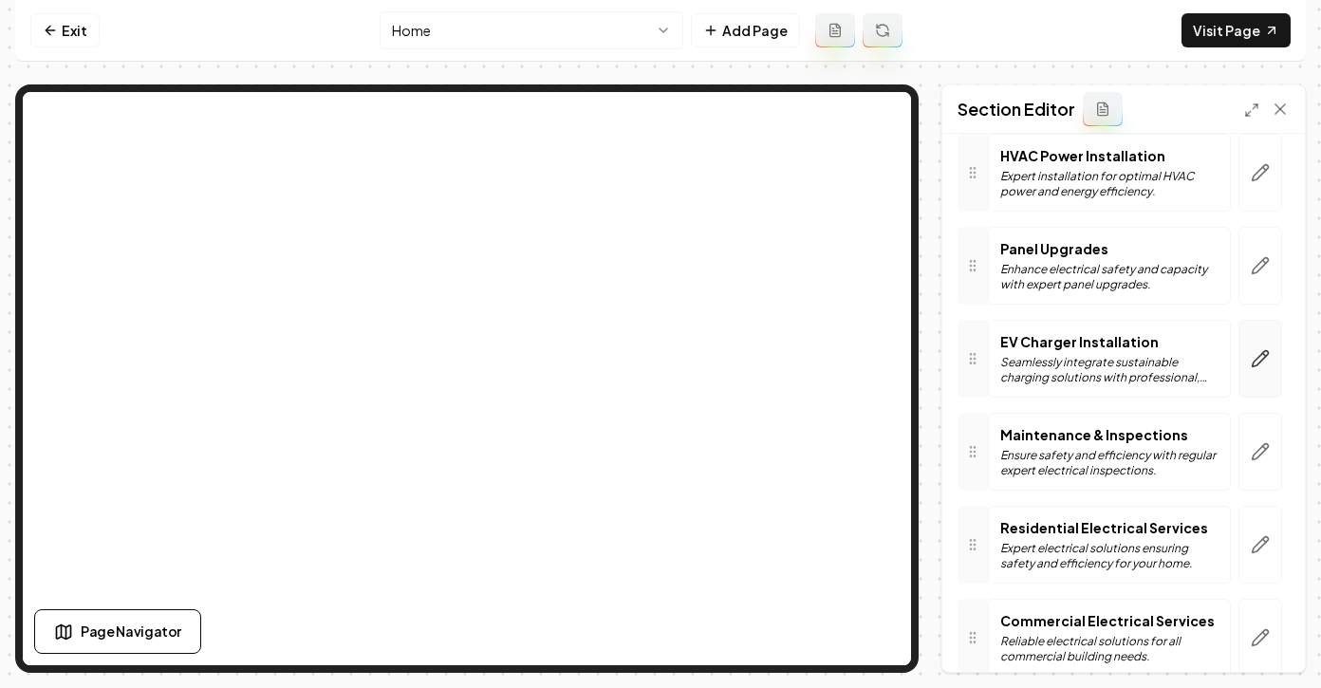
click at [1248, 360] on button "button" at bounding box center [1260, 359] width 44 height 78
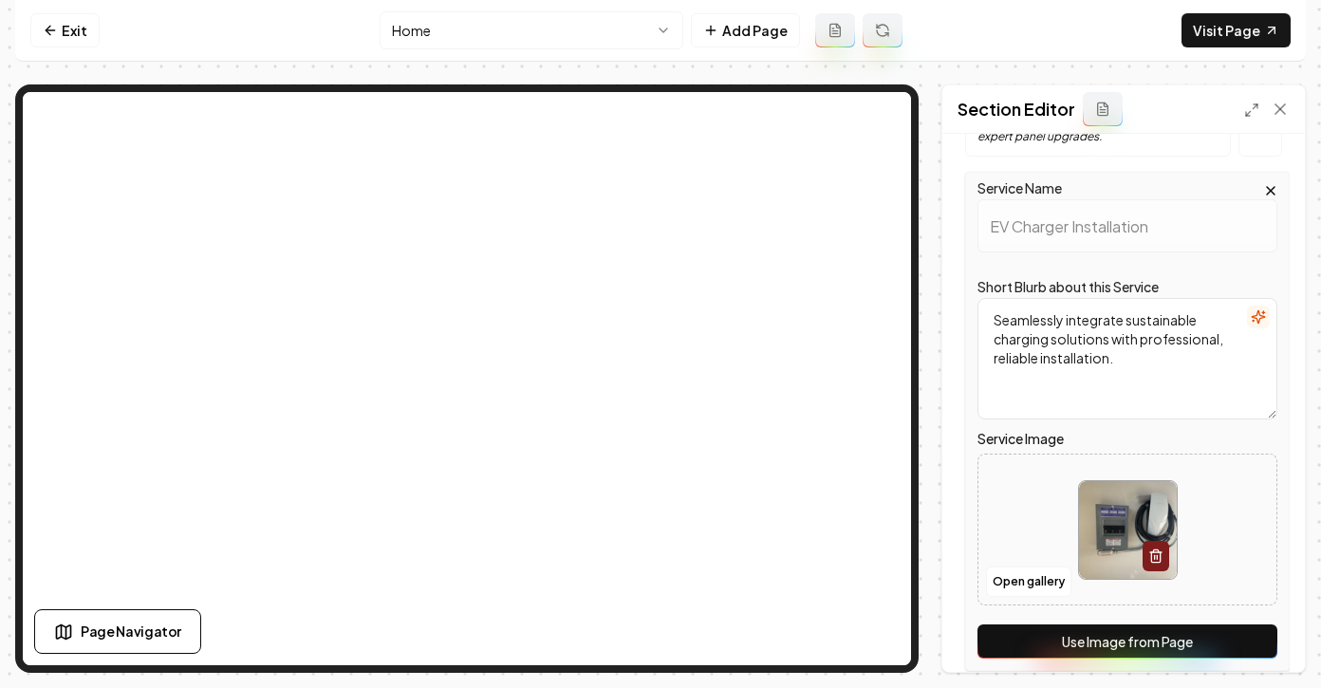
scroll to position [400, 0]
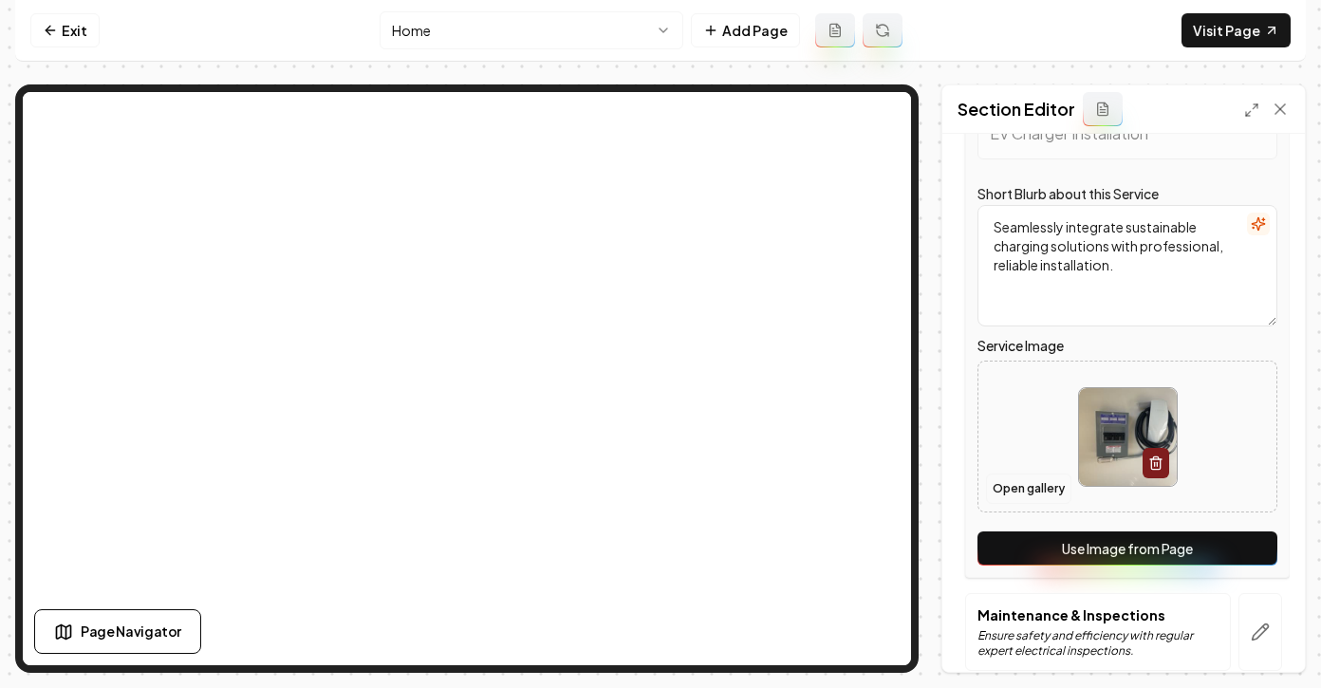
click at [1024, 501] on button "Open gallery" at bounding box center [1028, 488] width 85 height 30
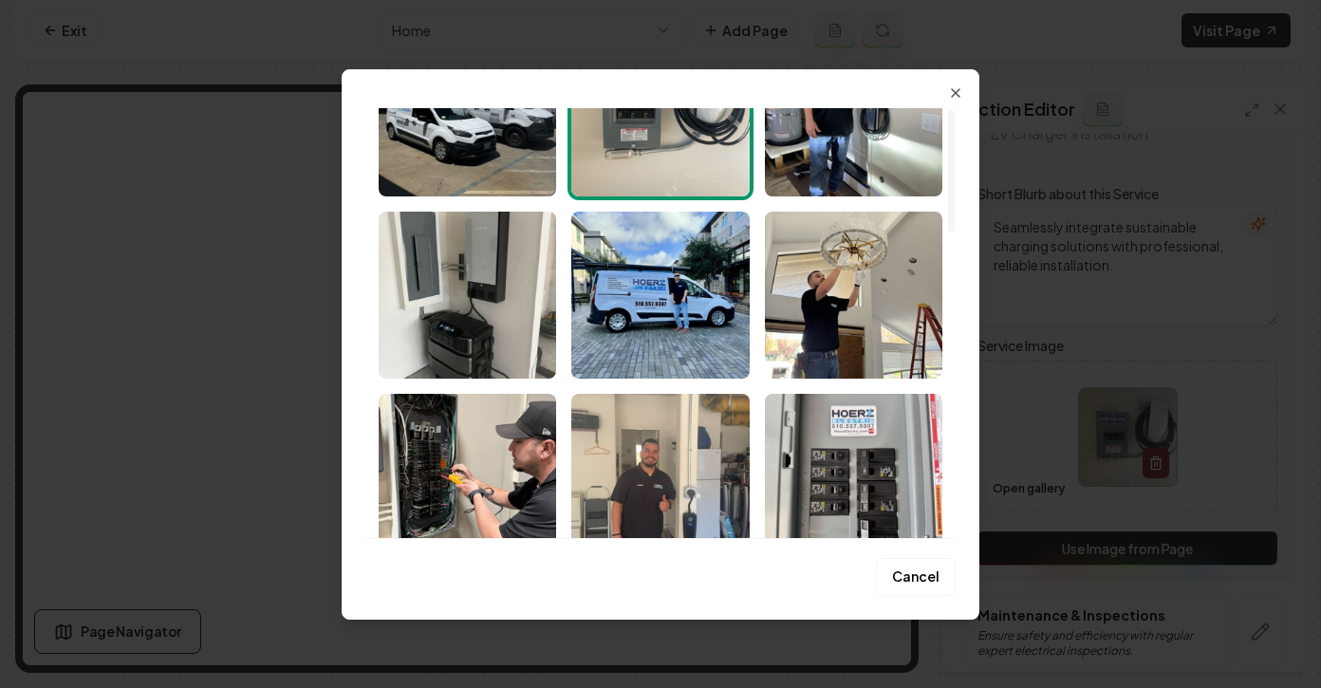
scroll to position [0, 0]
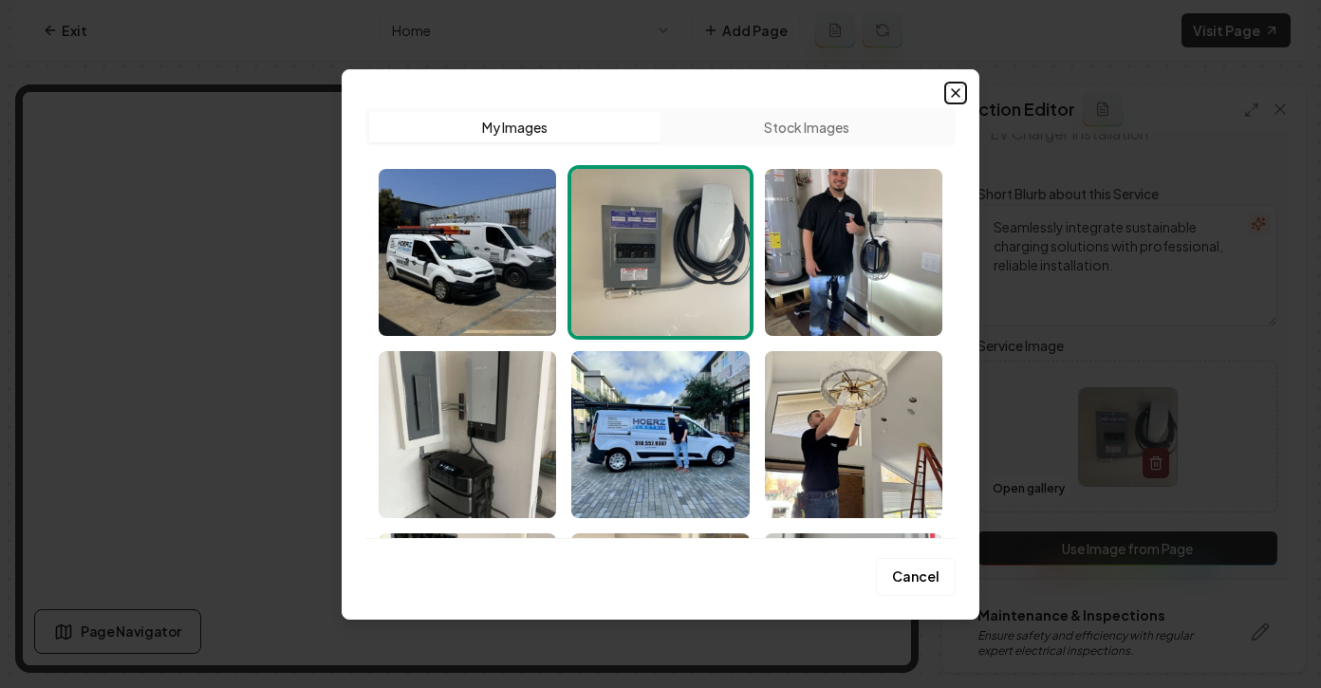
click at [950, 90] on icon "button" at bounding box center [955, 92] width 15 height 15
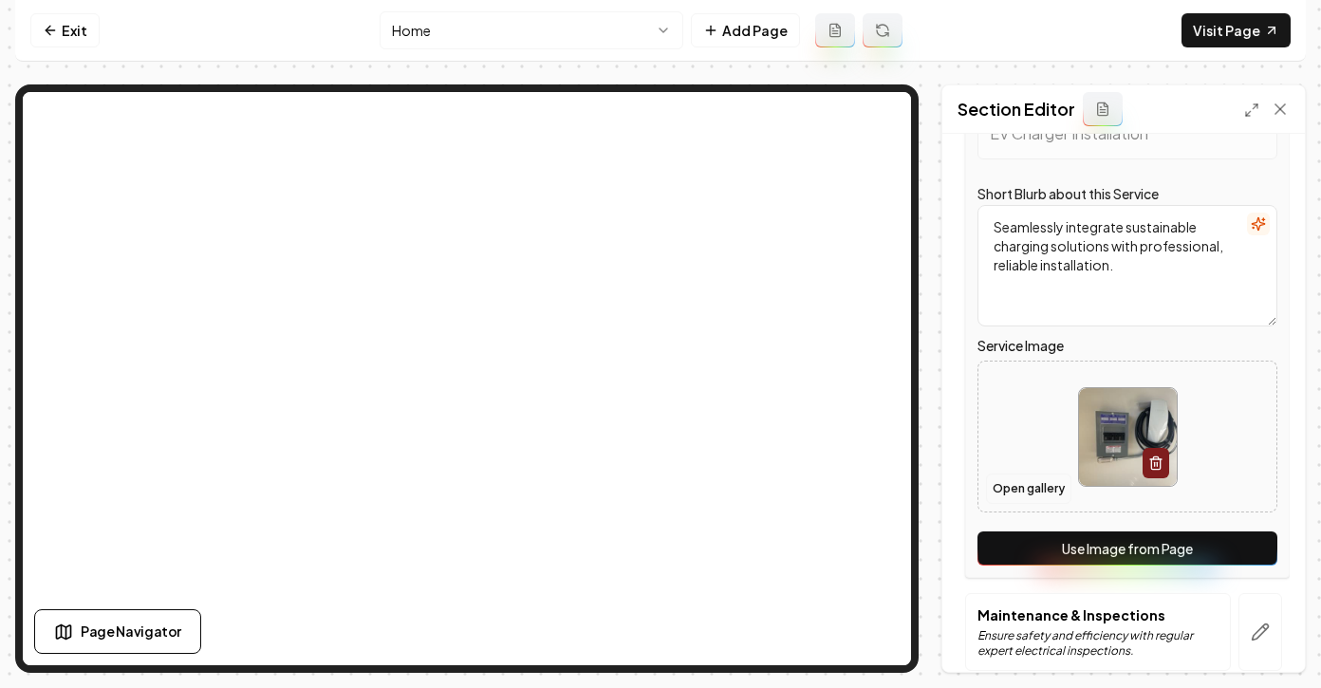
click at [1014, 484] on button "Open gallery" at bounding box center [1028, 488] width 85 height 30
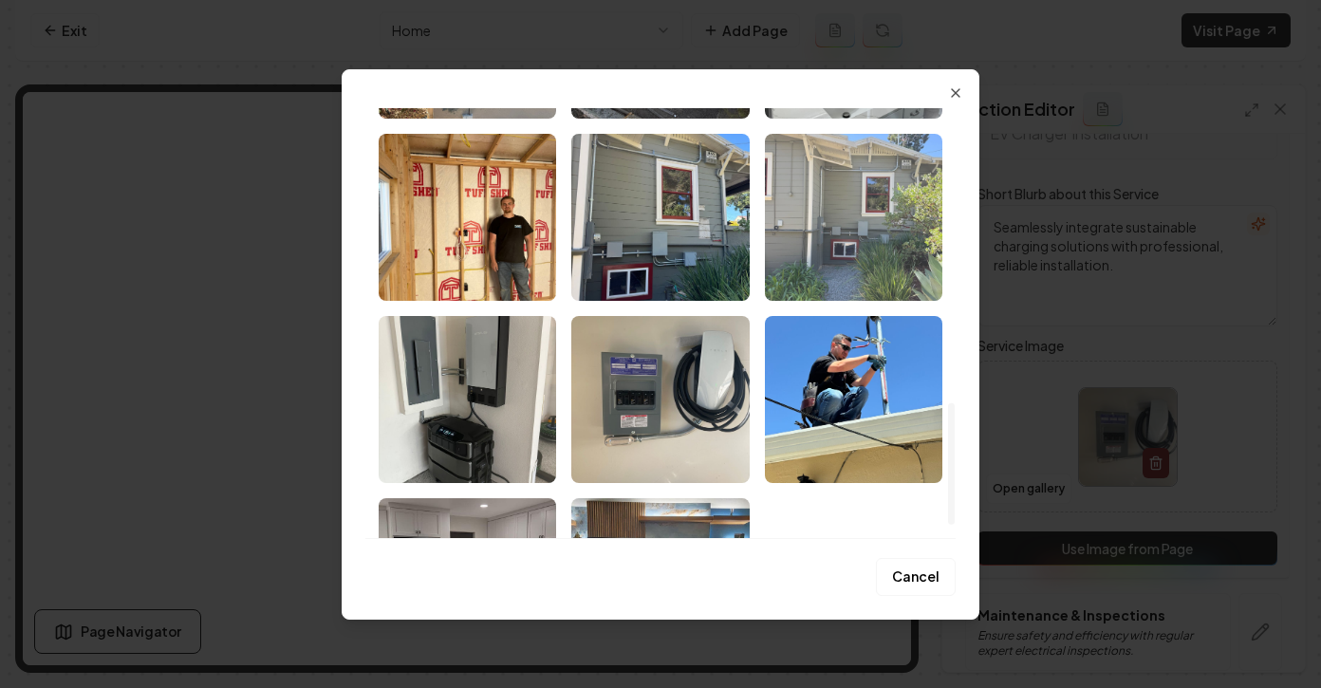
scroll to position [903, 0]
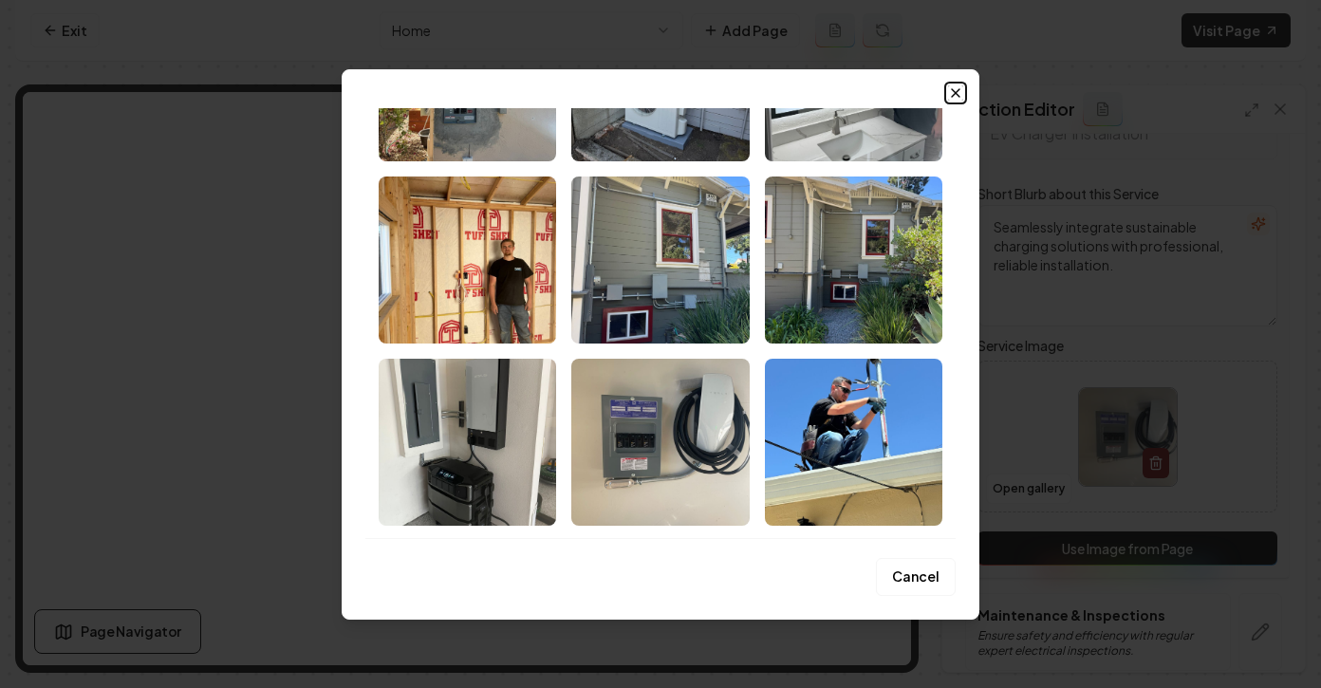
click at [958, 89] on icon "button" at bounding box center [956, 93] width 8 height 8
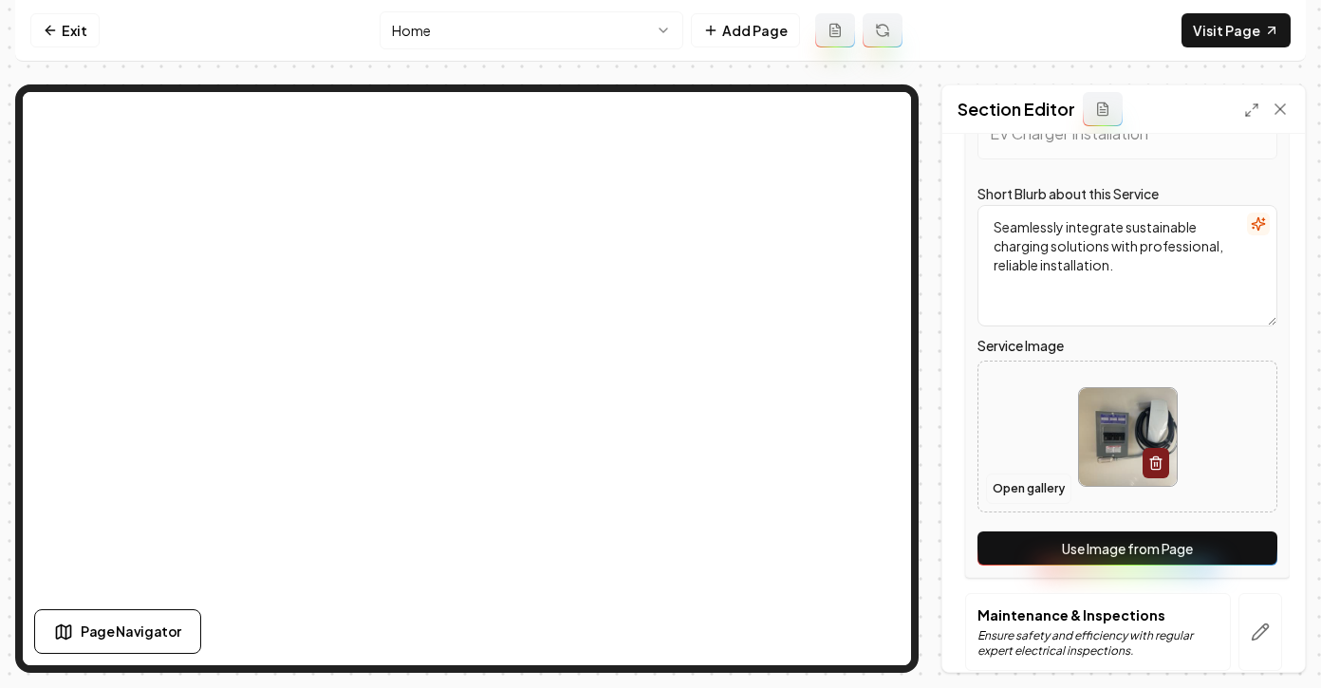
click at [1029, 496] on button "Open gallery" at bounding box center [1028, 488] width 85 height 30
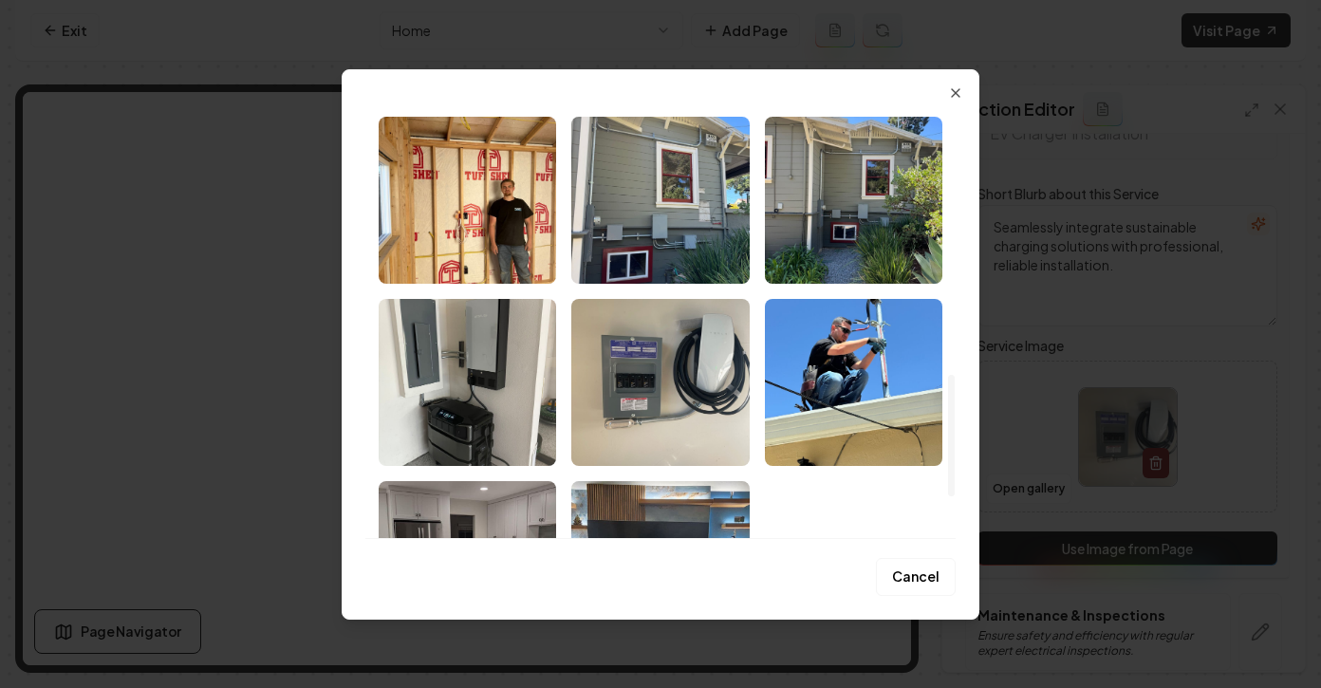
scroll to position [1081, 0]
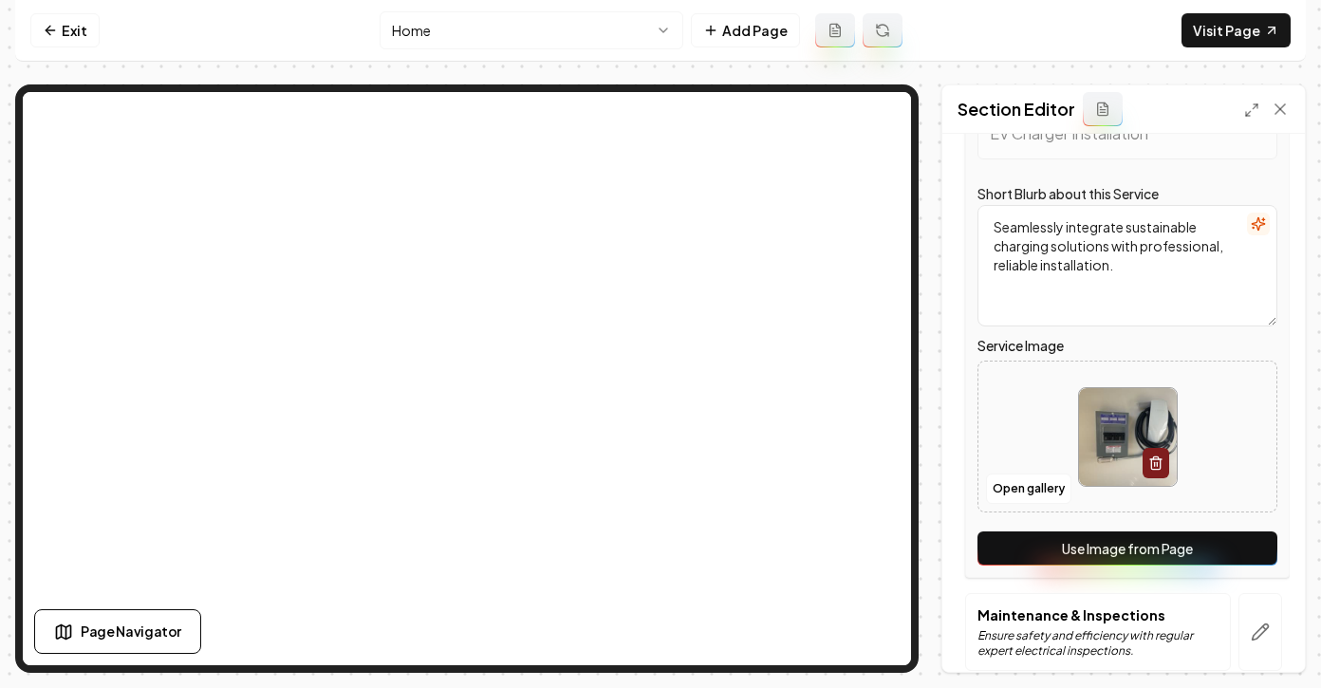
click at [1184, 31] on nav "Exit Home Add Page Visit Page" at bounding box center [660, 31] width 1290 height 62
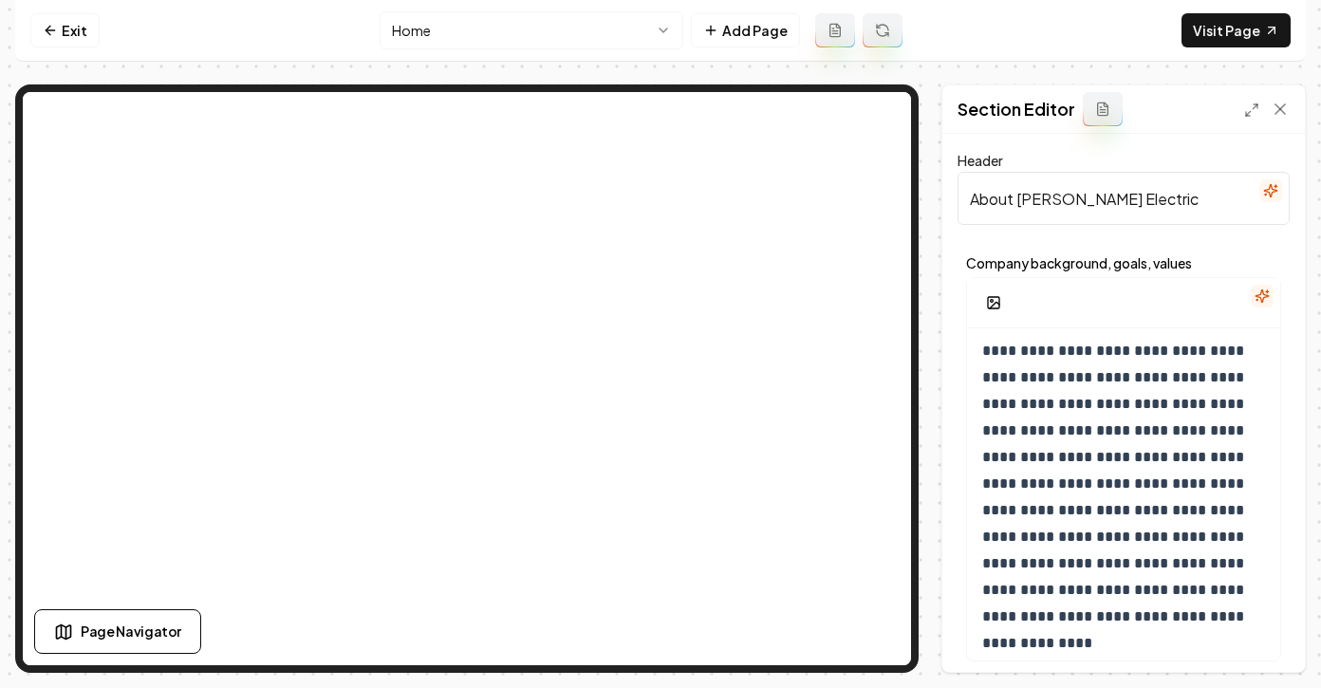
scroll to position [336, 0]
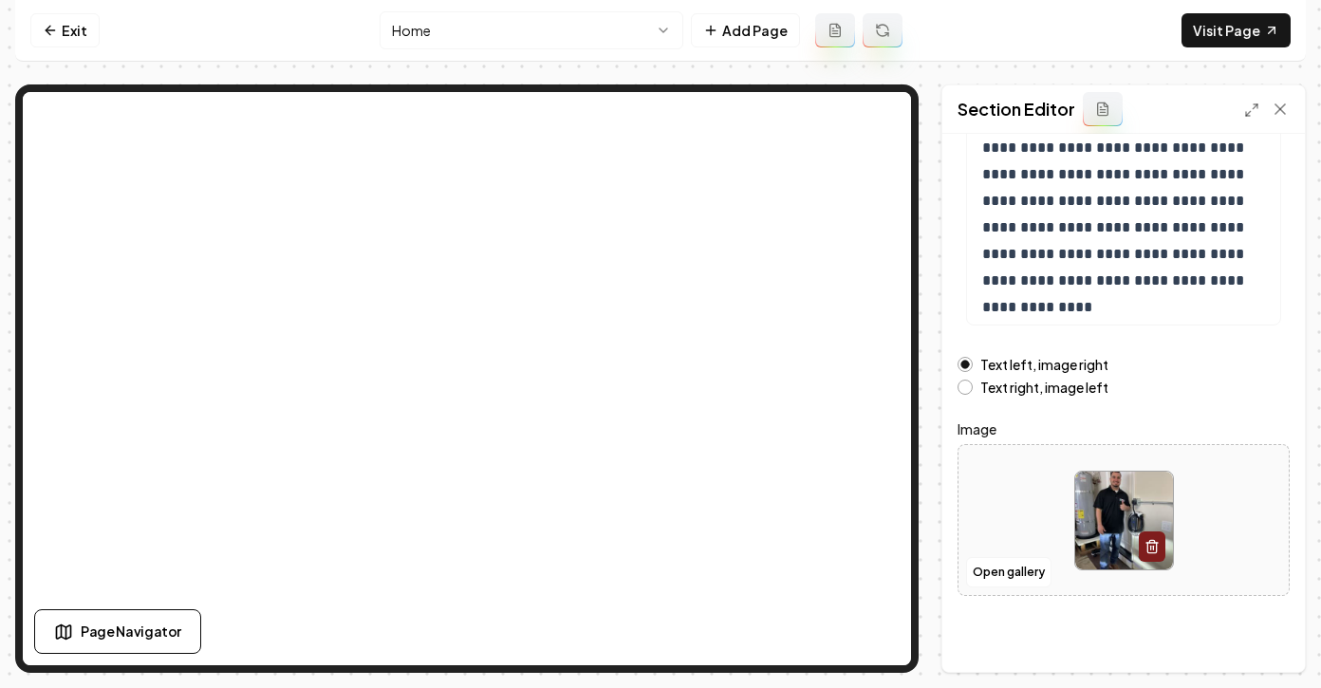
click at [1001, 587] on div "Open gallery" at bounding box center [1123, 520] width 332 height 152
click at [990, 569] on button "Open gallery" at bounding box center [1008, 572] width 85 height 30
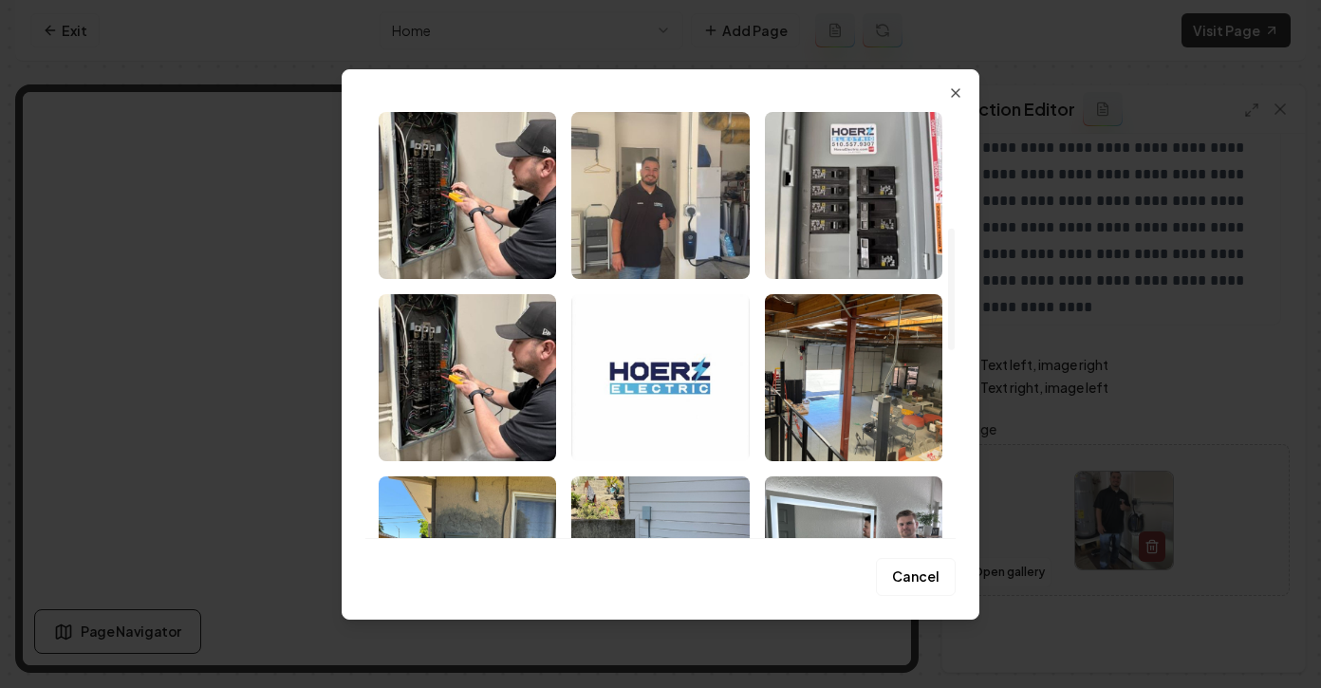
scroll to position [450, 0]
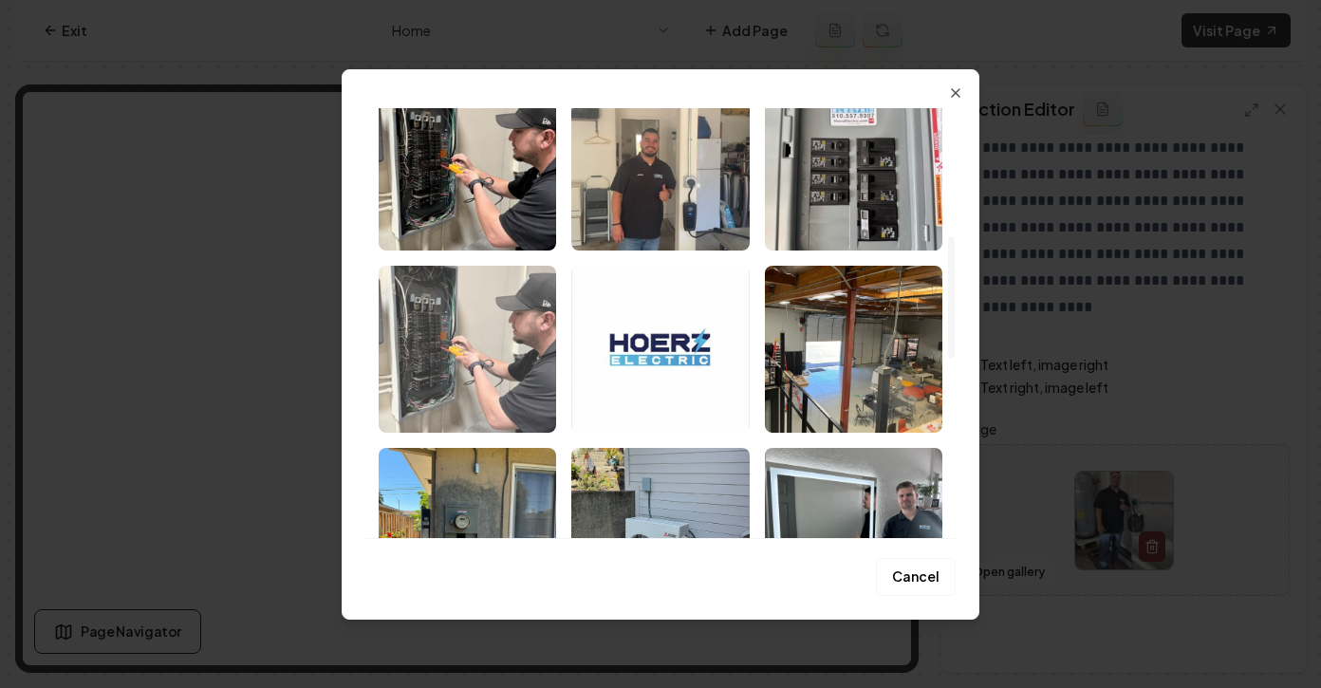
click at [475, 332] on img "Select image image_68a0c3e95c7cd75eb8a97556.jpg" at bounding box center [467, 349] width 177 height 167
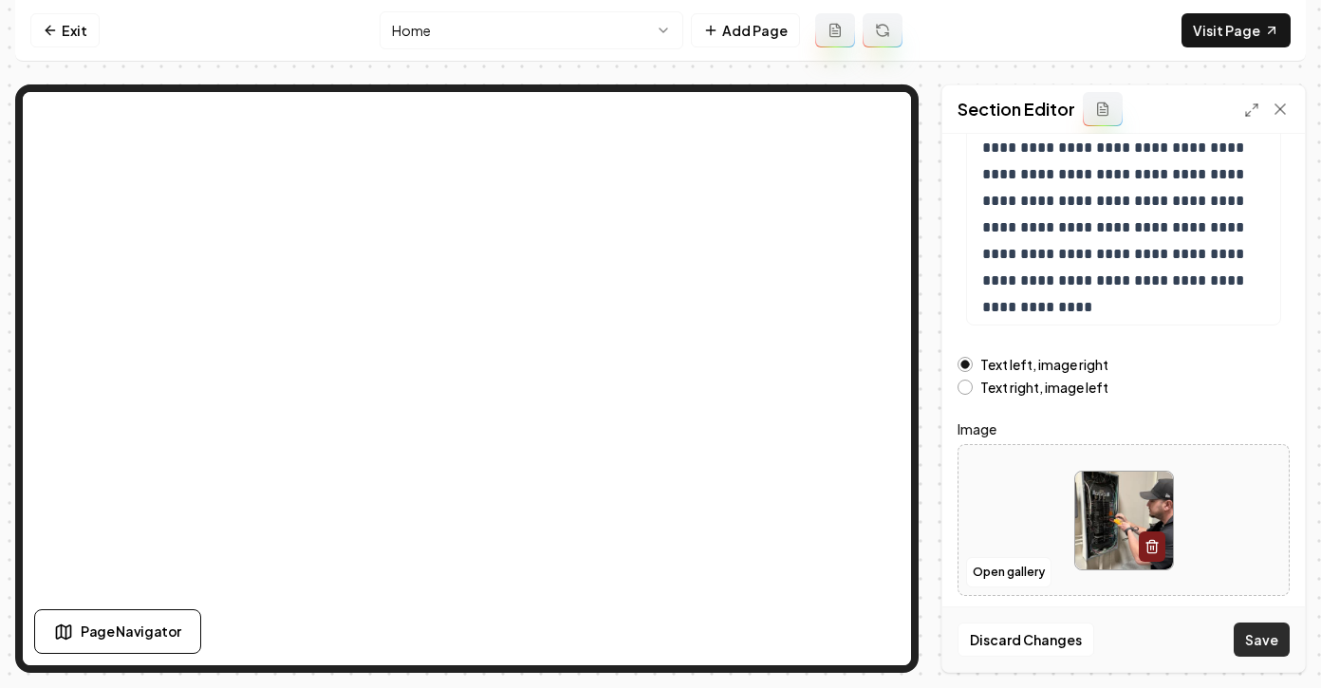
click at [1252, 634] on button "Save" at bounding box center [1262, 639] width 56 height 34
click at [41, 30] on link "Exit" at bounding box center [64, 30] width 69 height 34
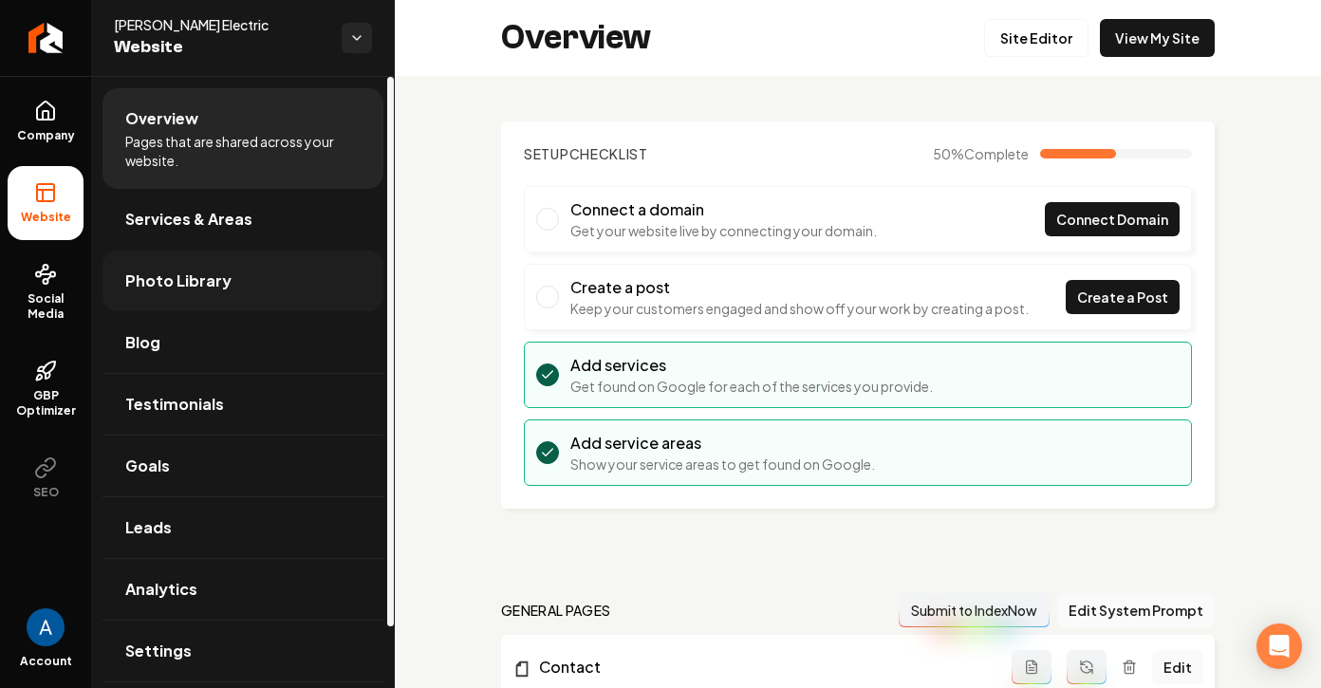
click at [189, 298] on link "Photo Library" at bounding box center [242, 280] width 281 height 61
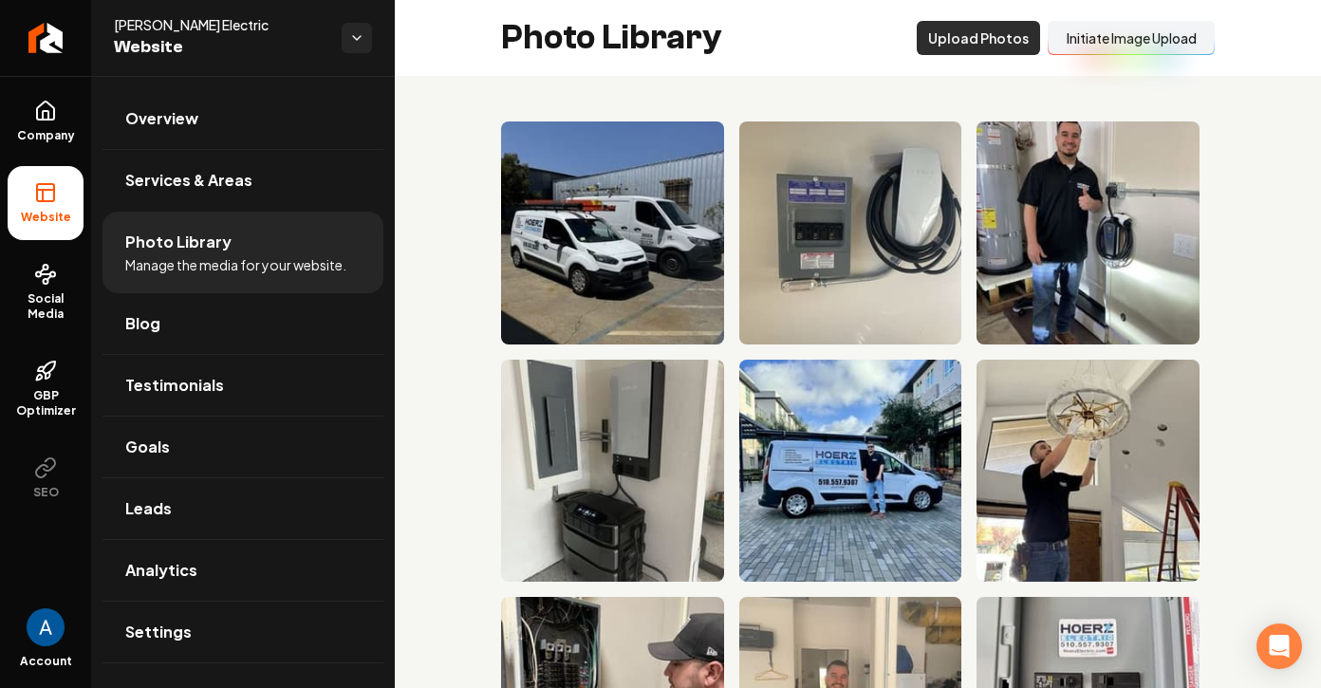
click at [979, 40] on button "Upload Photos" at bounding box center [978, 38] width 123 height 34
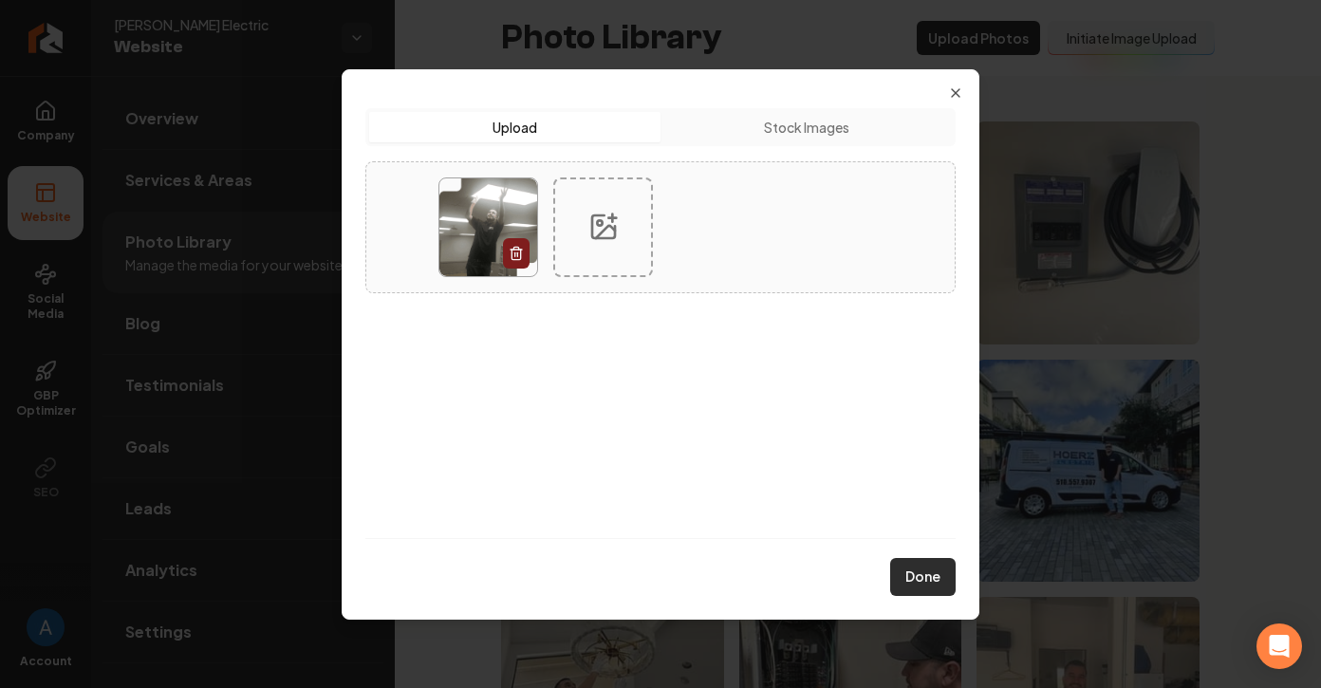
click at [935, 589] on button "Done" at bounding box center [922, 577] width 65 height 38
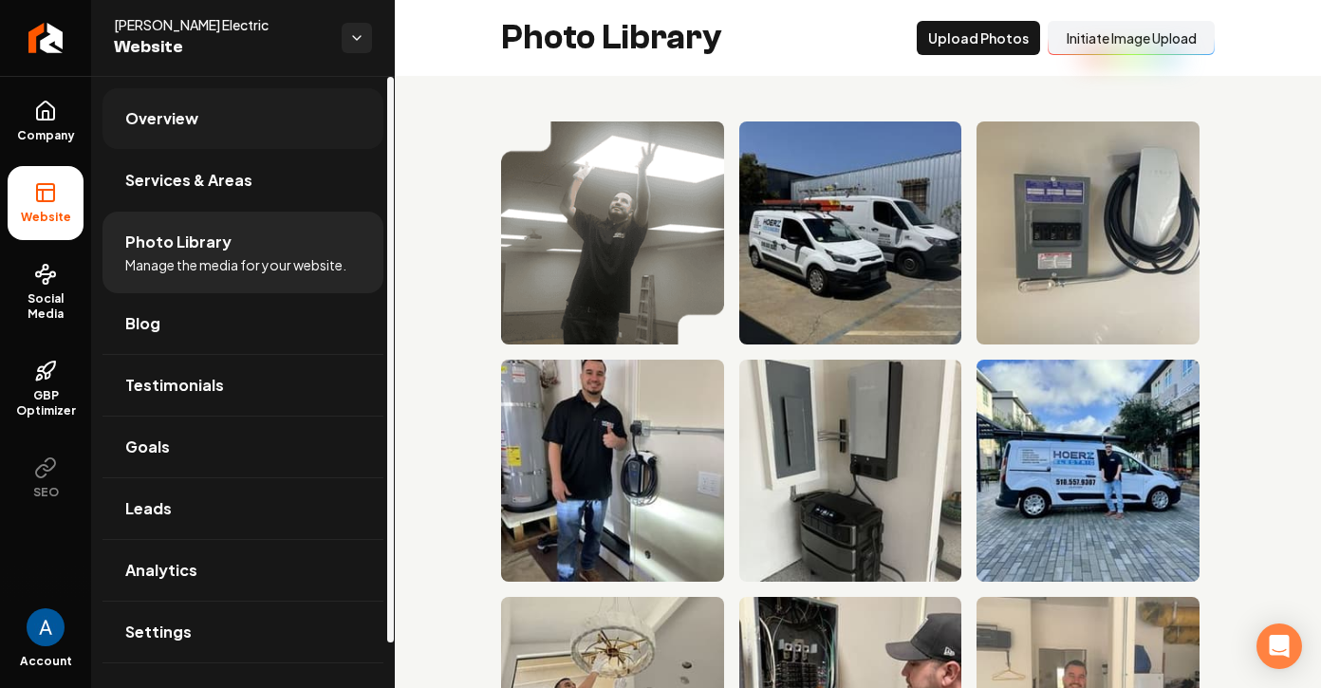
click at [153, 126] on span "Overview" at bounding box center [161, 118] width 73 height 23
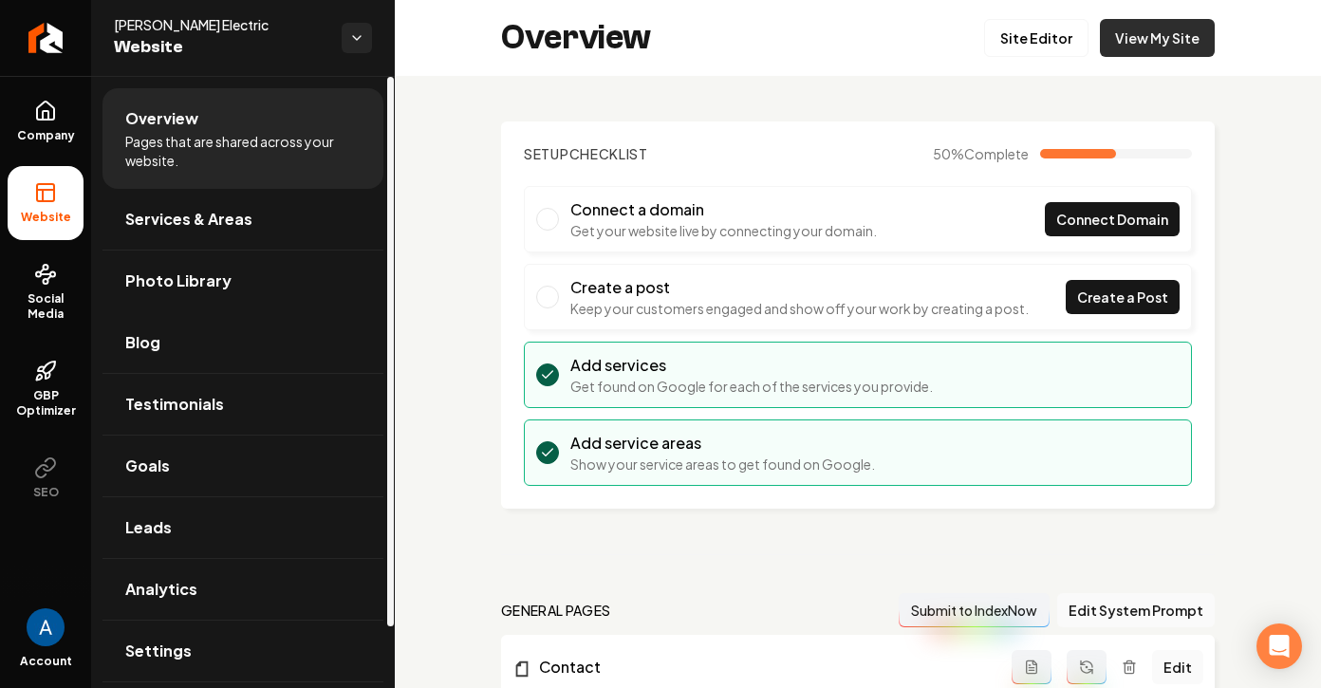
click at [1175, 41] on link "View My Site" at bounding box center [1157, 38] width 115 height 38
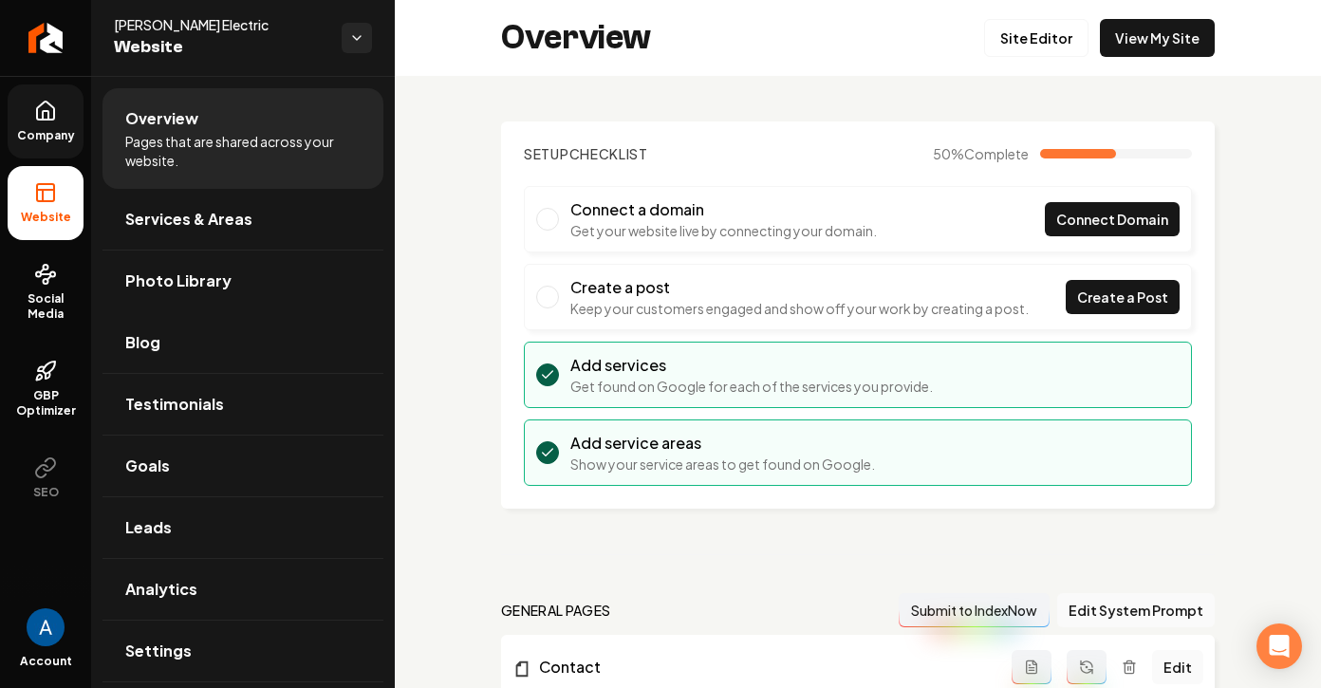
click at [47, 137] on span "Company" at bounding box center [45, 135] width 73 height 15
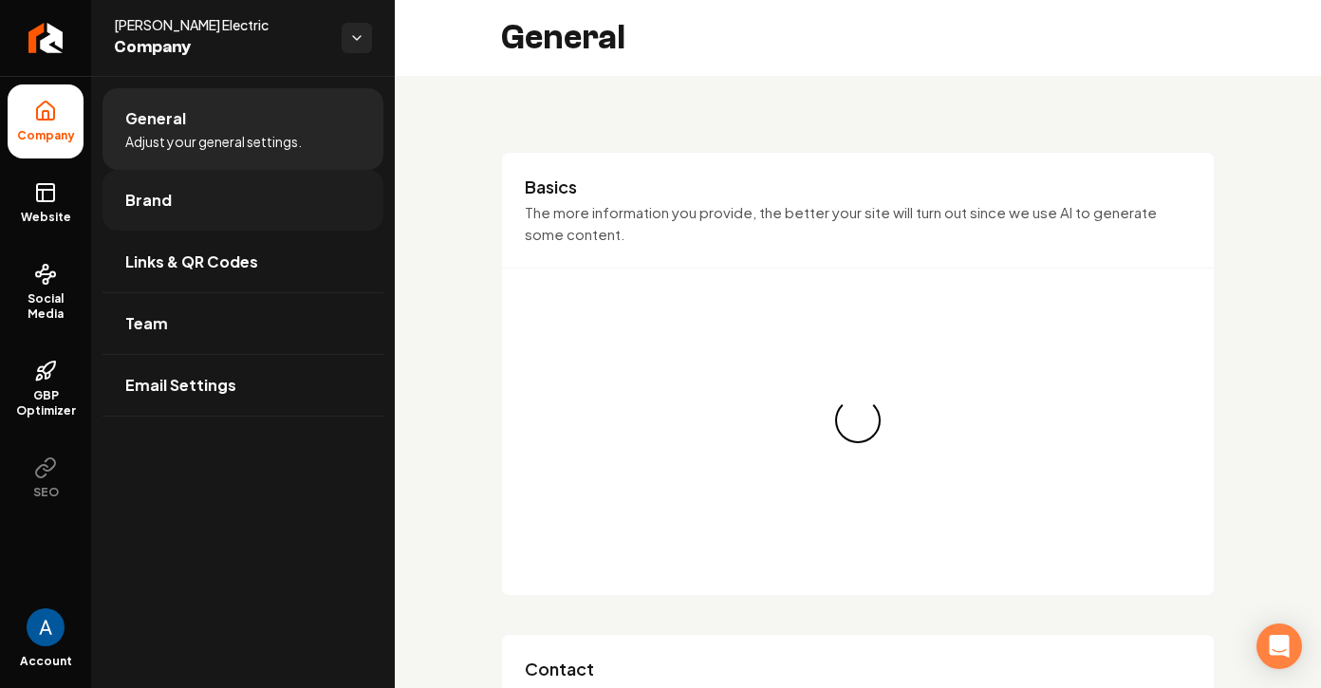
click at [198, 200] on link "Brand" at bounding box center [242, 200] width 281 height 61
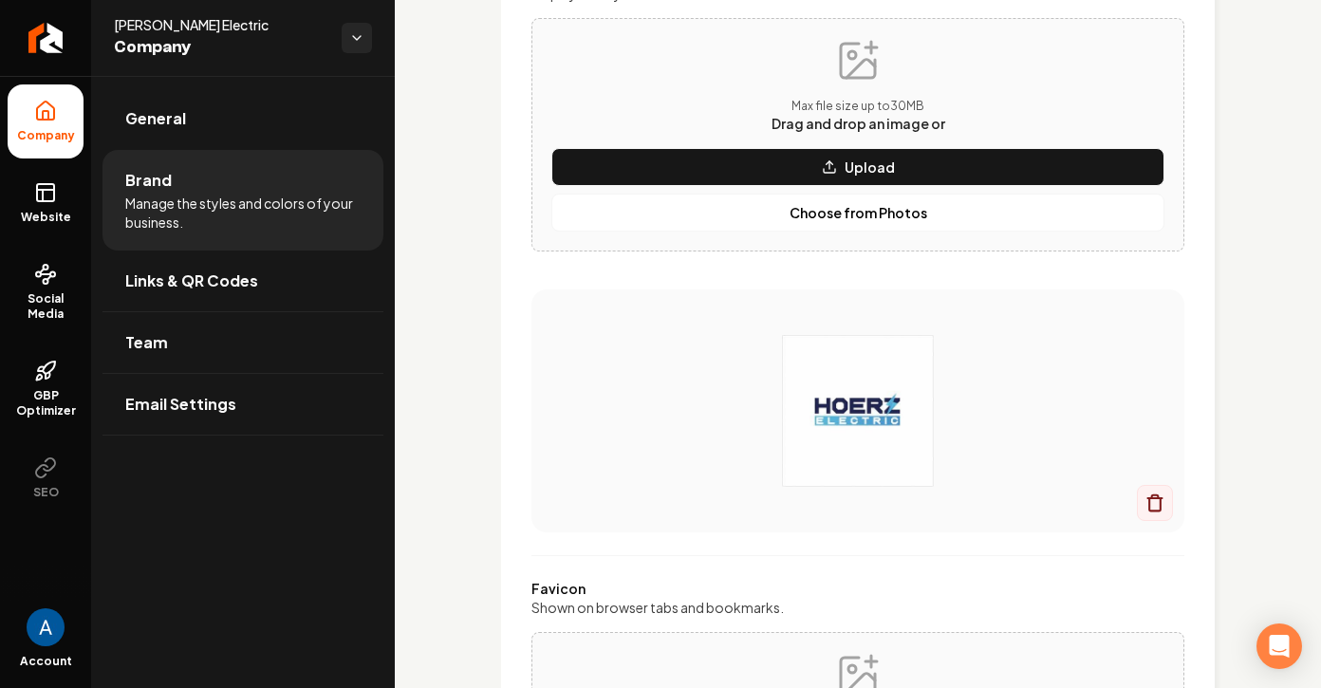
scroll to position [299, 0]
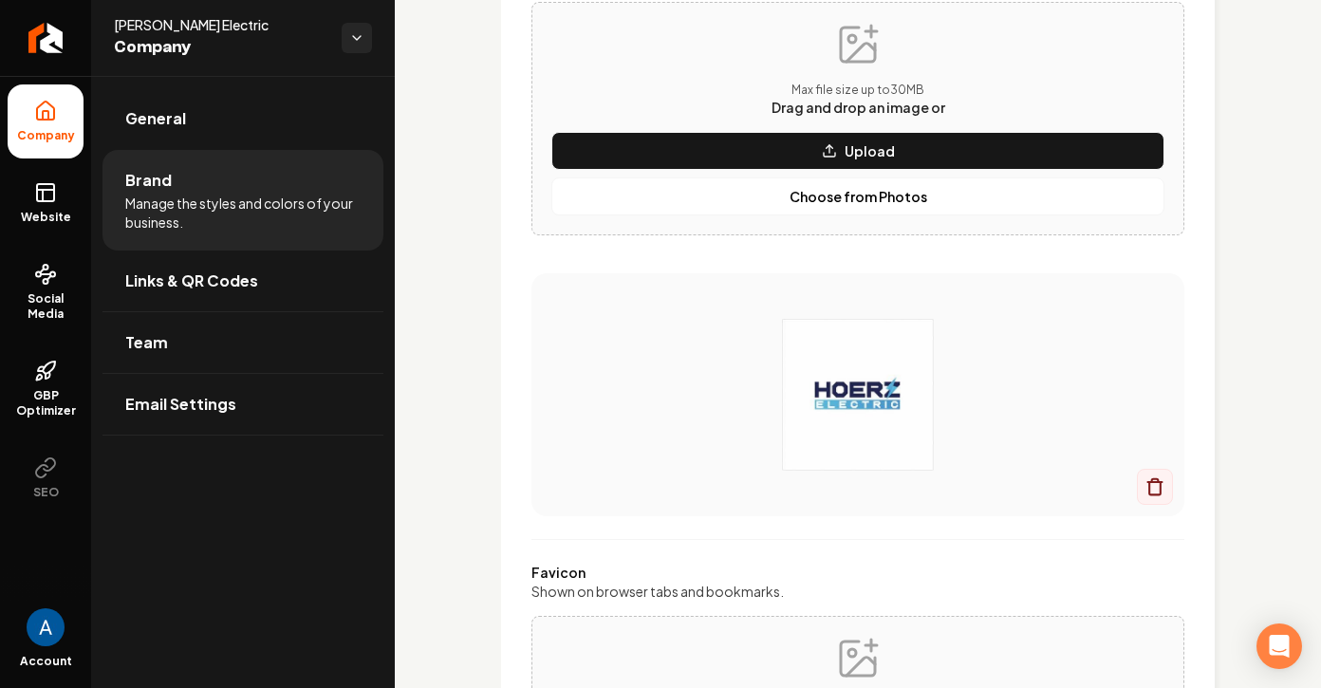
click at [837, 358] on img "Main content area" at bounding box center [857, 395] width 577 height 152
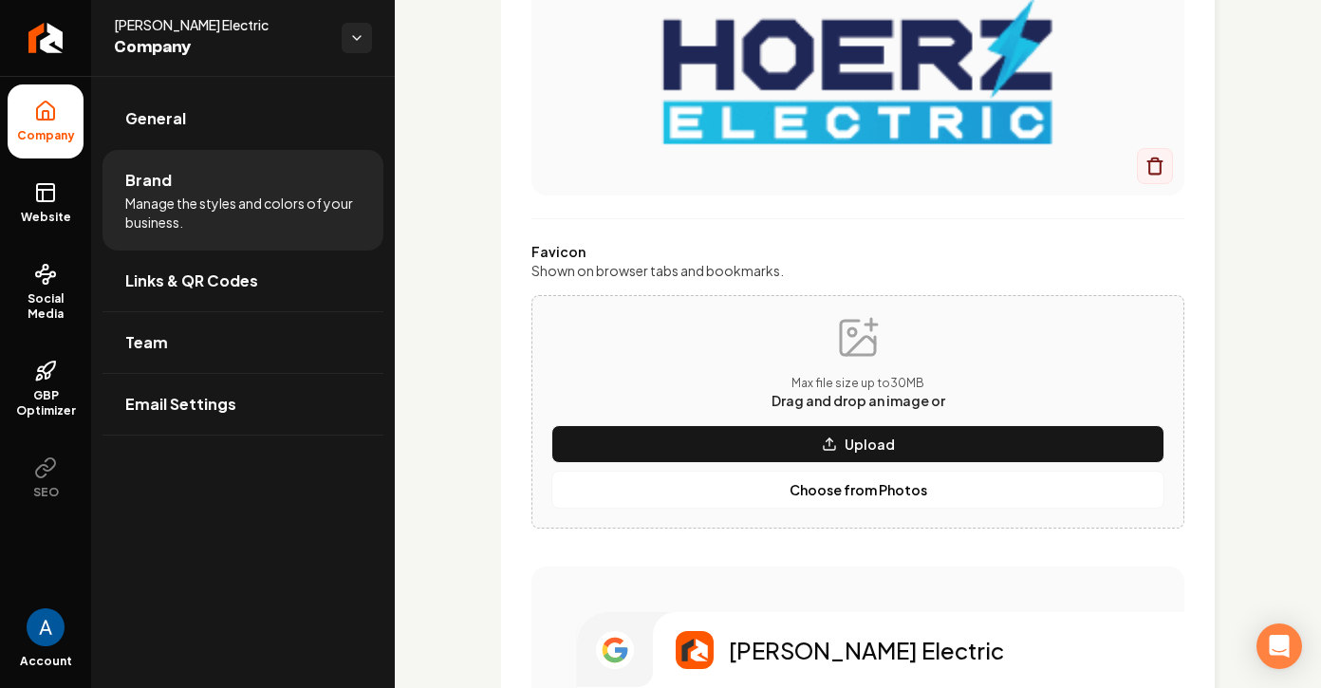
scroll to position [857, 0]
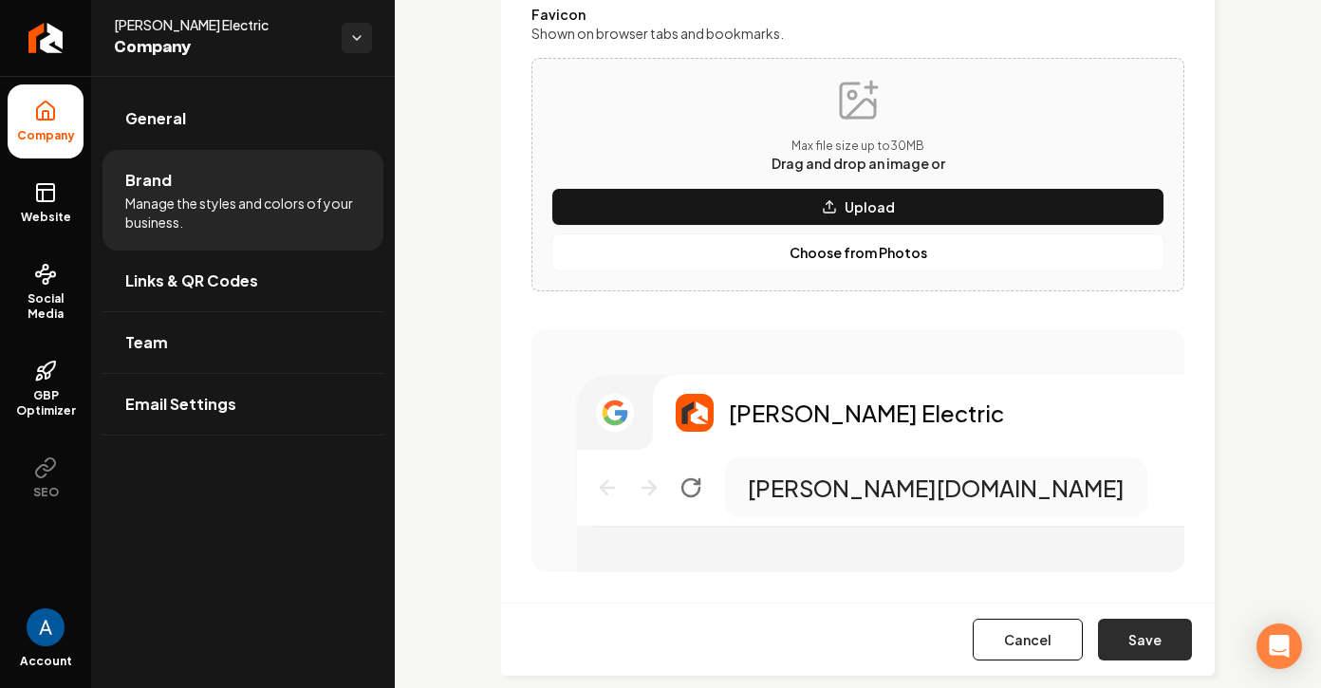
click at [1132, 628] on button "Save" at bounding box center [1145, 640] width 94 height 42
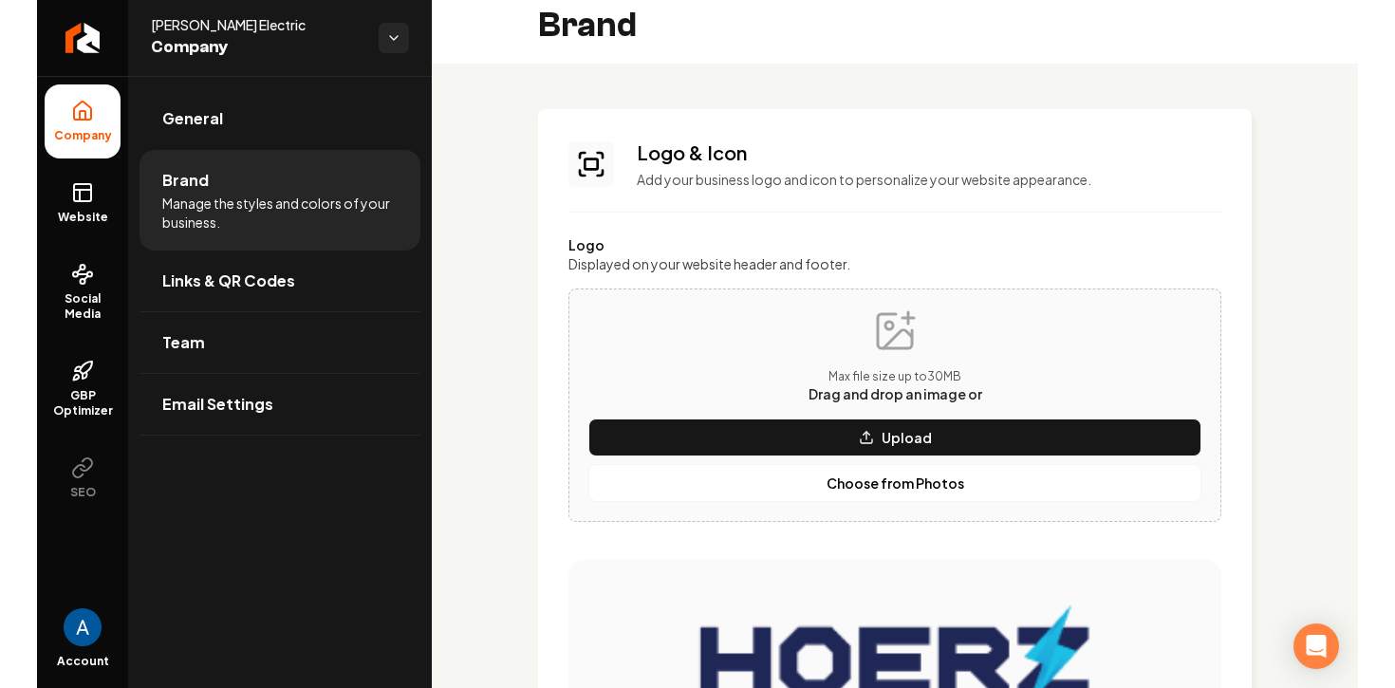
scroll to position [0, 0]
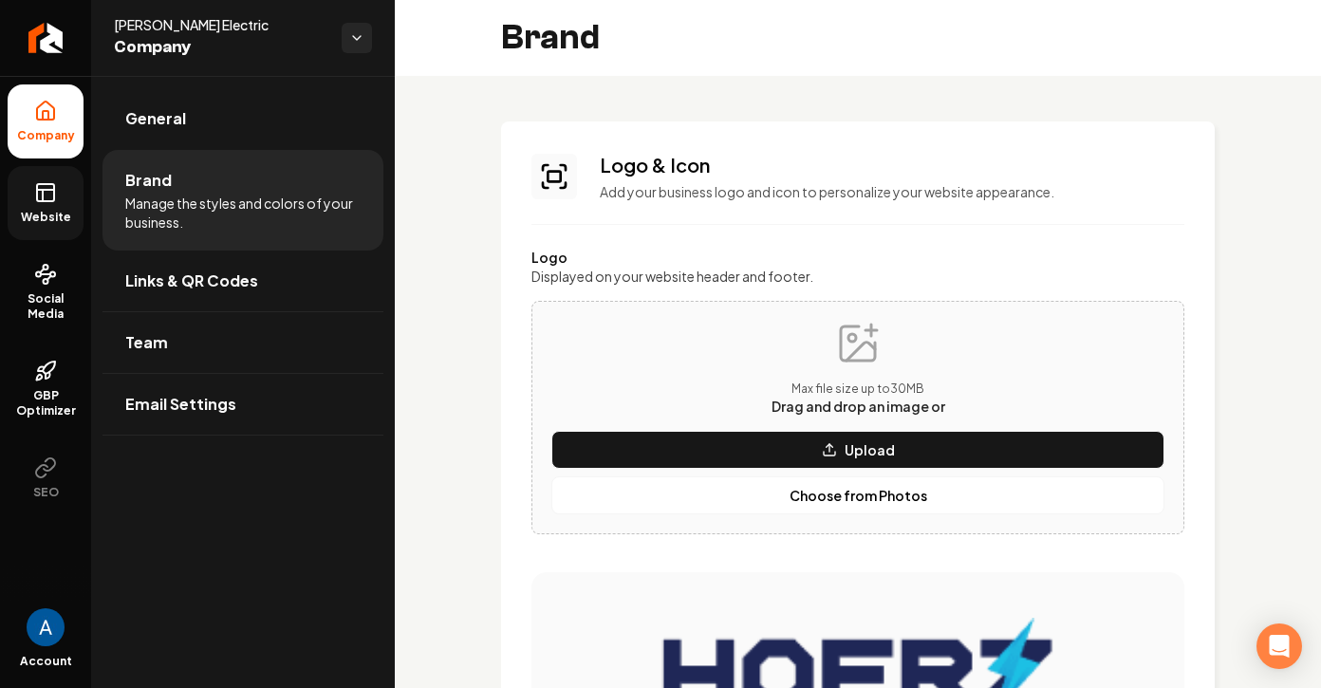
click at [72, 180] on link "Website" at bounding box center [46, 203] width 76 height 74
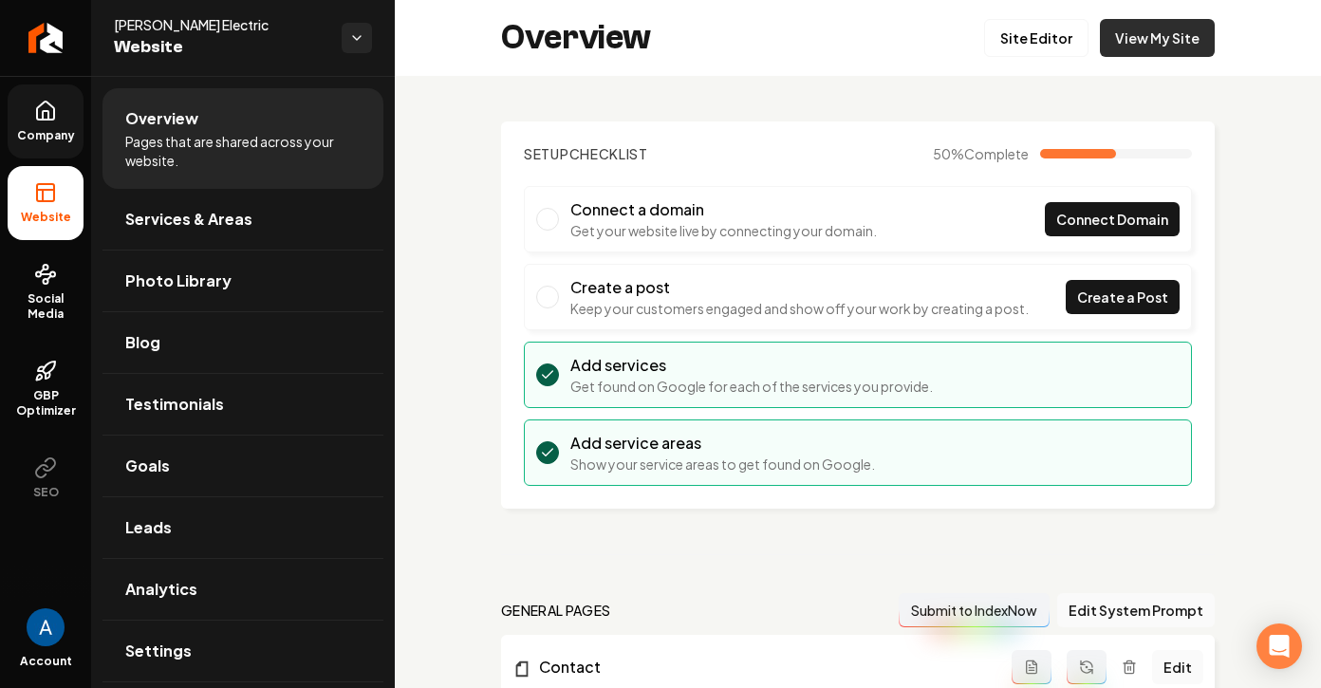
click at [1130, 42] on link "View My Site" at bounding box center [1157, 38] width 115 height 38
click at [1017, 32] on link "Site Editor" at bounding box center [1036, 38] width 104 height 38
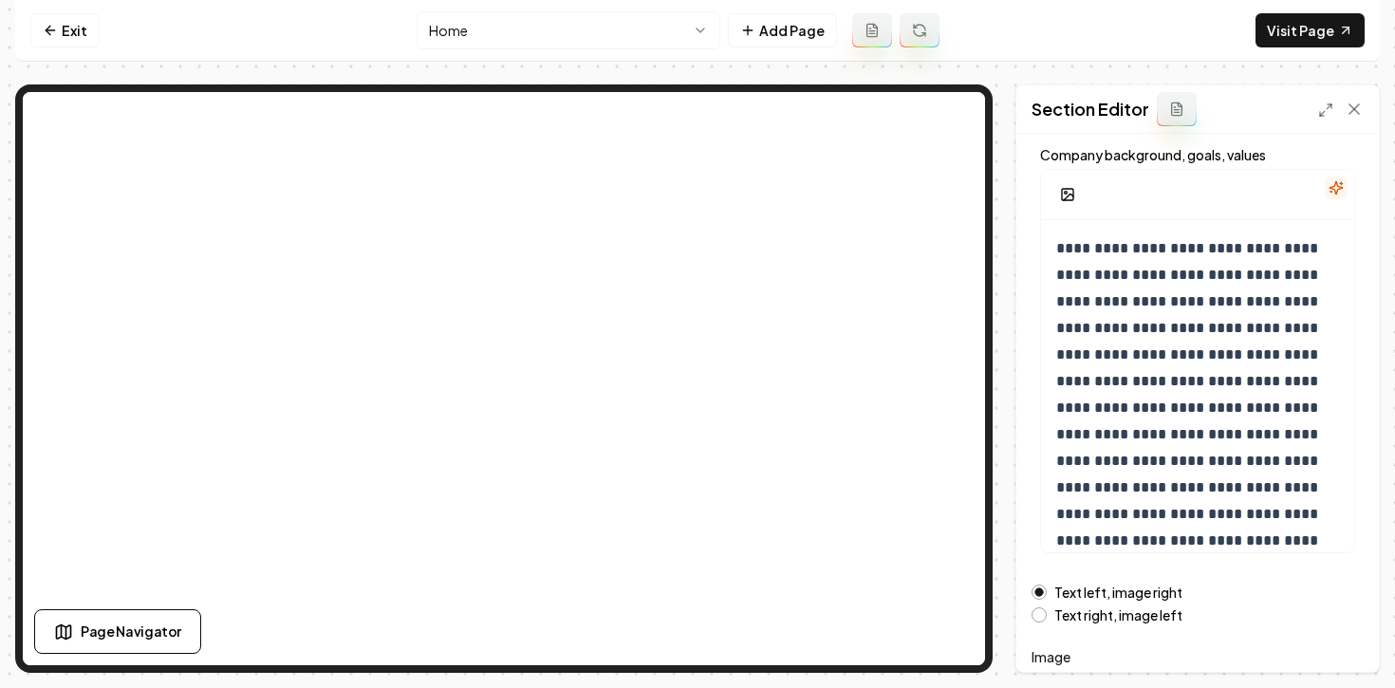
scroll to position [336, 0]
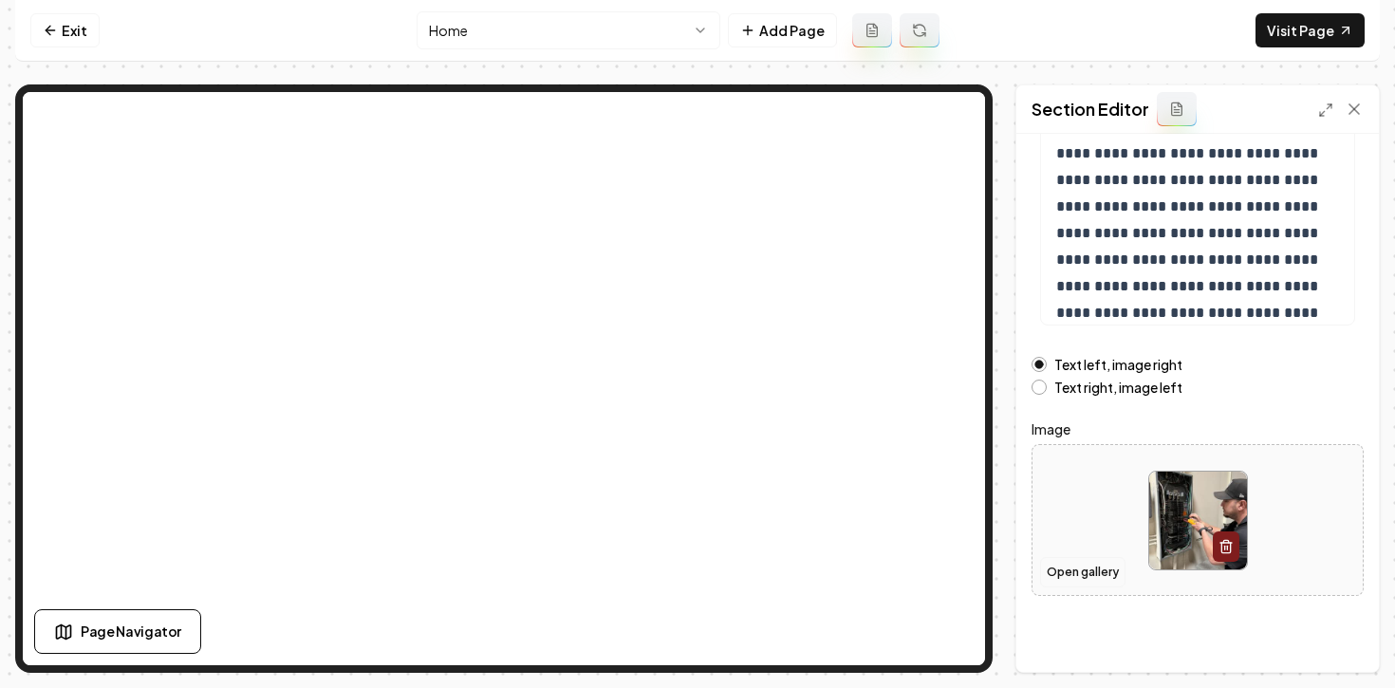
click at [1109, 583] on button "Open gallery" at bounding box center [1082, 572] width 85 height 30
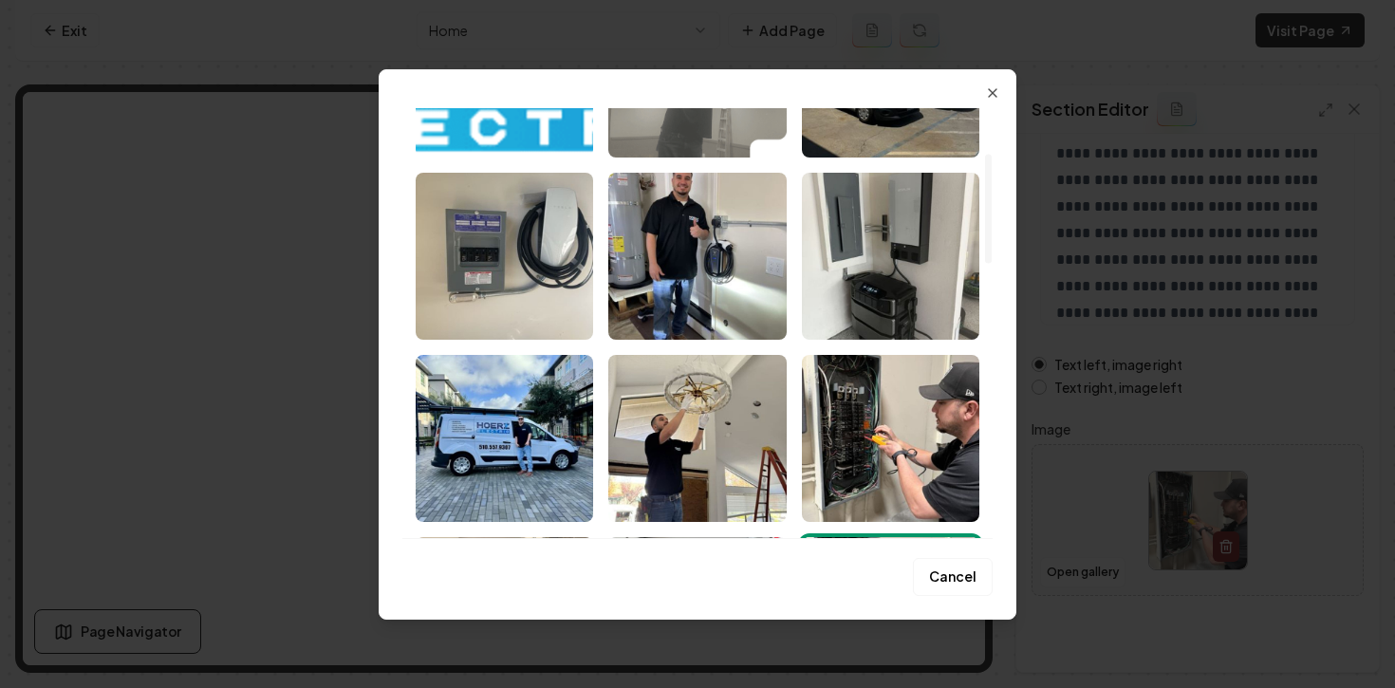
scroll to position [179, 0]
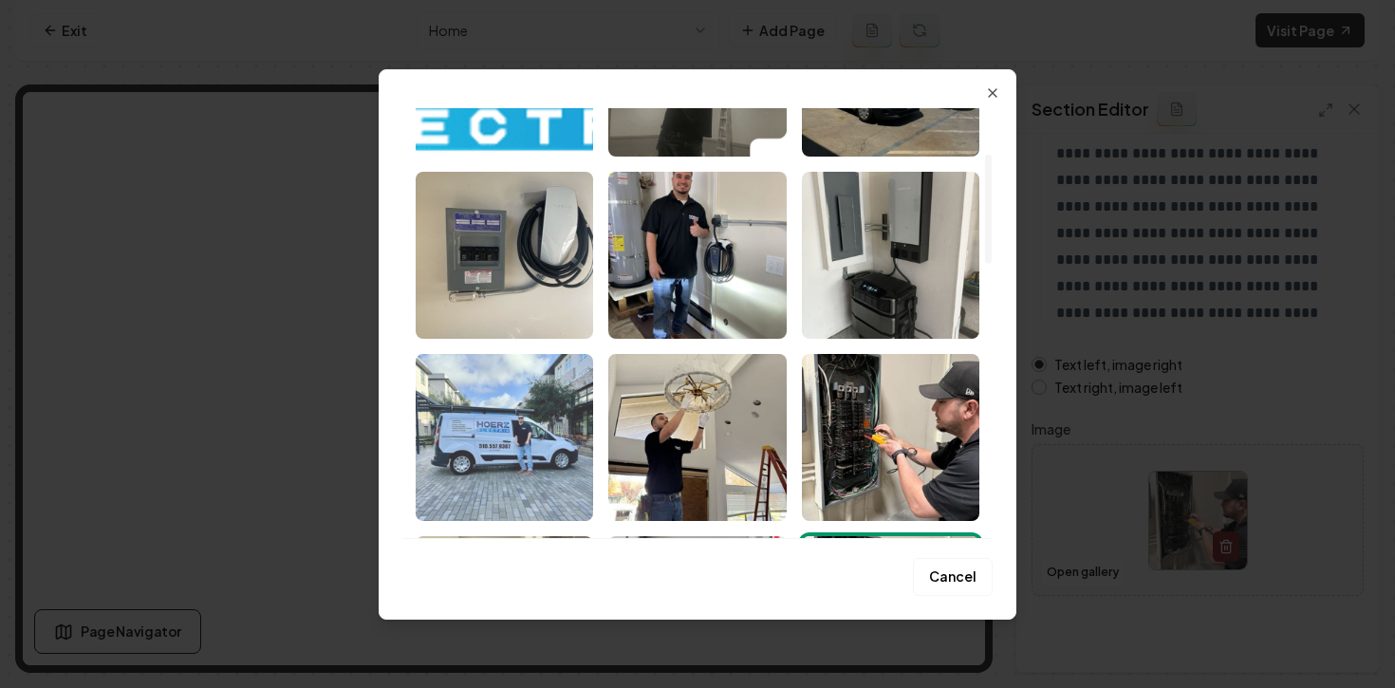
click at [510, 405] on img "Select image image_68a0c4025c7cd75eb8aa16b7.jpg" at bounding box center [504, 437] width 177 height 167
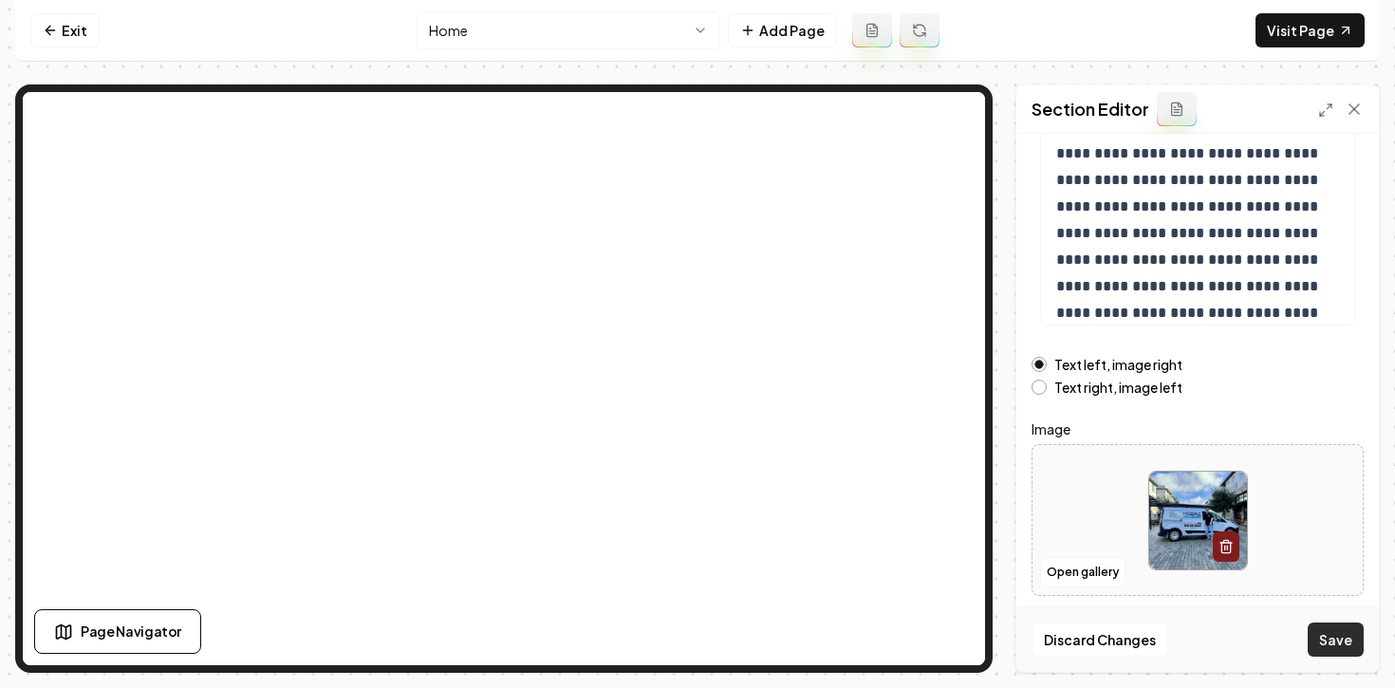
click at [1341, 640] on button "Save" at bounding box center [1336, 639] width 56 height 34
